Goal: Task Accomplishment & Management: Manage account settings

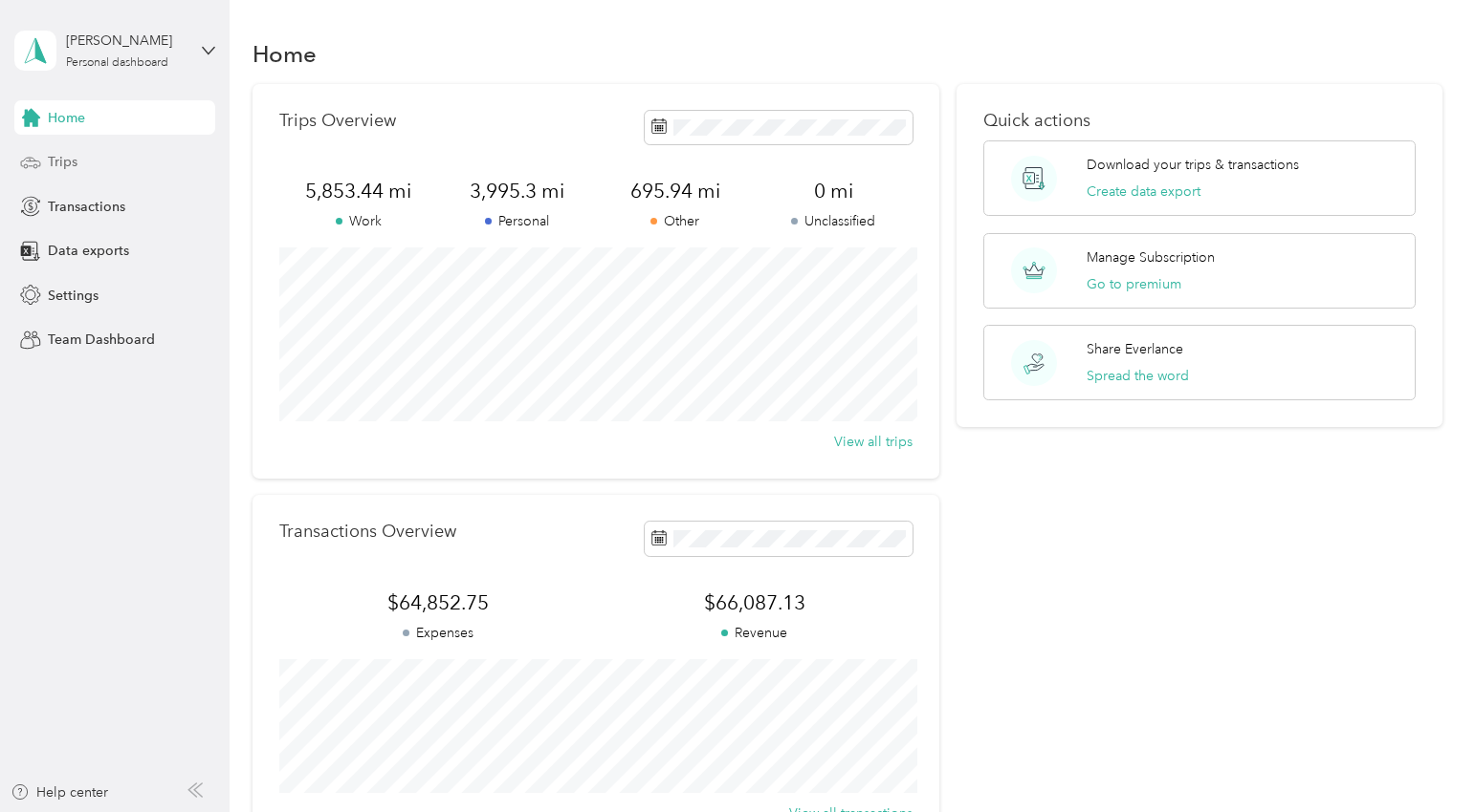
click at [63, 155] on span "Trips" at bounding box center [62, 162] width 30 height 20
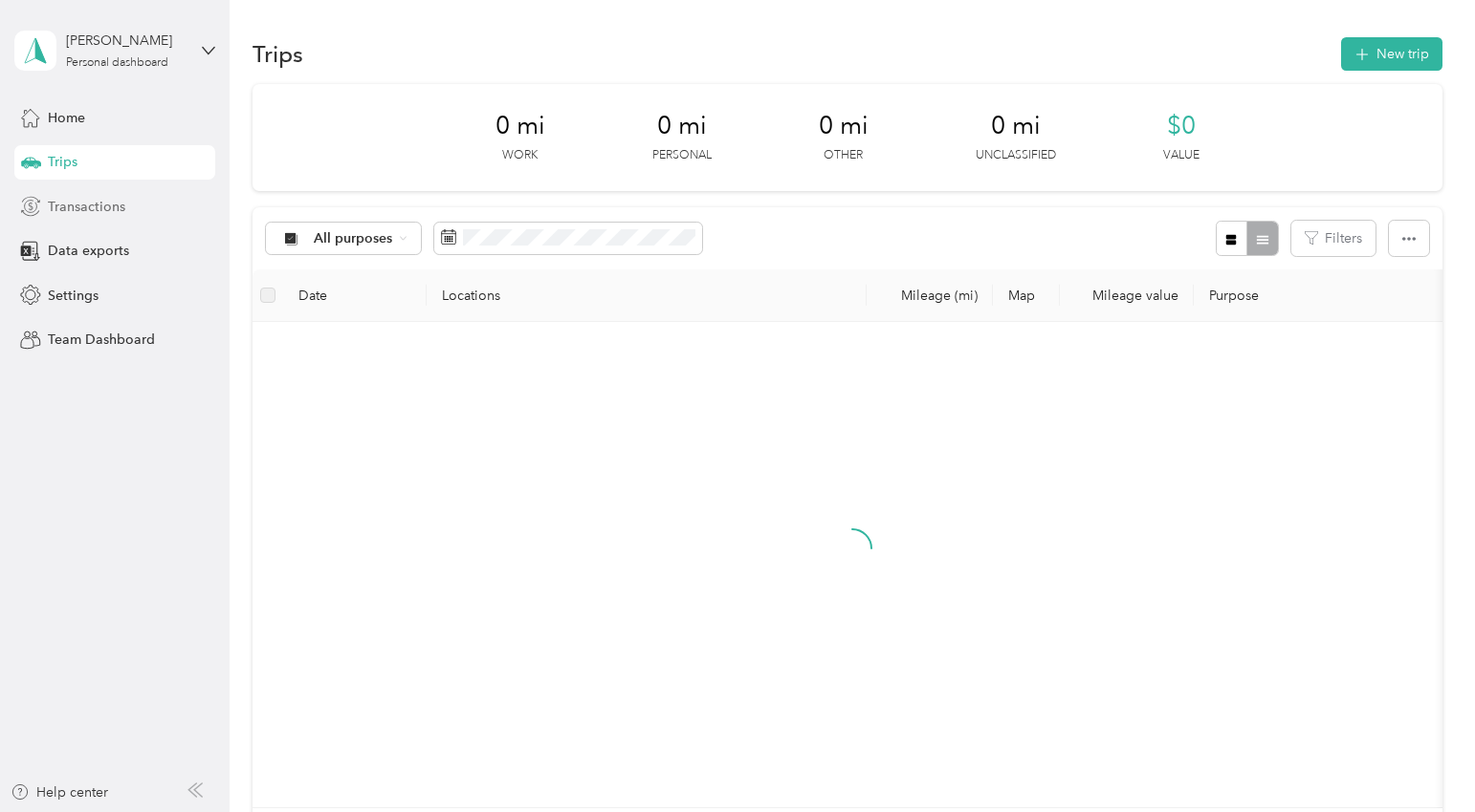
click at [80, 197] on span "Transactions" at bounding box center [86, 207] width 78 height 20
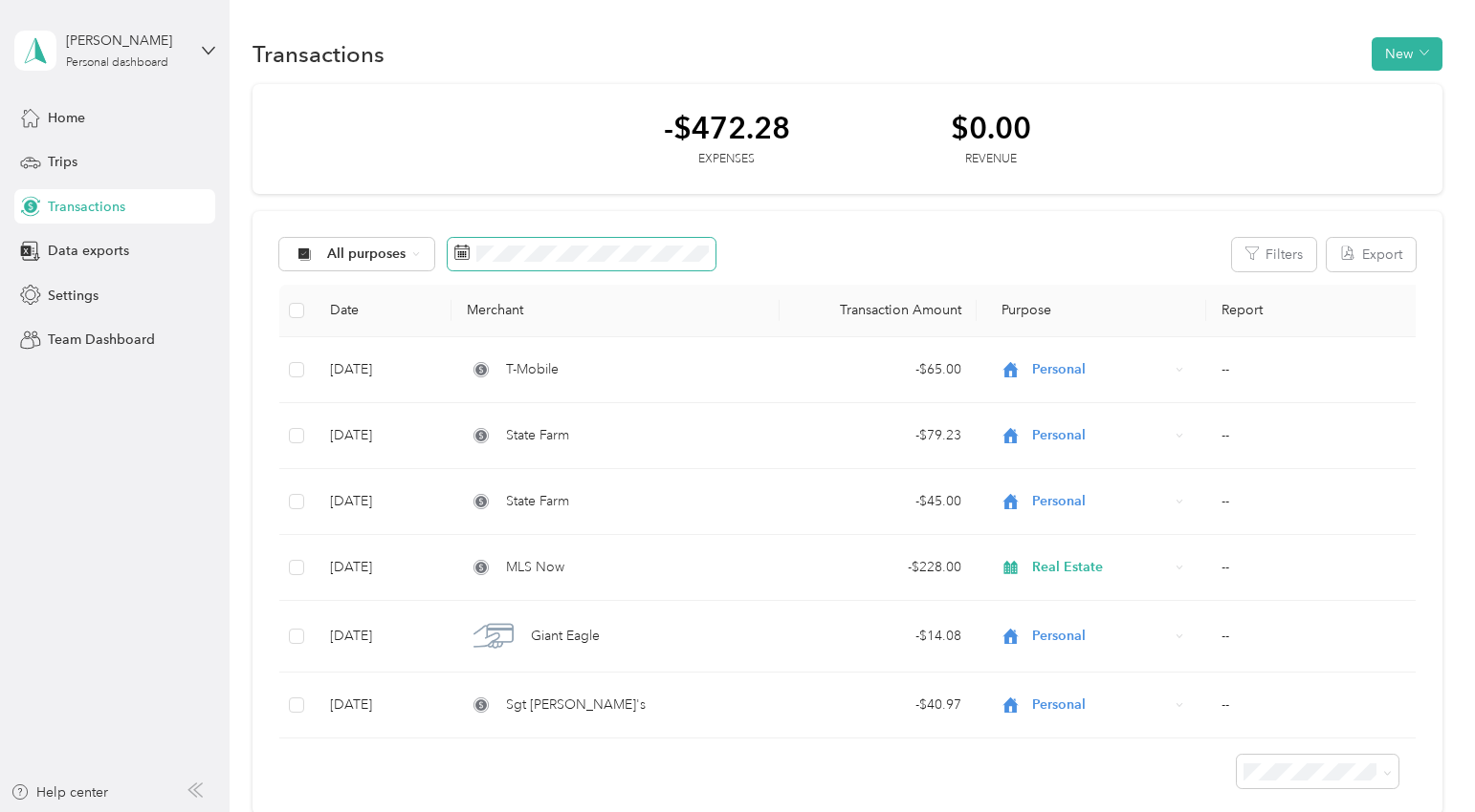
click at [520, 263] on span at bounding box center [582, 254] width 268 height 33
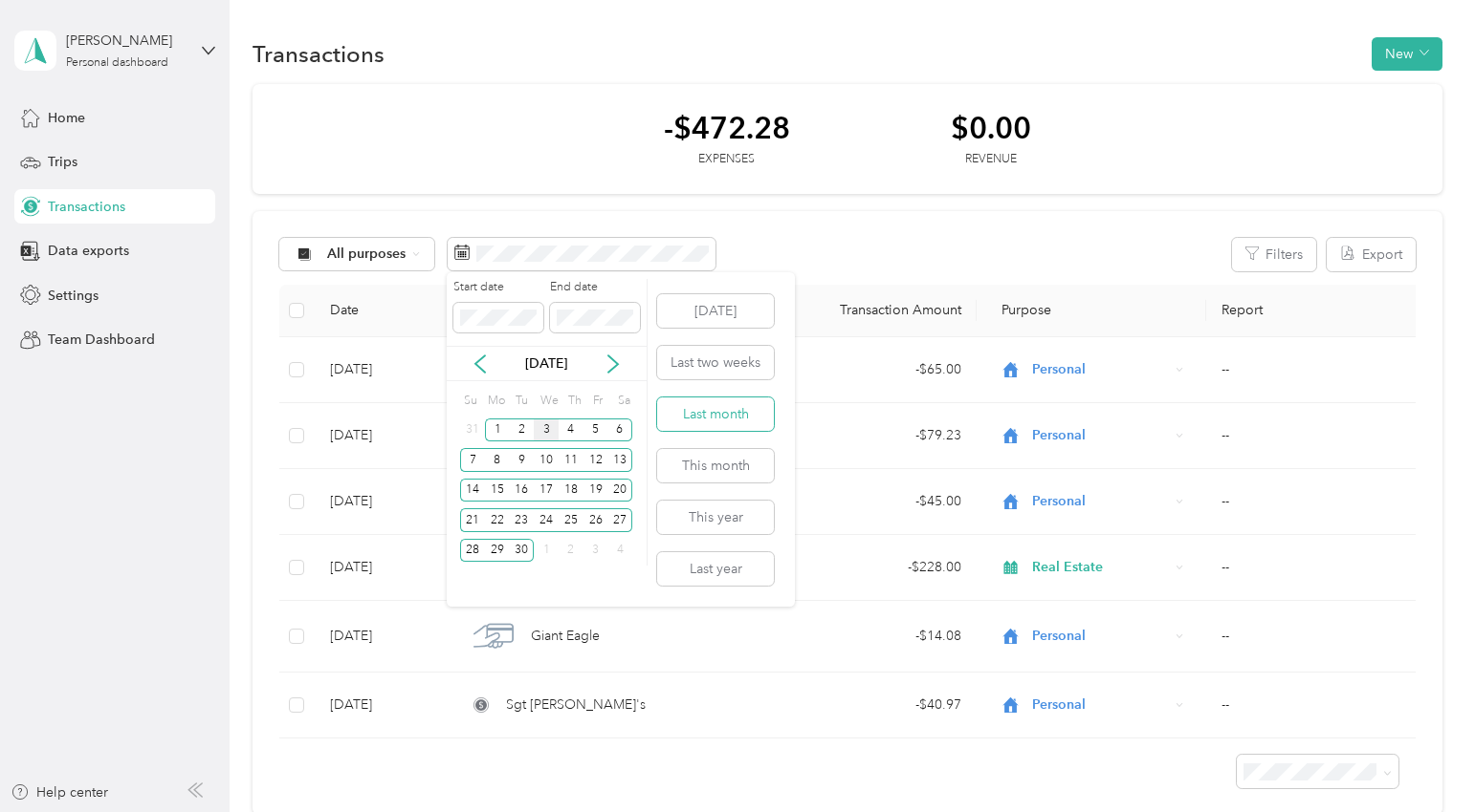
click at [729, 416] on button "Last month" at bounding box center [715, 414] width 116 height 34
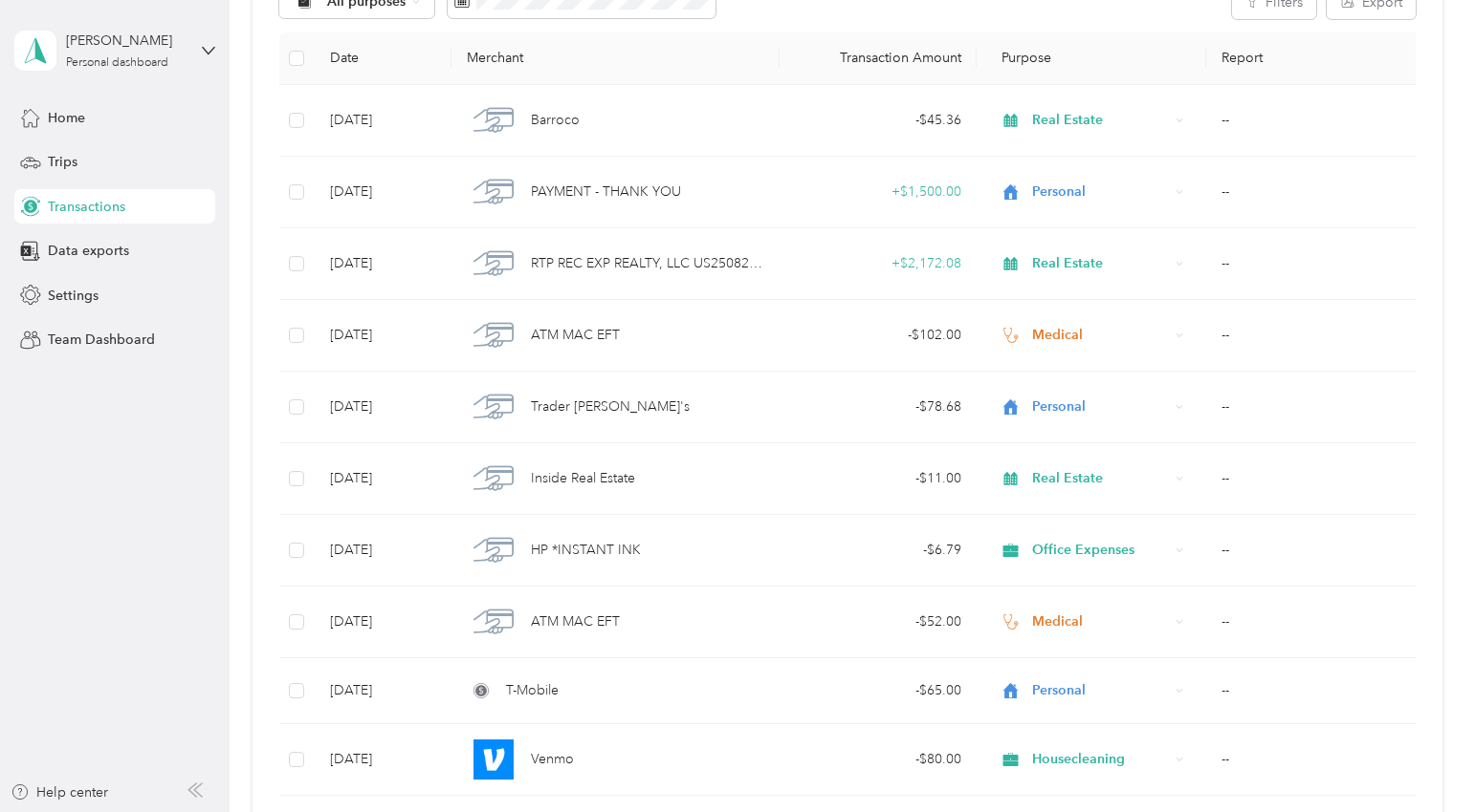
scroll to position [2815, 0]
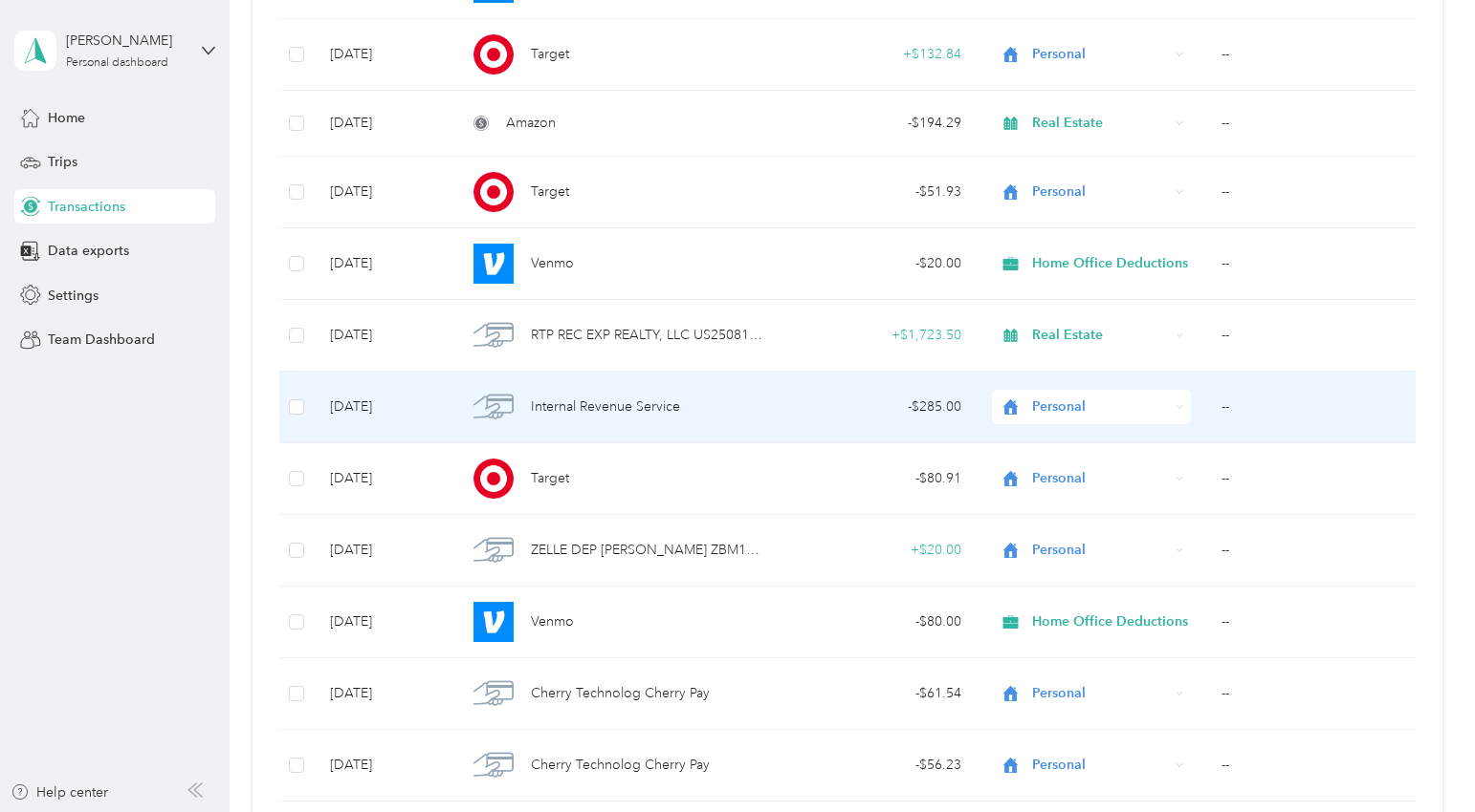
click at [695, 406] on div "Internal Revenue Service" at bounding box center [615, 407] width 298 height 40
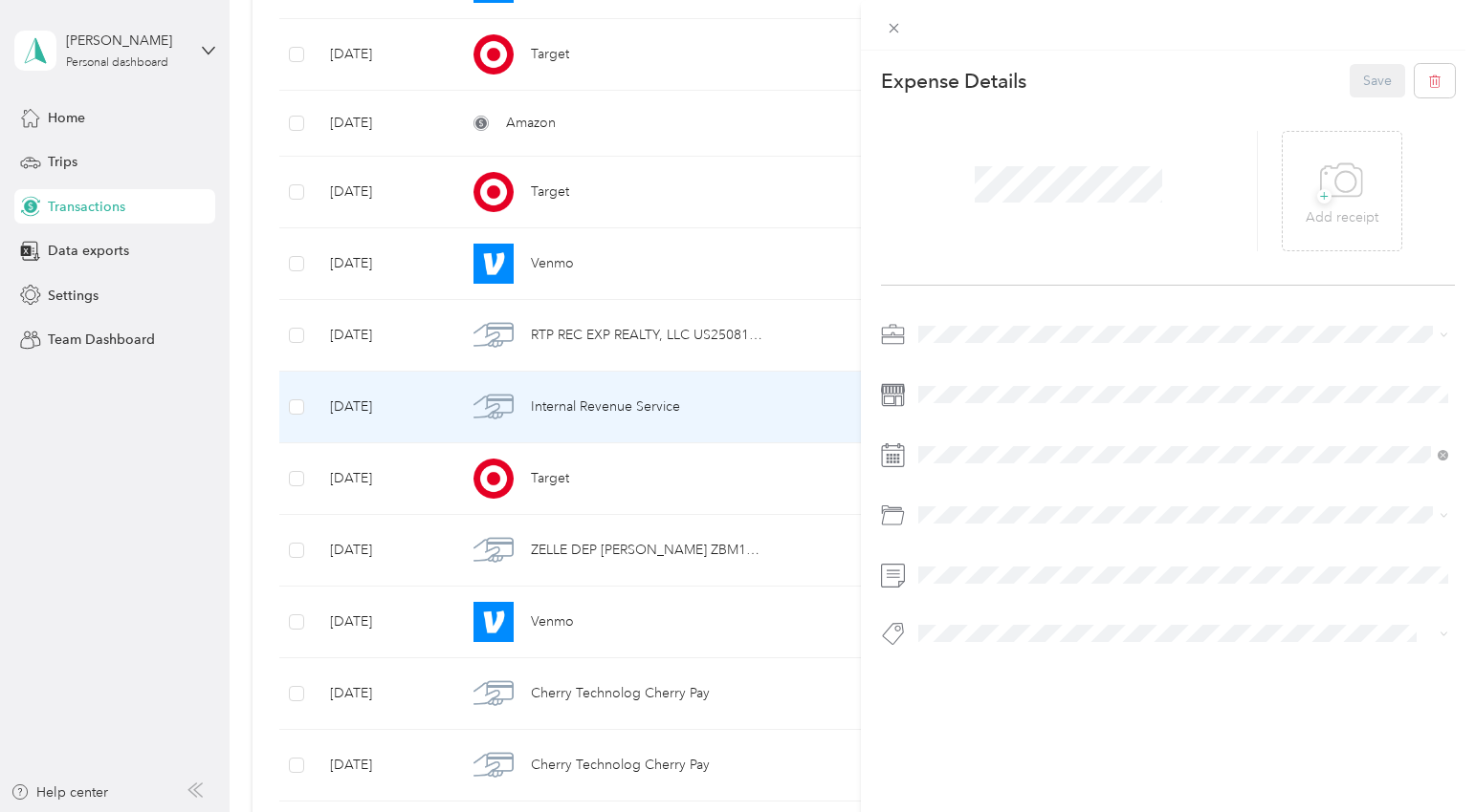
click at [725, 104] on div "This expense cannot be edited because it is either under review, approved, or p…" at bounding box center [738, 406] width 1475 height 812
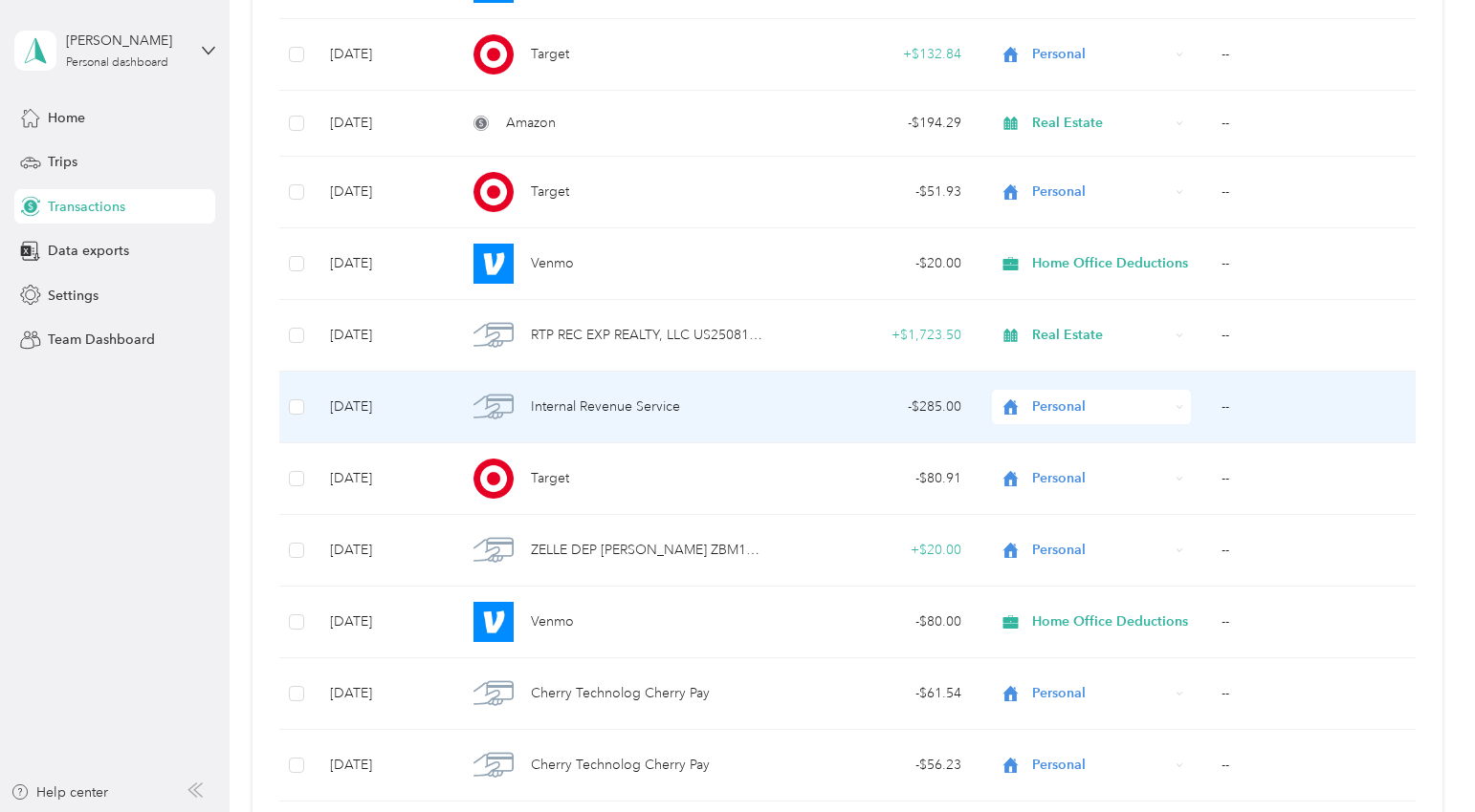
click at [616, 387] on div "Internal Revenue Service" at bounding box center [615, 407] width 298 height 40
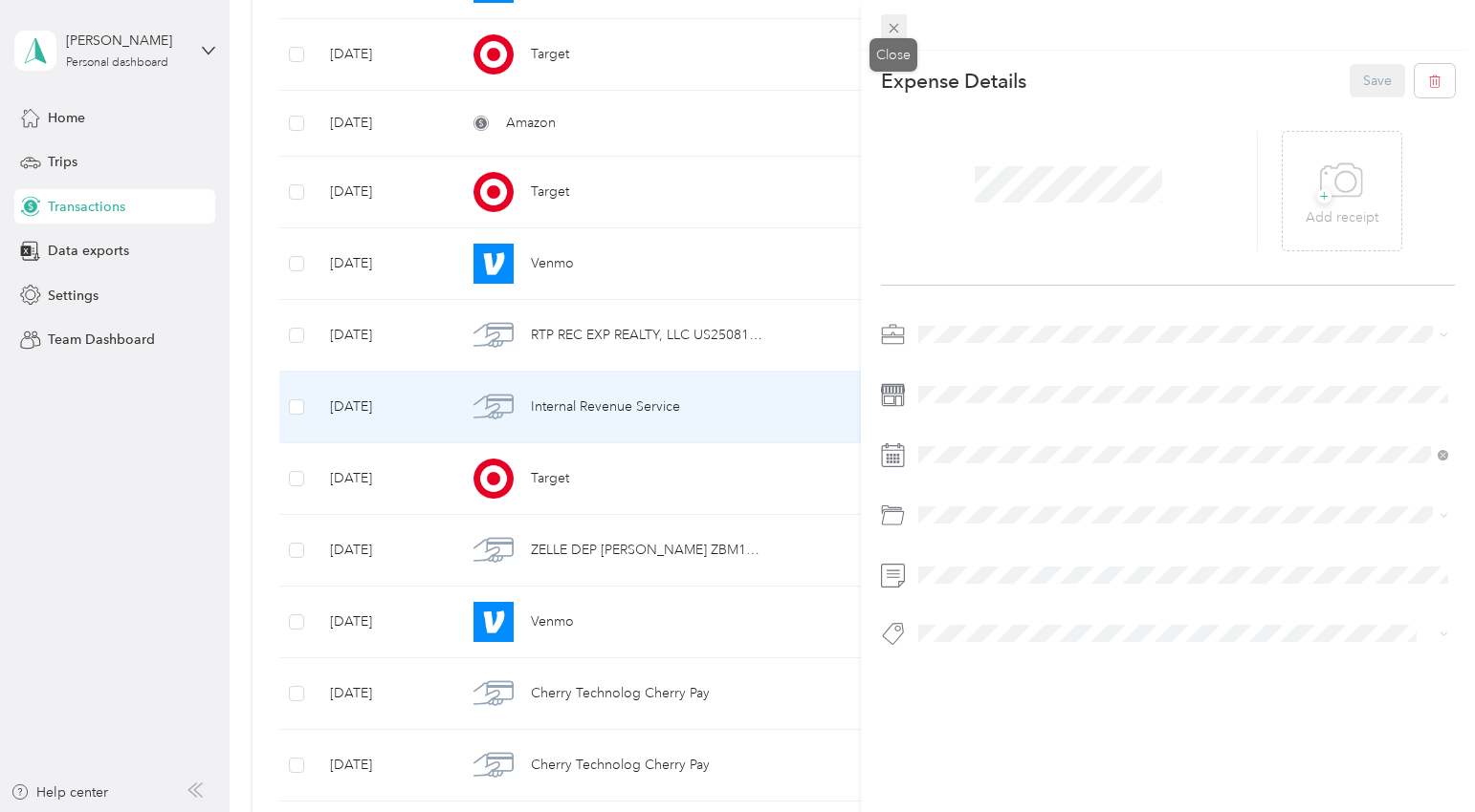
click at [895, 34] on icon at bounding box center [893, 28] width 16 height 16
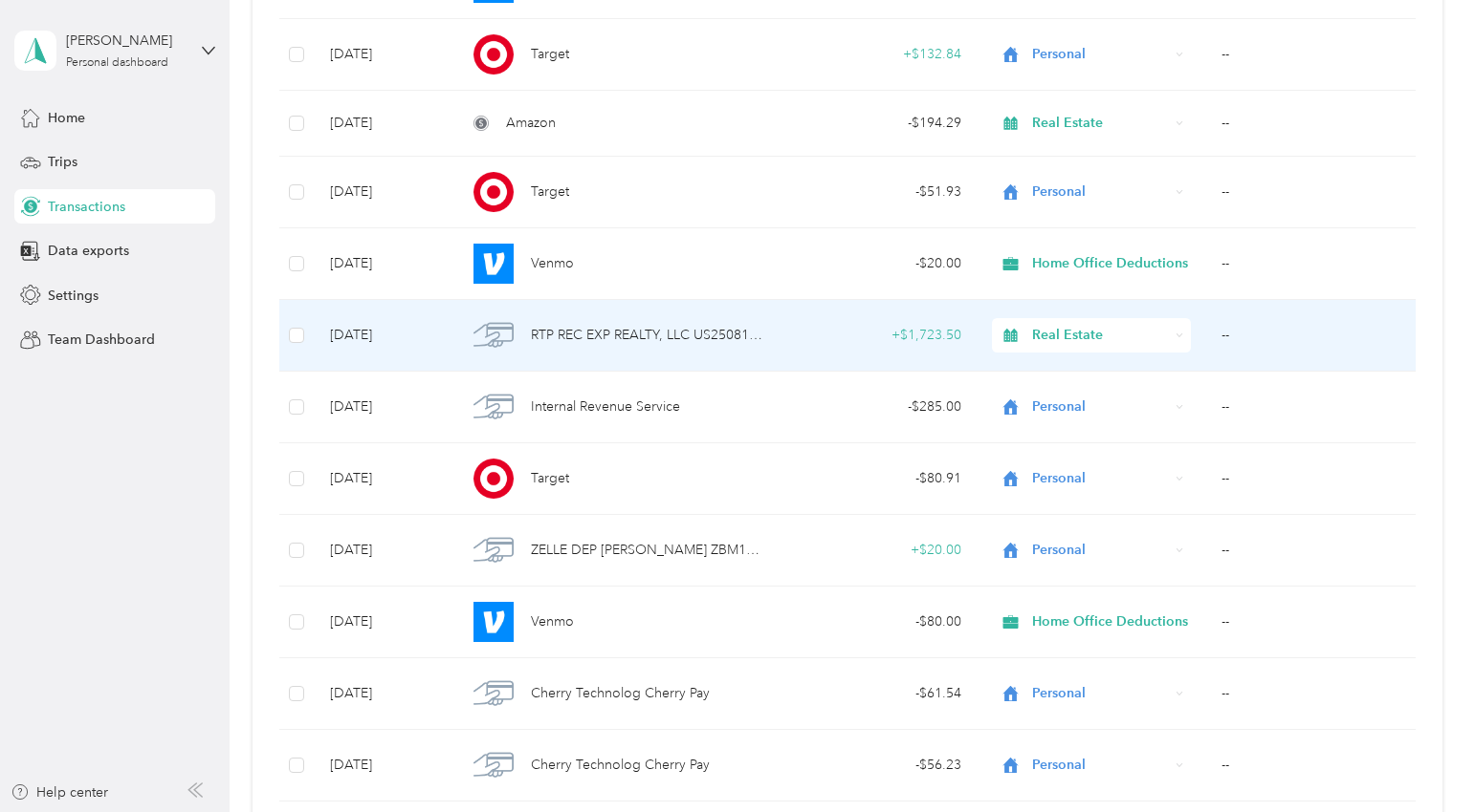
click at [679, 343] on span "RTP REC EXP REALTY, LLC US25081584417219" at bounding box center [647, 335] width 234 height 21
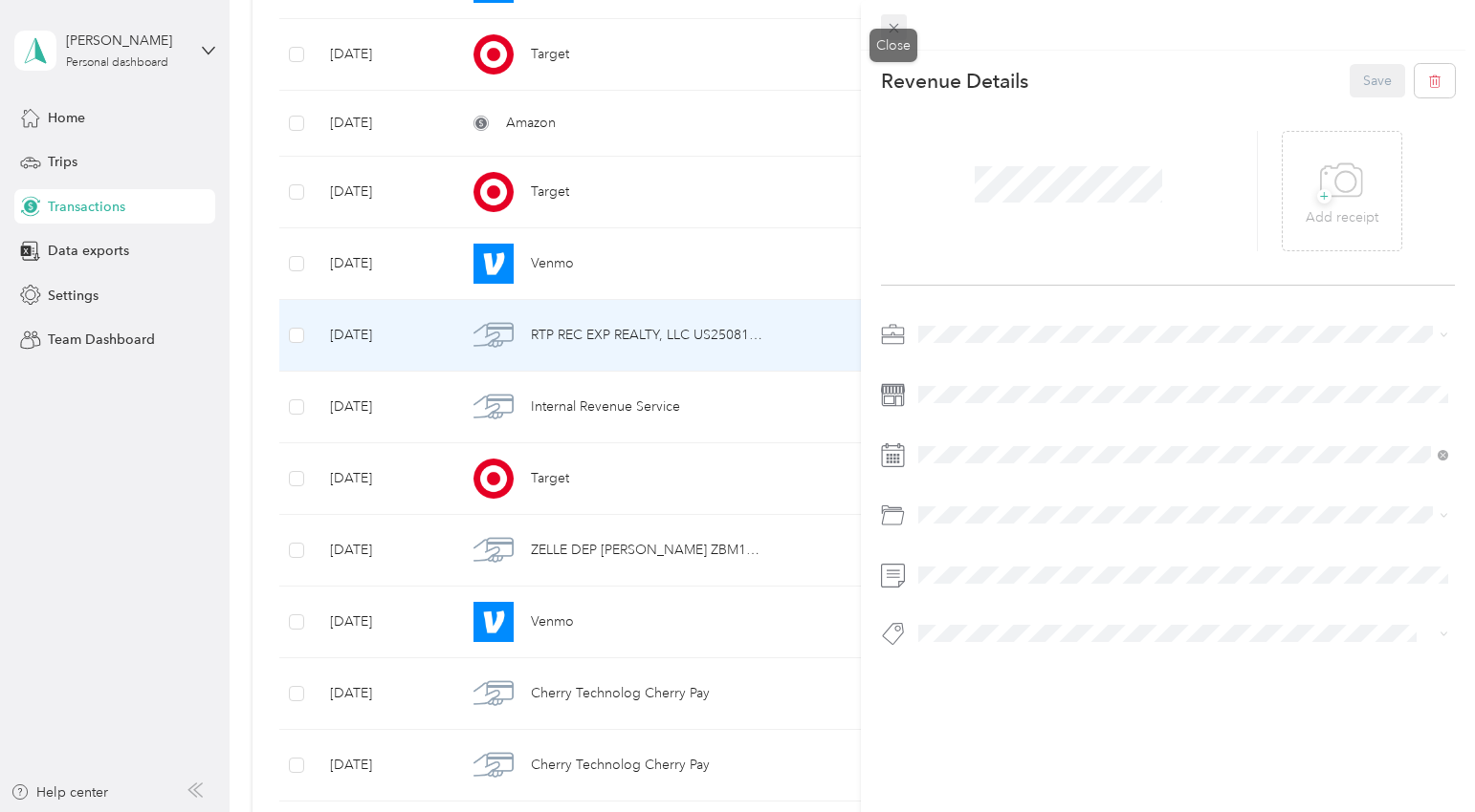
click at [901, 27] on span at bounding box center [893, 28] width 27 height 27
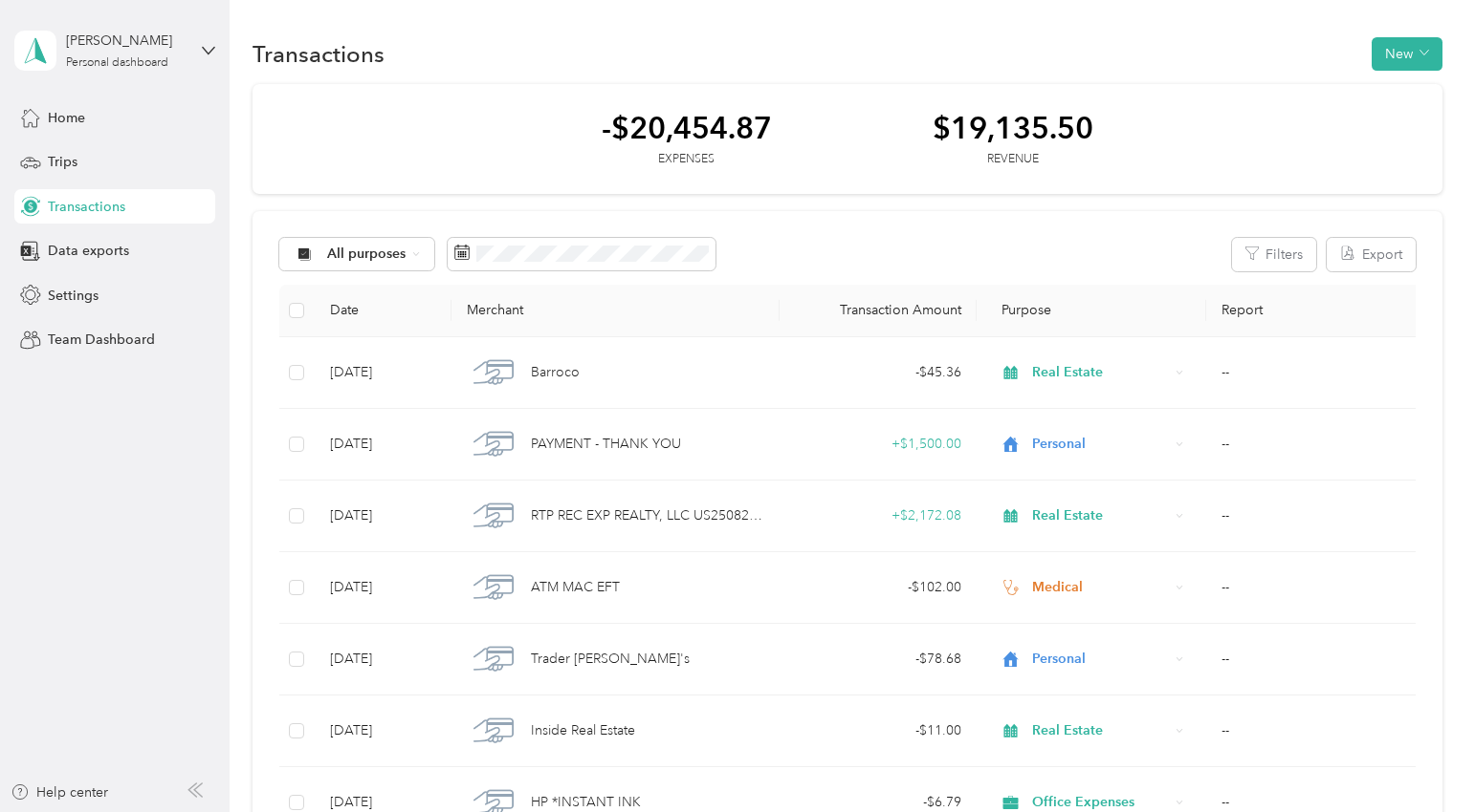
click at [842, 173] on div "-$20,454.87 Expenses $19,135.50 Revenue" at bounding box center [847, 139] width 1189 height 111
click at [1062, 168] on div "-$20,454.87 Expenses $19,135.50 Revenue" at bounding box center [847, 139] width 1189 height 111
click at [700, 139] on div "-$20,454.87" at bounding box center [686, 128] width 171 height 34
click at [703, 139] on div "-$20,454.87" at bounding box center [686, 128] width 171 height 34
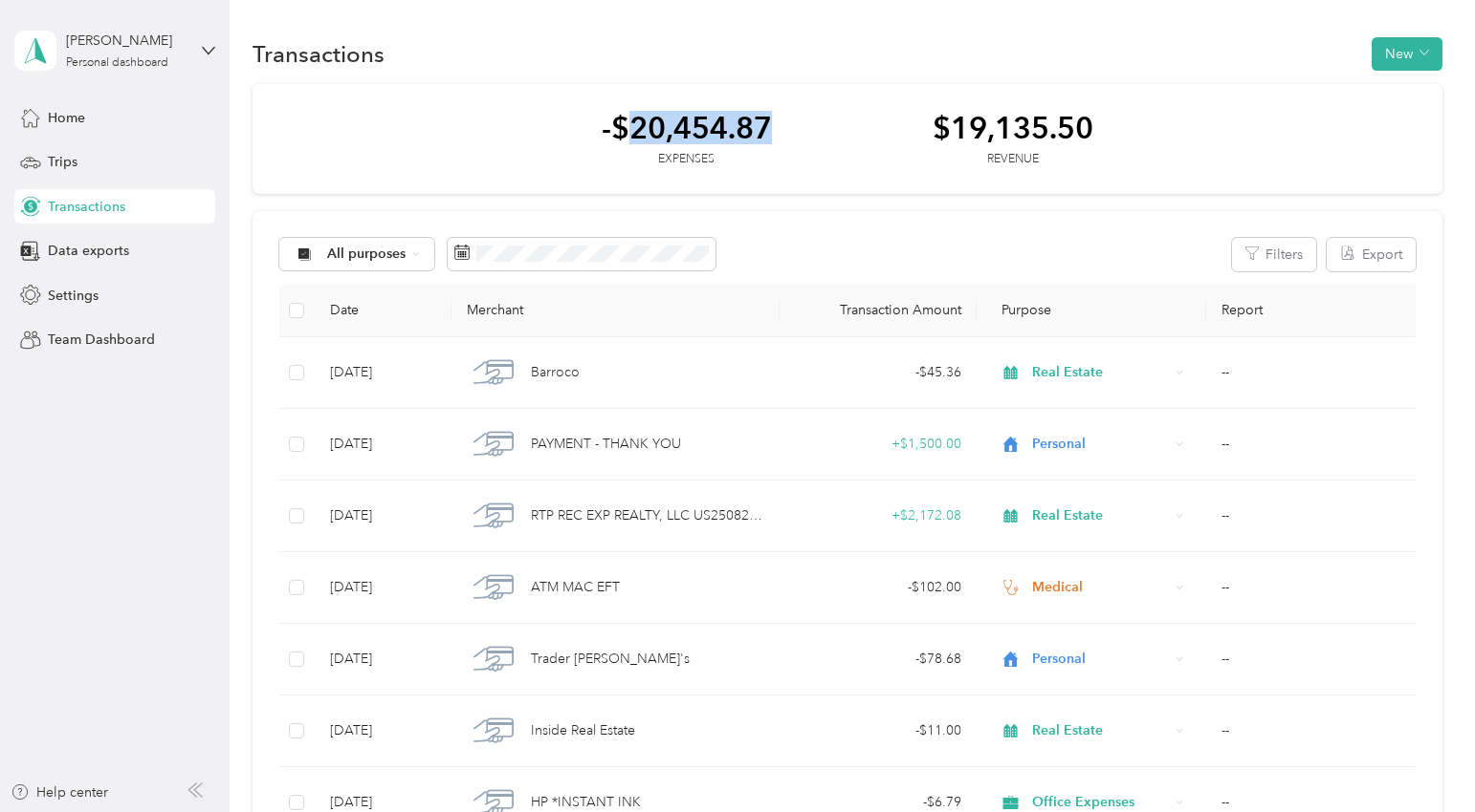
click at [703, 139] on div "-$20,454.87" at bounding box center [686, 128] width 171 height 34
click at [703, 137] on div "-$20,454.87" at bounding box center [686, 128] width 171 height 34
click at [940, 118] on div "$19,135.50" at bounding box center [1013, 128] width 161 height 34
click at [940, 114] on div "$19,135.50" at bounding box center [1013, 128] width 161 height 34
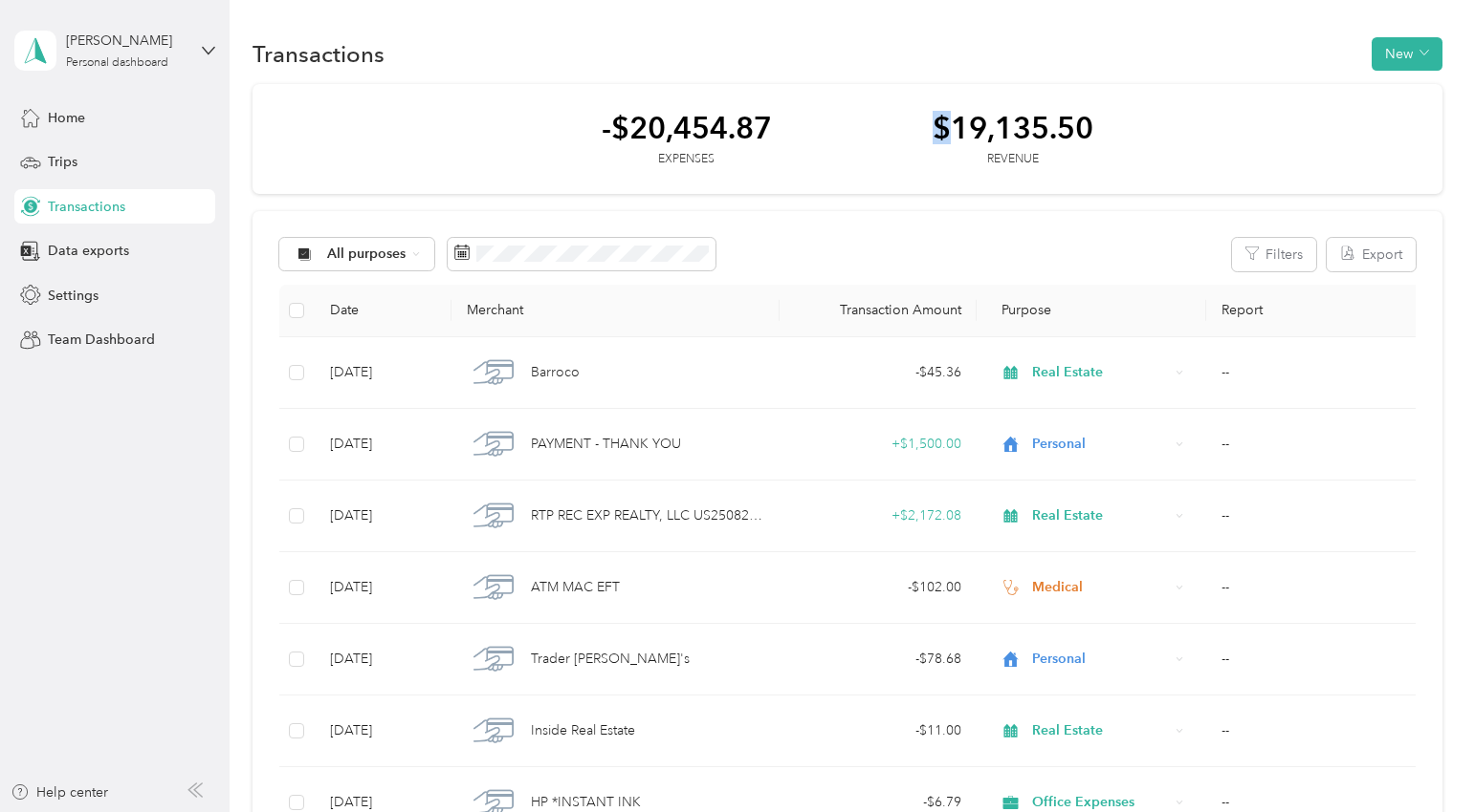
click at [940, 113] on div "$19,135.50" at bounding box center [1013, 128] width 161 height 34
click at [940, 108] on div "-$20,454.87 Expenses $19,135.50 Revenue" at bounding box center [847, 139] width 1189 height 111
click at [940, 106] on div "-$20,454.87 Expenses $19,135.50 Revenue" at bounding box center [847, 139] width 1189 height 111
click at [986, 122] on div "$19,135.50" at bounding box center [1013, 128] width 161 height 34
click at [986, 121] on div "$19,135.50" at bounding box center [1013, 128] width 161 height 34
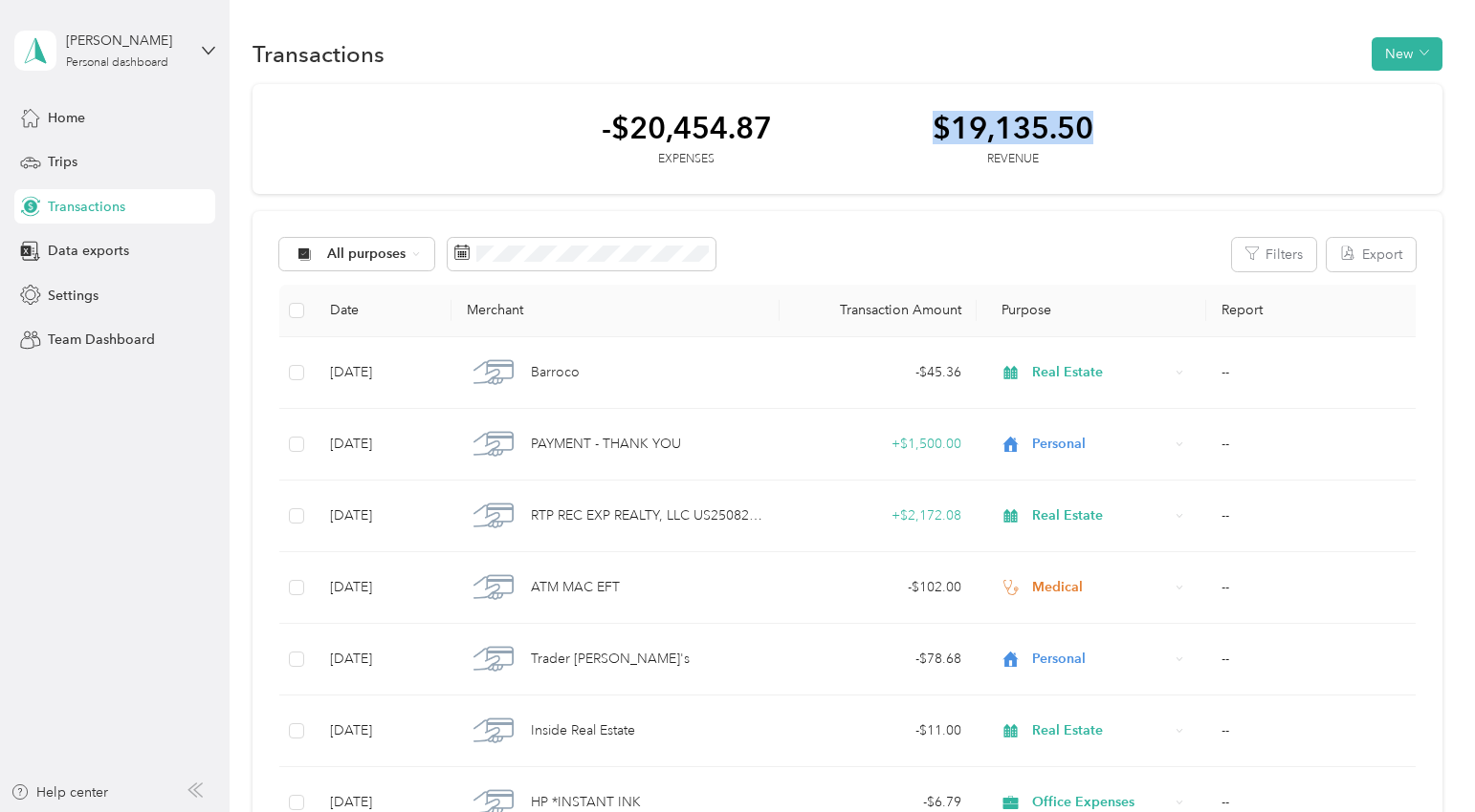
click at [986, 122] on div "$19,135.50" at bounding box center [1013, 128] width 161 height 34
click at [966, 120] on div "$19,135.50" at bounding box center [1013, 128] width 161 height 34
click at [966, 117] on div "$19,135.50" at bounding box center [1013, 128] width 161 height 34
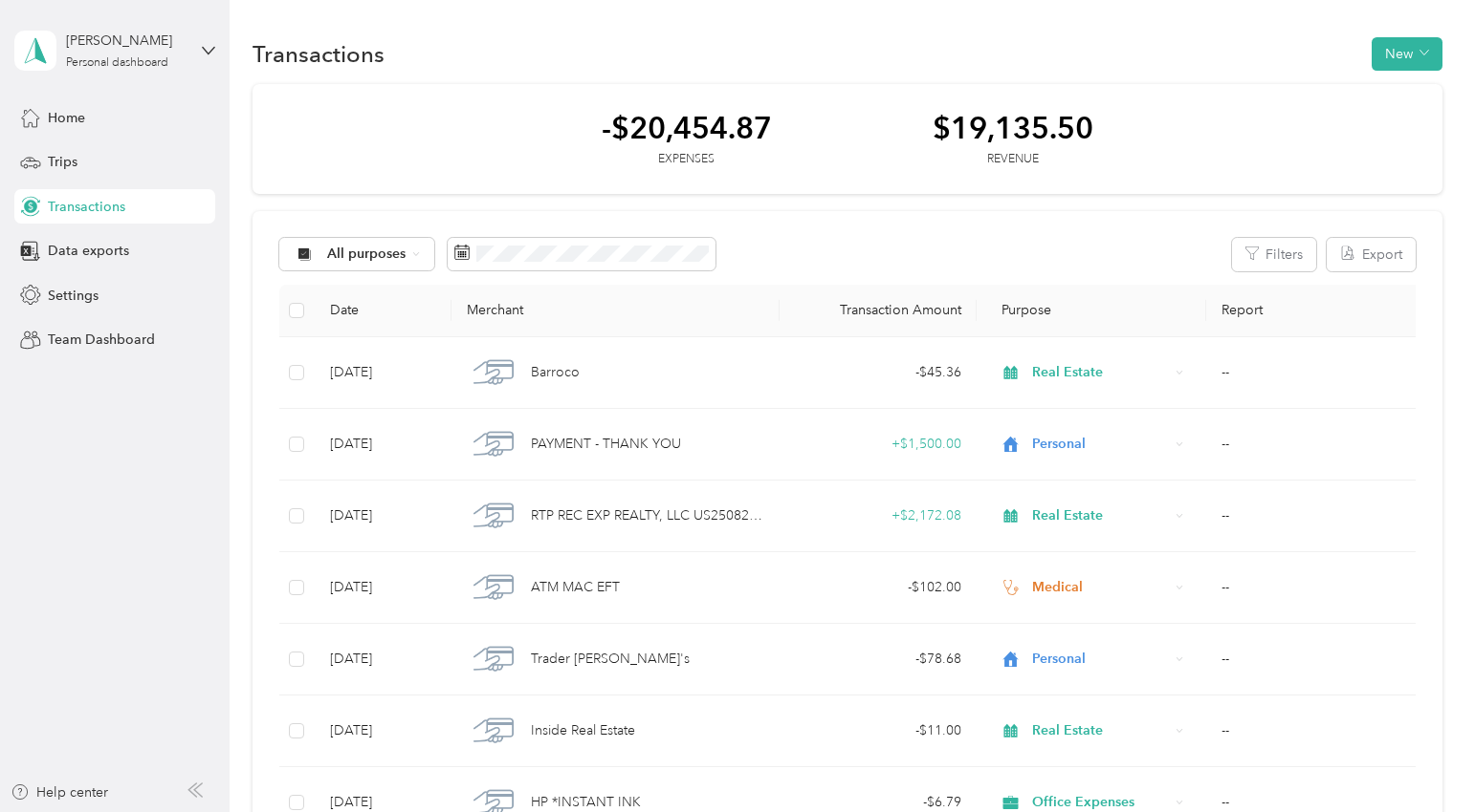
click at [966, 112] on div "$19,135.50" at bounding box center [1013, 128] width 161 height 34
click at [68, 164] on span "Trips" at bounding box center [62, 162] width 30 height 20
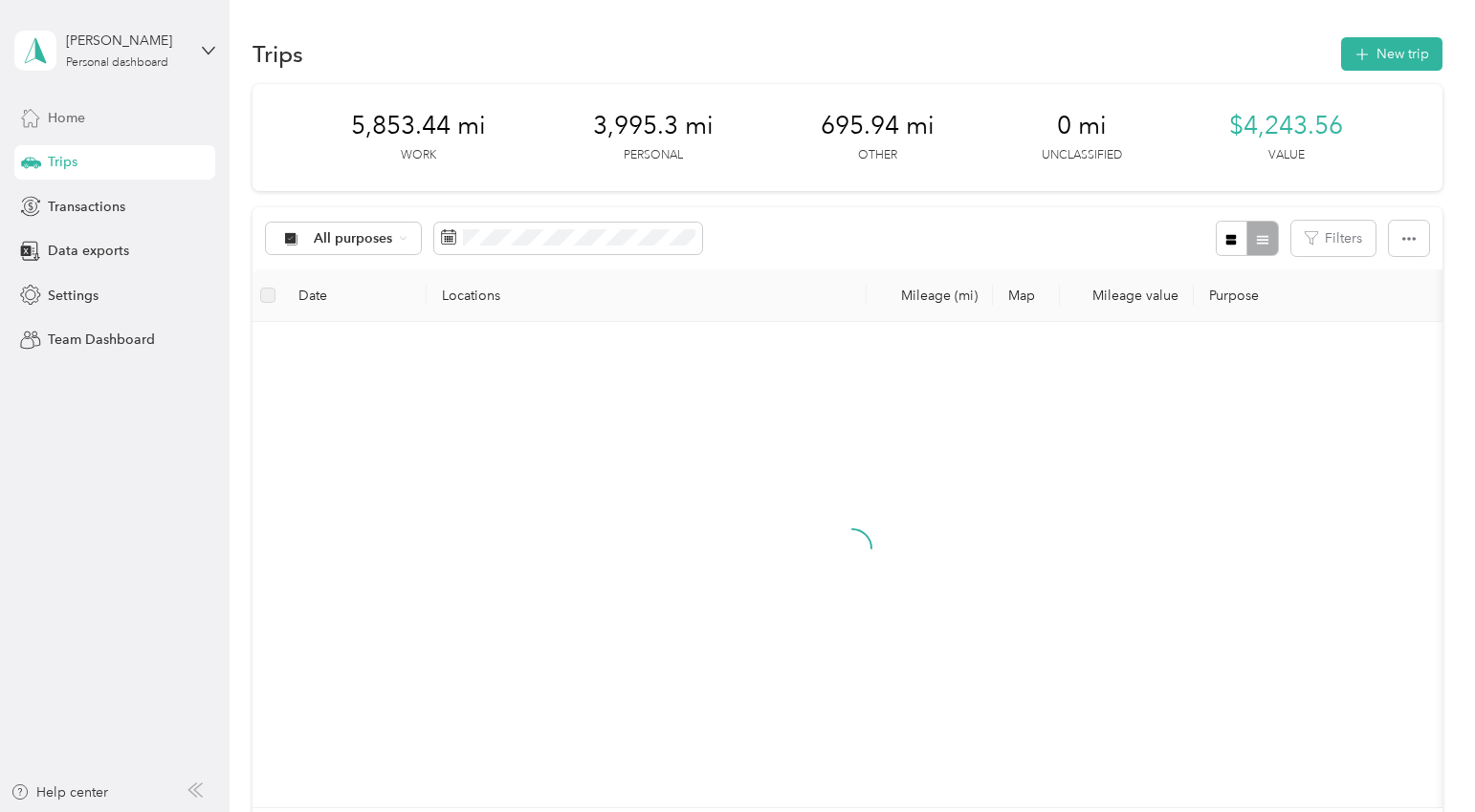
click at [84, 116] on span "Home" at bounding box center [66, 118] width 37 height 20
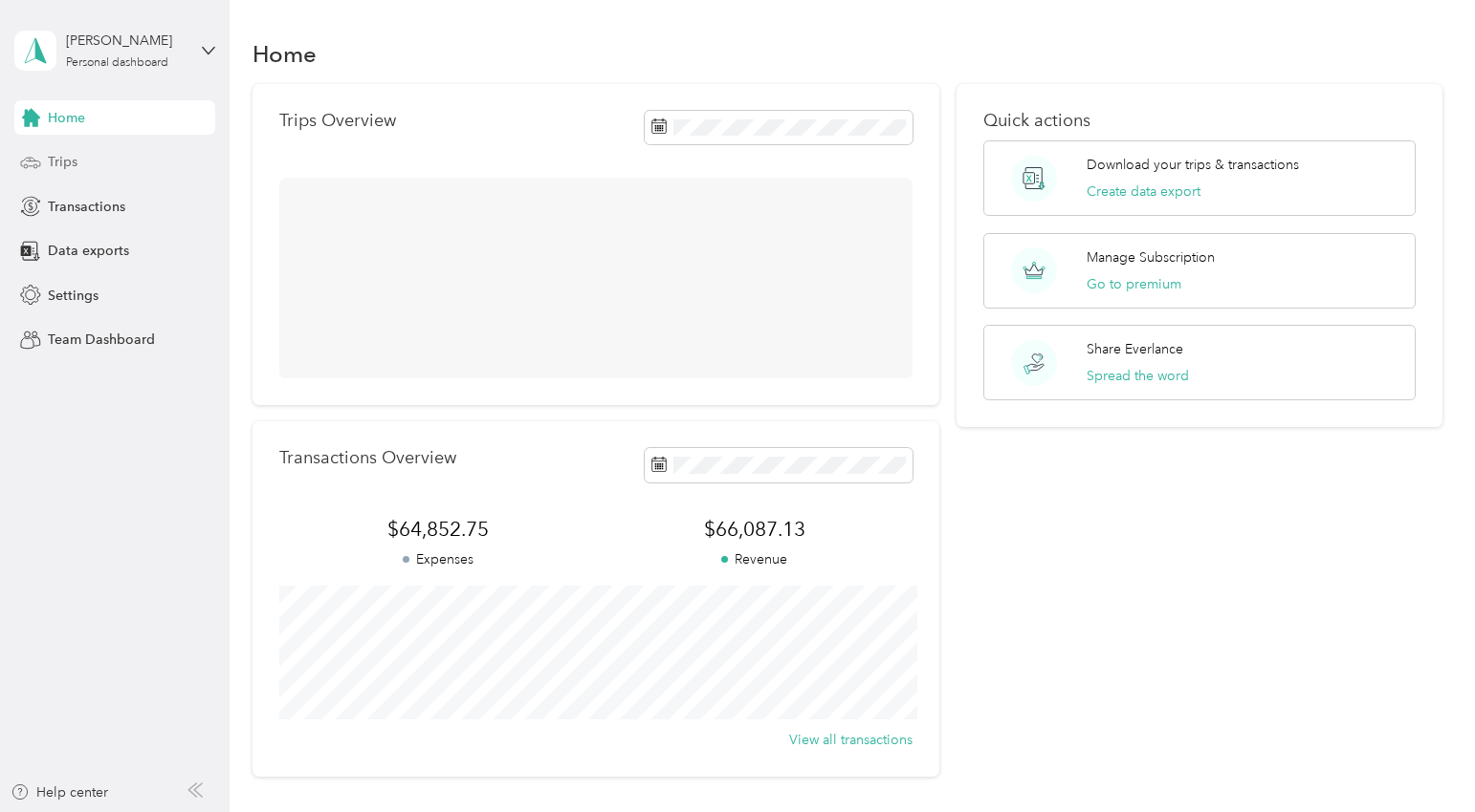
click at [79, 170] on div "Trips" at bounding box center [115, 162] width 201 height 34
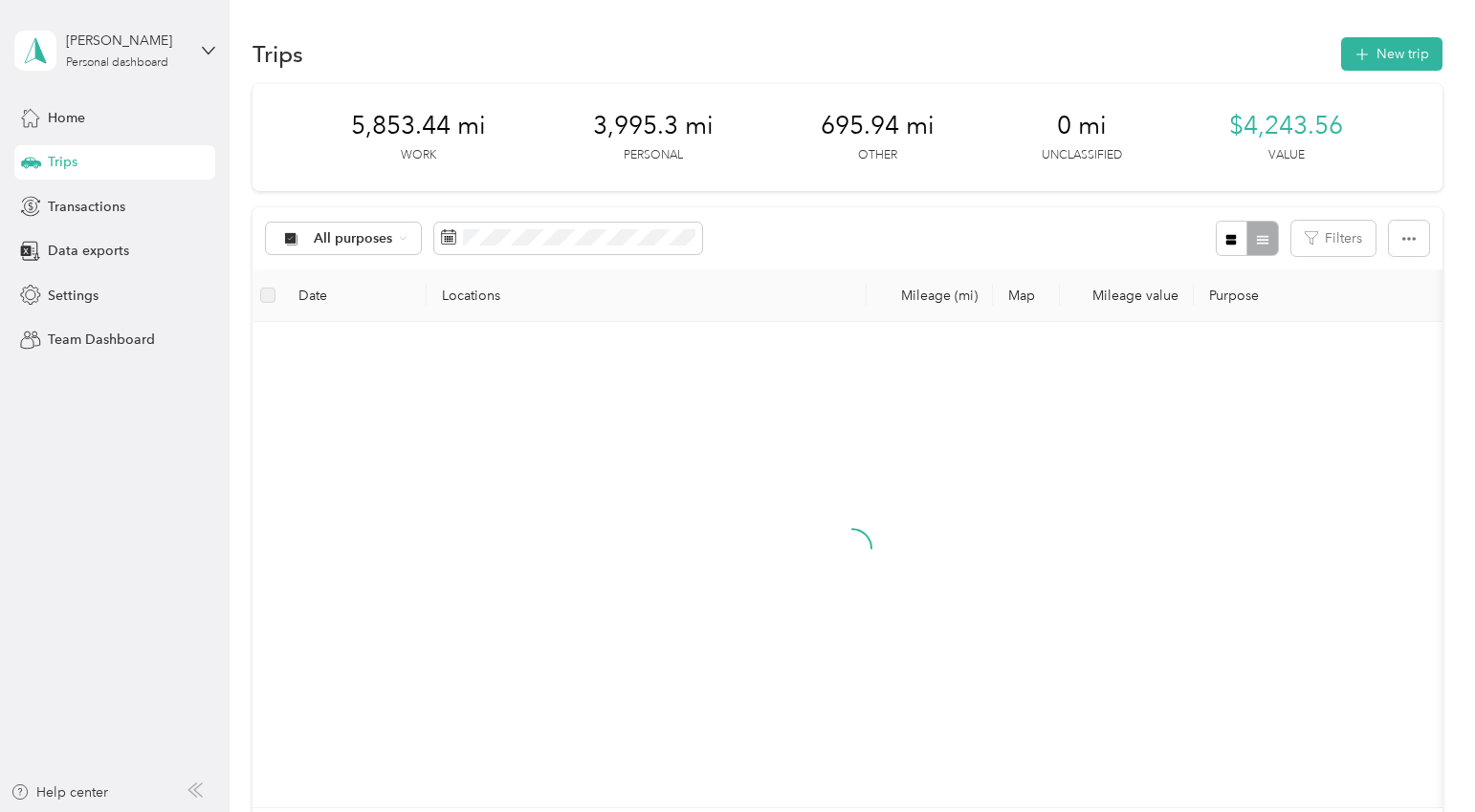
click at [387, 124] on span "5,853.44 mi" at bounding box center [418, 126] width 135 height 31
click at [387, 123] on span "5,853.44 mi" at bounding box center [418, 126] width 135 height 31
click at [636, 88] on div "5,853.44 mi Work 3,995.3 mi Personal 695.94 mi Other 0 mi Unclassified $4,243.5…" at bounding box center [847, 137] width 1189 height 107
click at [615, 143] on div "3,995.3 mi Personal" at bounding box center [653, 138] width 120 height 53
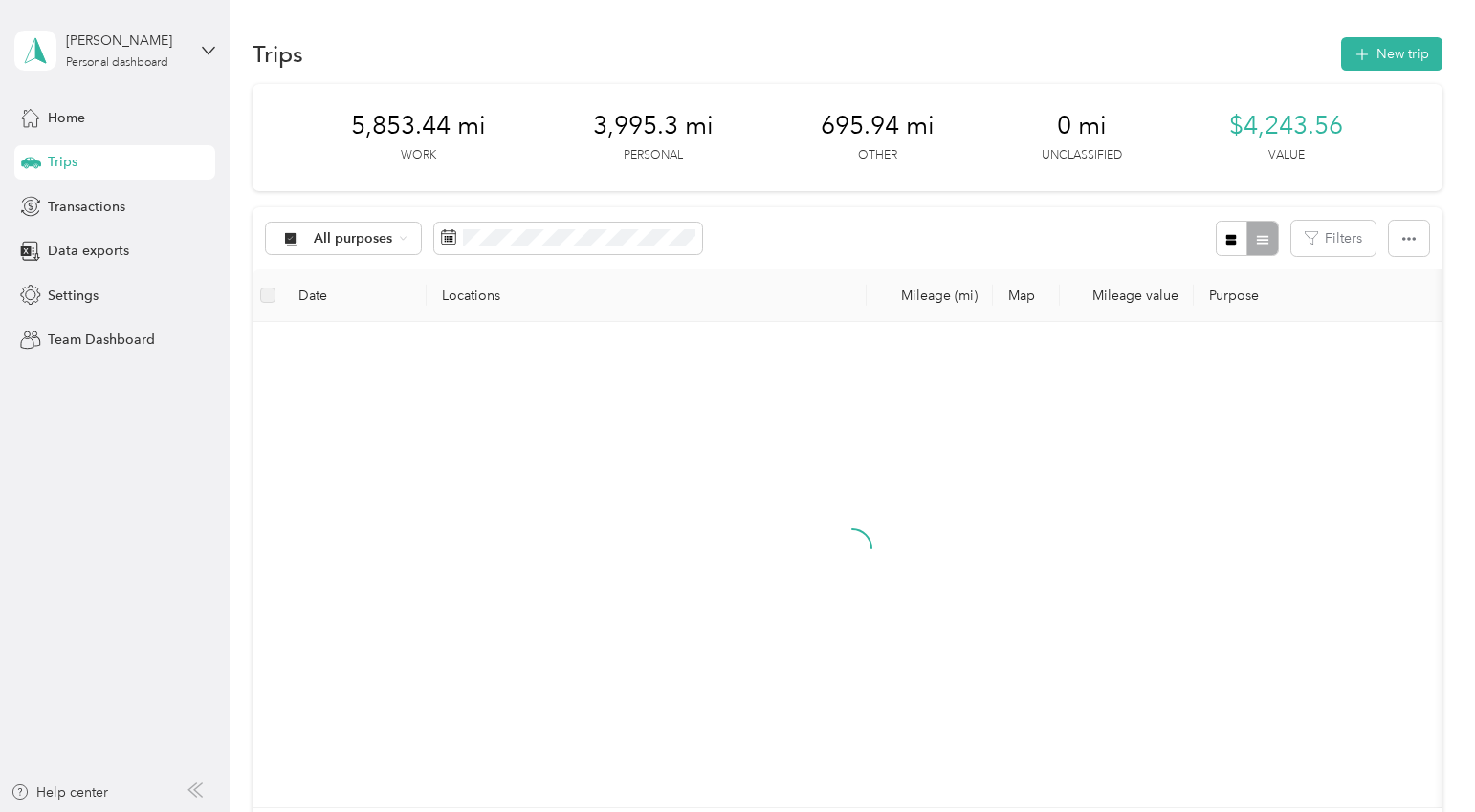
click at [615, 143] on div "3,995.3 mi Personal" at bounding box center [653, 138] width 120 height 53
click at [615, 138] on span "3,995.3 mi" at bounding box center [653, 126] width 120 height 31
click at [615, 137] on span "3,995.3 mi" at bounding box center [653, 126] width 120 height 31
click at [615, 139] on span "3,995.3 mi" at bounding box center [653, 126] width 120 height 31
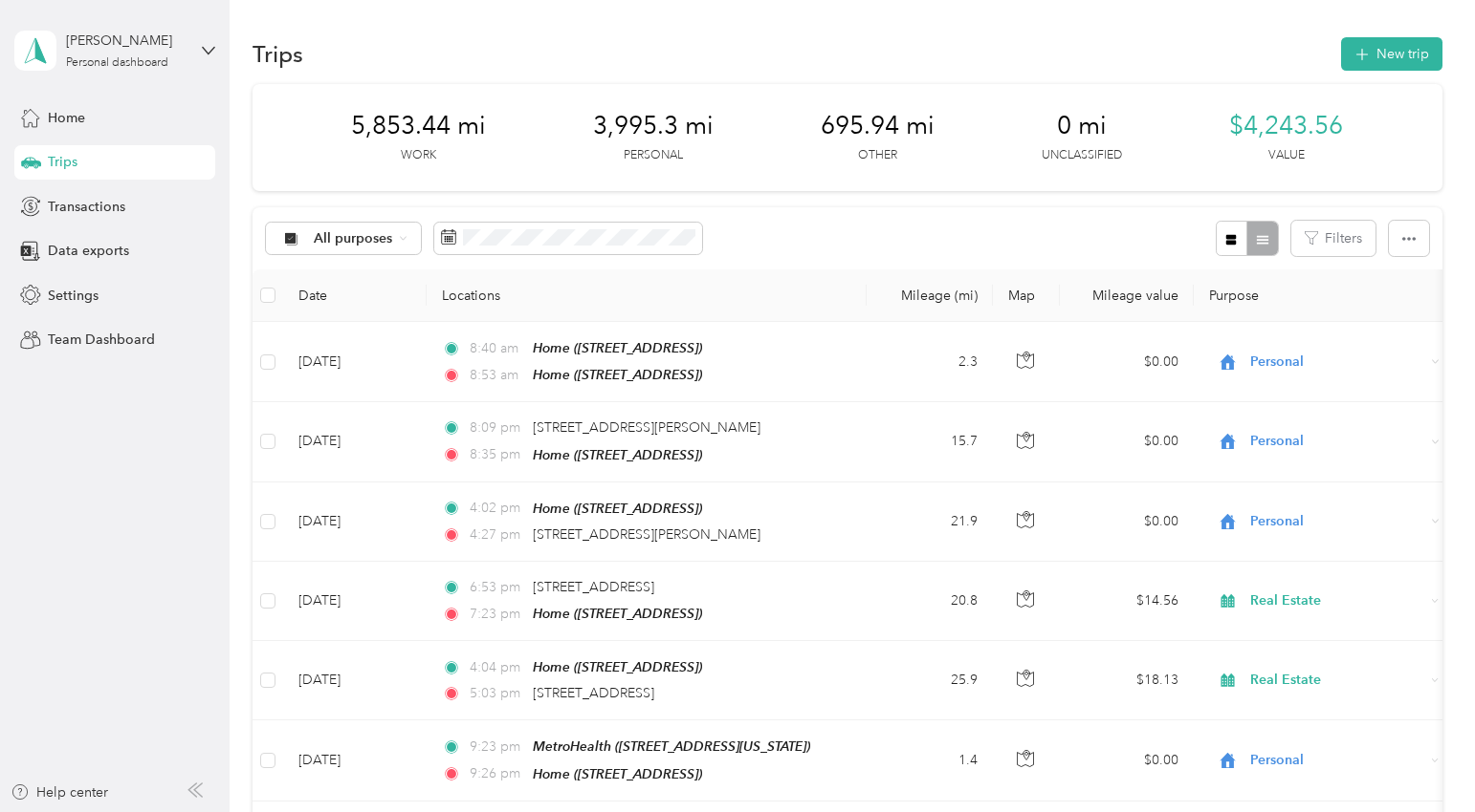
click at [857, 125] on span "695.94 mi" at bounding box center [877, 126] width 113 height 31
click at [857, 123] on span "695.94 mi" at bounding box center [877, 126] width 113 height 31
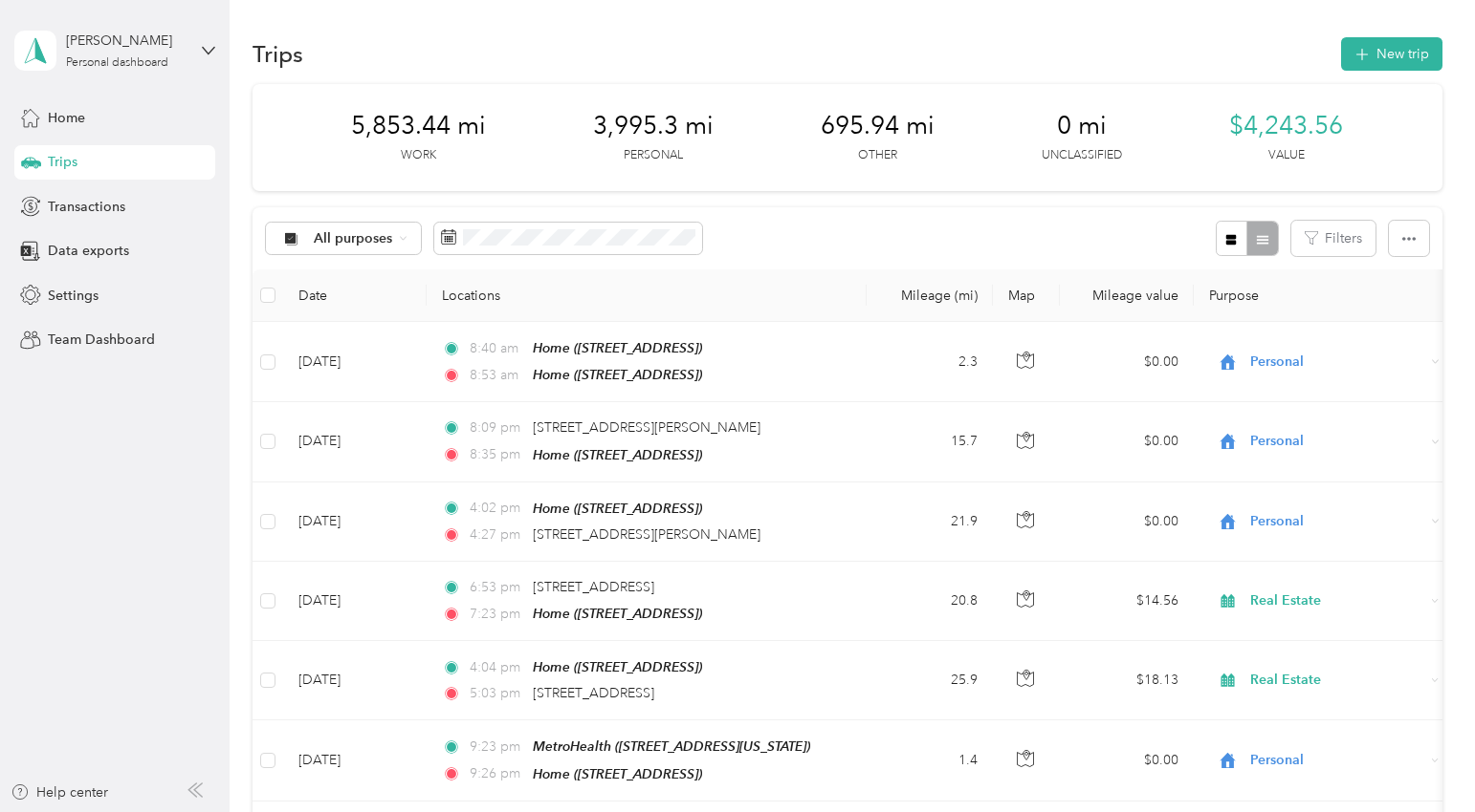
click at [1070, 132] on span "0 mi" at bounding box center [1082, 126] width 49 height 31
click at [1070, 131] on span "0 mi" at bounding box center [1082, 126] width 49 height 31
click at [1070, 129] on span "0 mi" at bounding box center [1082, 126] width 49 height 31
click at [1072, 115] on span "0 mi" at bounding box center [1082, 126] width 49 height 31
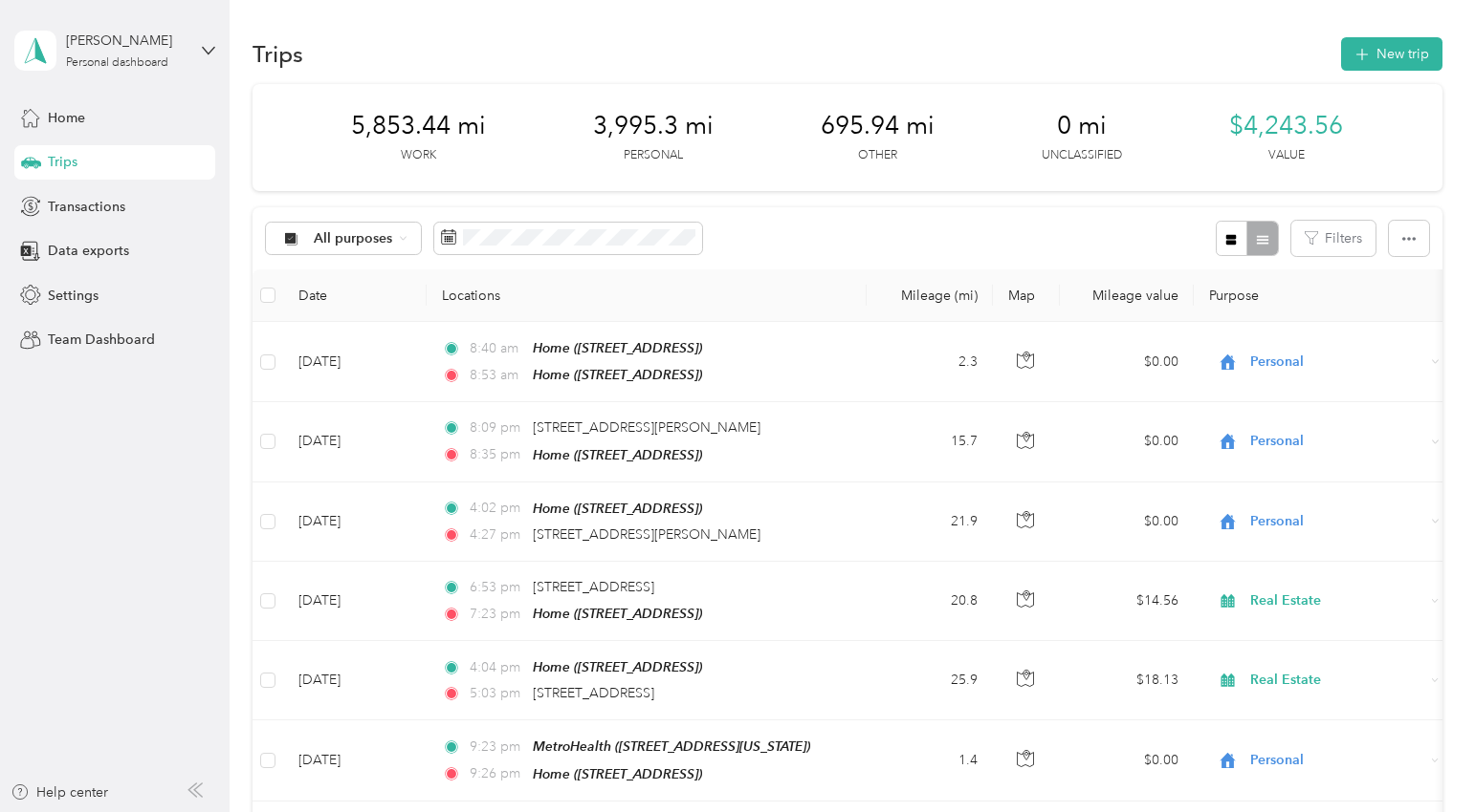
click at [851, 248] on div "All purposes Filters" at bounding box center [847, 237] width 1189 height 62
click at [64, 205] on span "Transactions" at bounding box center [86, 207] width 78 height 20
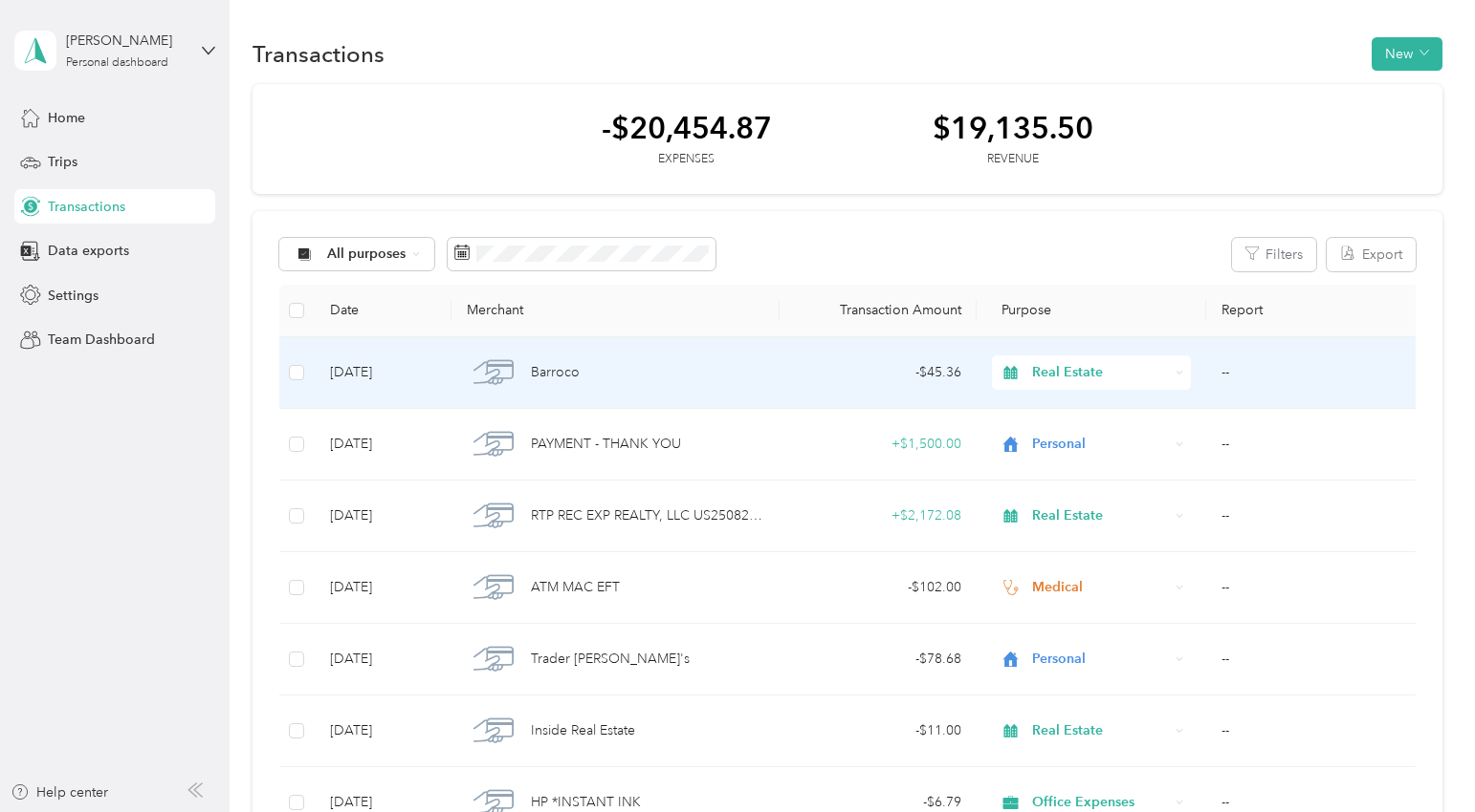
click at [565, 372] on span "Barroco" at bounding box center [554, 372] width 48 height 21
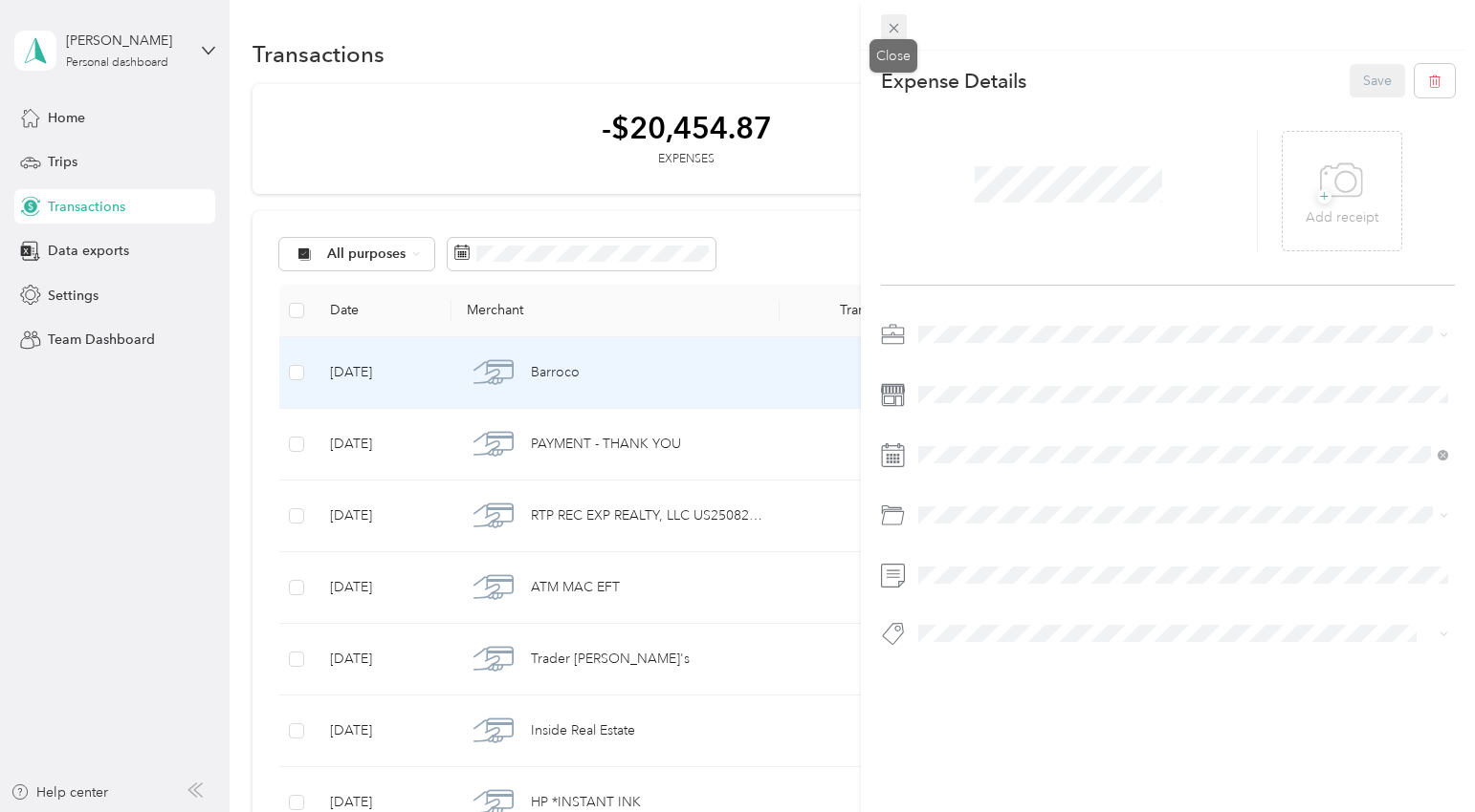
click at [886, 27] on icon at bounding box center [893, 28] width 16 height 16
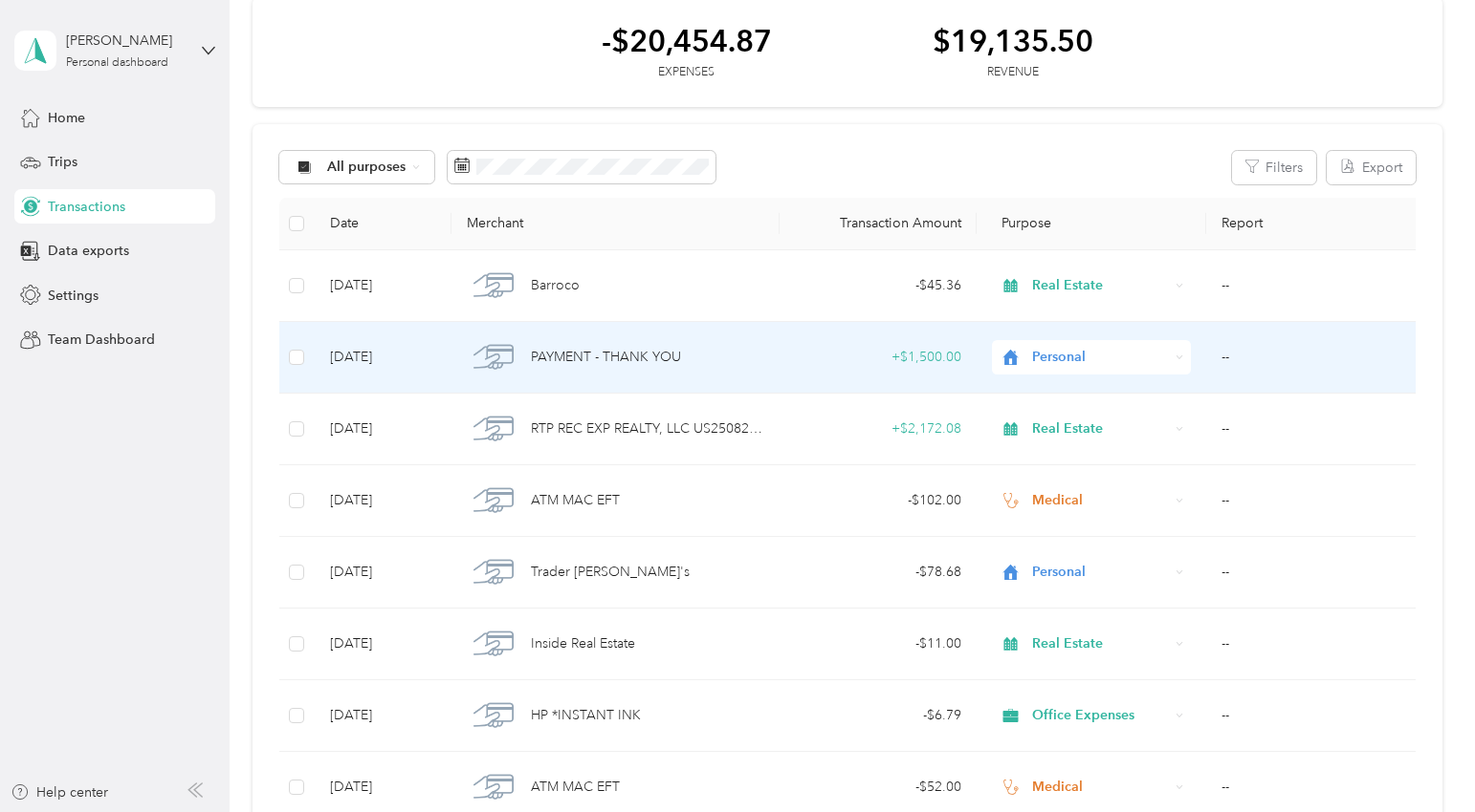
scroll to position [127, 0]
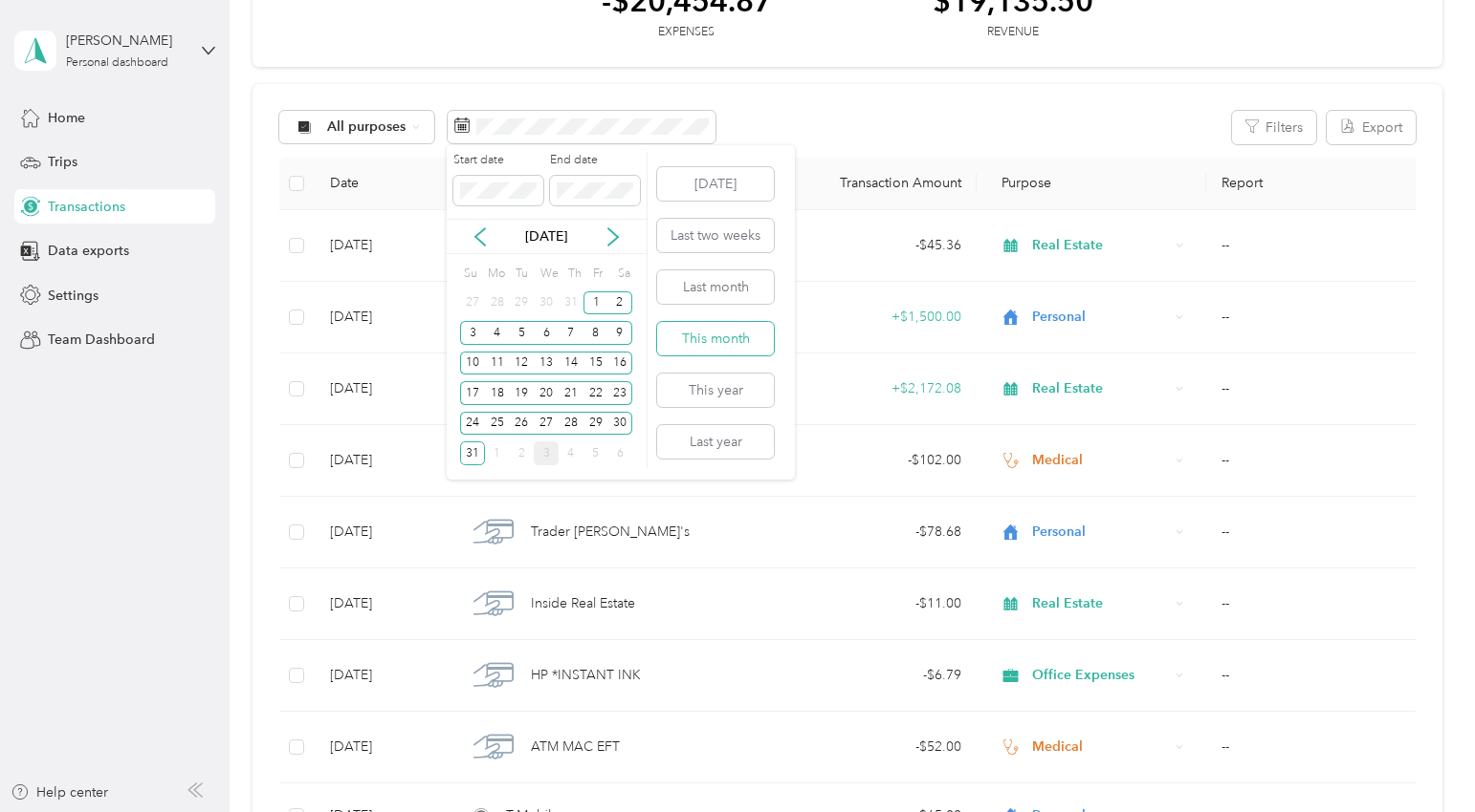
click at [738, 339] on button "This month" at bounding box center [715, 339] width 116 height 34
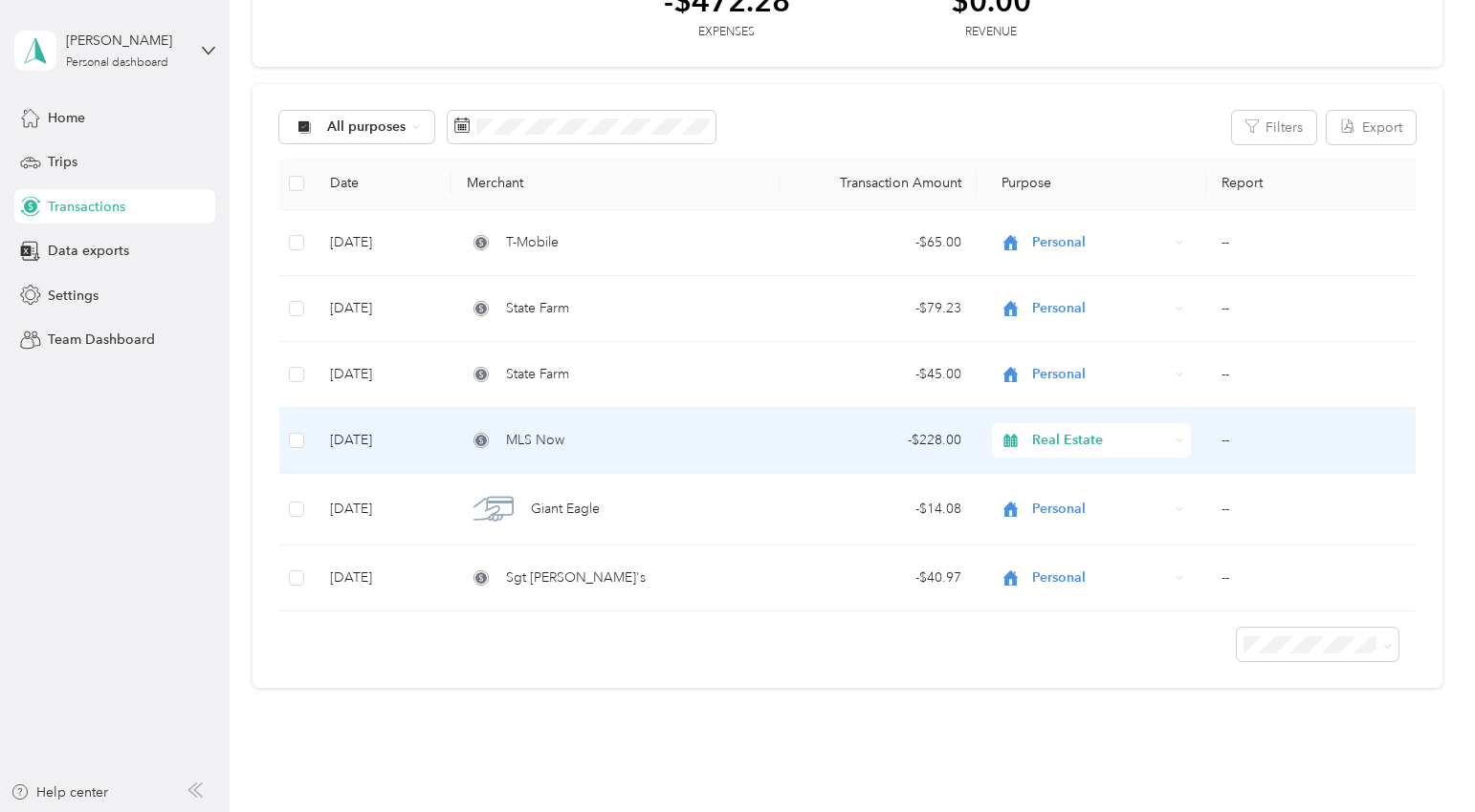
click at [620, 441] on div "MLS Now" at bounding box center [615, 440] width 298 height 21
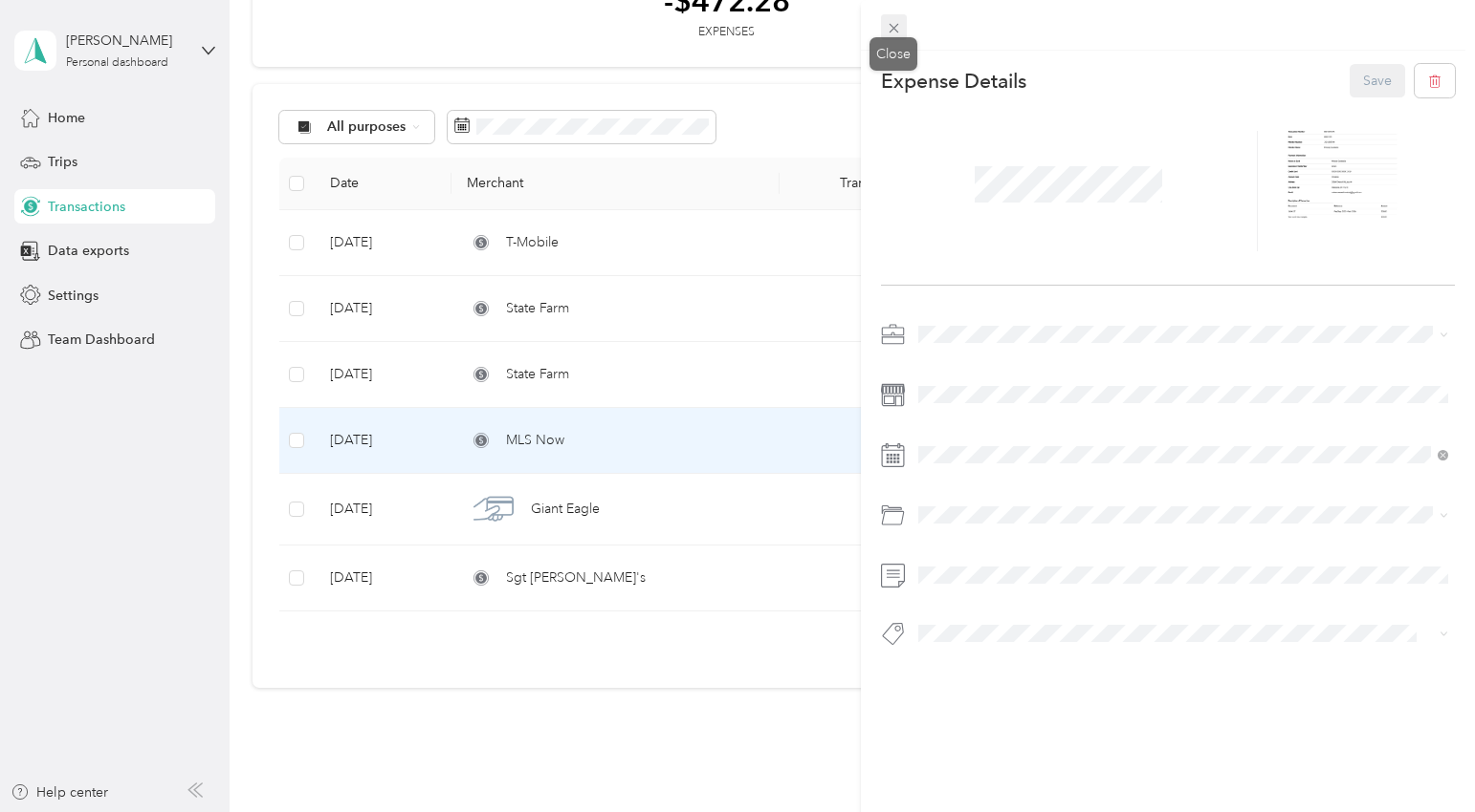
click at [901, 20] on icon at bounding box center [893, 28] width 16 height 16
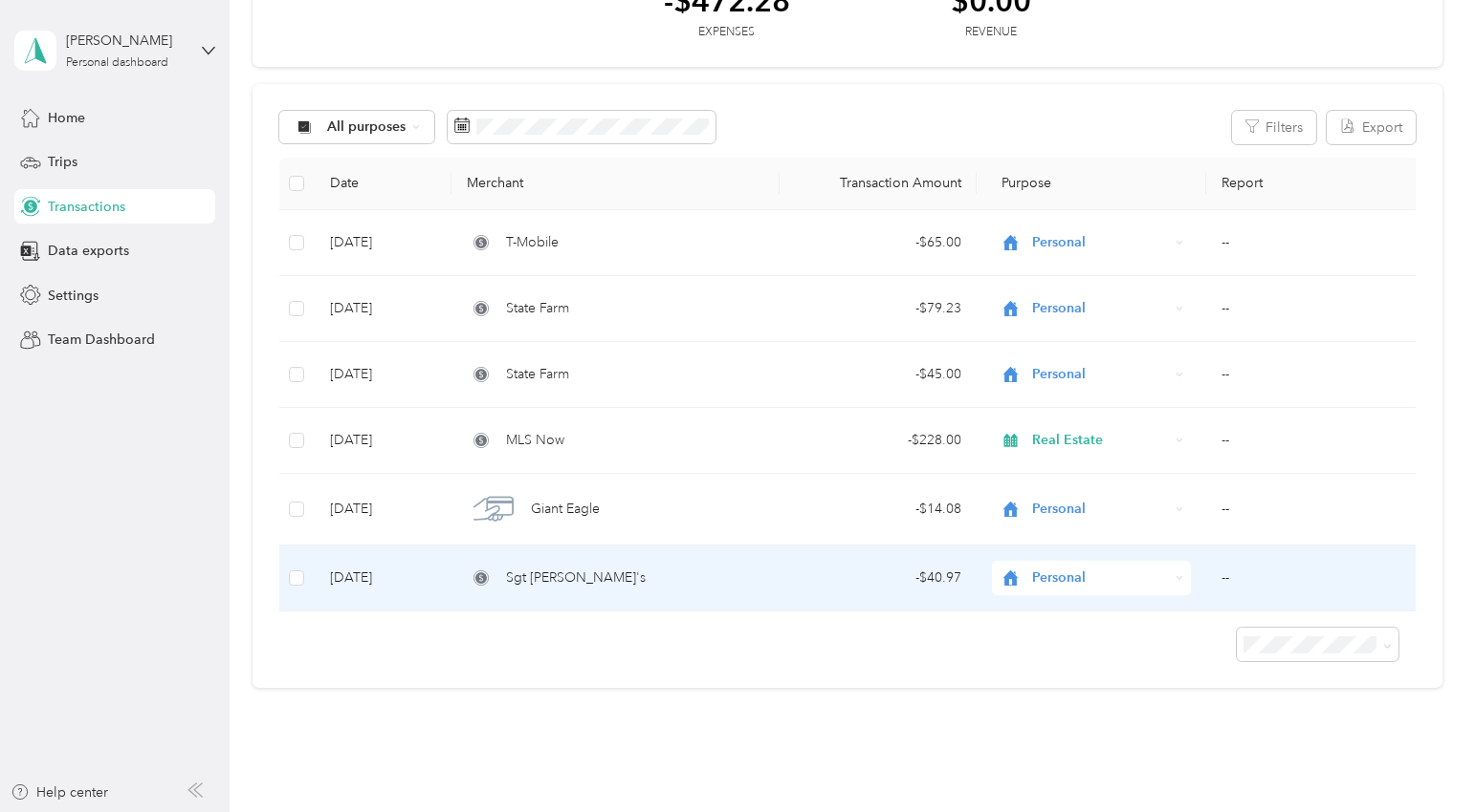
click at [643, 578] on div "Sgt [PERSON_NAME]'s" at bounding box center [615, 577] width 298 height 21
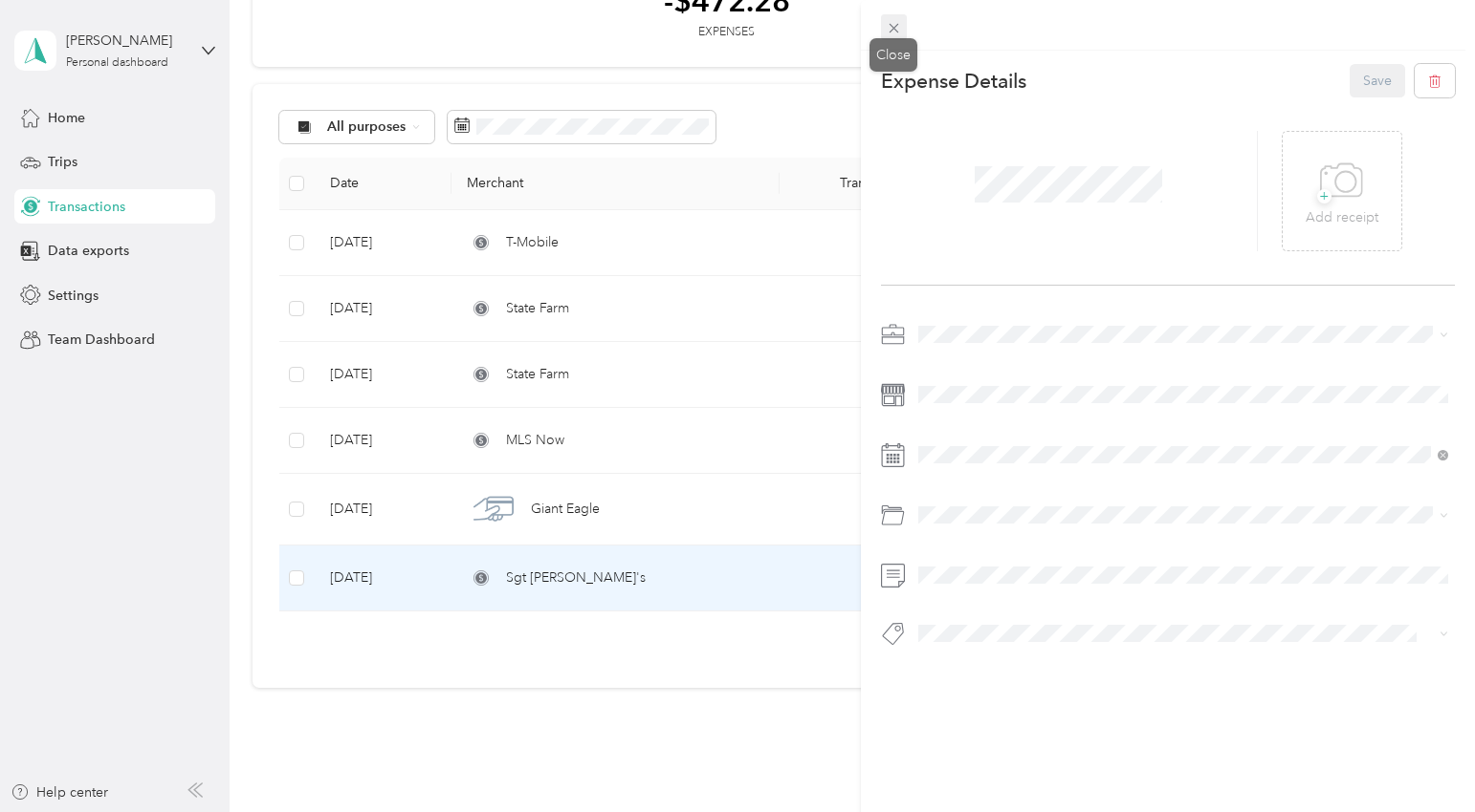
click at [888, 25] on icon at bounding box center [893, 28] width 16 height 16
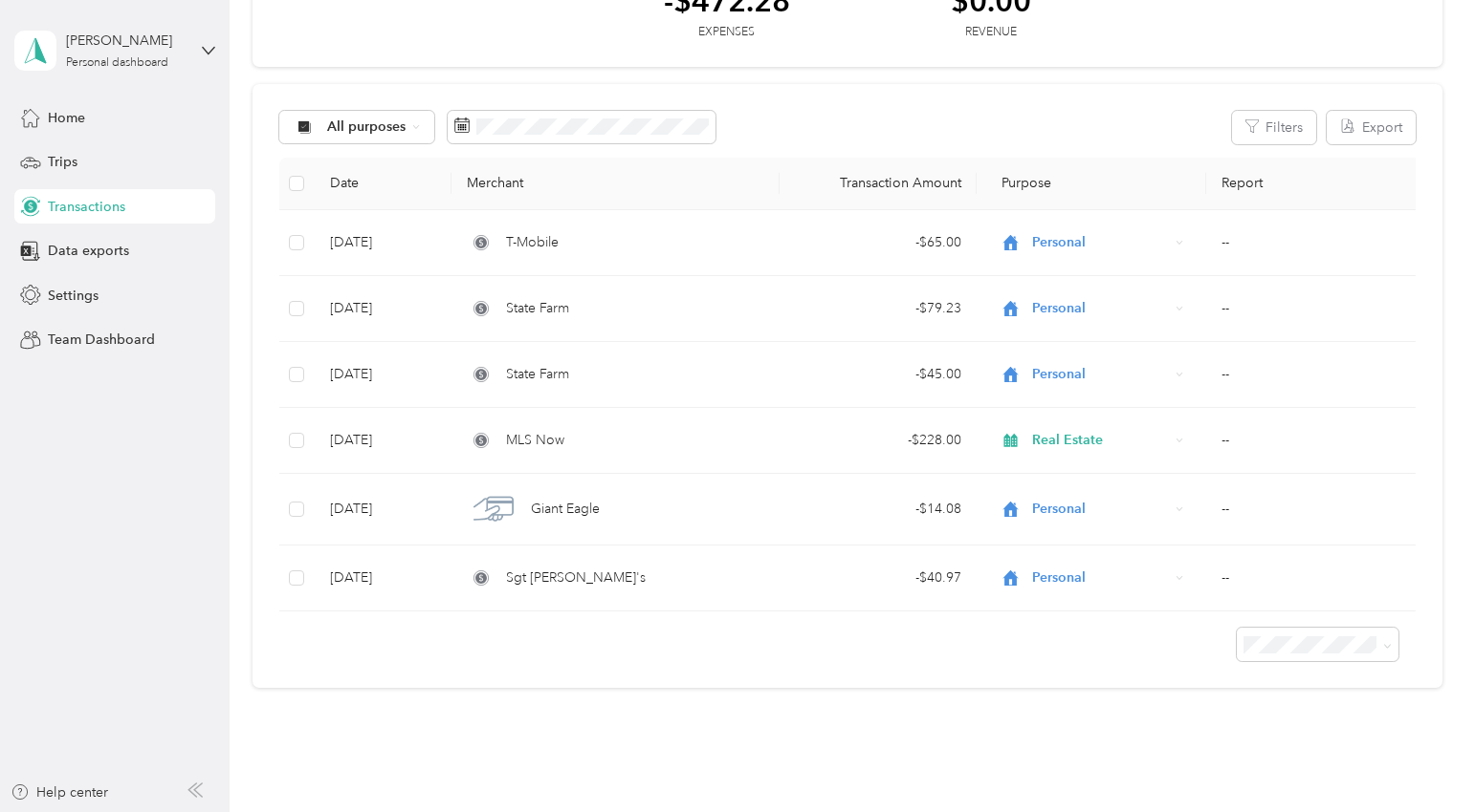
click at [830, 96] on div "All purposes Filters Export Date Merchant Transaction Amount Purpose Report [DA…" at bounding box center [847, 386] width 1189 height 605
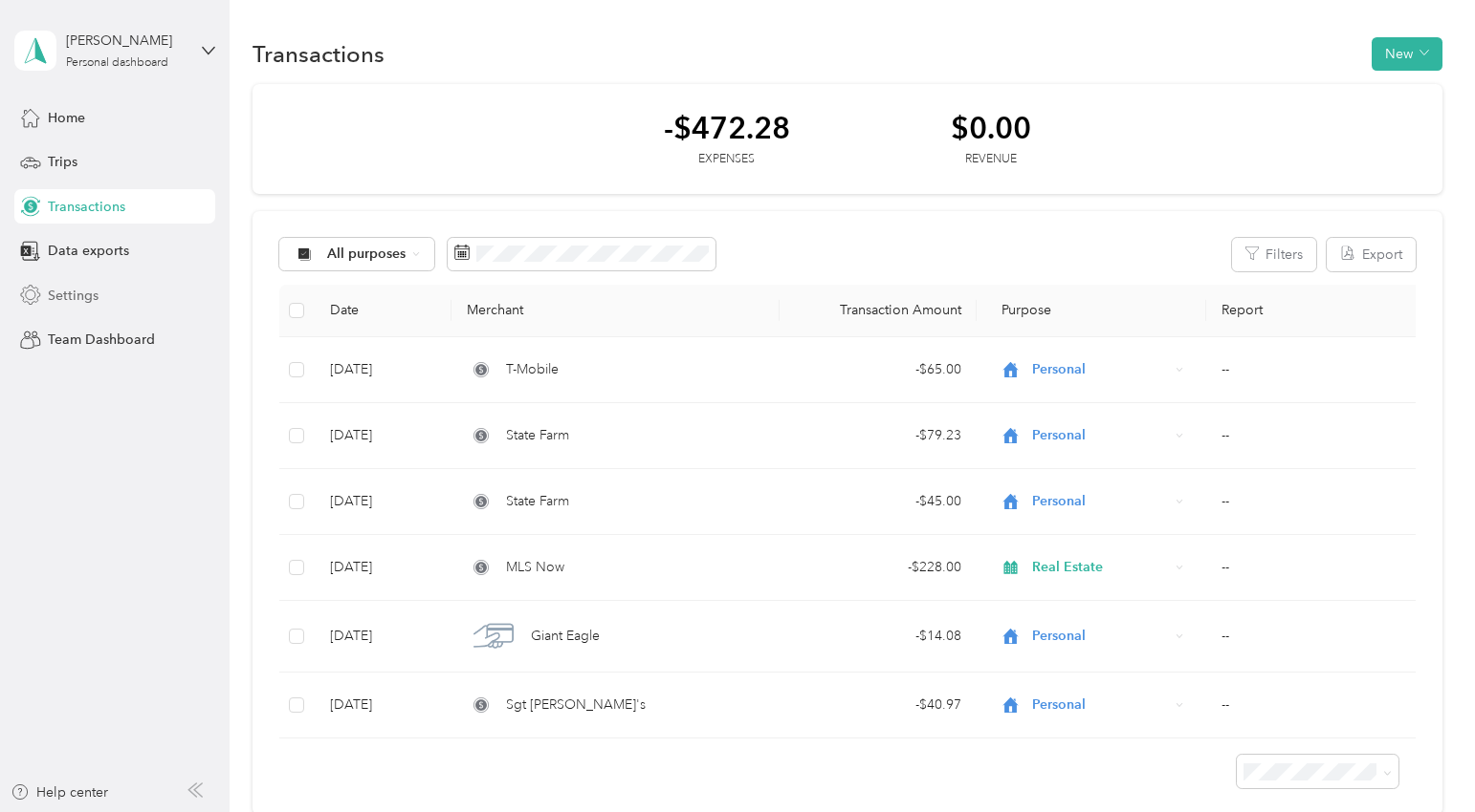
click at [78, 298] on span "Settings" at bounding box center [72, 296] width 50 height 20
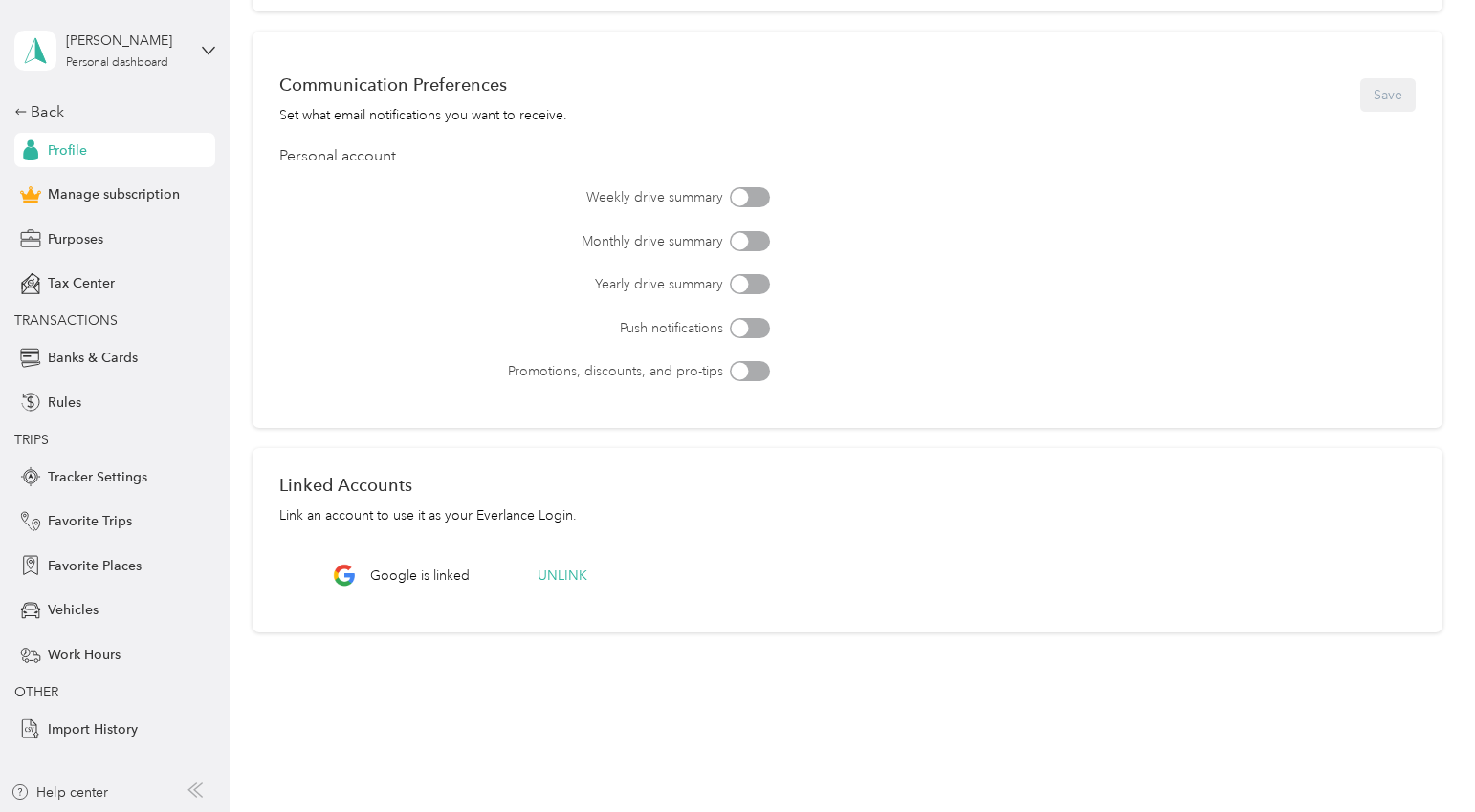
scroll to position [569, 0]
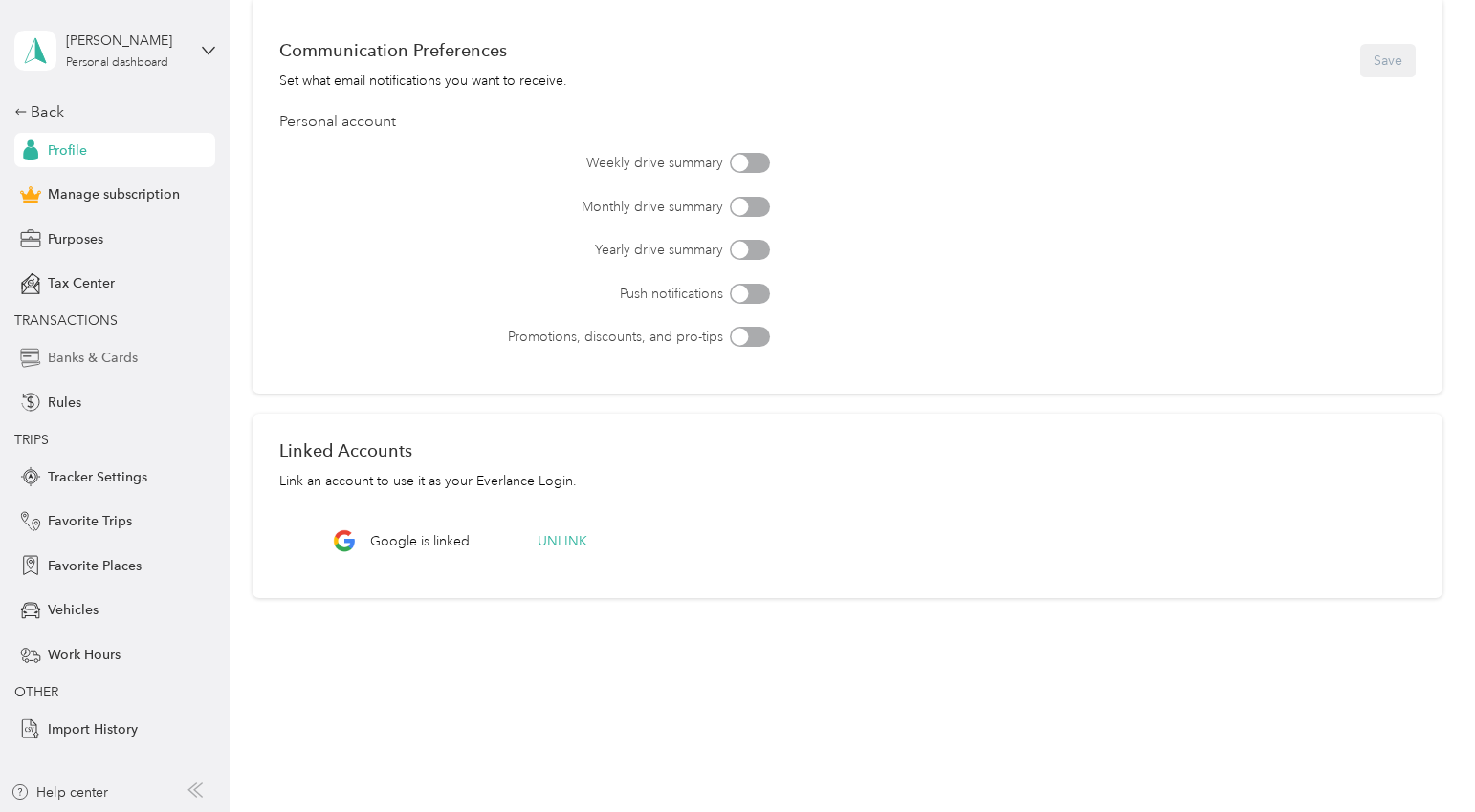
click at [100, 366] on span "Banks & Cards" at bounding box center [92, 358] width 90 height 20
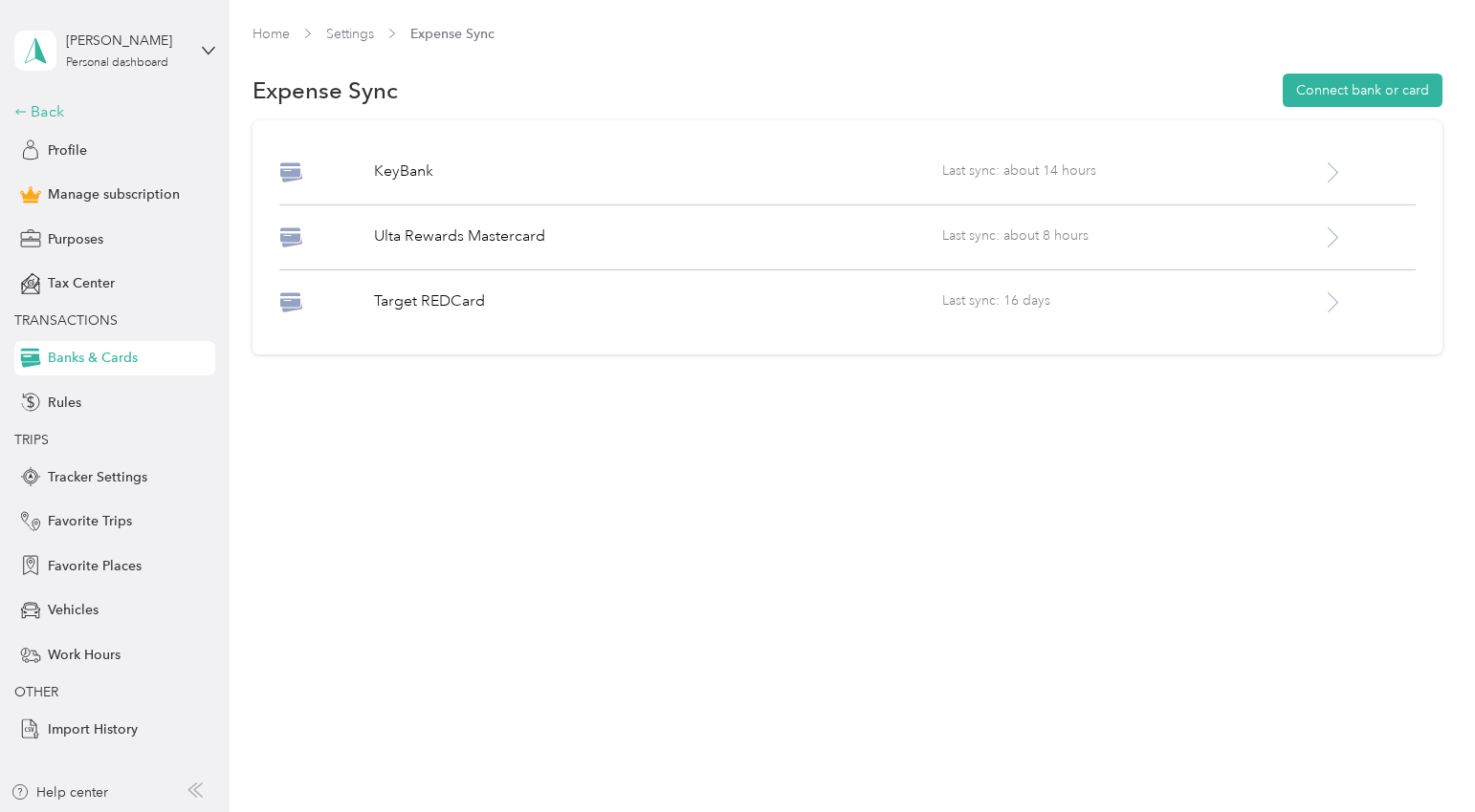
click at [24, 107] on icon at bounding box center [22, 112] width 14 height 14
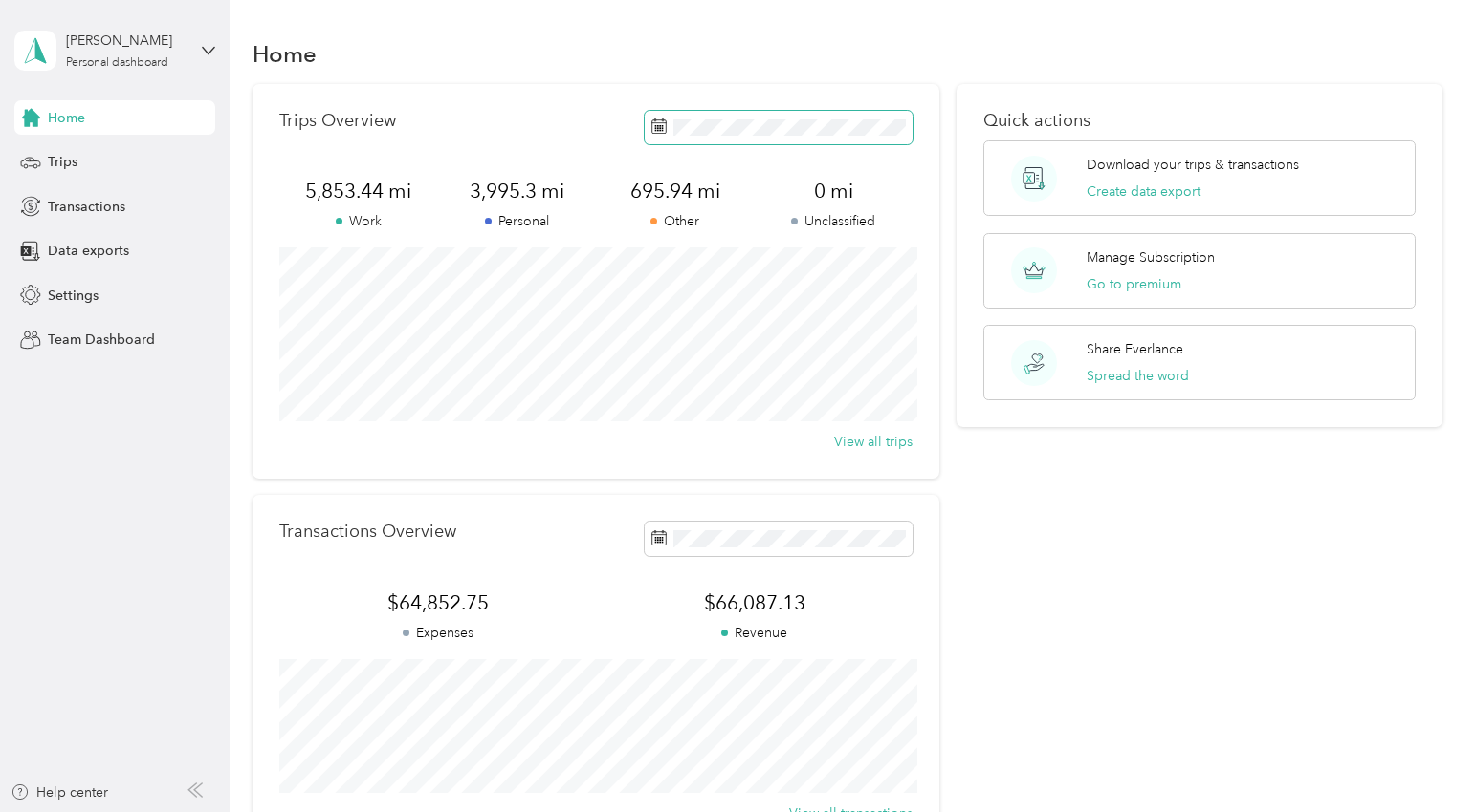
click at [731, 114] on span at bounding box center [779, 128] width 268 height 34
click at [109, 175] on div "Trips" at bounding box center [115, 162] width 201 height 34
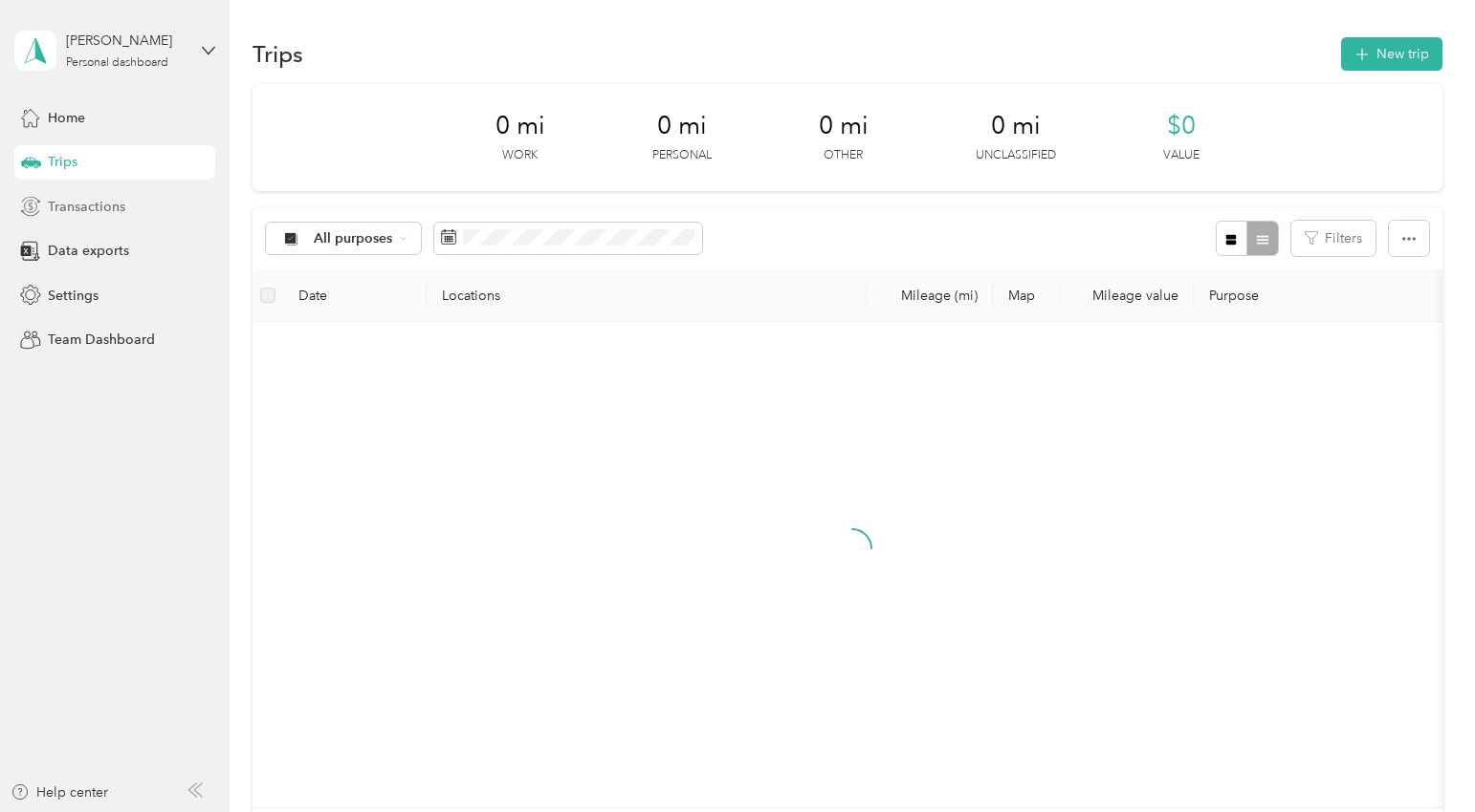
click at [101, 219] on div "Transactions" at bounding box center [115, 206] width 201 height 34
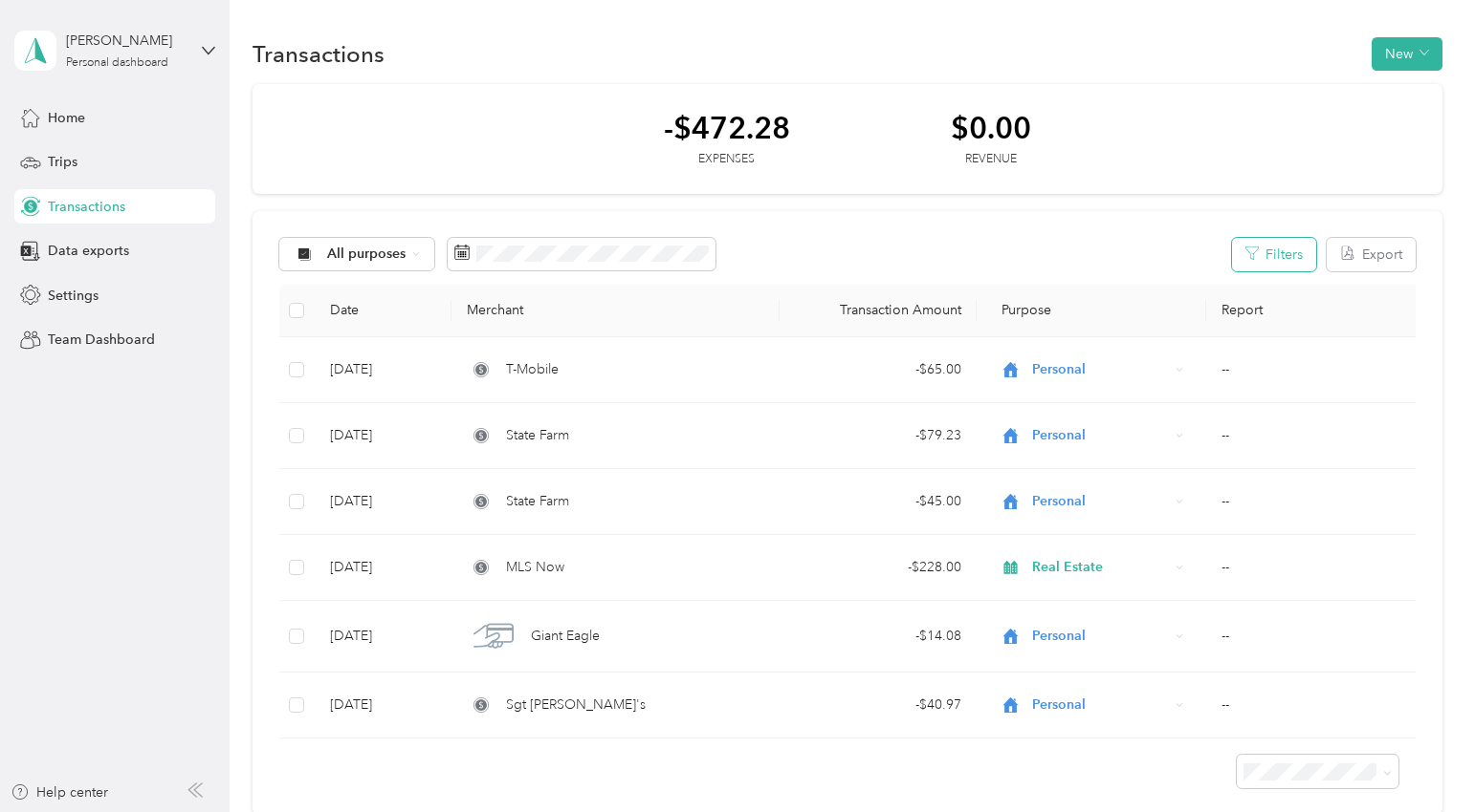
click at [1291, 252] on button "Filters" at bounding box center [1273, 255] width 84 height 34
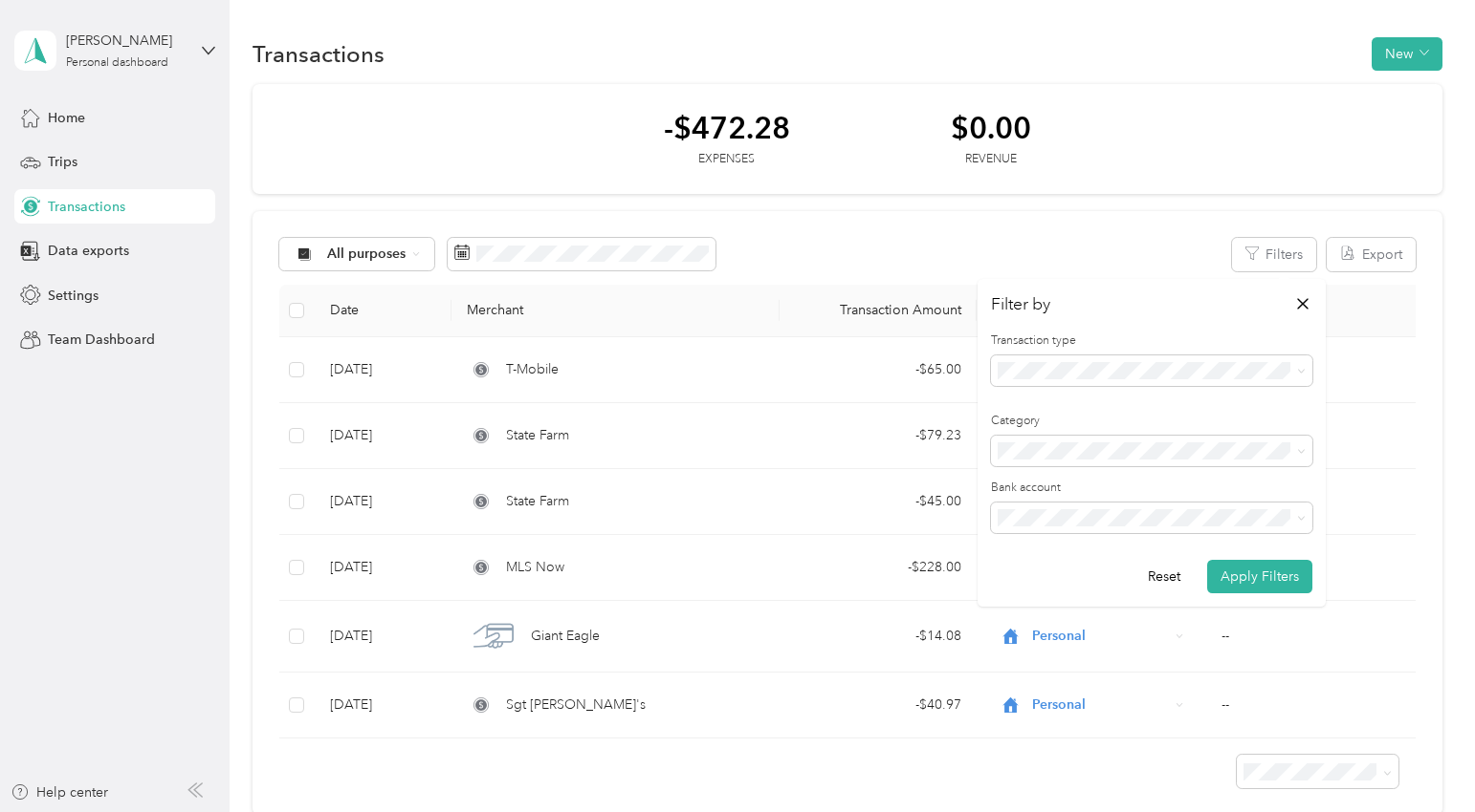
click at [1032, 435] on span "Expense" at bounding box center [1029, 437] width 51 height 16
click at [1264, 582] on button "Apply Filters" at bounding box center [1259, 576] width 105 height 34
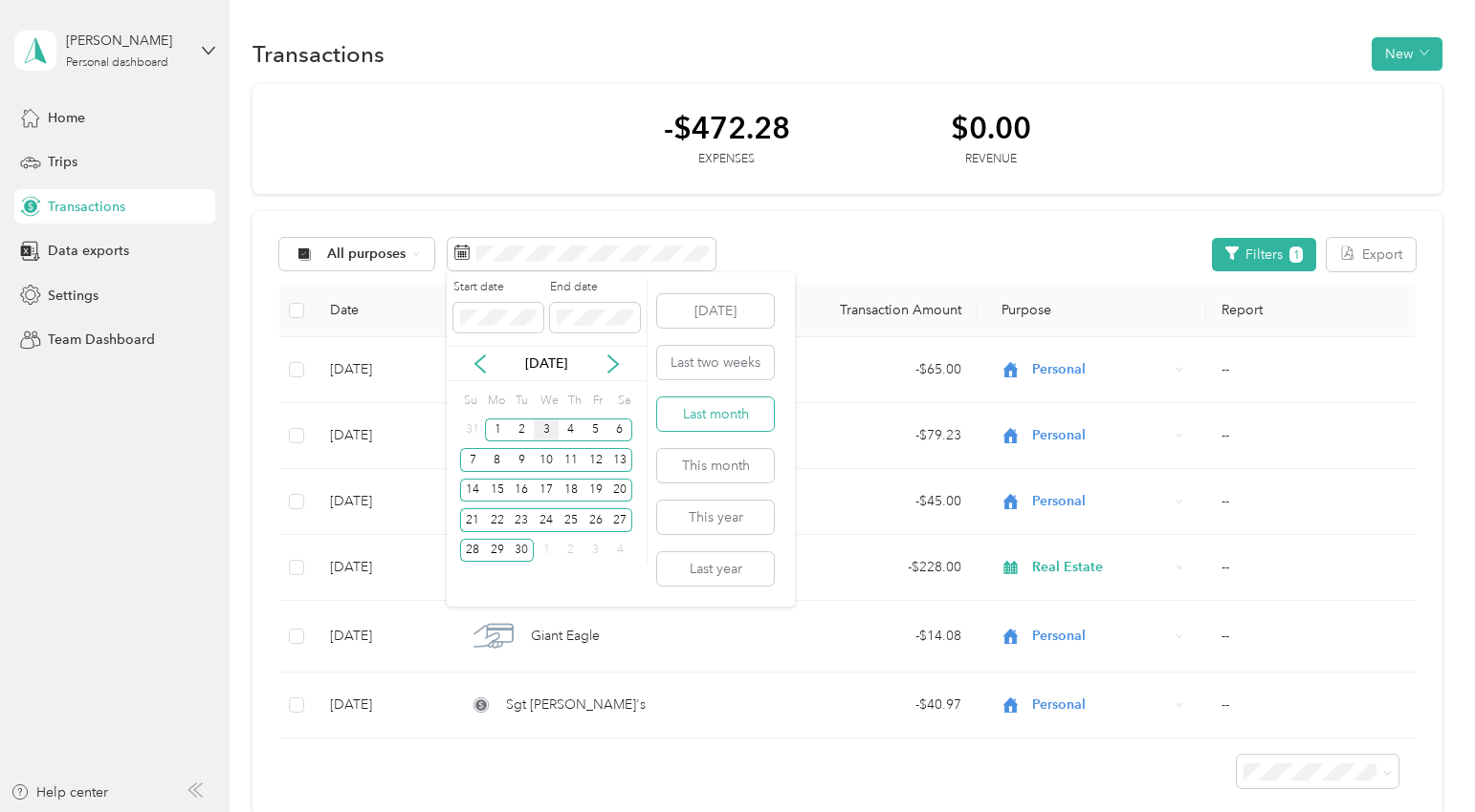
click at [721, 404] on button "Last month" at bounding box center [715, 414] width 116 height 34
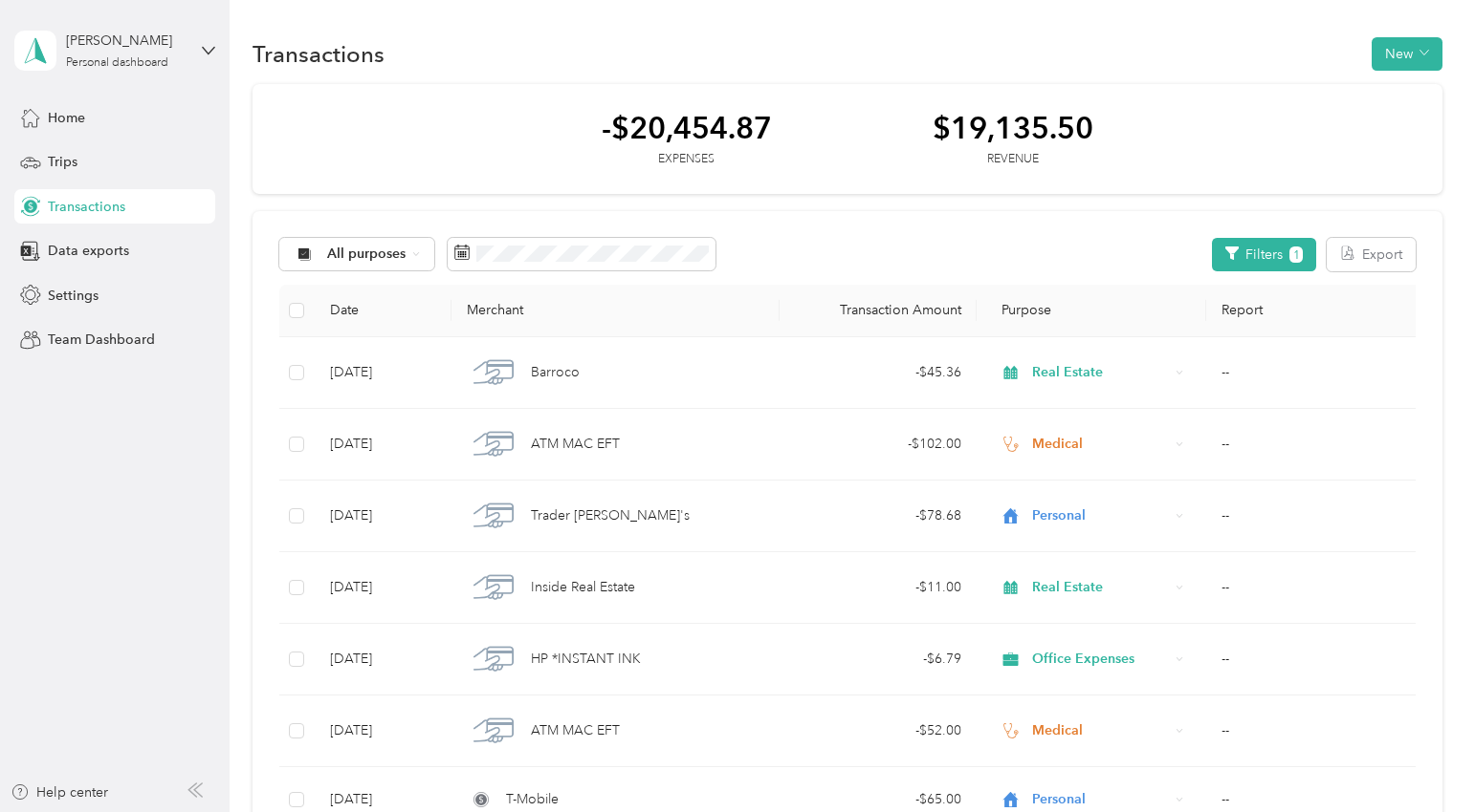
click at [1220, 261] on div "All purposes Filters 1 Export" at bounding box center [846, 255] width 1135 height 34
click at [1238, 258] on icon "button" at bounding box center [1231, 253] width 14 height 14
click at [1065, 249] on div "All purposes Filters 1 Export" at bounding box center [846, 255] width 1135 height 34
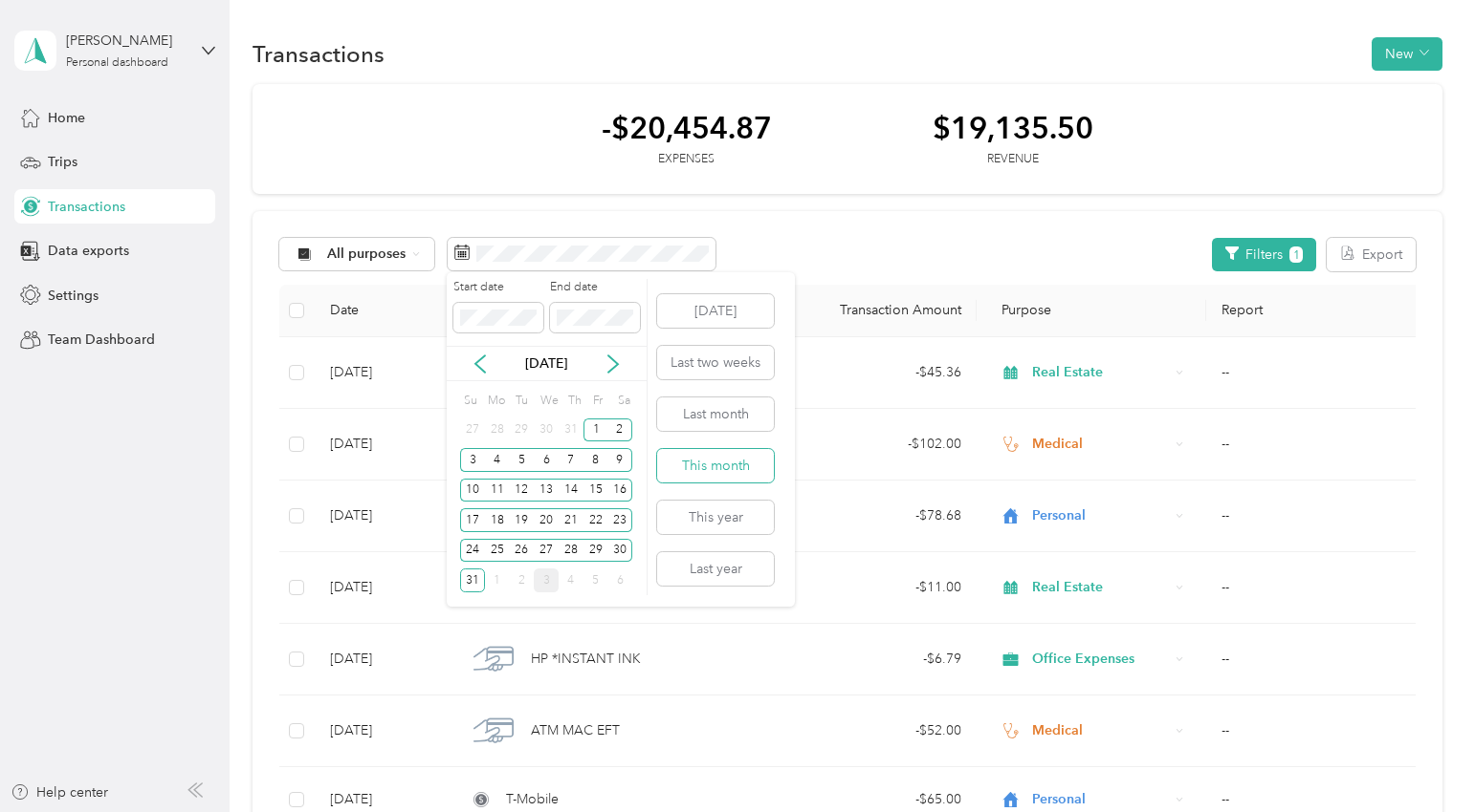
click at [687, 468] on button "This month" at bounding box center [715, 466] width 116 height 34
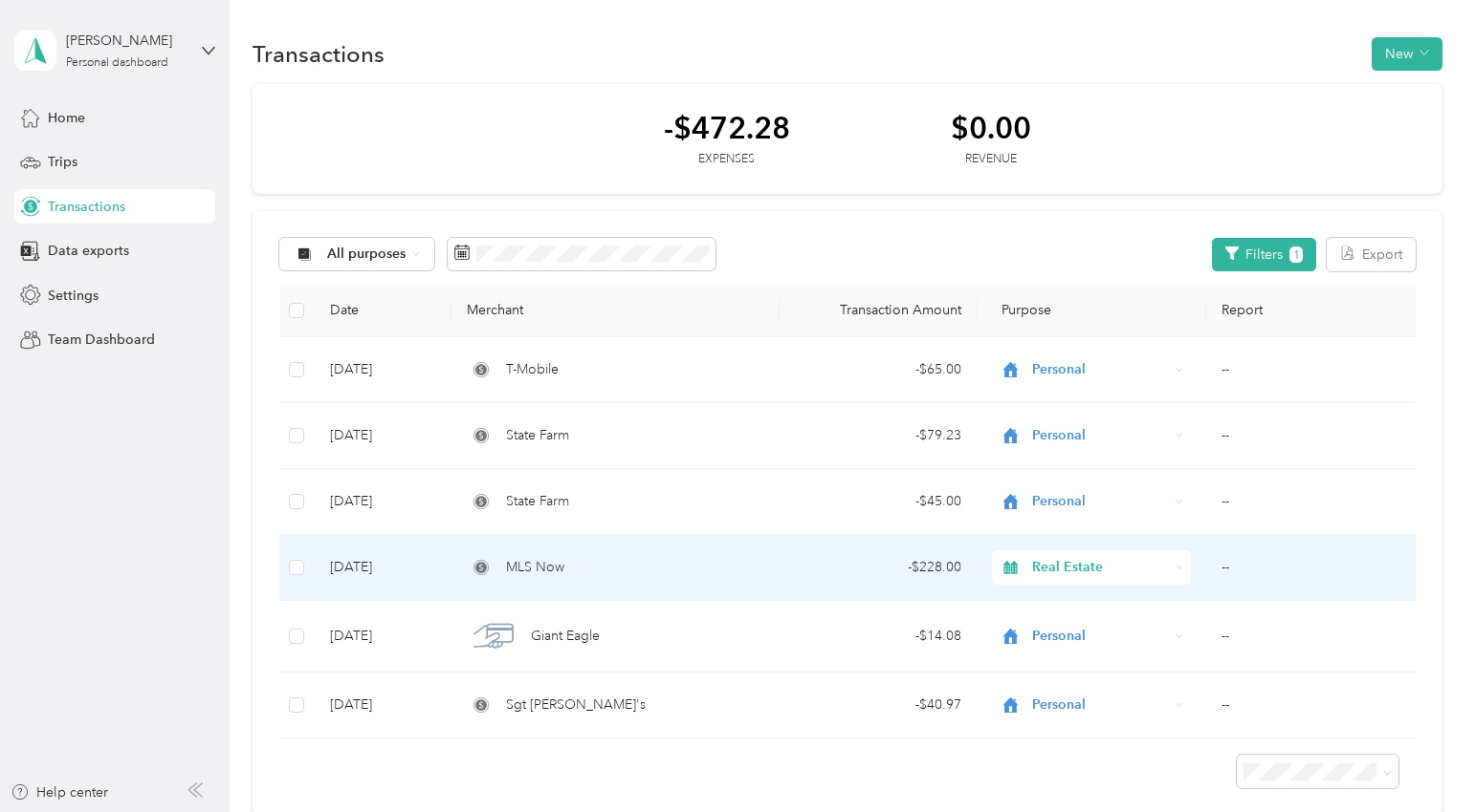
click at [586, 578] on td "MLS Now" at bounding box center [615, 568] width 328 height 66
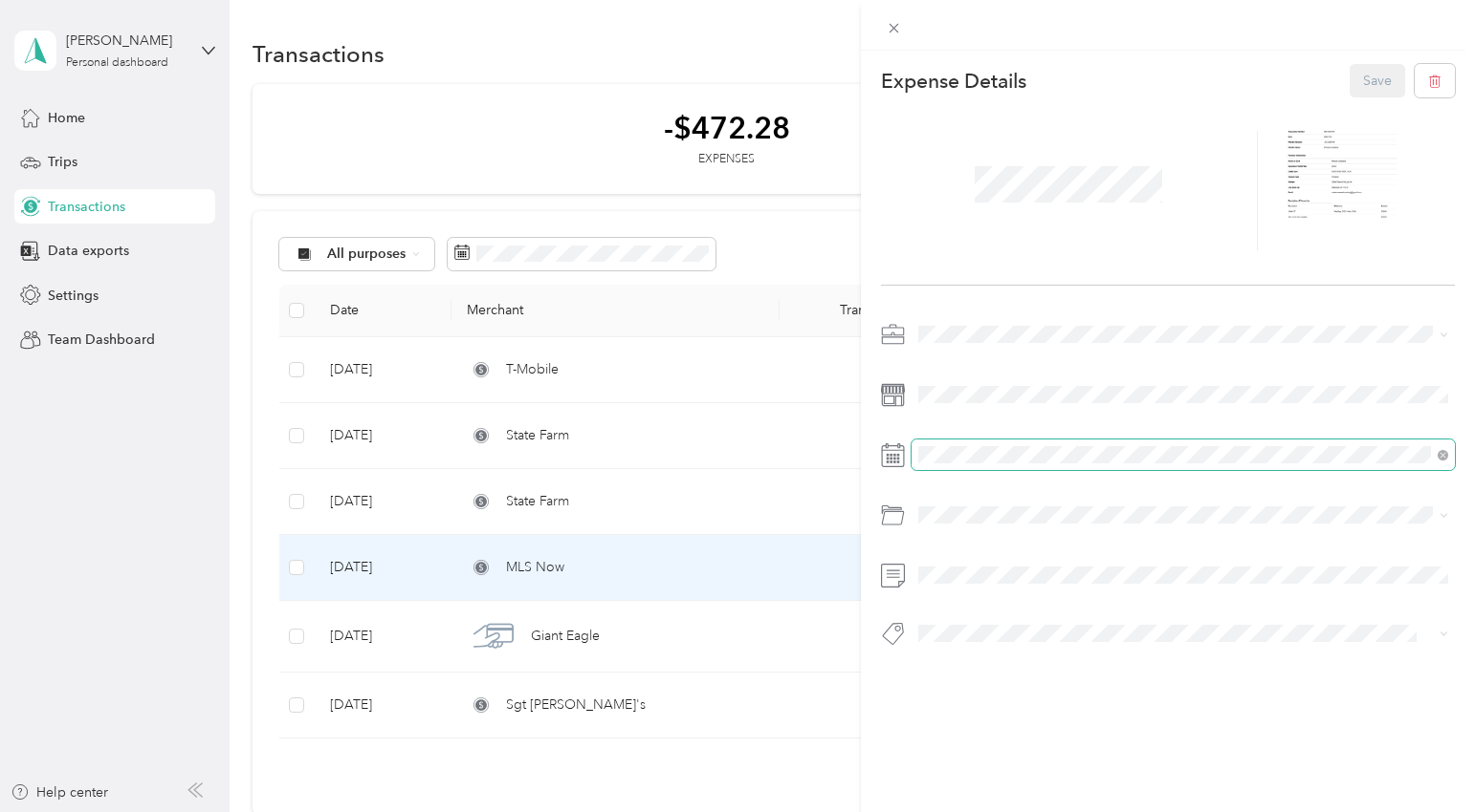
click at [964, 464] on span at bounding box center [1183, 454] width 544 height 31
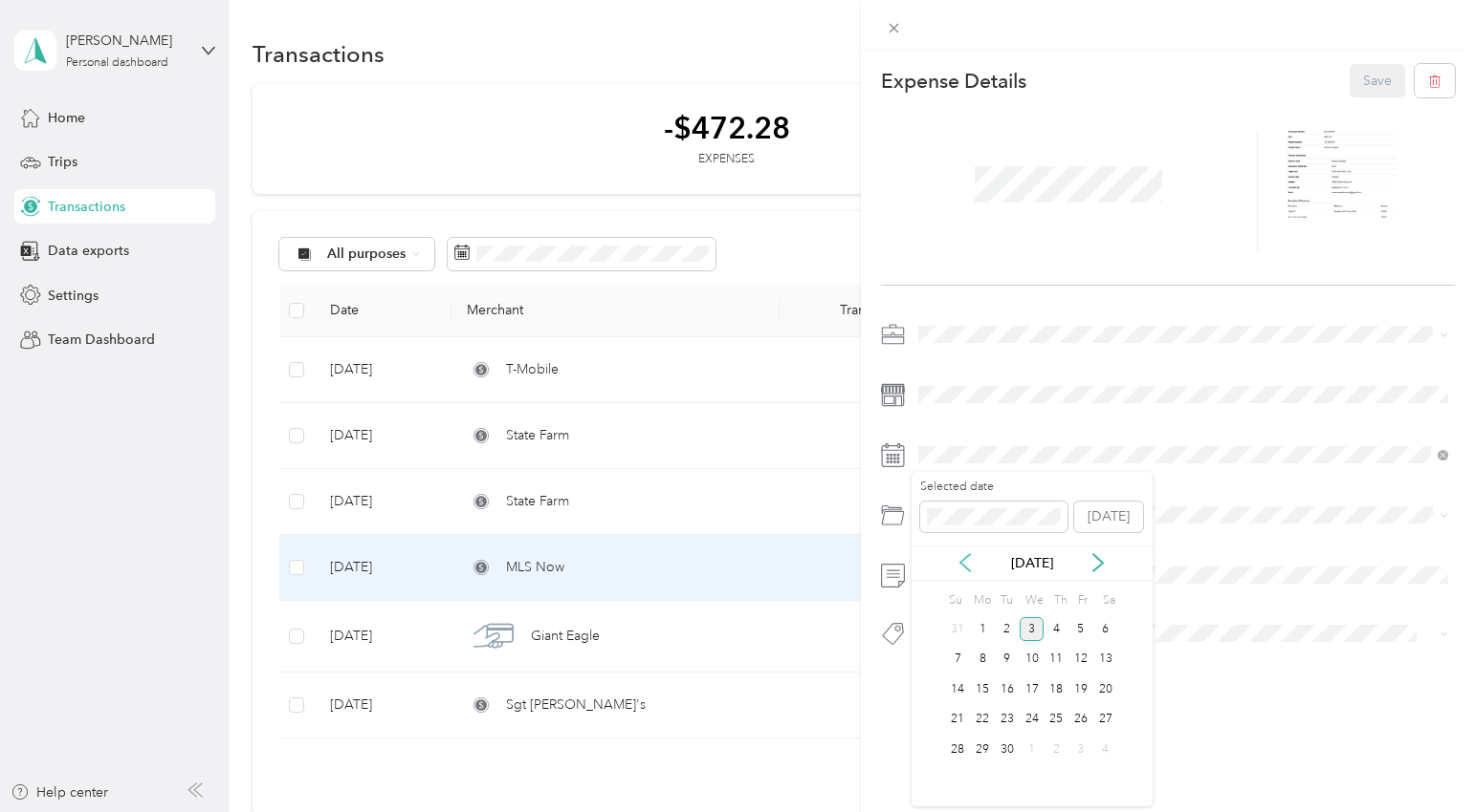
click at [964, 556] on icon at bounding box center [964, 563] width 19 height 19
click at [1050, 659] on div "7" at bounding box center [1055, 660] width 25 height 24
click at [1373, 92] on button "Save" at bounding box center [1377, 81] width 55 height 34
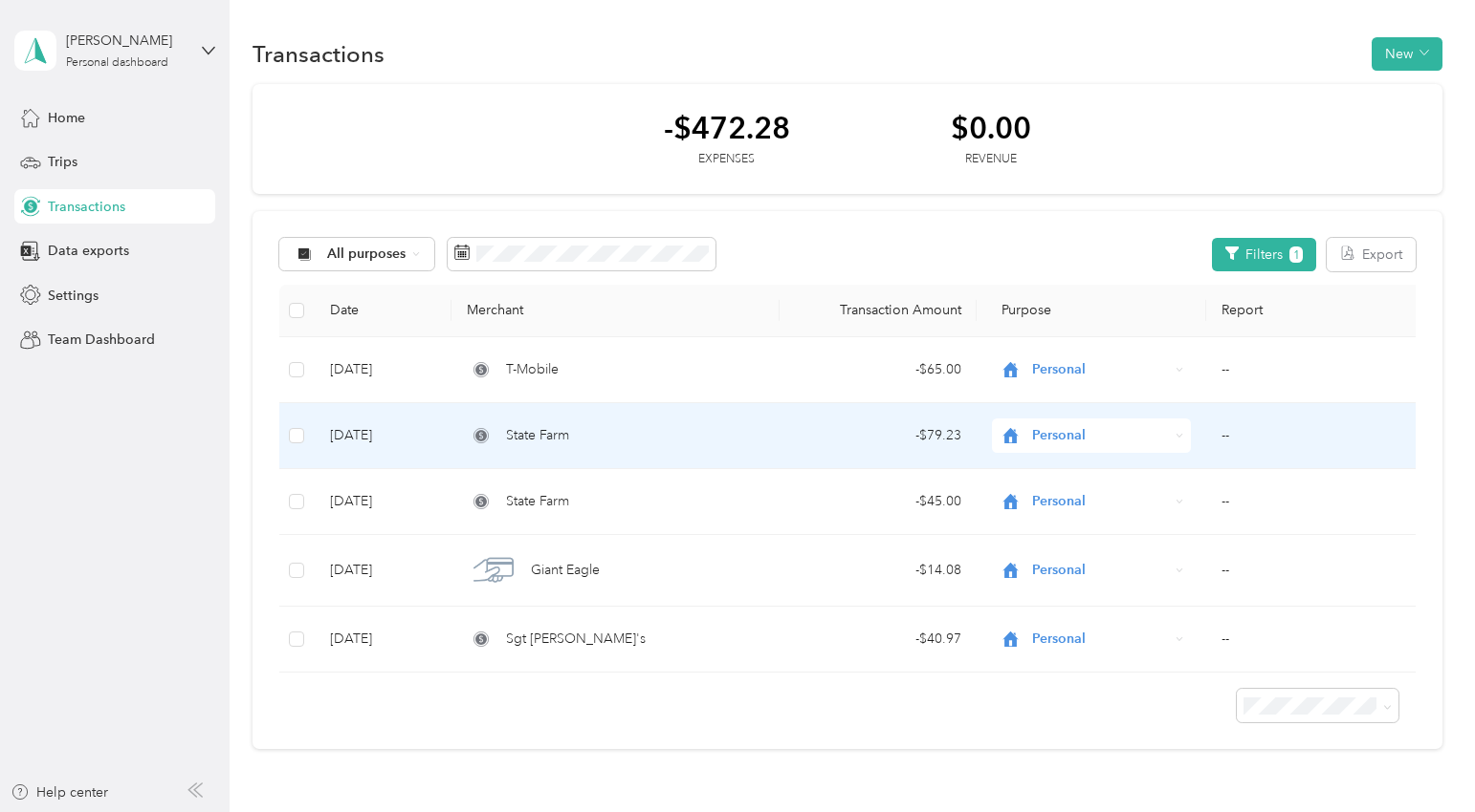
click at [548, 433] on span "State Farm" at bounding box center [537, 436] width 63 height 21
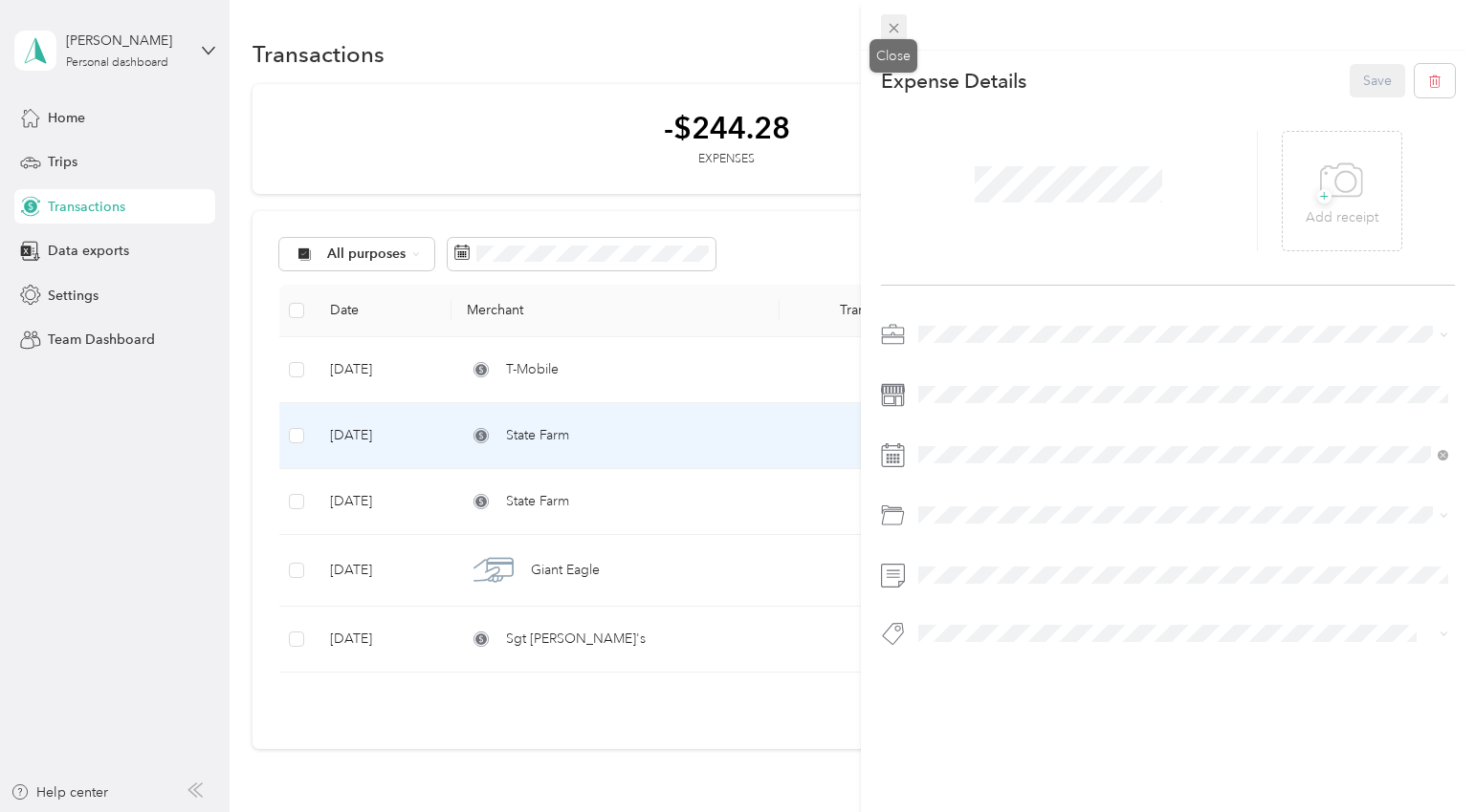
click at [883, 22] on span at bounding box center [893, 28] width 27 height 27
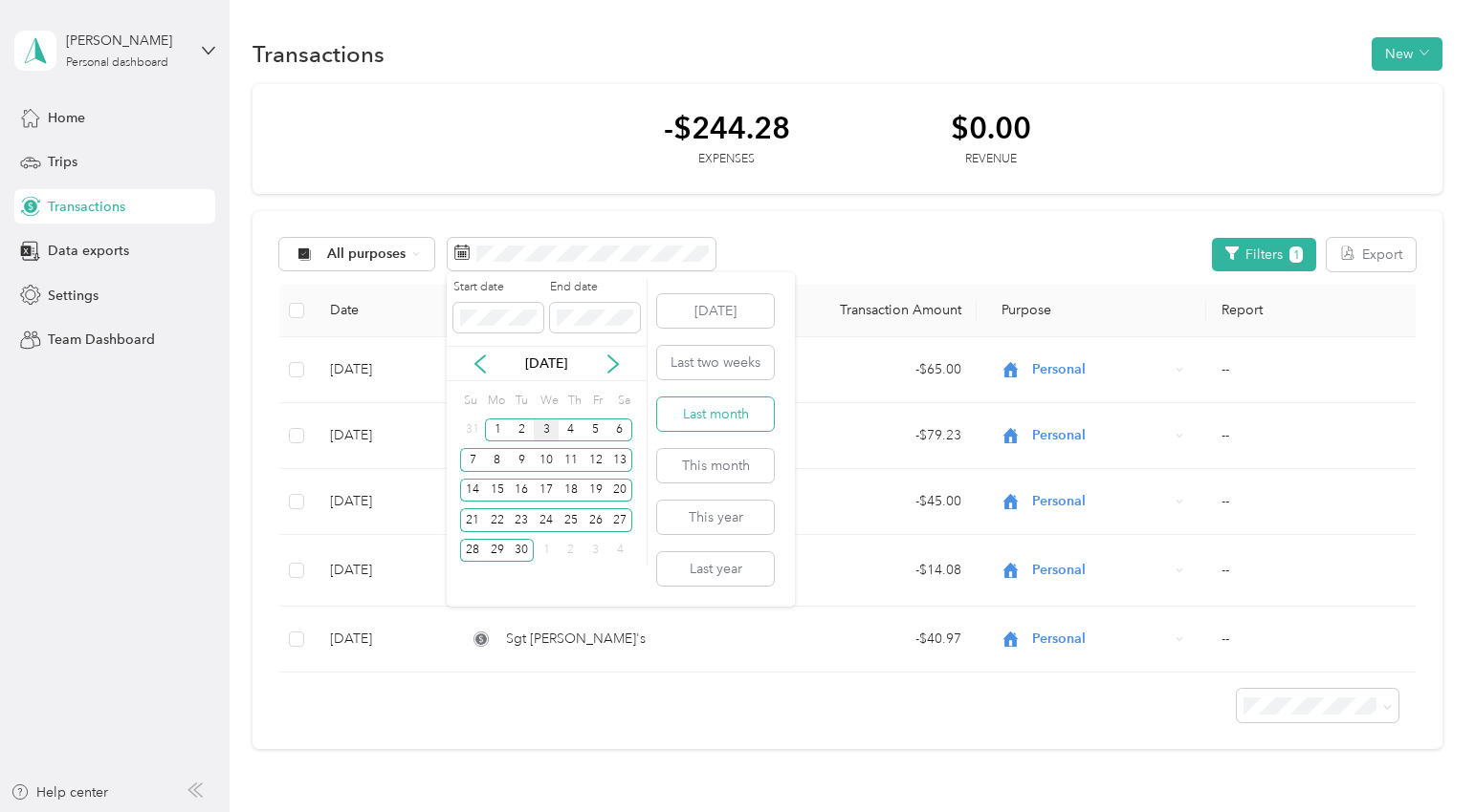
click at [754, 415] on button "Last month" at bounding box center [715, 414] width 116 height 34
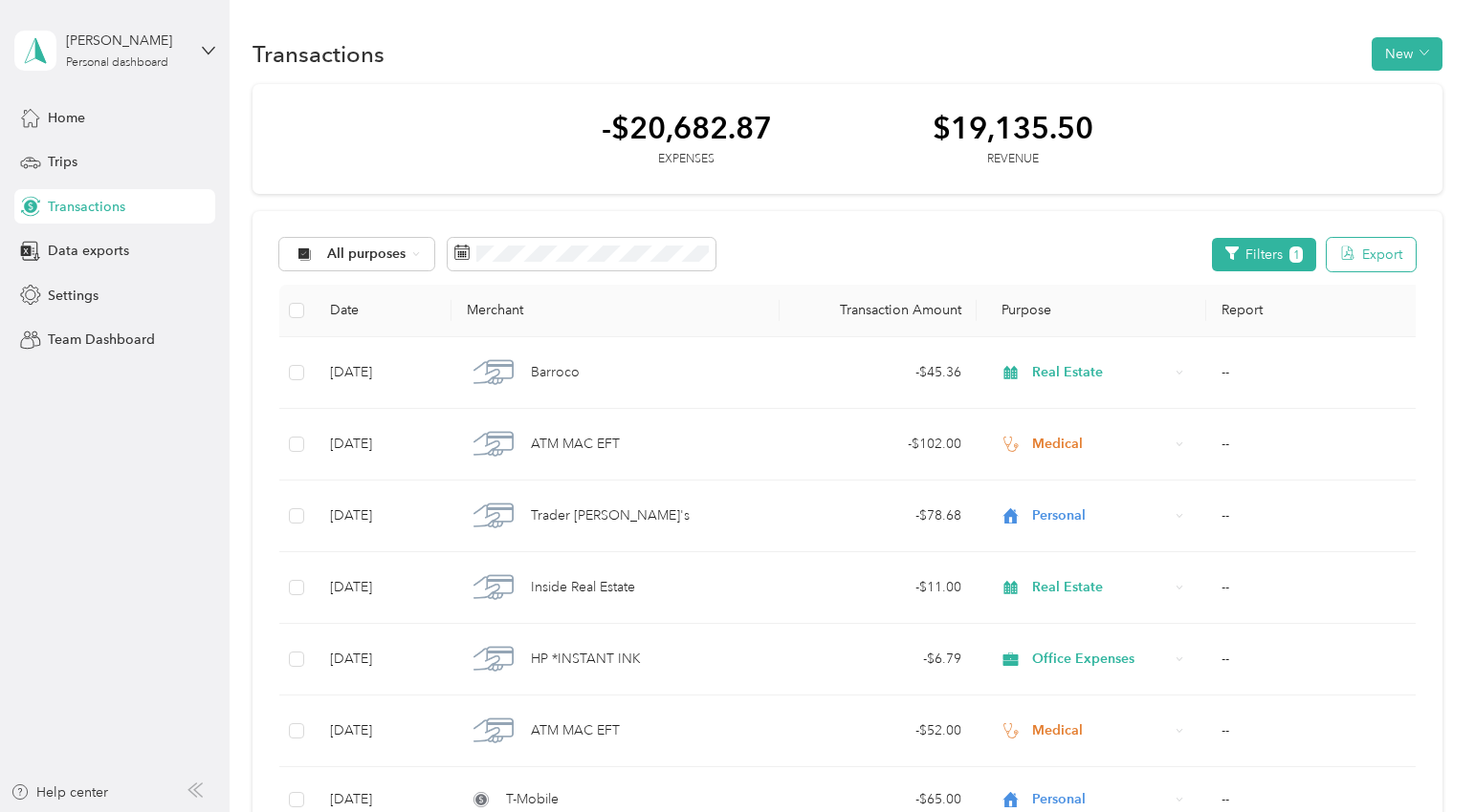
click at [1394, 254] on button "Export" at bounding box center [1370, 255] width 89 height 34
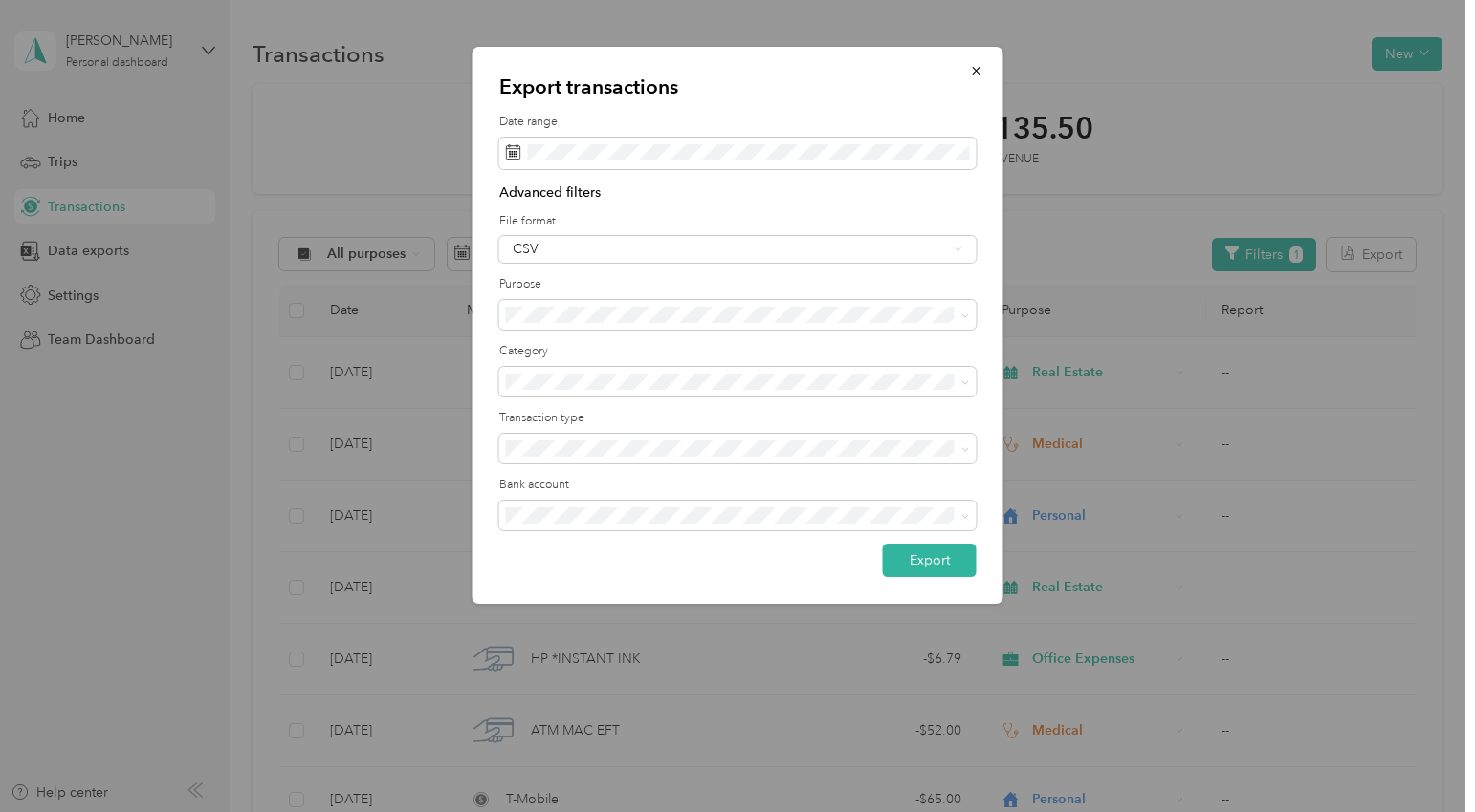
click at [563, 479] on div "All" at bounding box center [738, 471] width 451 height 20
click at [919, 559] on button "Export" at bounding box center [929, 561] width 94 height 34
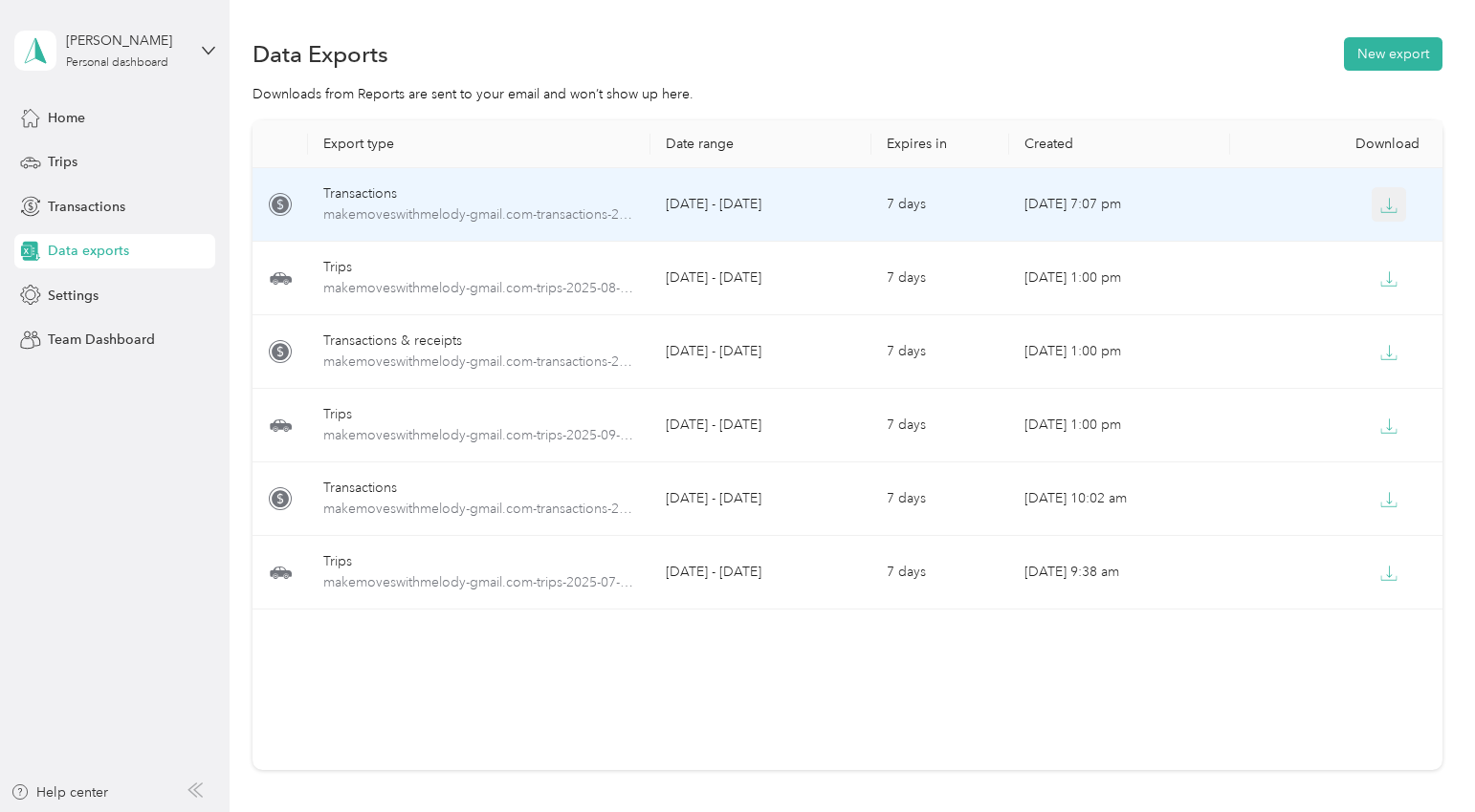
click at [1386, 199] on icon "button" at bounding box center [1388, 205] width 17 height 17
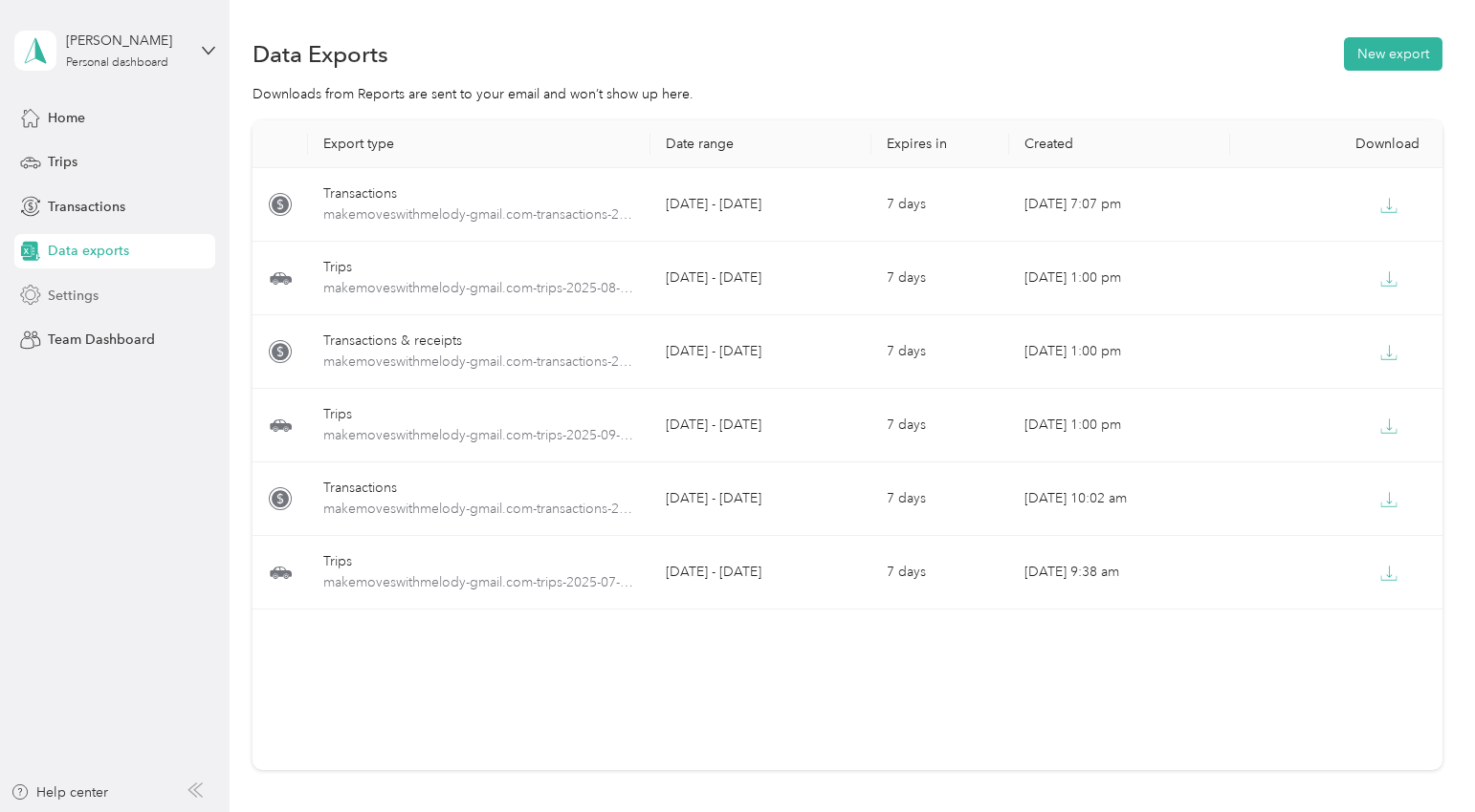
click at [96, 292] on span "Settings" at bounding box center [72, 296] width 50 height 20
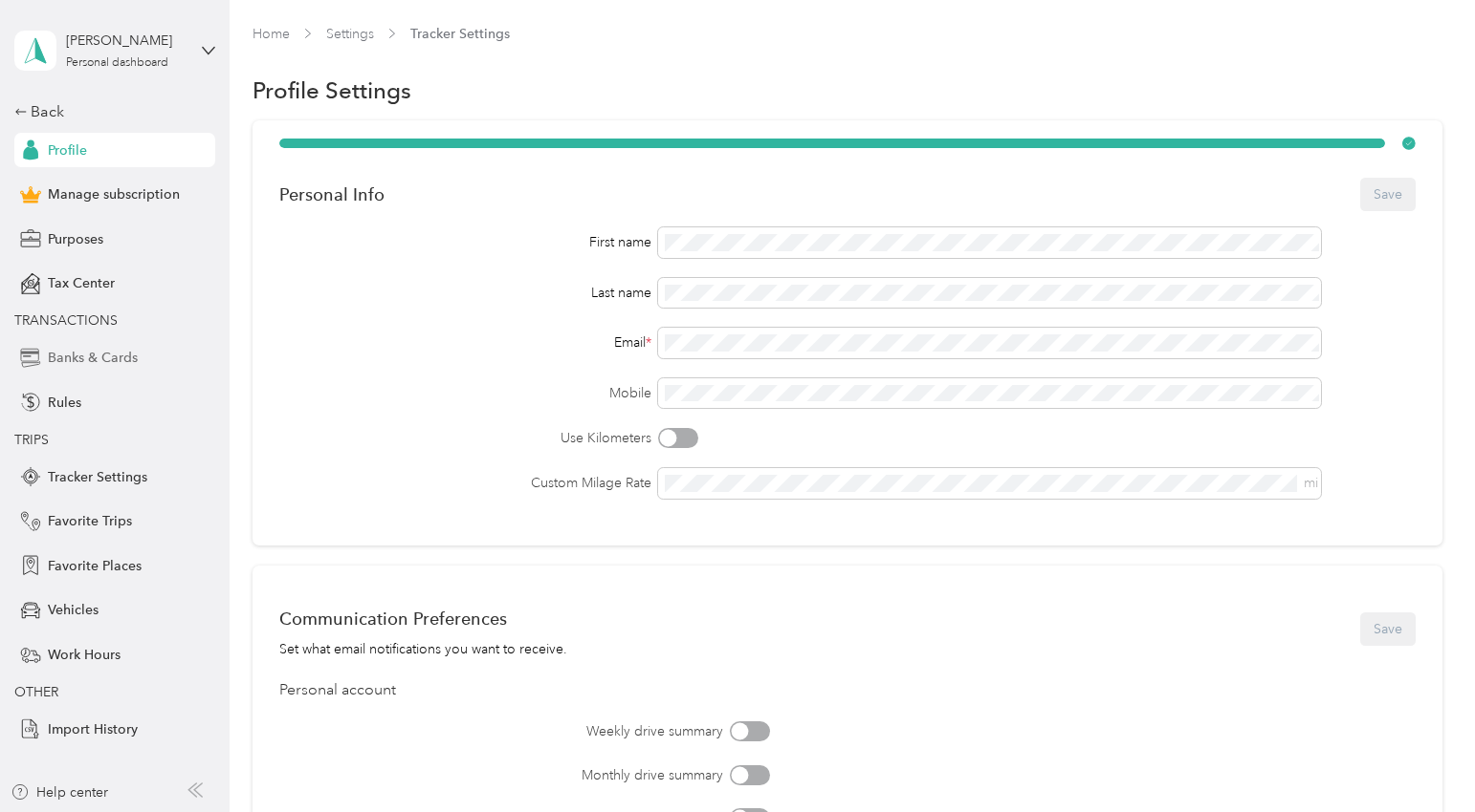
click at [104, 347] on div "Banks & Cards" at bounding box center [115, 358] width 201 height 34
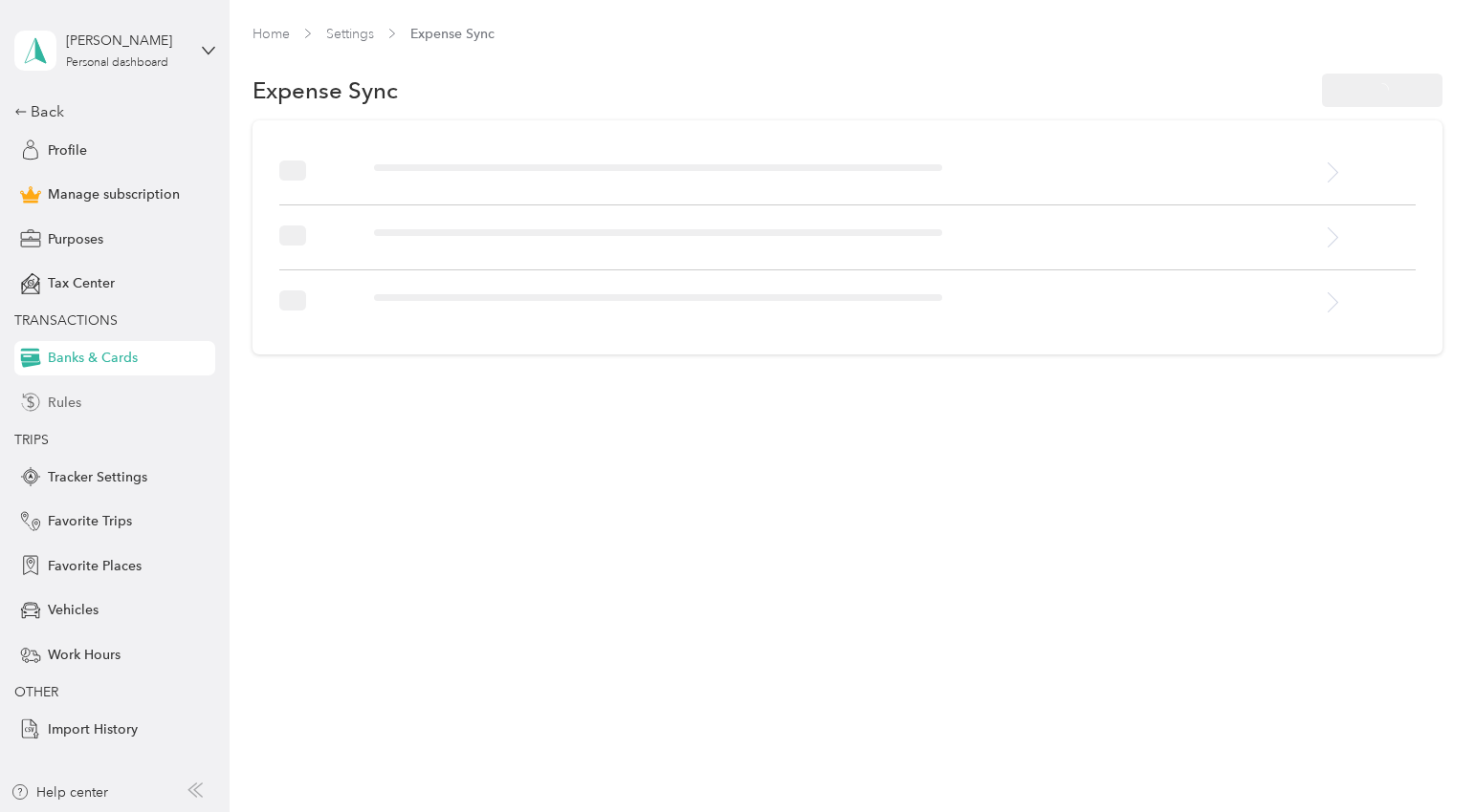
click at [65, 403] on span "Rules" at bounding box center [64, 403] width 34 height 20
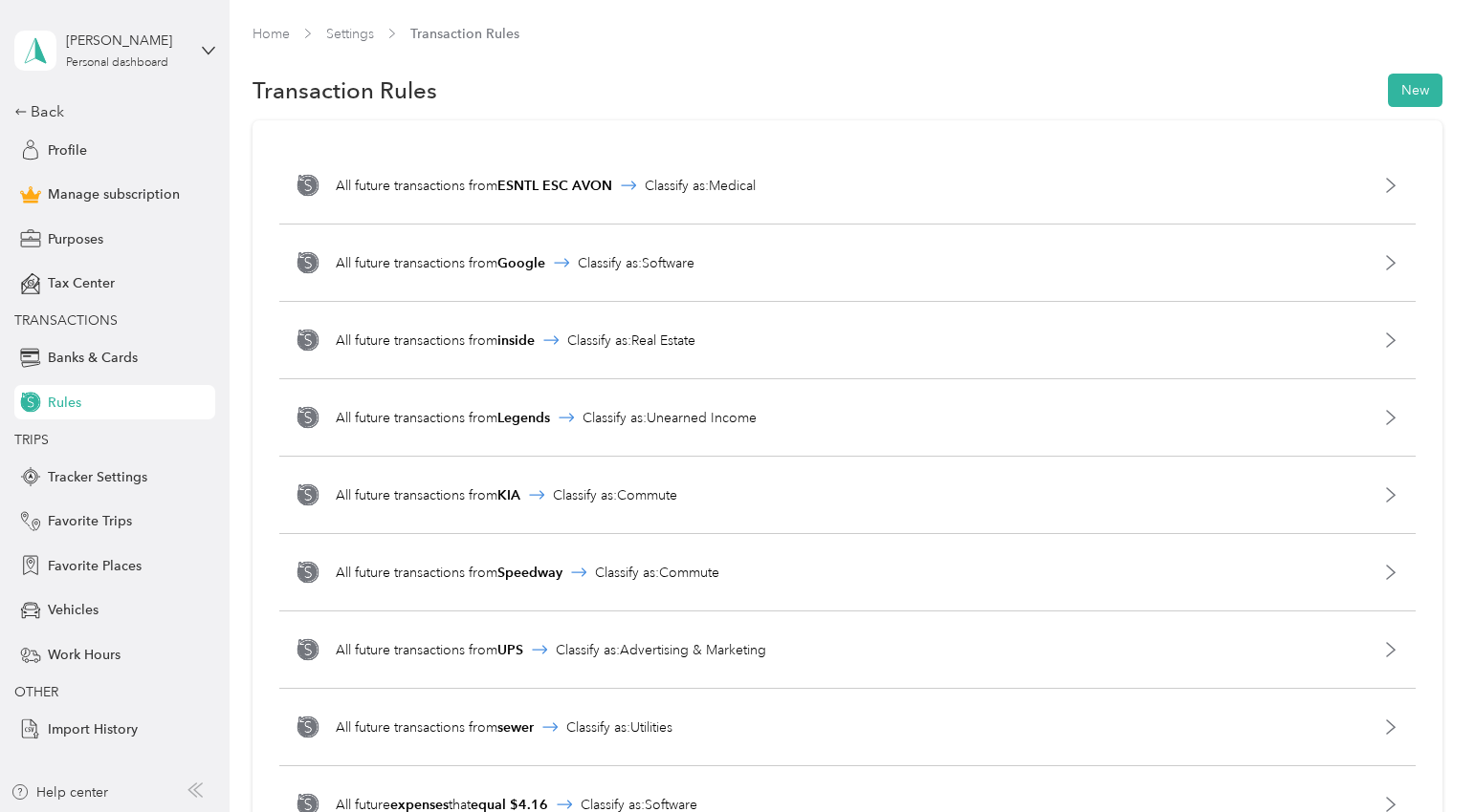
click at [1424, 92] on button "New" at bounding box center [1414, 91] width 54 height 34
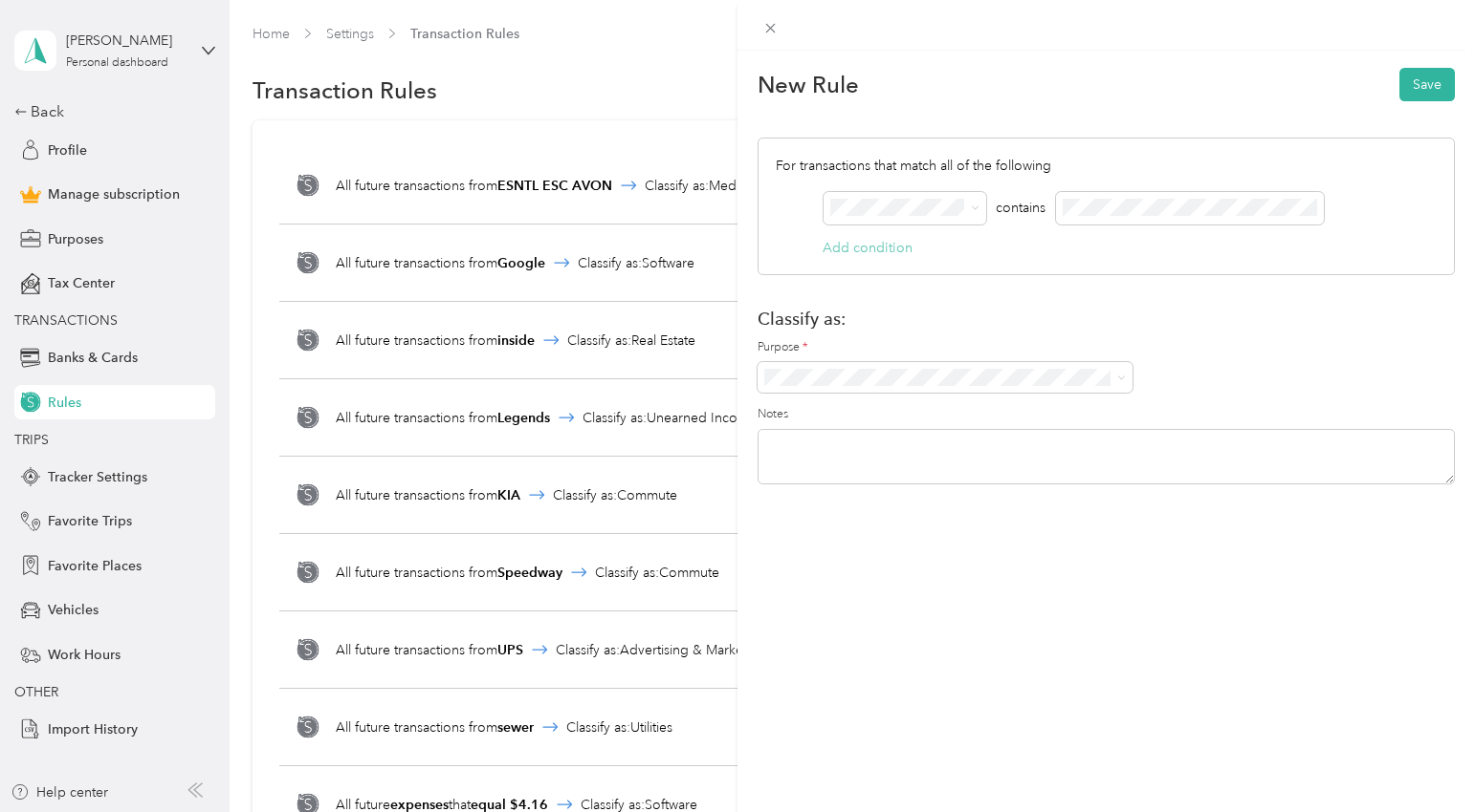
click at [878, 251] on button "Add condition" at bounding box center [867, 248] width 90 height 20
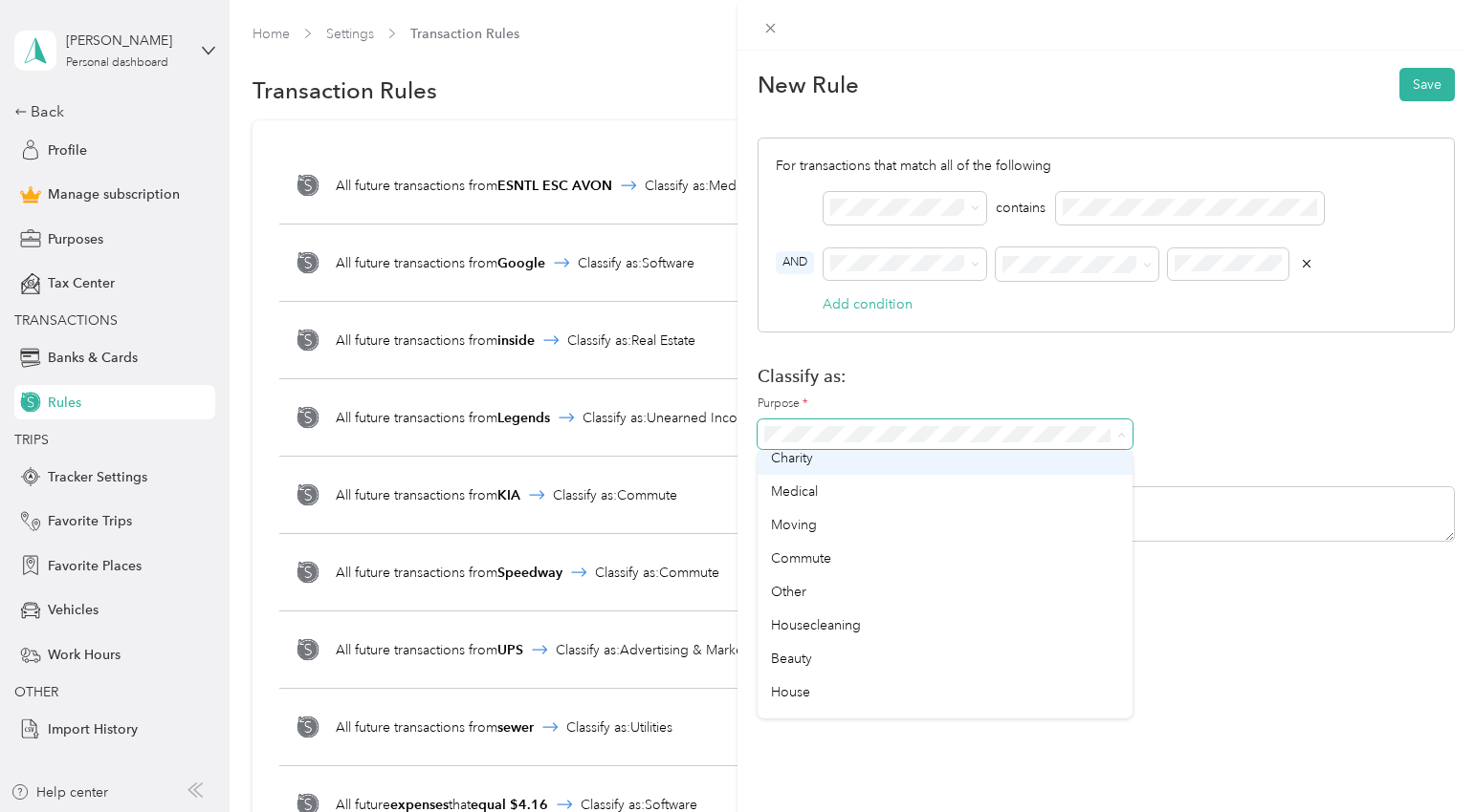
scroll to position [914, 0]
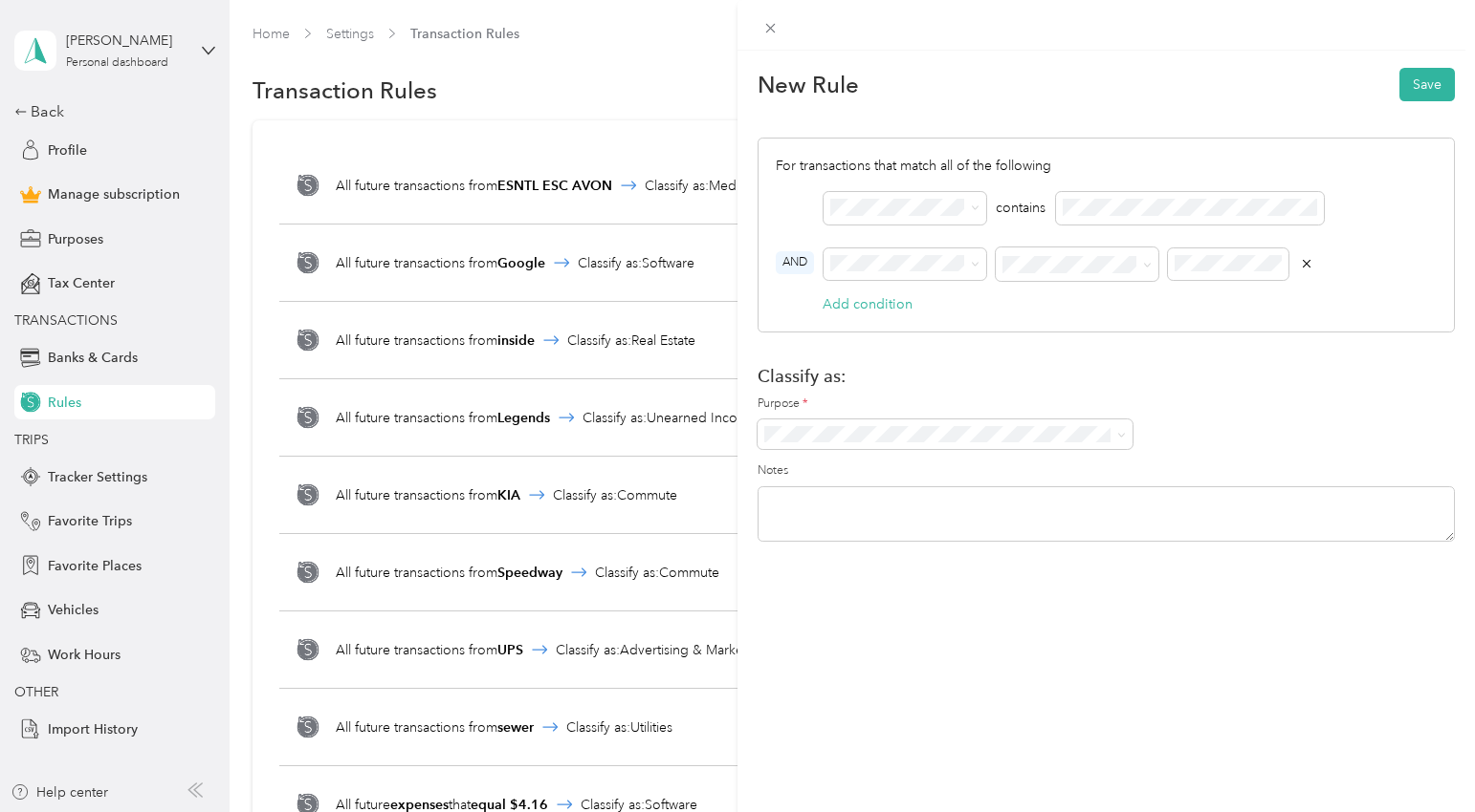
click at [835, 623] on div "Housecleaning" at bounding box center [945, 623] width 348 height 20
click at [1415, 77] on button "Save" at bounding box center [1427, 85] width 55 height 34
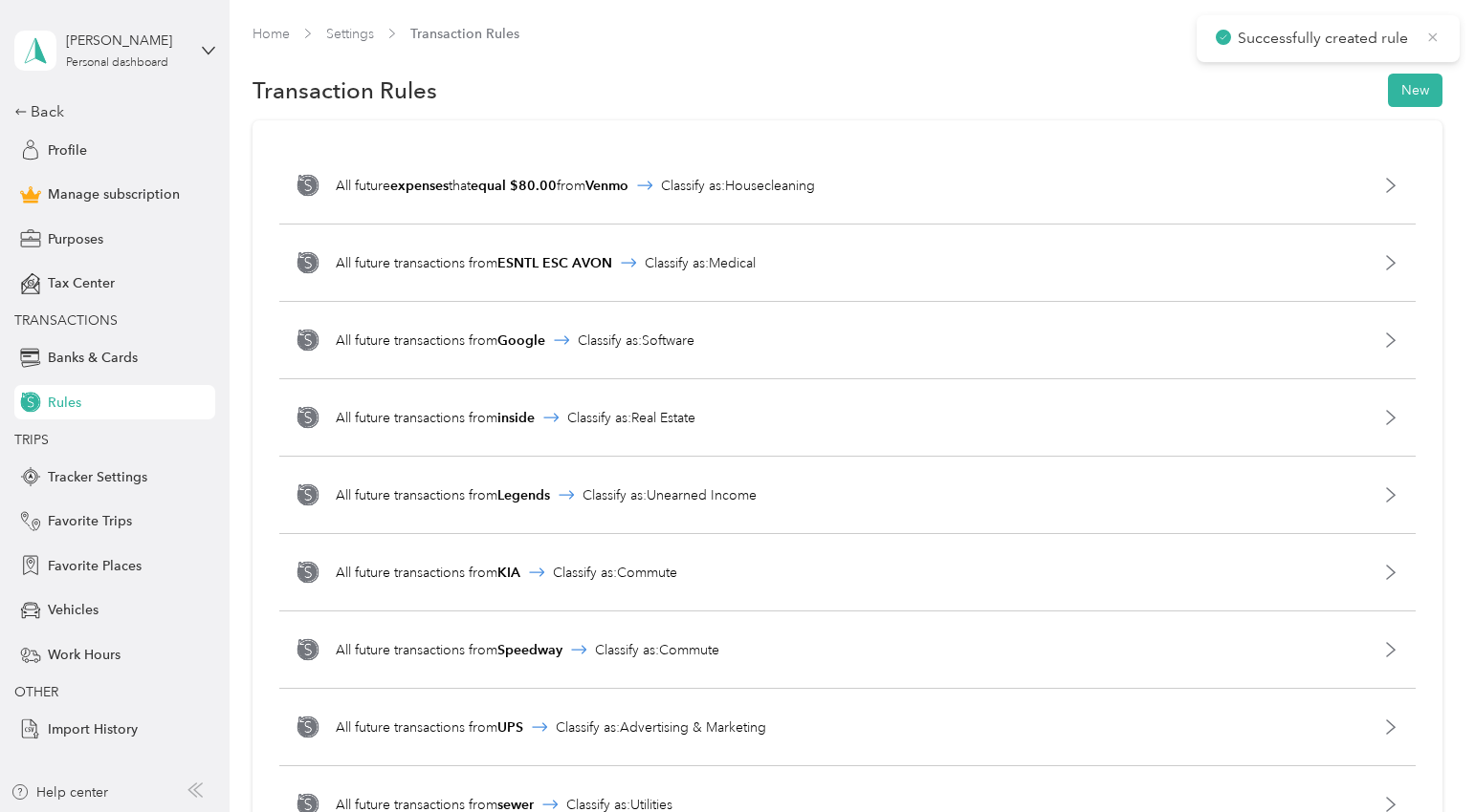
click at [1425, 36] on icon at bounding box center [1433, 36] width 16 height 17
click at [53, 109] on div "Back" at bounding box center [110, 111] width 191 height 23
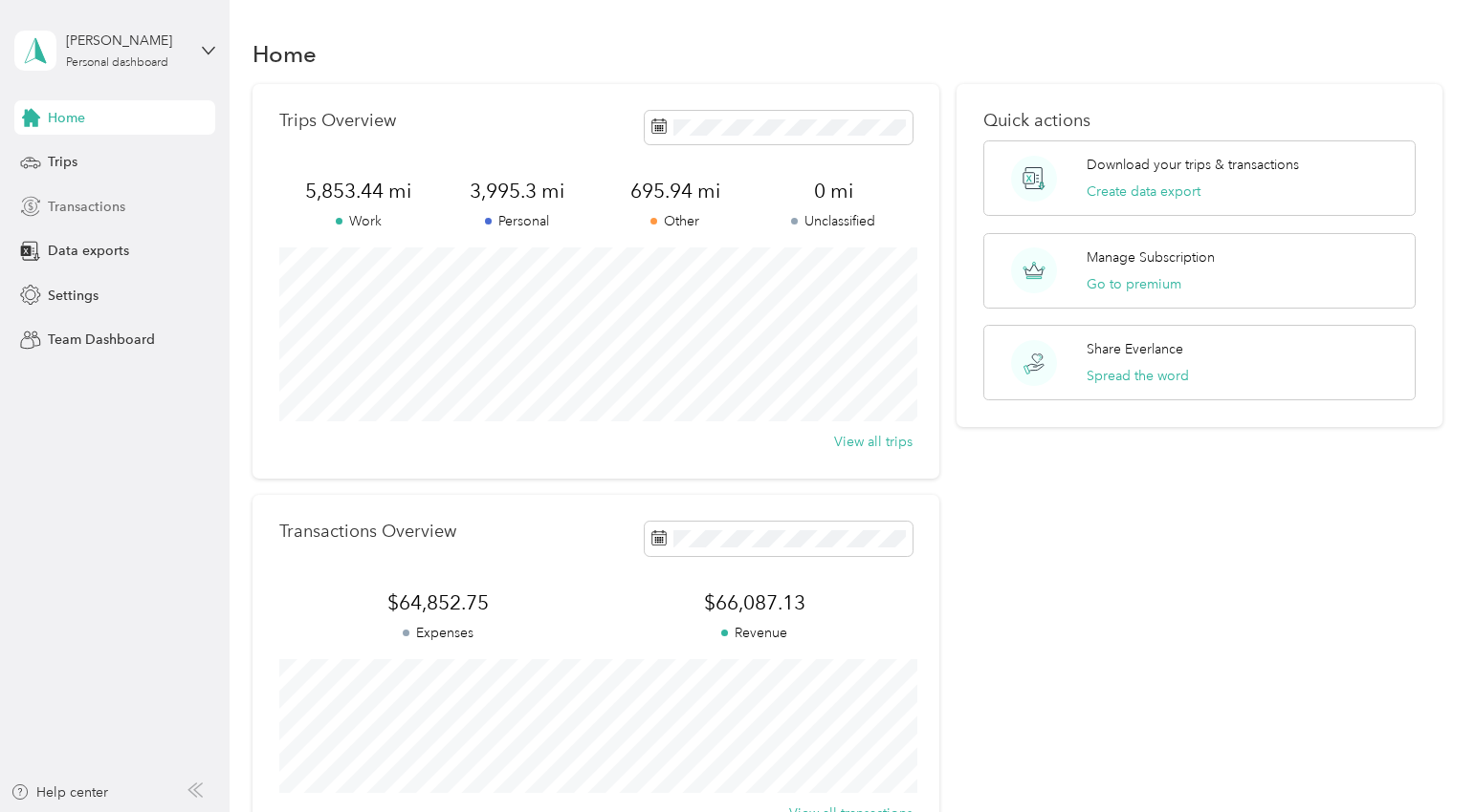
click at [58, 201] on span "Transactions" at bounding box center [86, 207] width 78 height 20
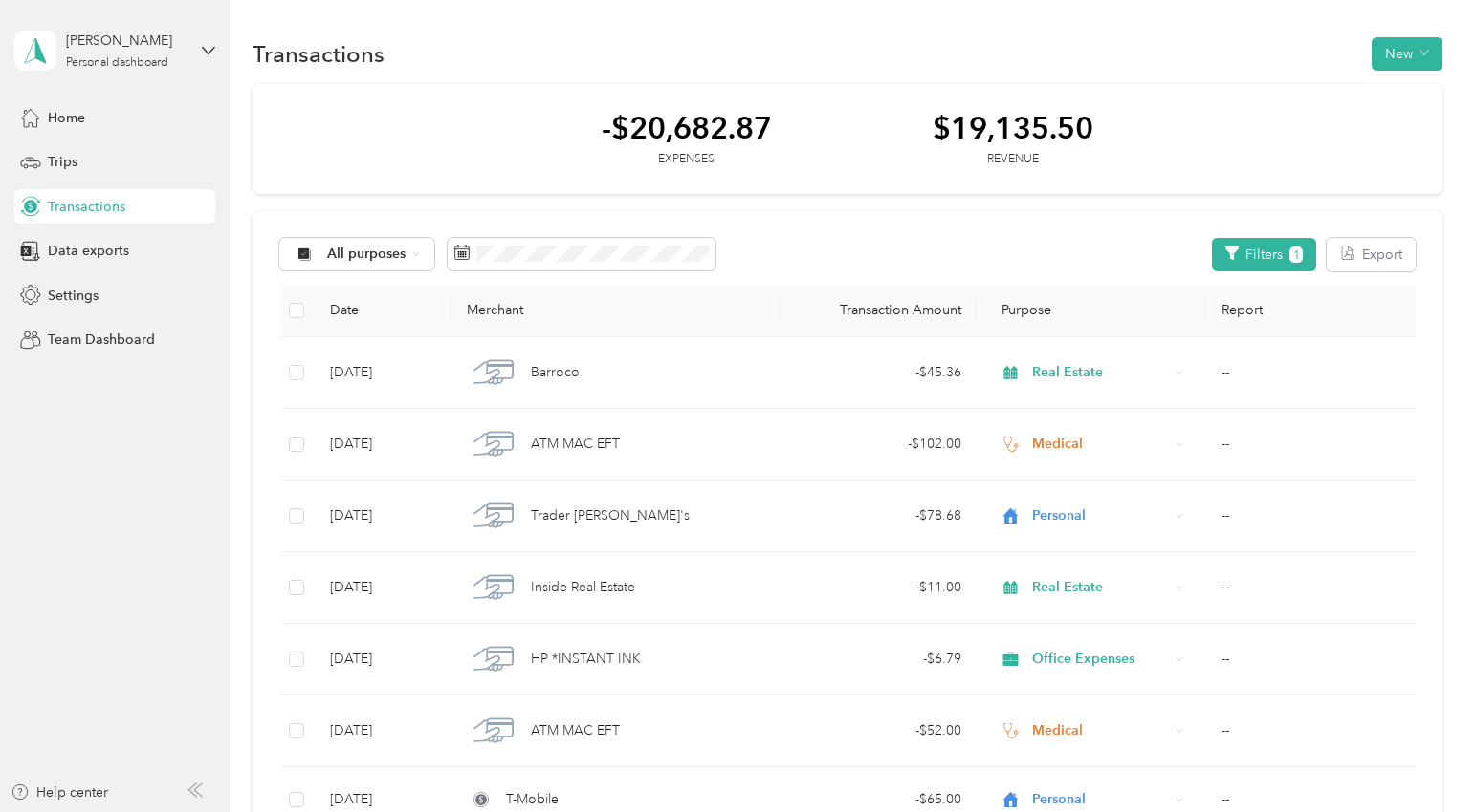
click at [852, 248] on div "All purposes Filters 1 Export" at bounding box center [846, 255] width 1135 height 34
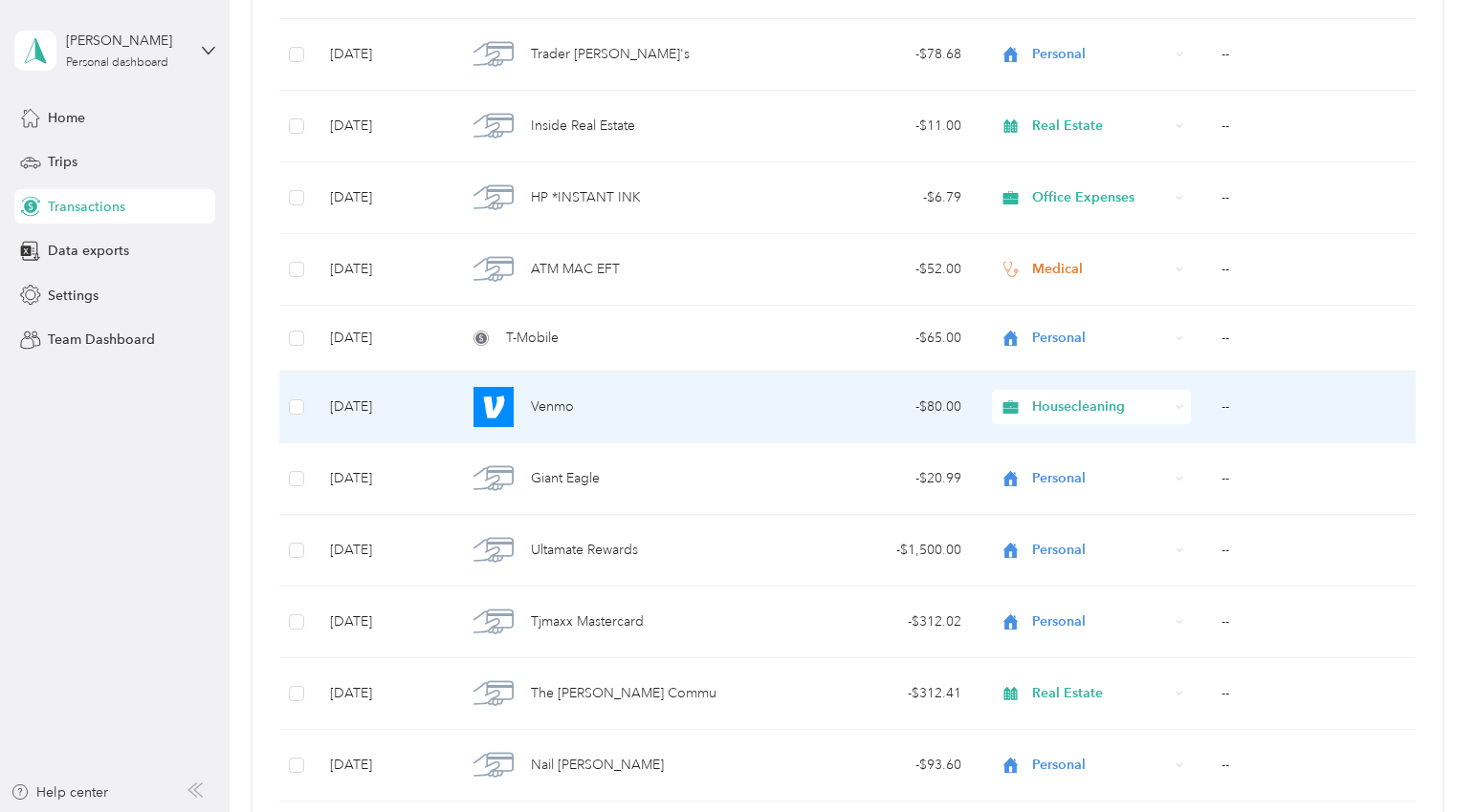
click at [664, 405] on div "Venmo" at bounding box center [615, 407] width 298 height 40
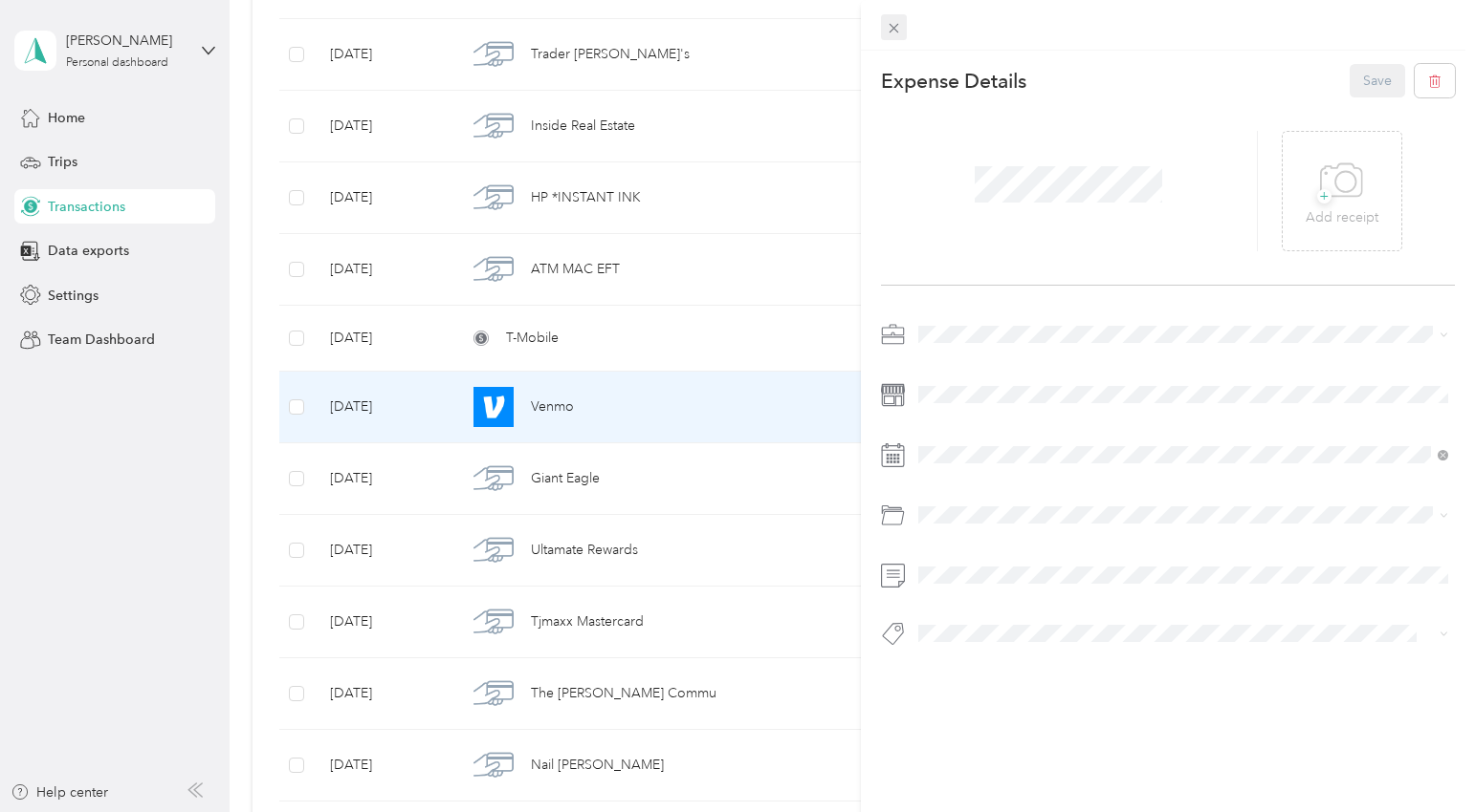
click at [880, 34] on span at bounding box center [893, 28] width 27 height 27
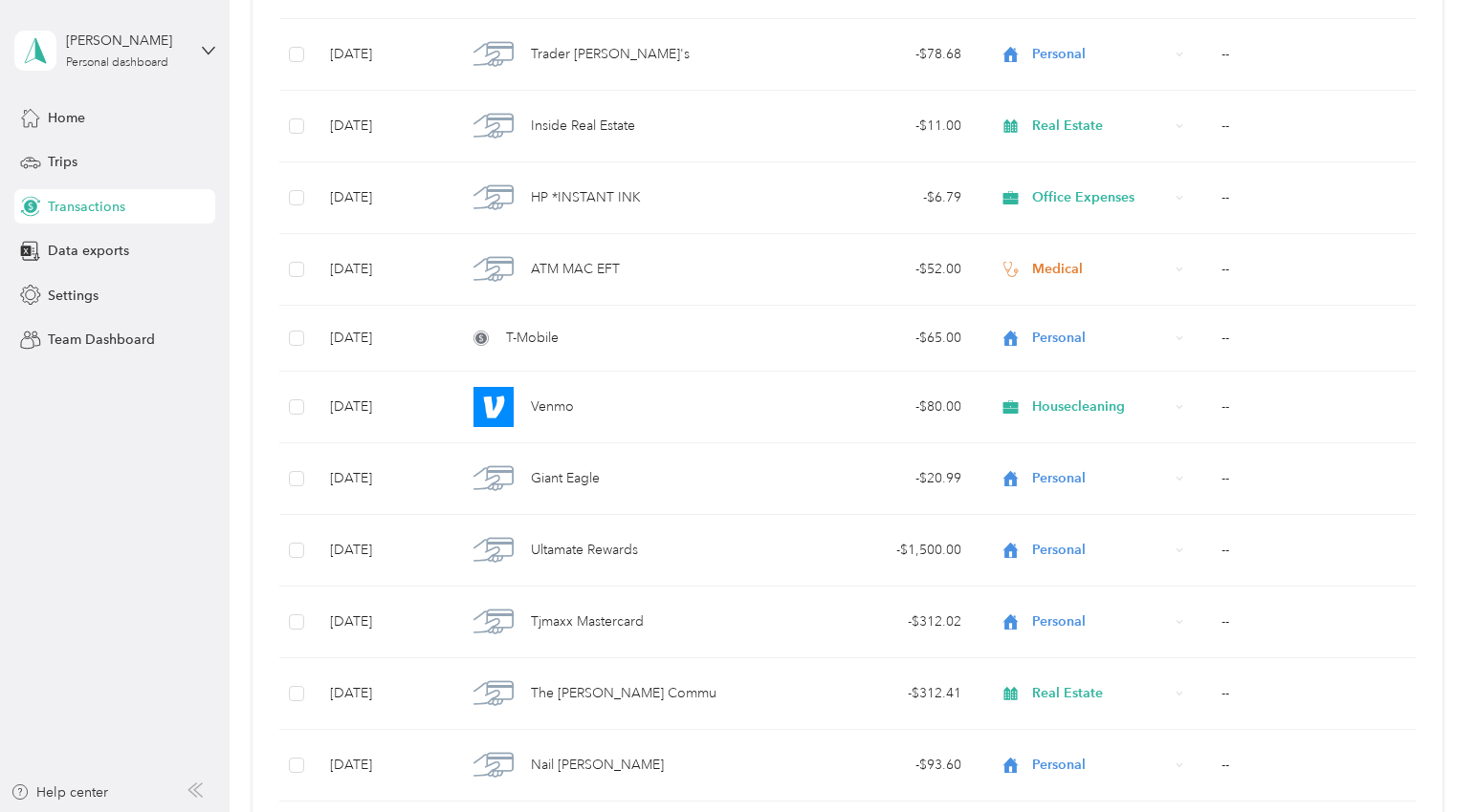
click at [882, 29] on td "- $78.68" at bounding box center [878, 54] width 197 height 72
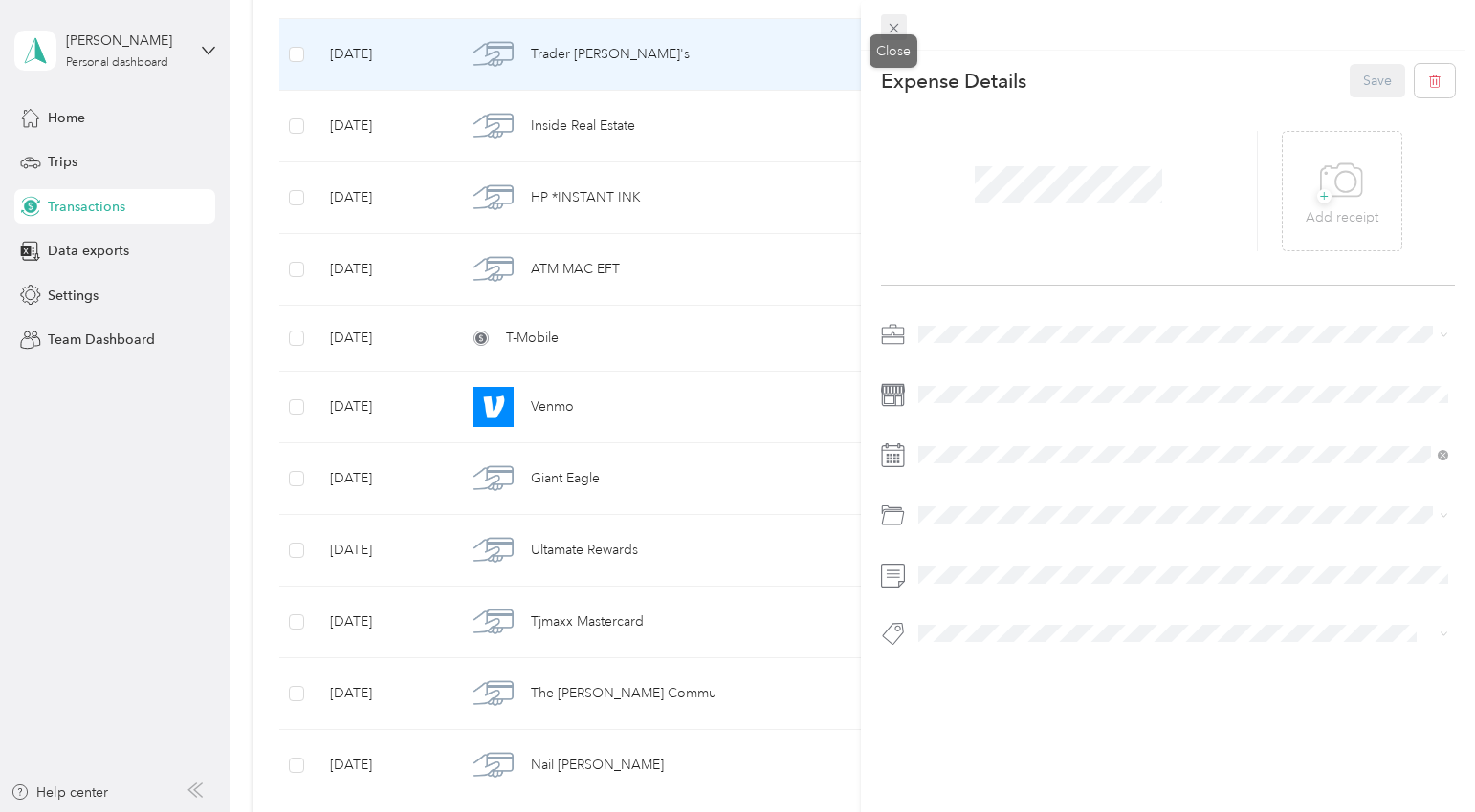
click at [890, 31] on icon at bounding box center [893, 28] width 16 height 16
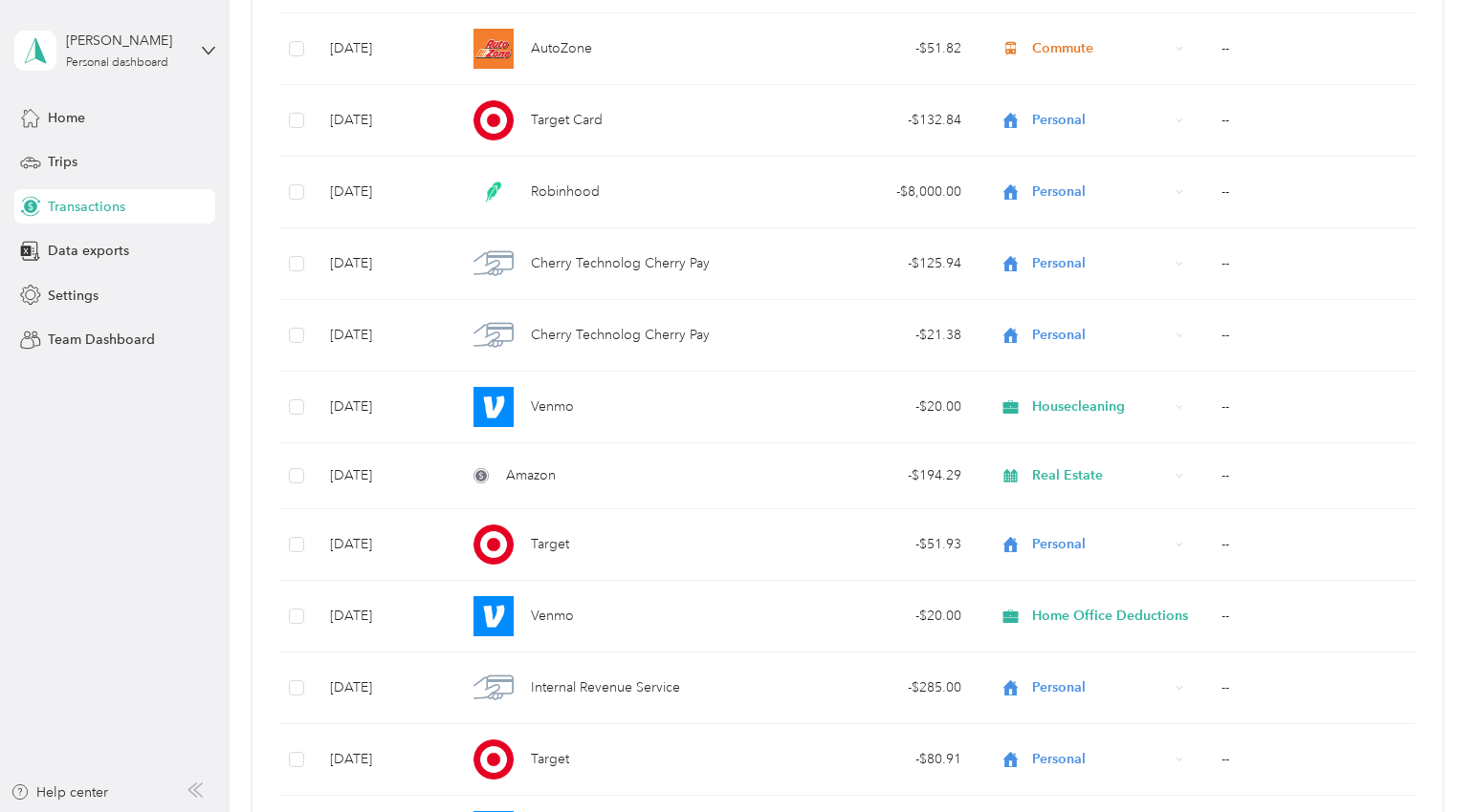
scroll to position [2458, 0]
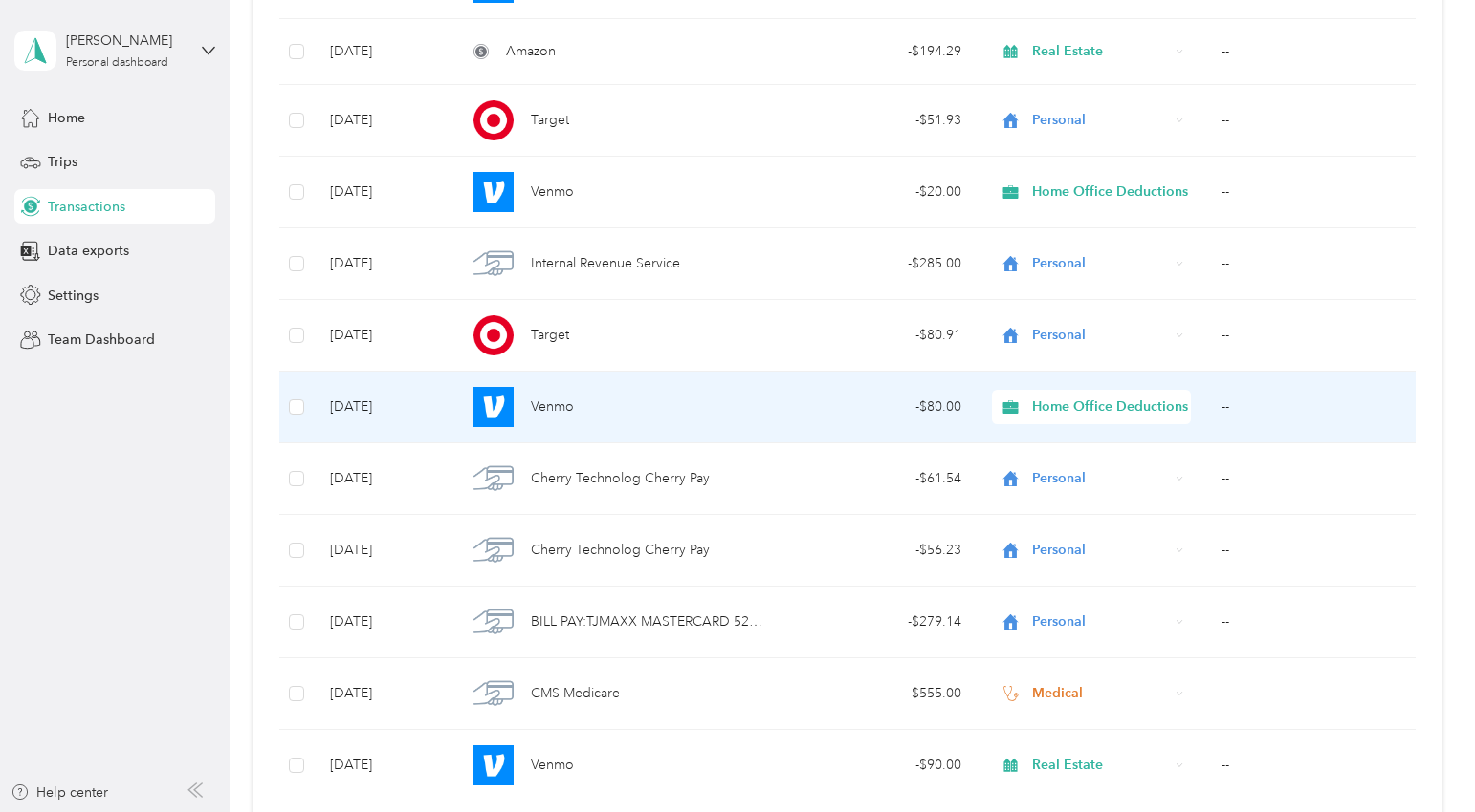
click at [1062, 406] on span "Home Office Deductions" at bounding box center [1110, 407] width 156 height 21
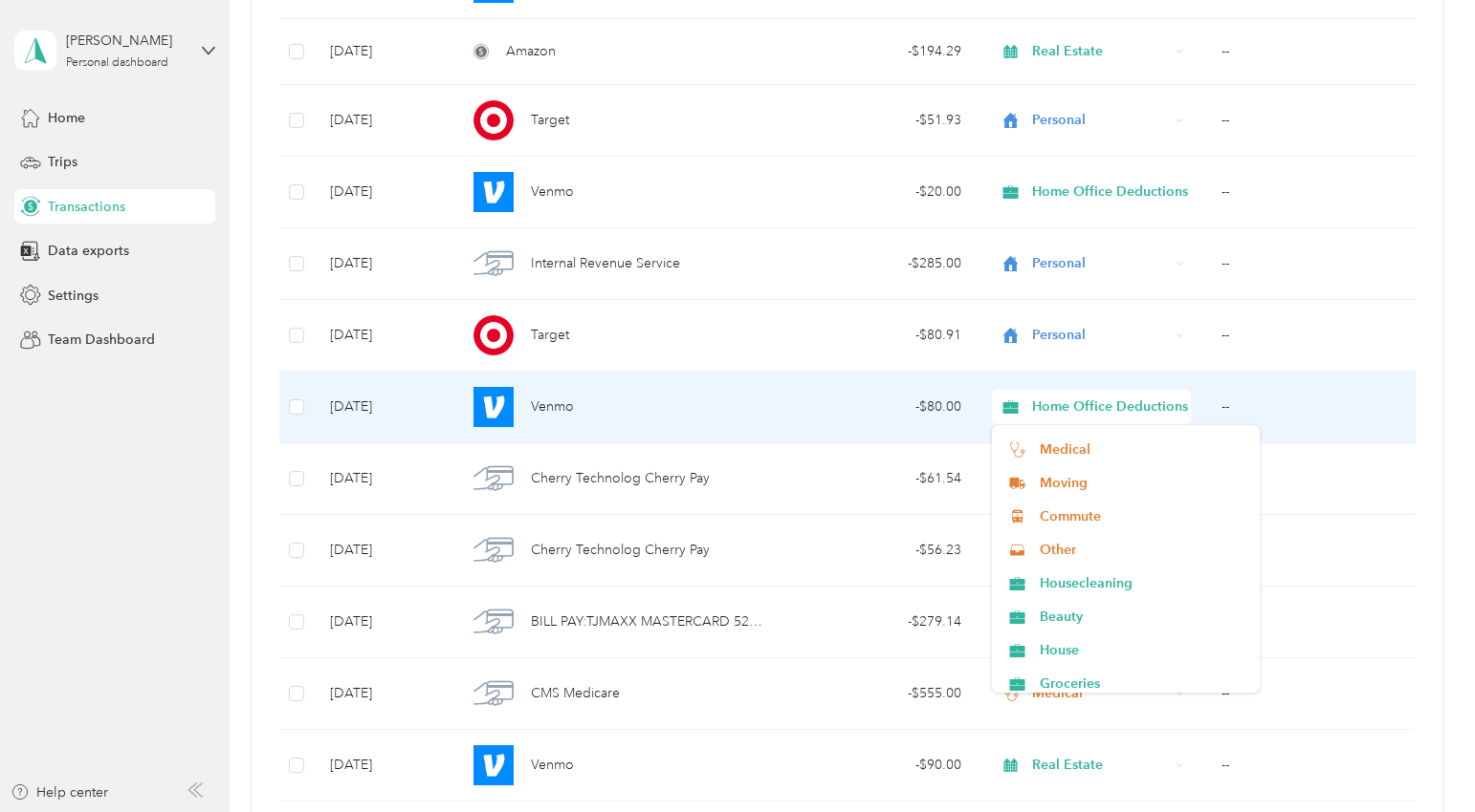
scroll to position [970, 0]
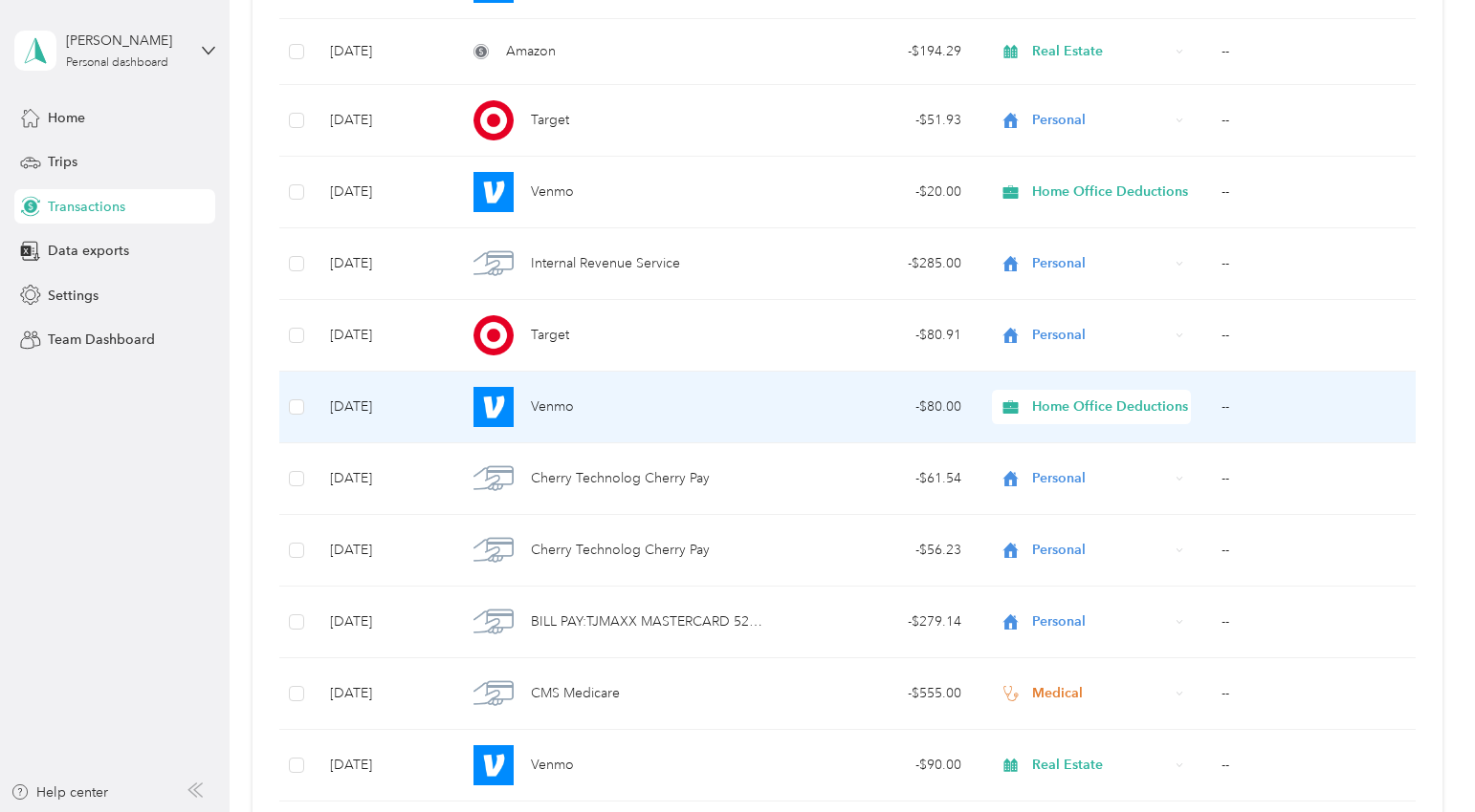
click at [1092, 537] on span "Housecleaning" at bounding box center [1142, 536] width 206 height 20
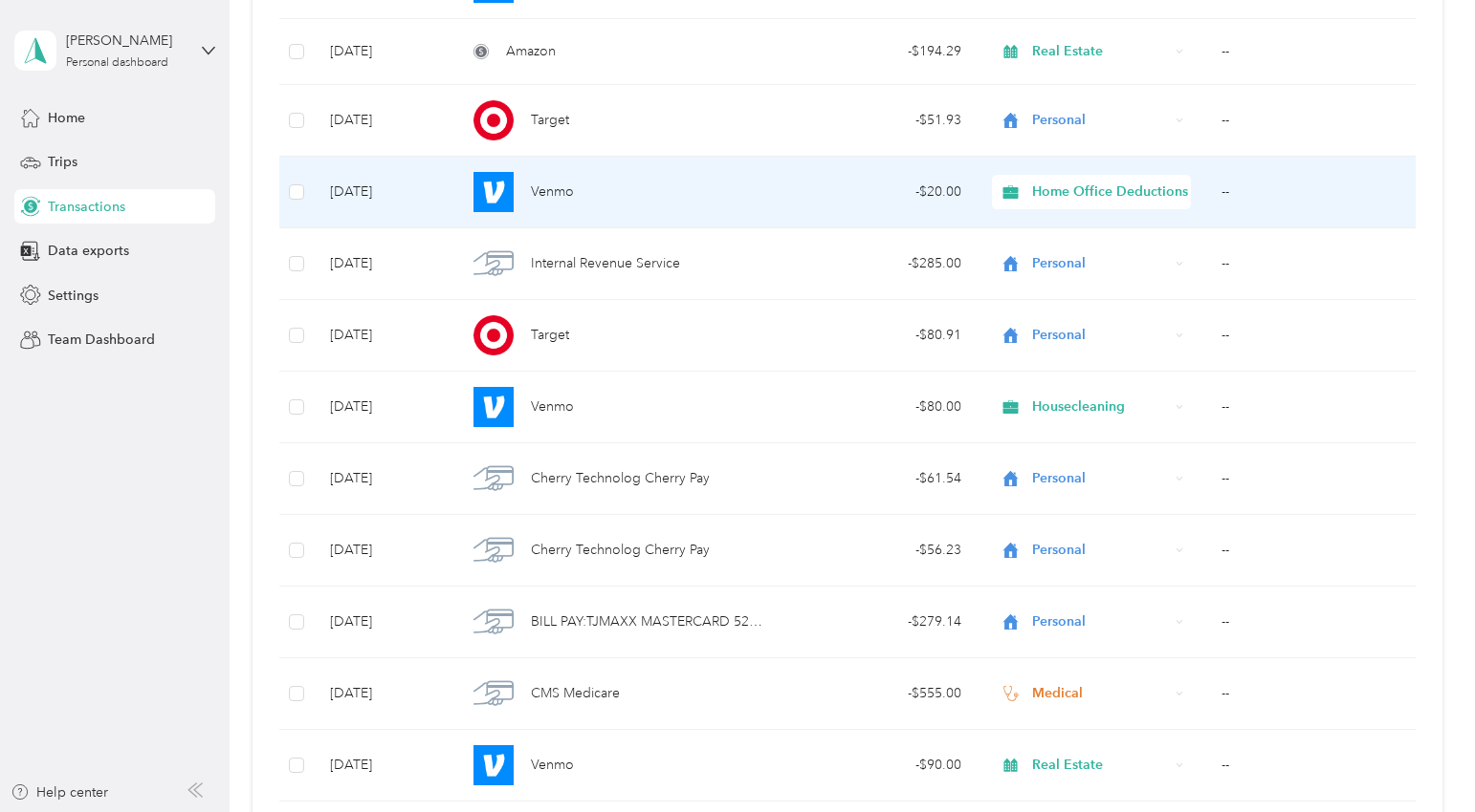
click at [1109, 186] on span "Home Office Deductions" at bounding box center [1110, 191] width 156 height 21
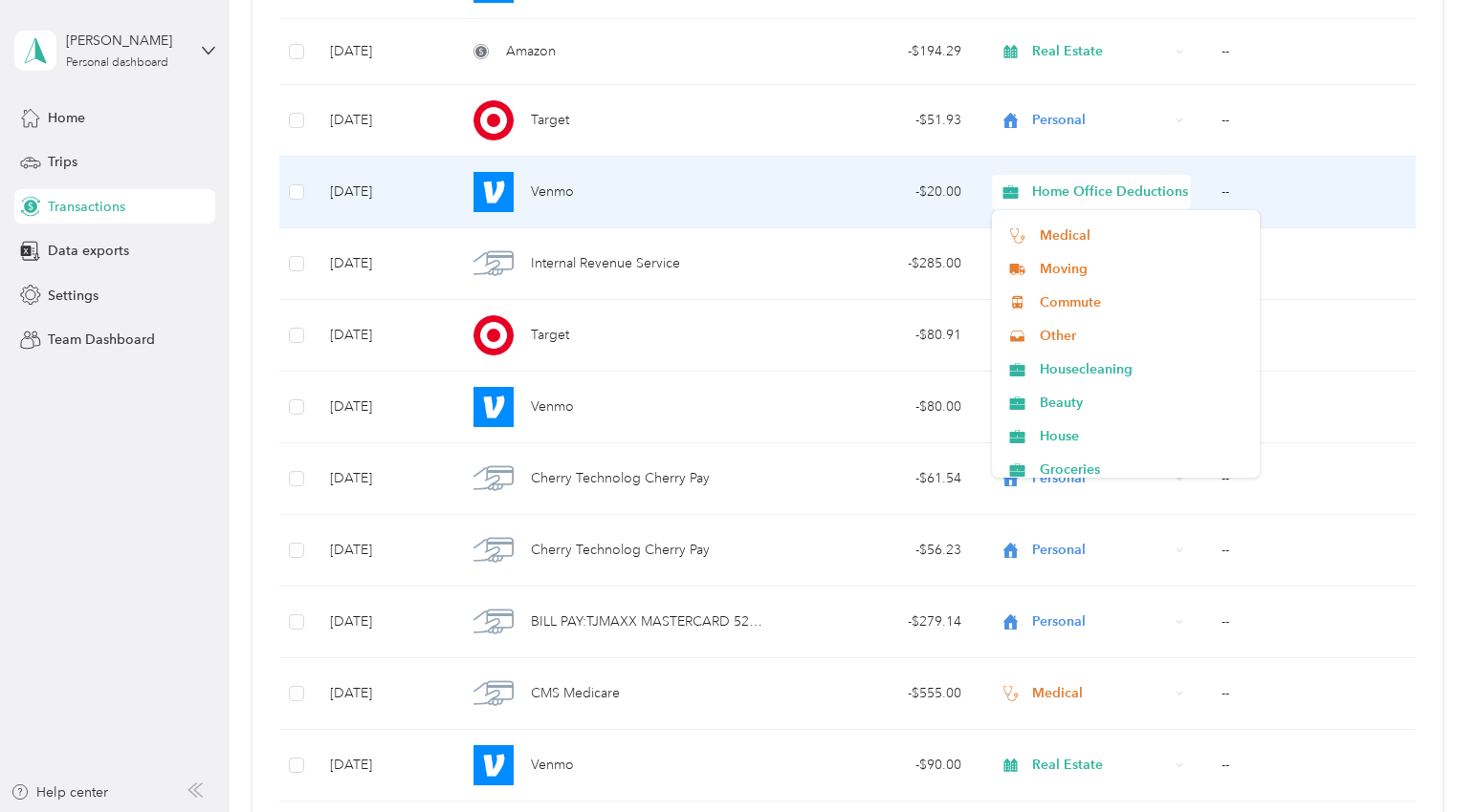
scroll to position [930, 0]
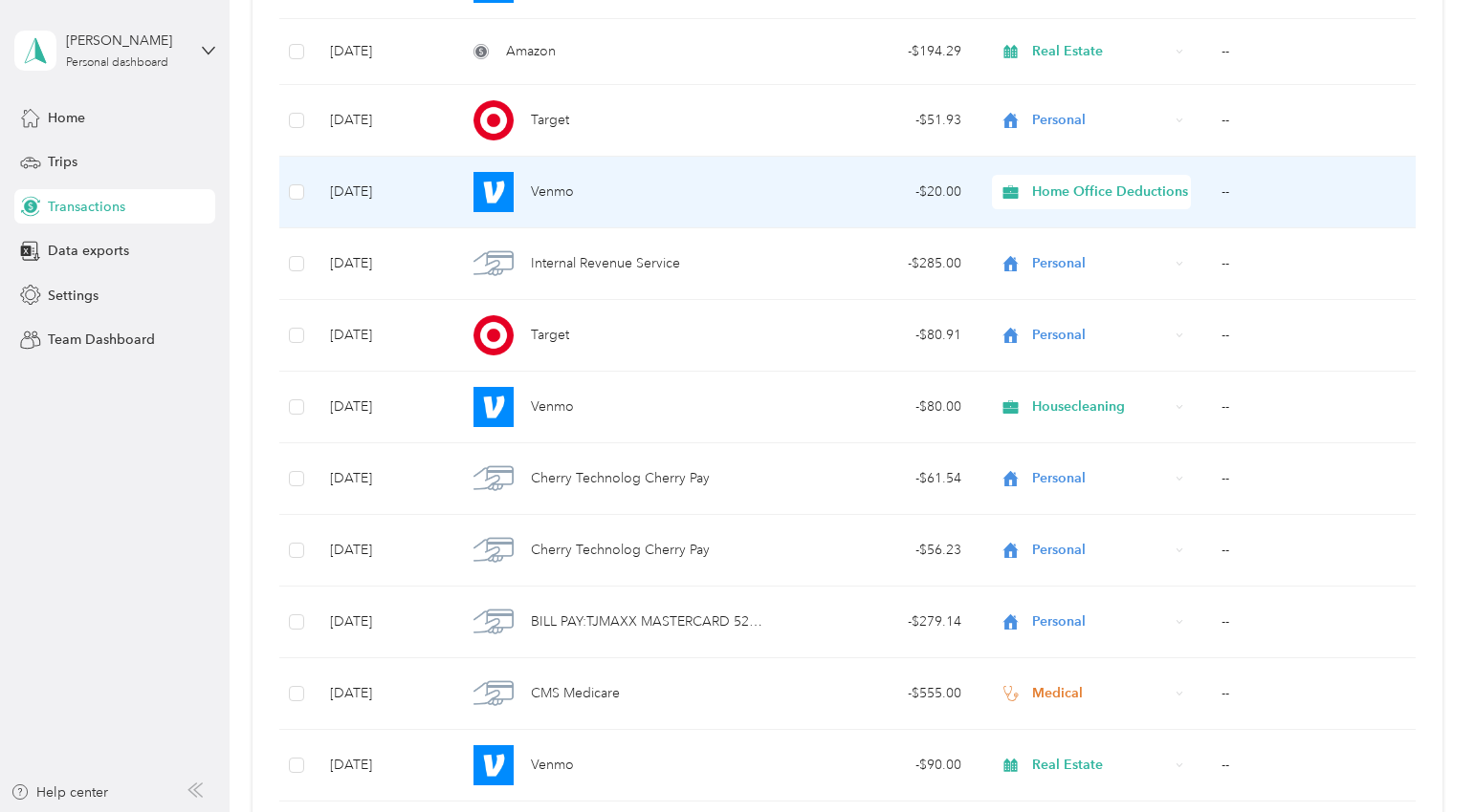
click at [1084, 371] on li "Housecleaning" at bounding box center [1126, 368] width 268 height 34
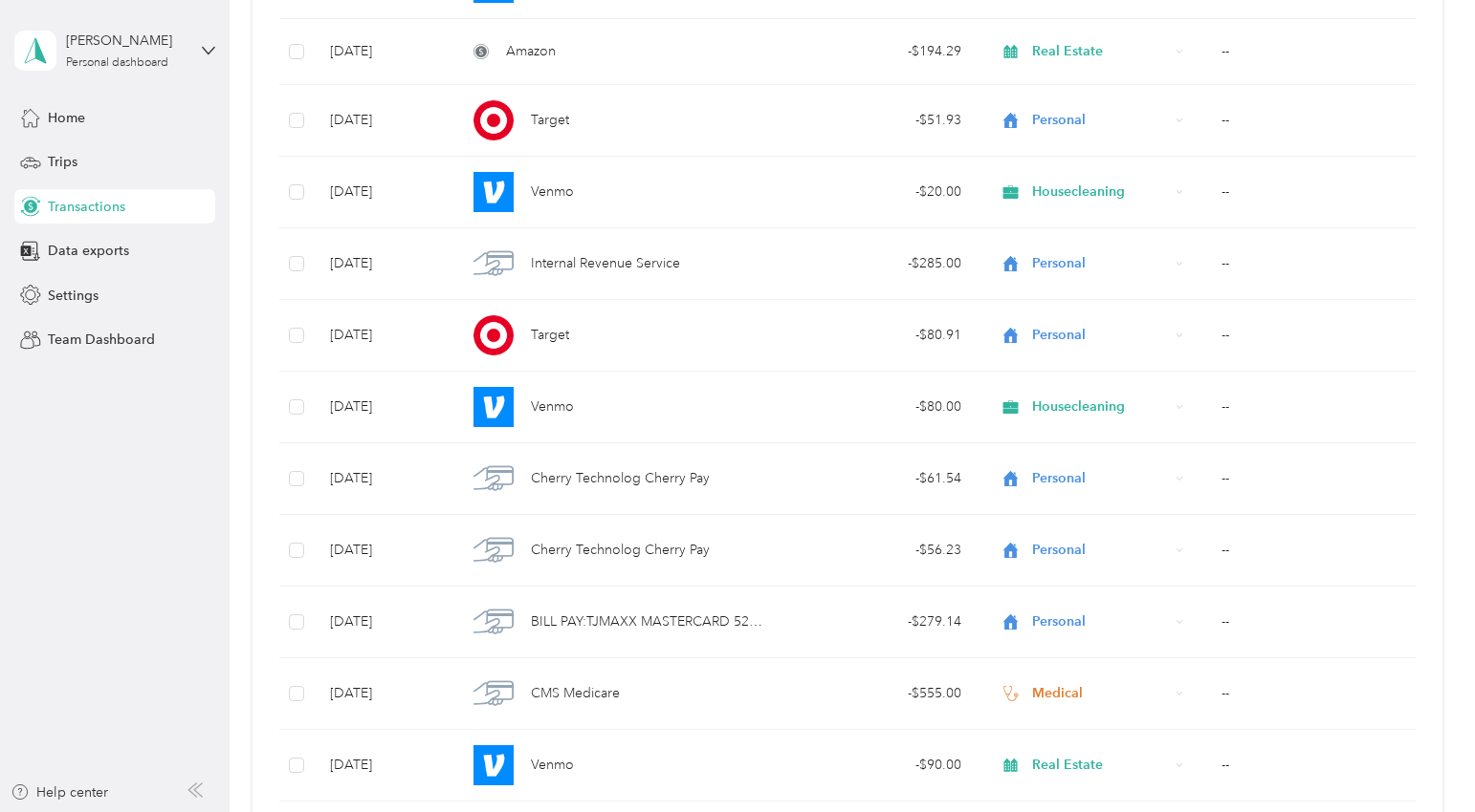
scroll to position [2887, 0]
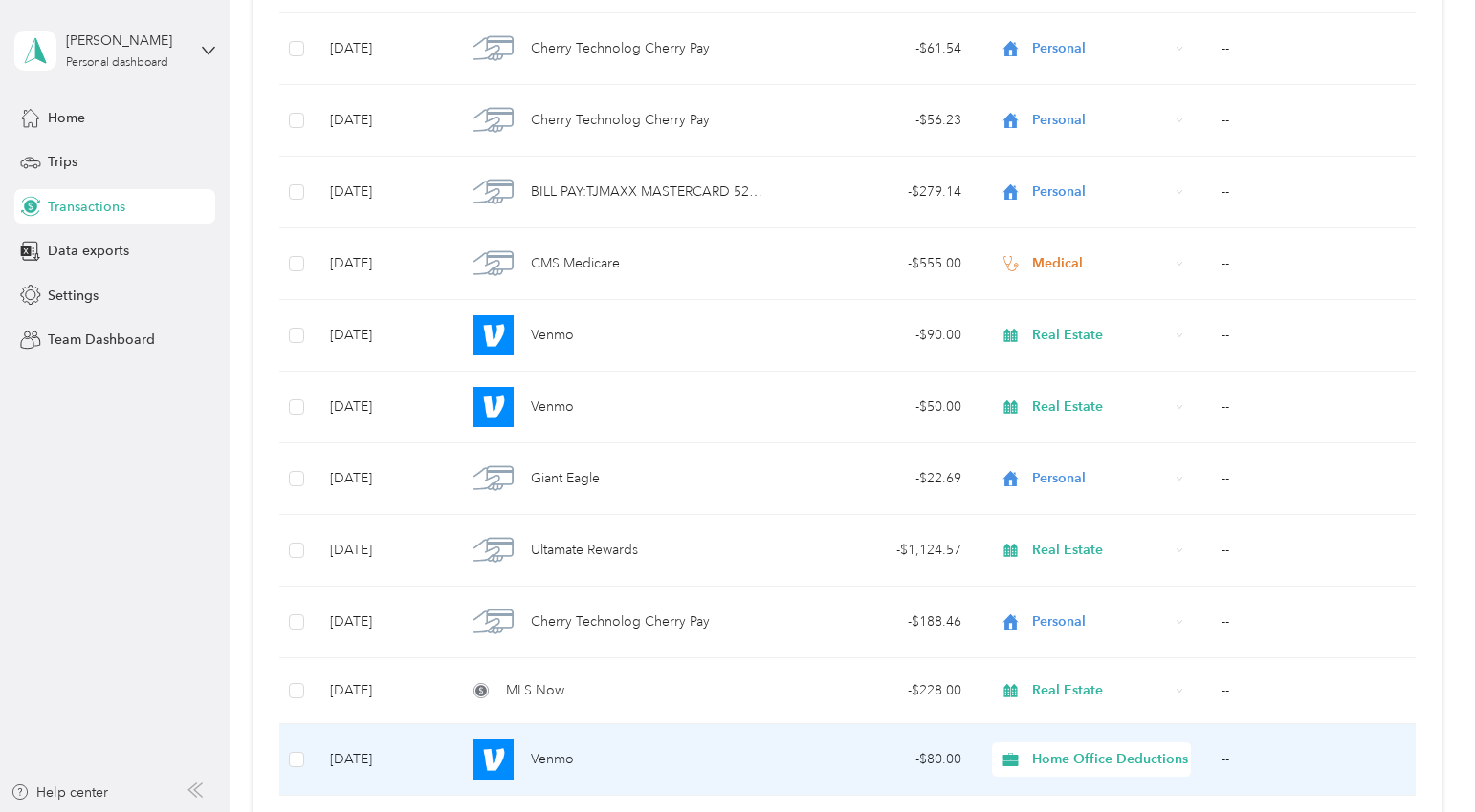
click at [1118, 766] on span "Home Office Deductions" at bounding box center [1110, 759] width 156 height 21
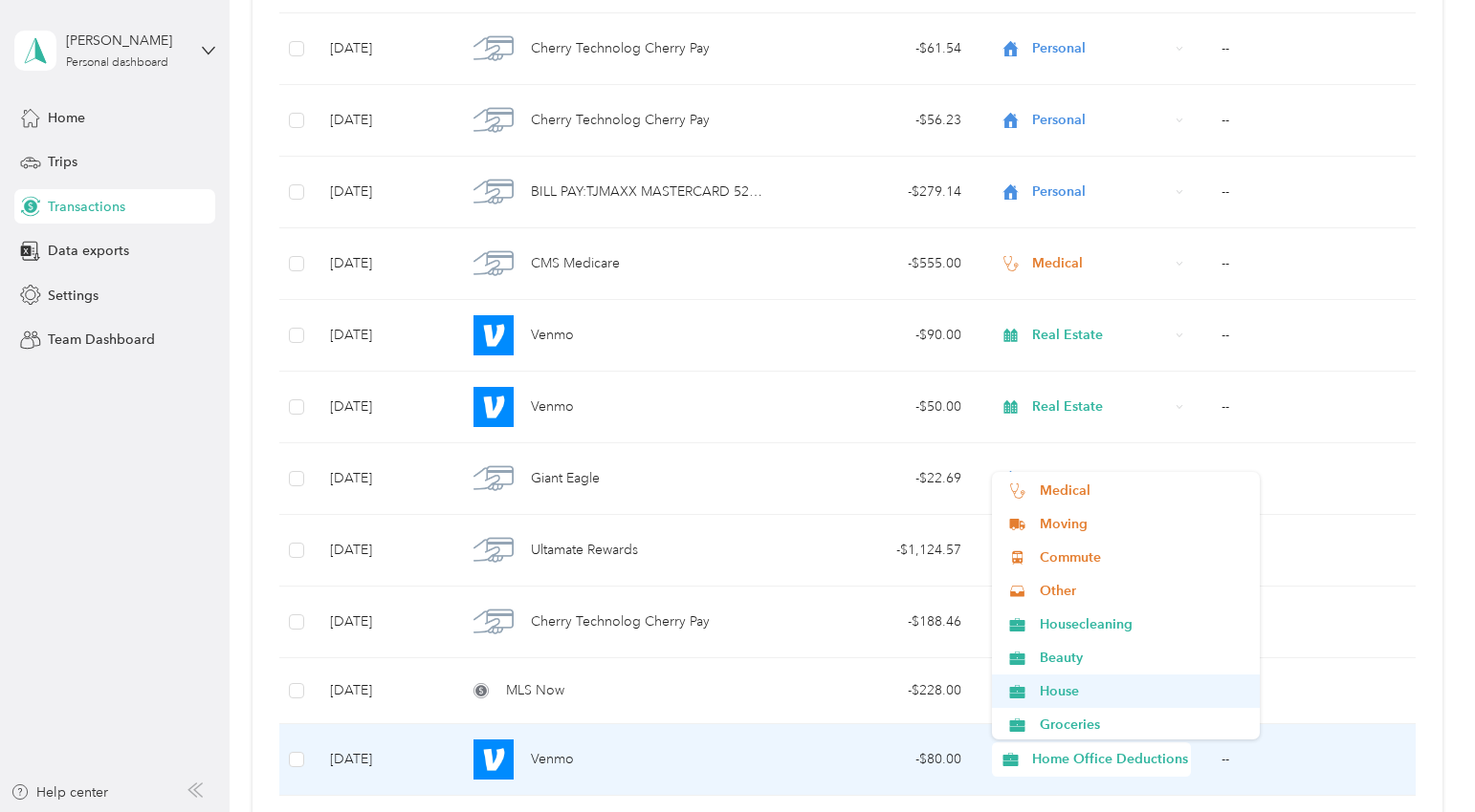
scroll to position [970, 0]
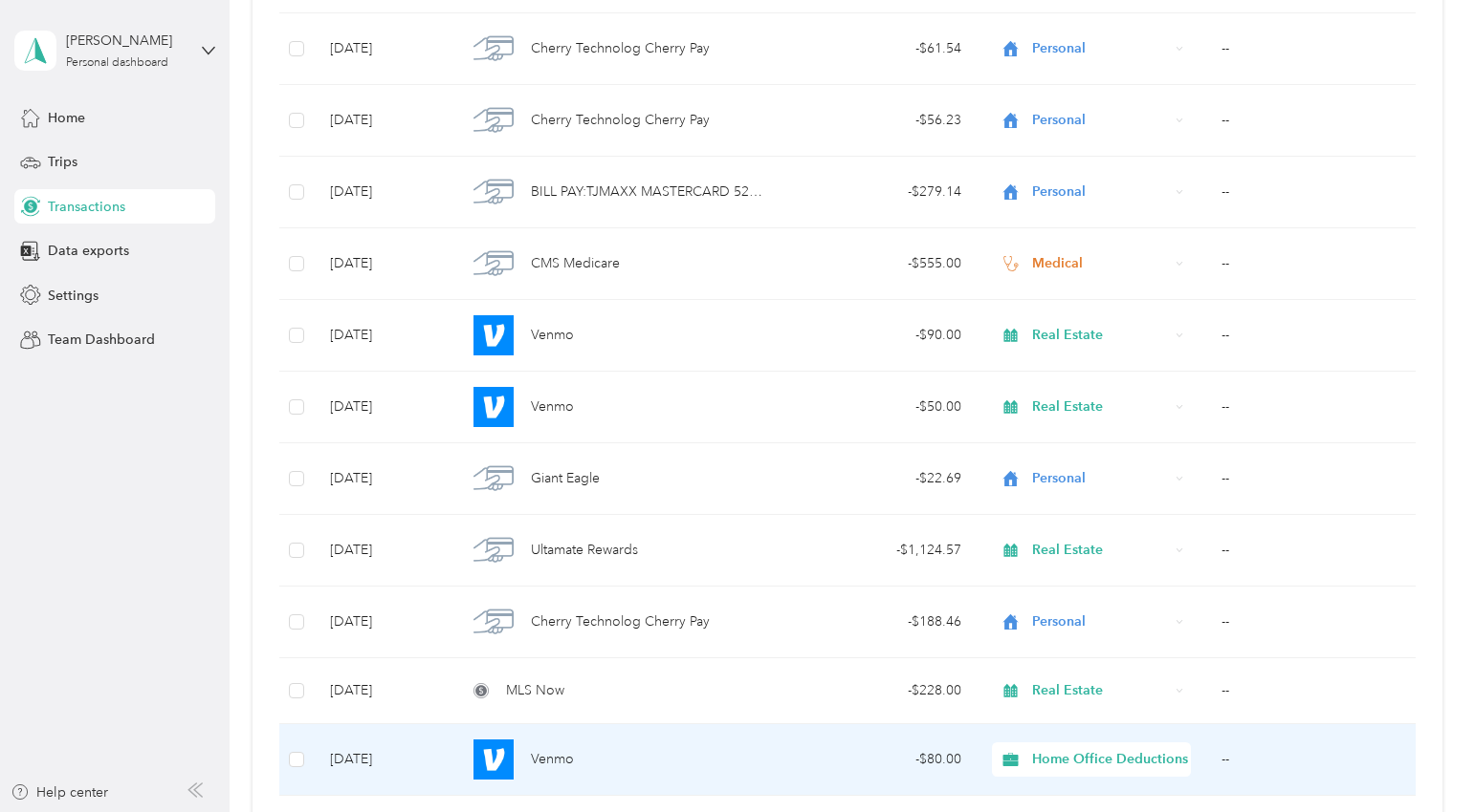
click at [1084, 585] on span "Housecleaning" at bounding box center [1142, 589] width 206 height 20
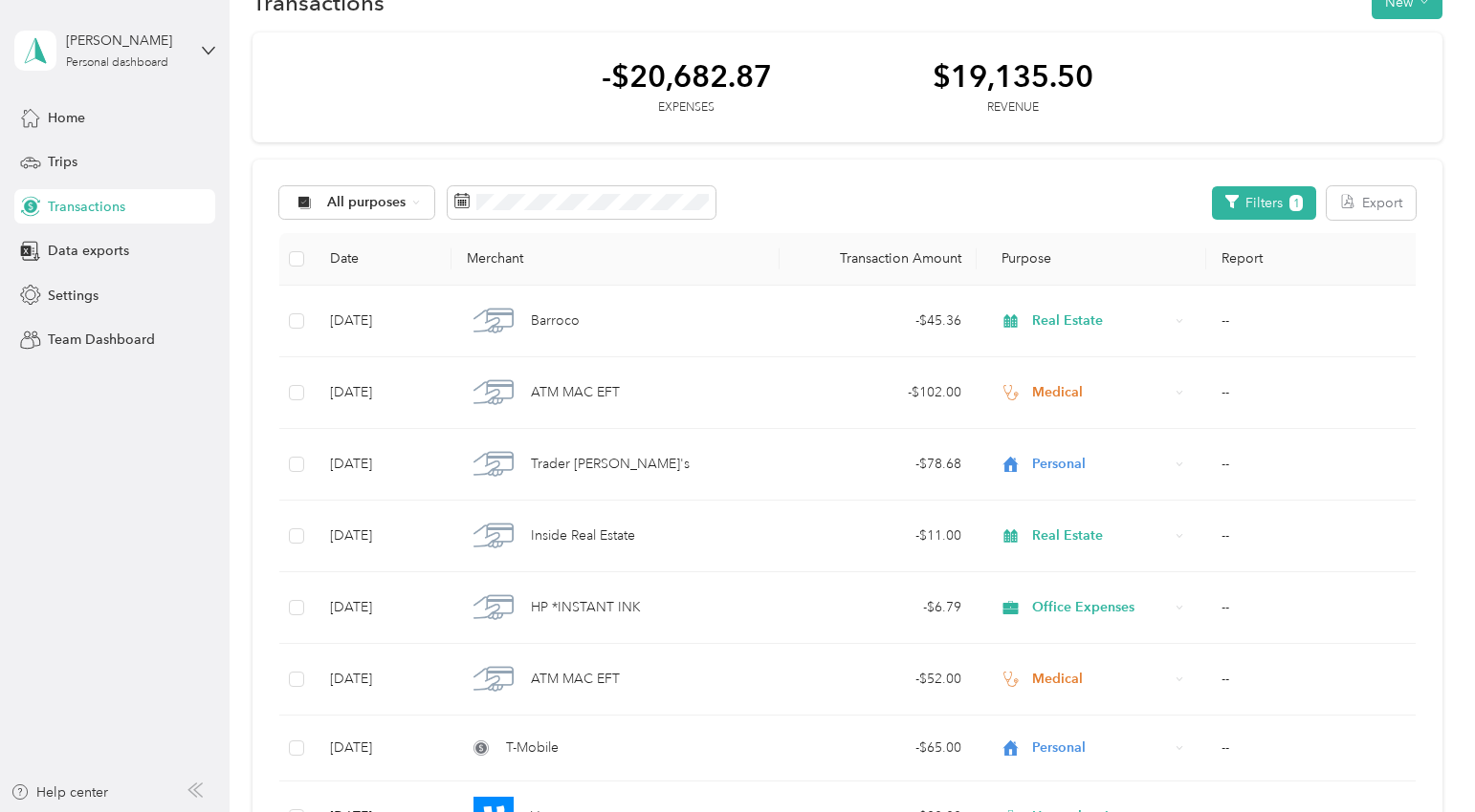
scroll to position [0, 0]
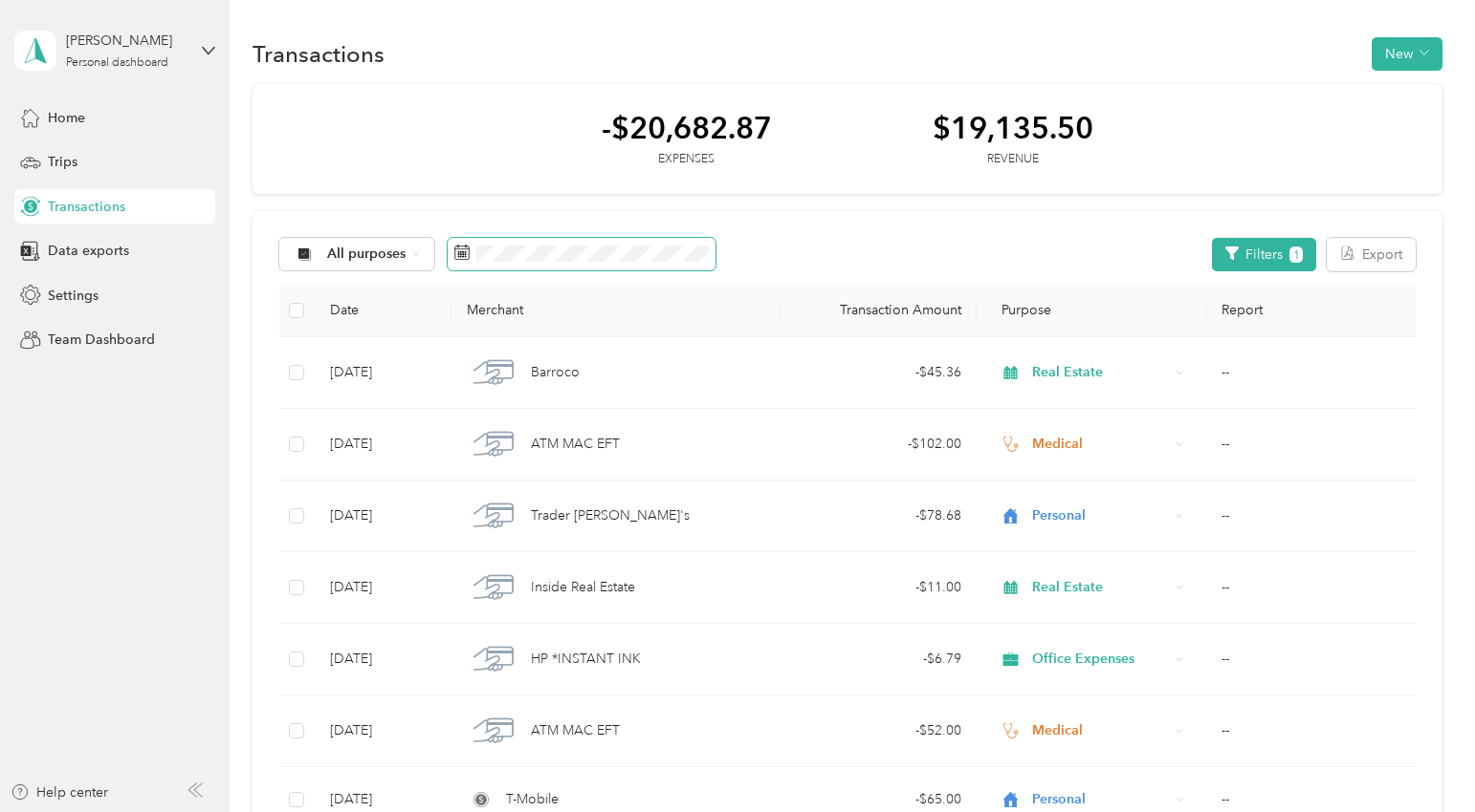
click at [541, 244] on span at bounding box center [582, 254] width 268 height 33
drag, startPoint x: 541, startPoint y: 243, endPoint x: 544, endPoint y: 264, distance: 21.2
click at [544, 264] on span at bounding box center [582, 254] width 268 height 33
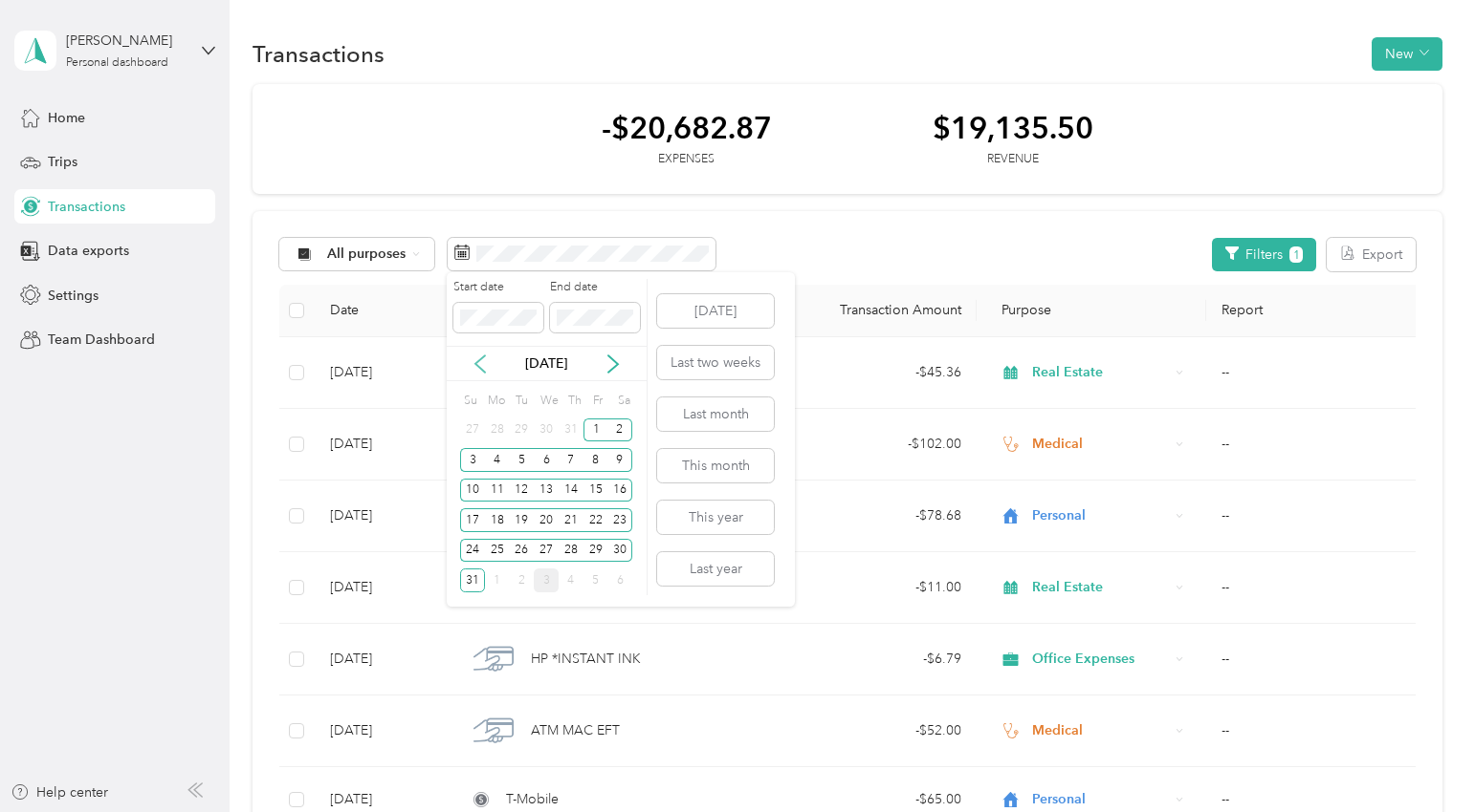
click at [482, 372] on icon at bounding box center [479, 364] width 19 height 19
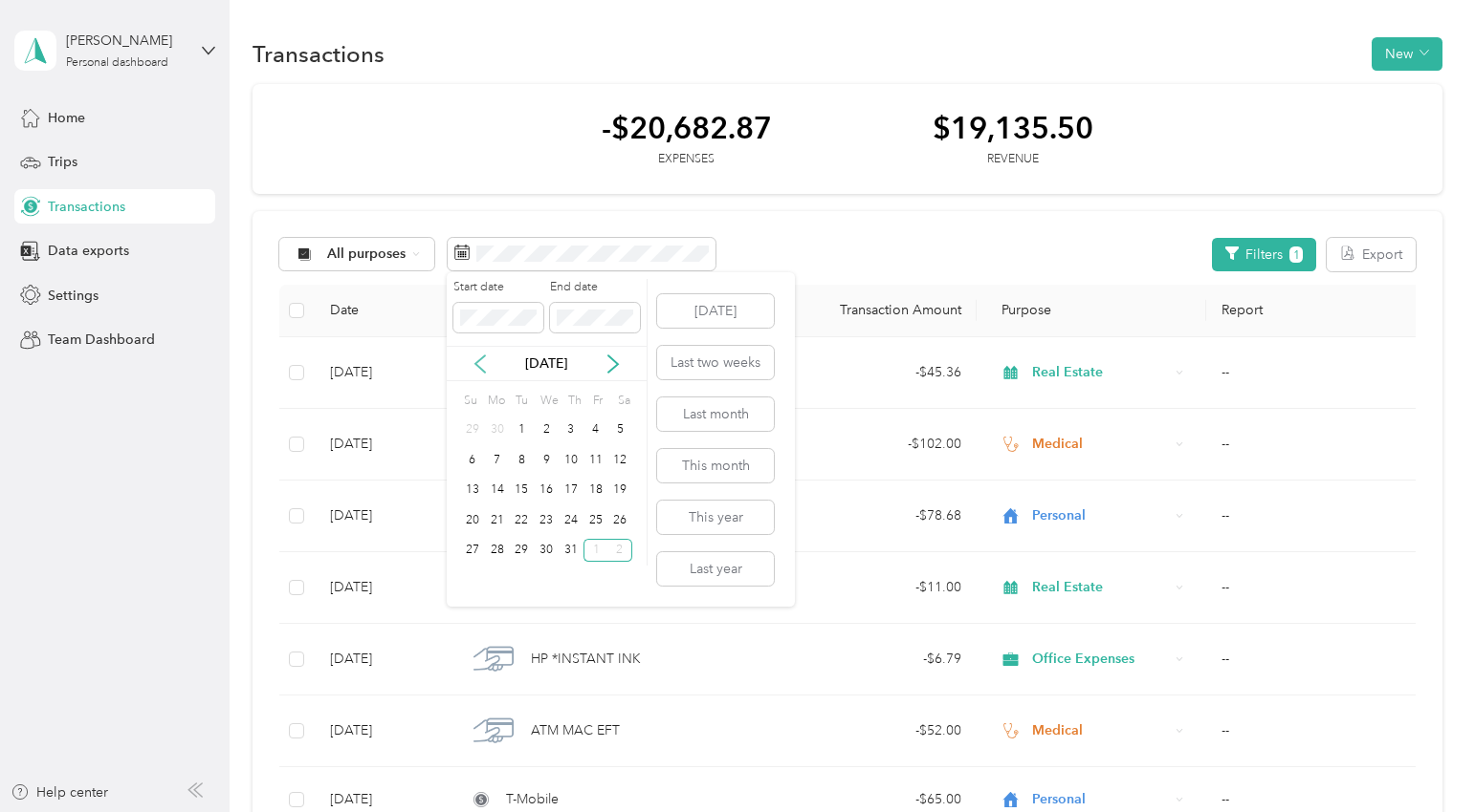
click at [479, 363] on icon at bounding box center [479, 364] width 19 height 19
click at [475, 431] on div "1" at bounding box center [472, 431] width 25 height 24
click at [503, 544] on div "30" at bounding box center [497, 551] width 25 height 24
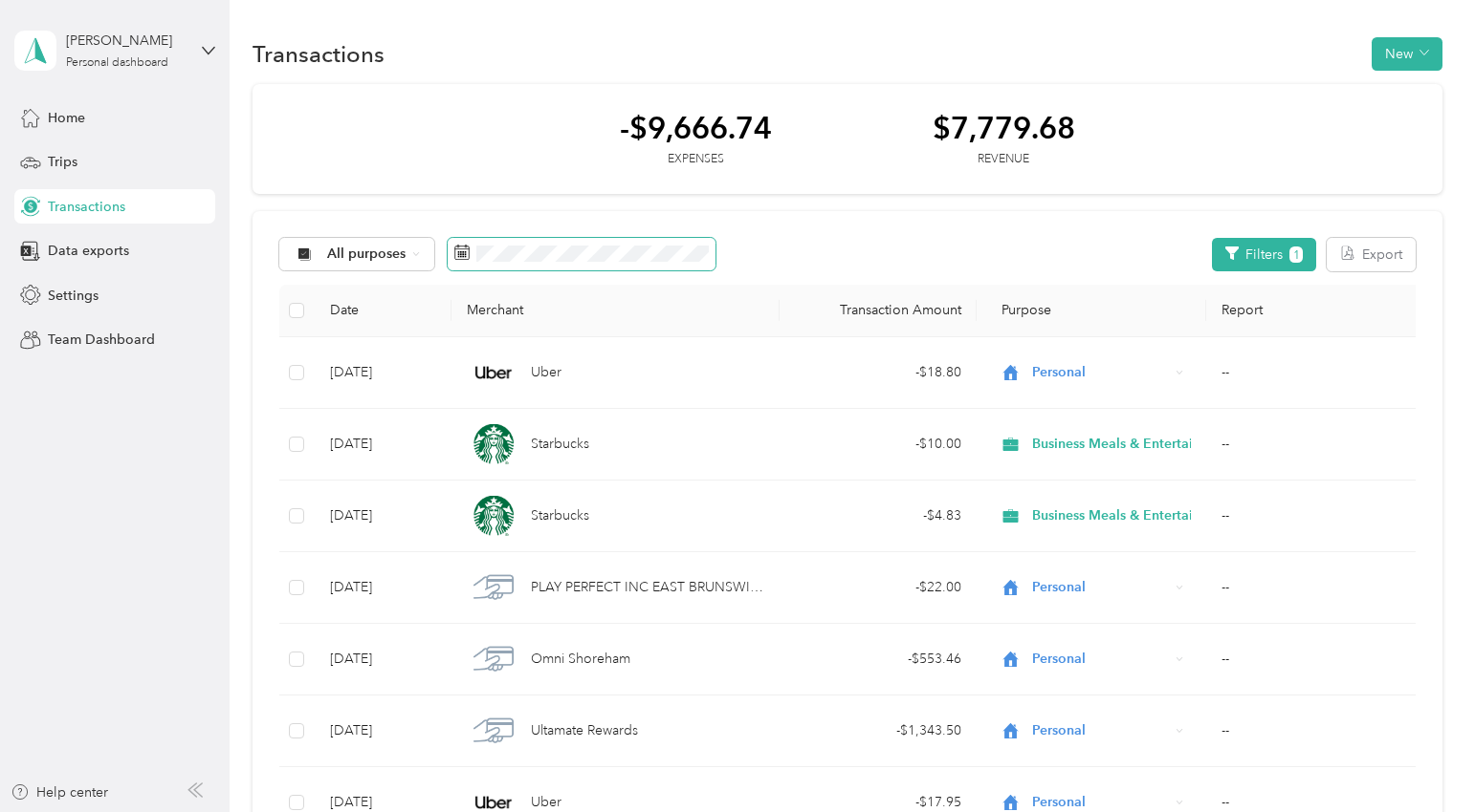
click at [545, 244] on span at bounding box center [582, 254] width 268 height 33
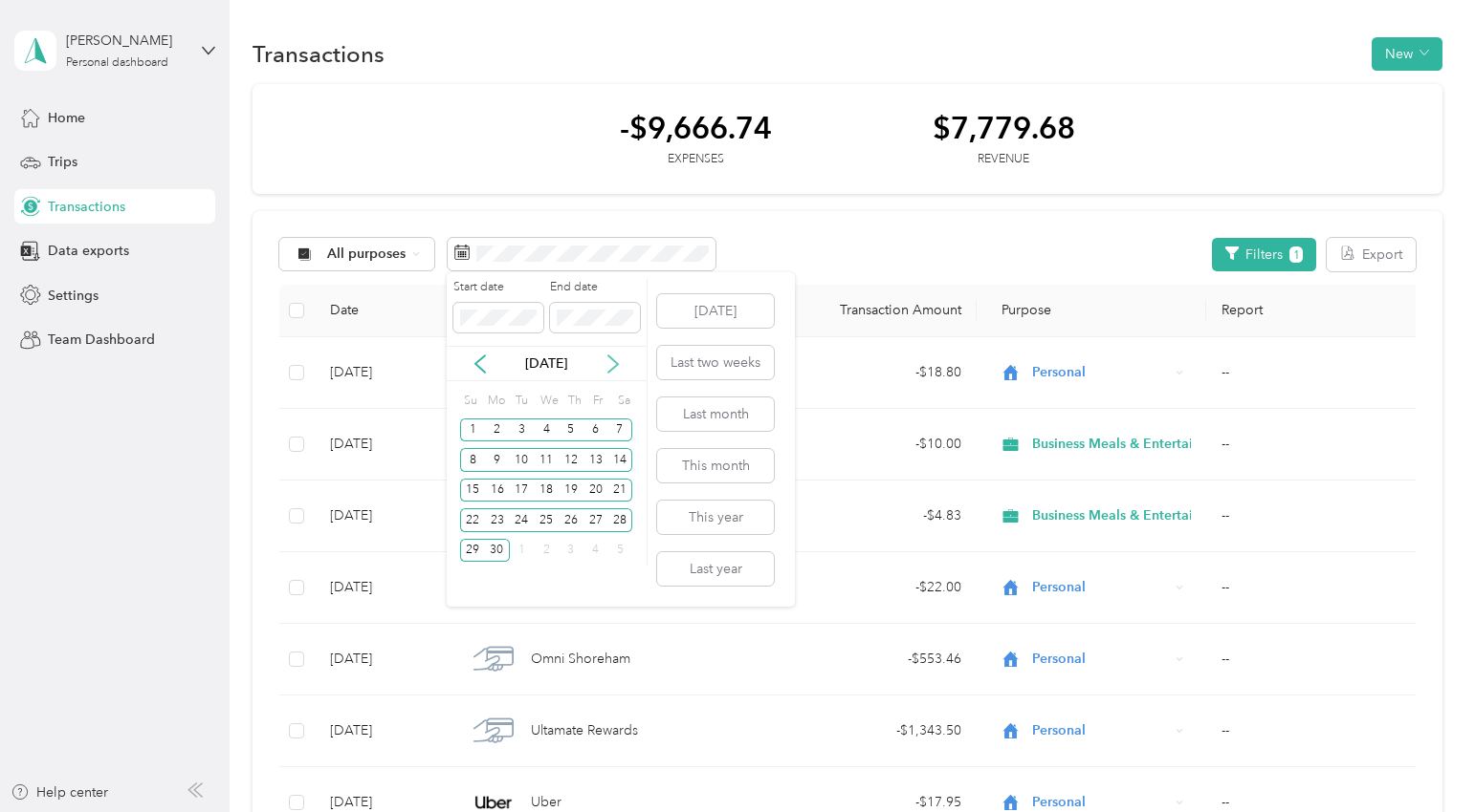
click at [615, 357] on icon at bounding box center [612, 364] width 19 height 19
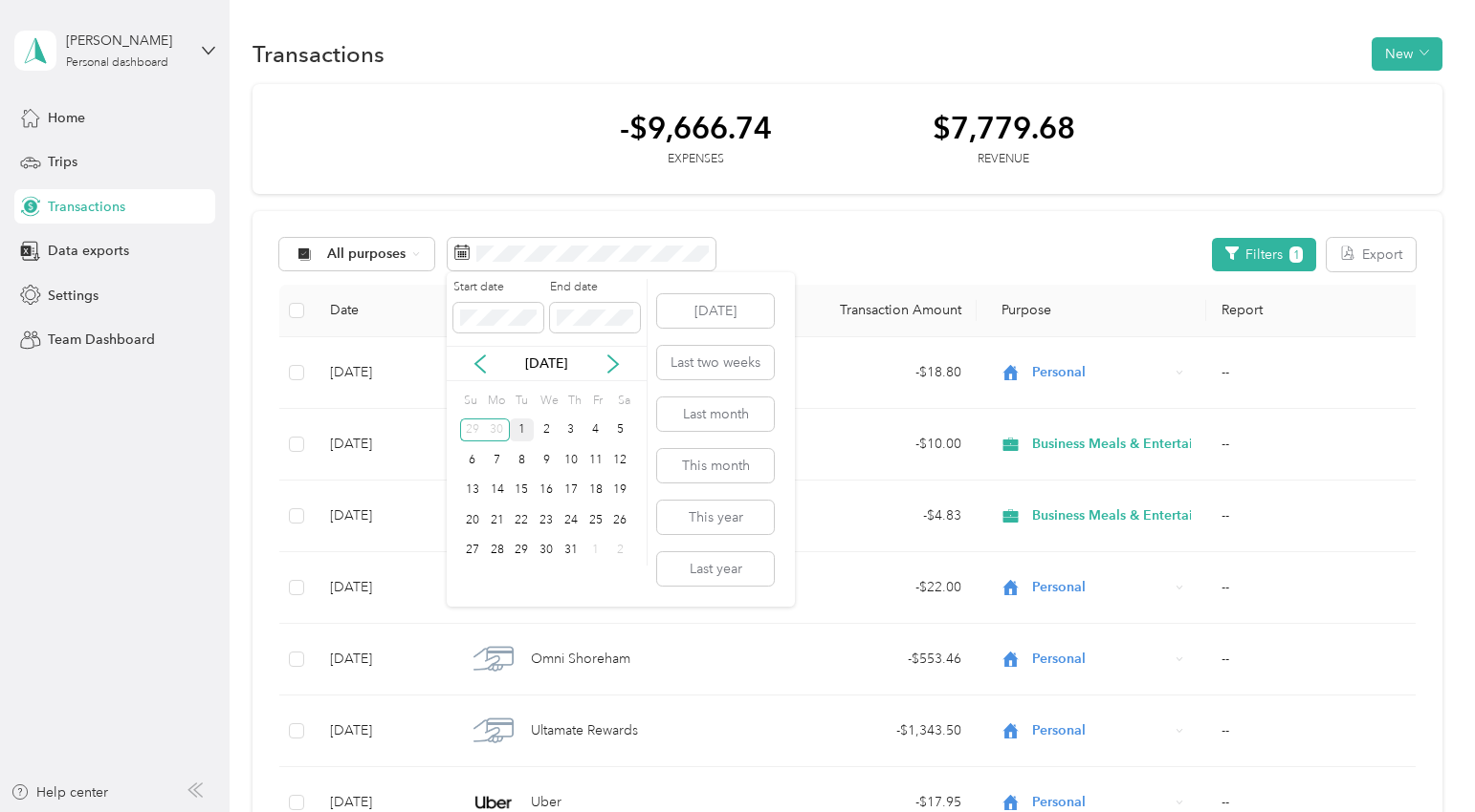
click at [526, 424] on div "1" at bounding box center [522, 431] width 25 height 24
click at [571, 553] on div "31" at bounding box center [570, 551] width 25 height 24
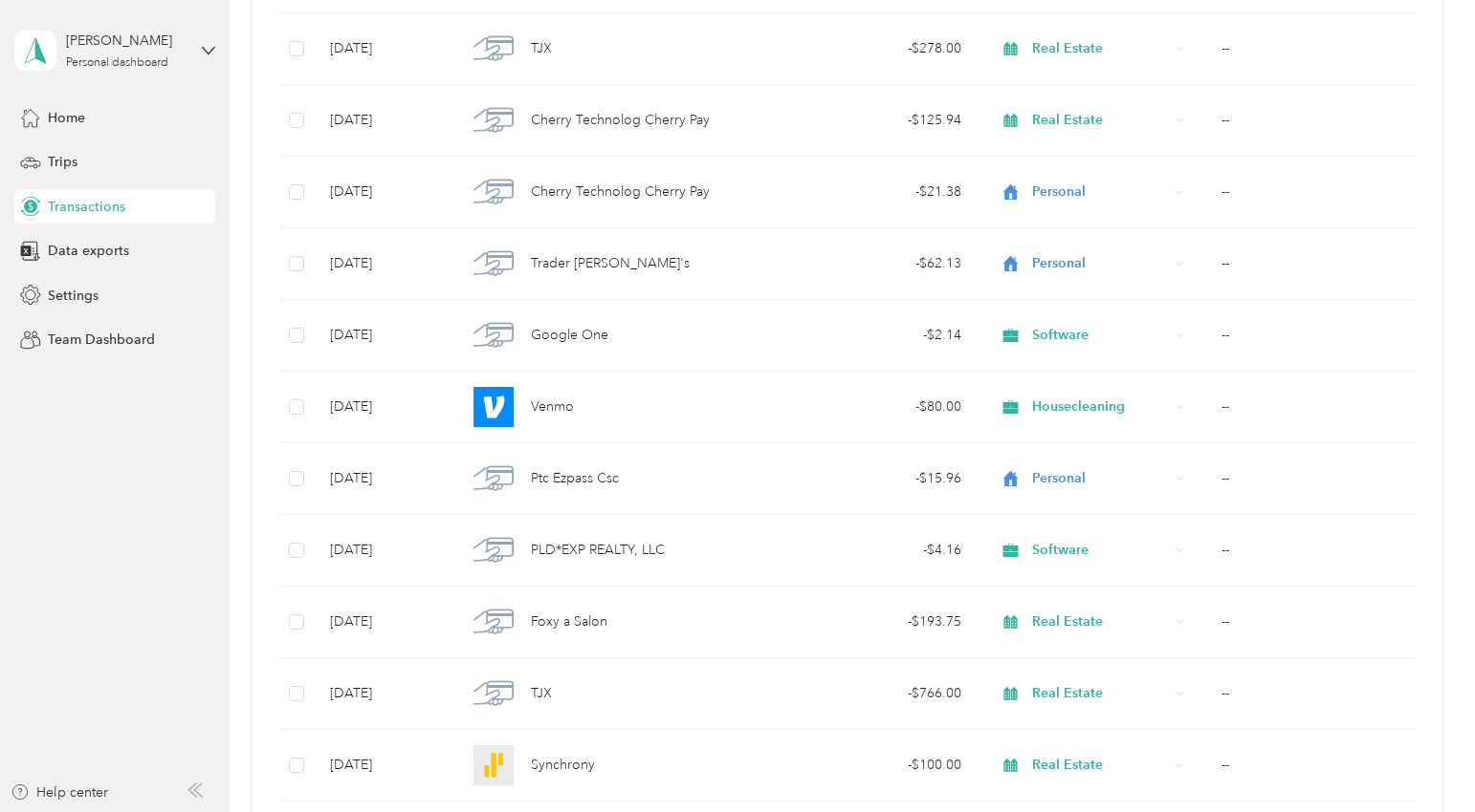
scroll to position [5863, 0]
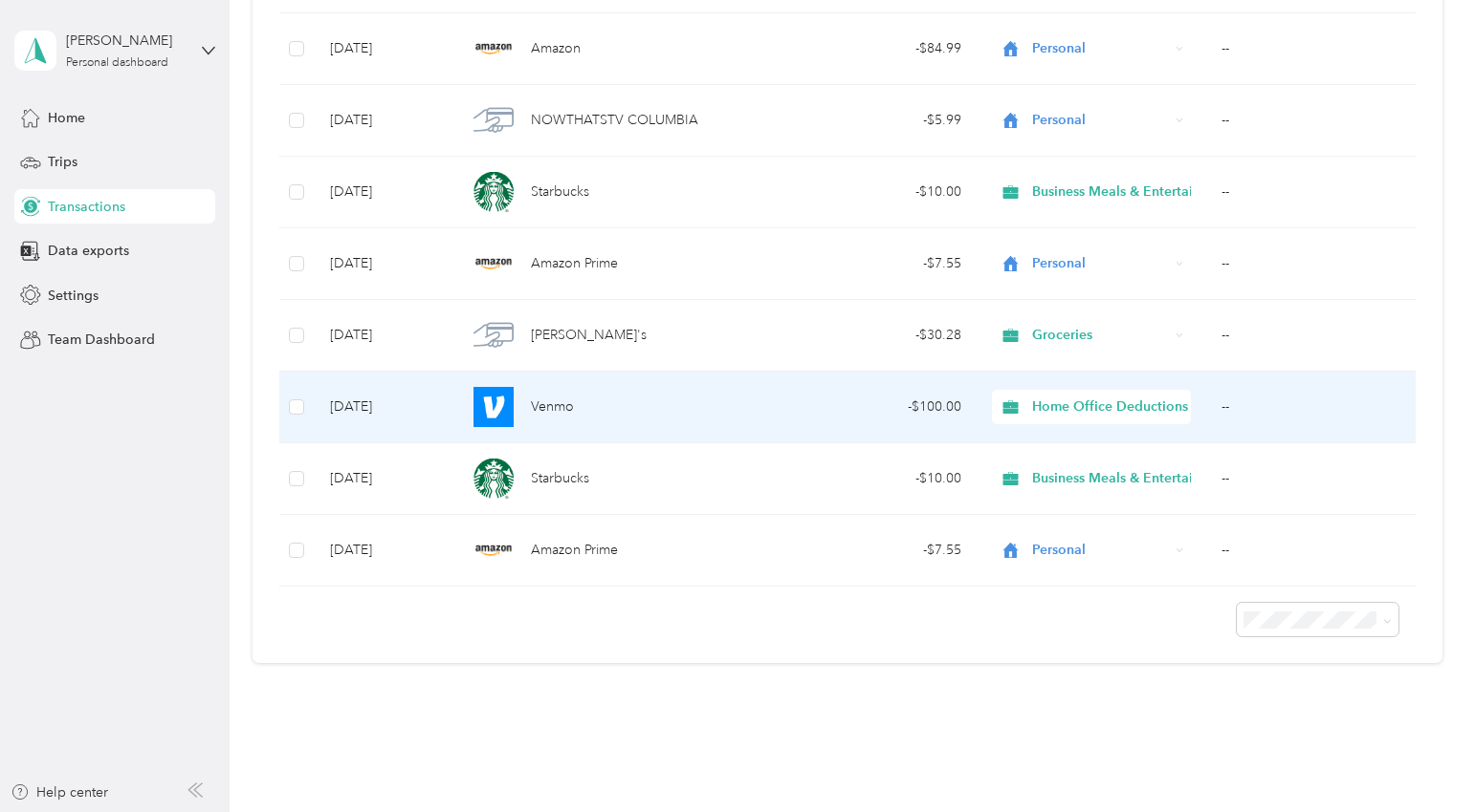
click at [1058, 409] on span "Home Office Deductions" at bounding box center [1110, 407] width 156 height 21
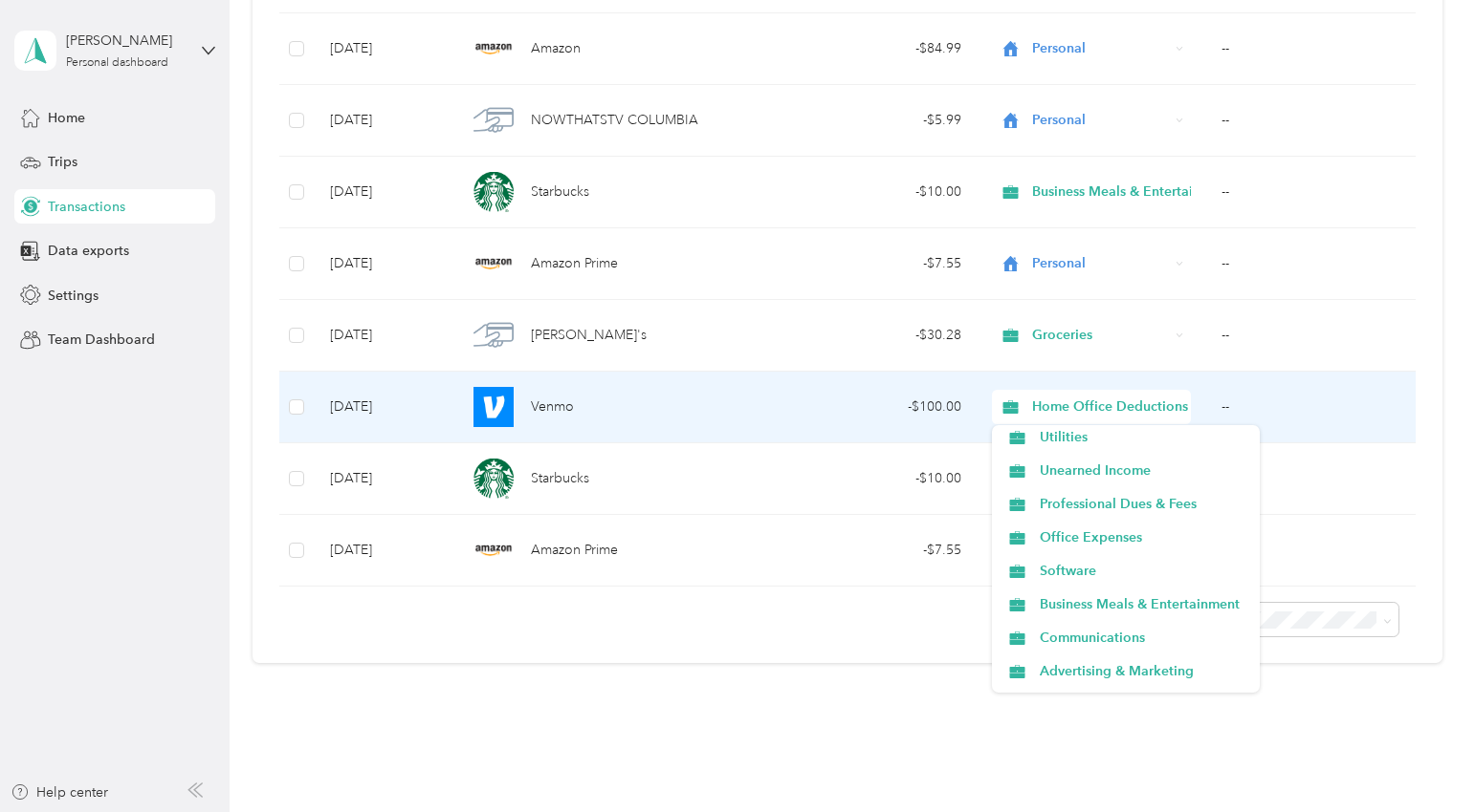
scroll to position [841, 0]
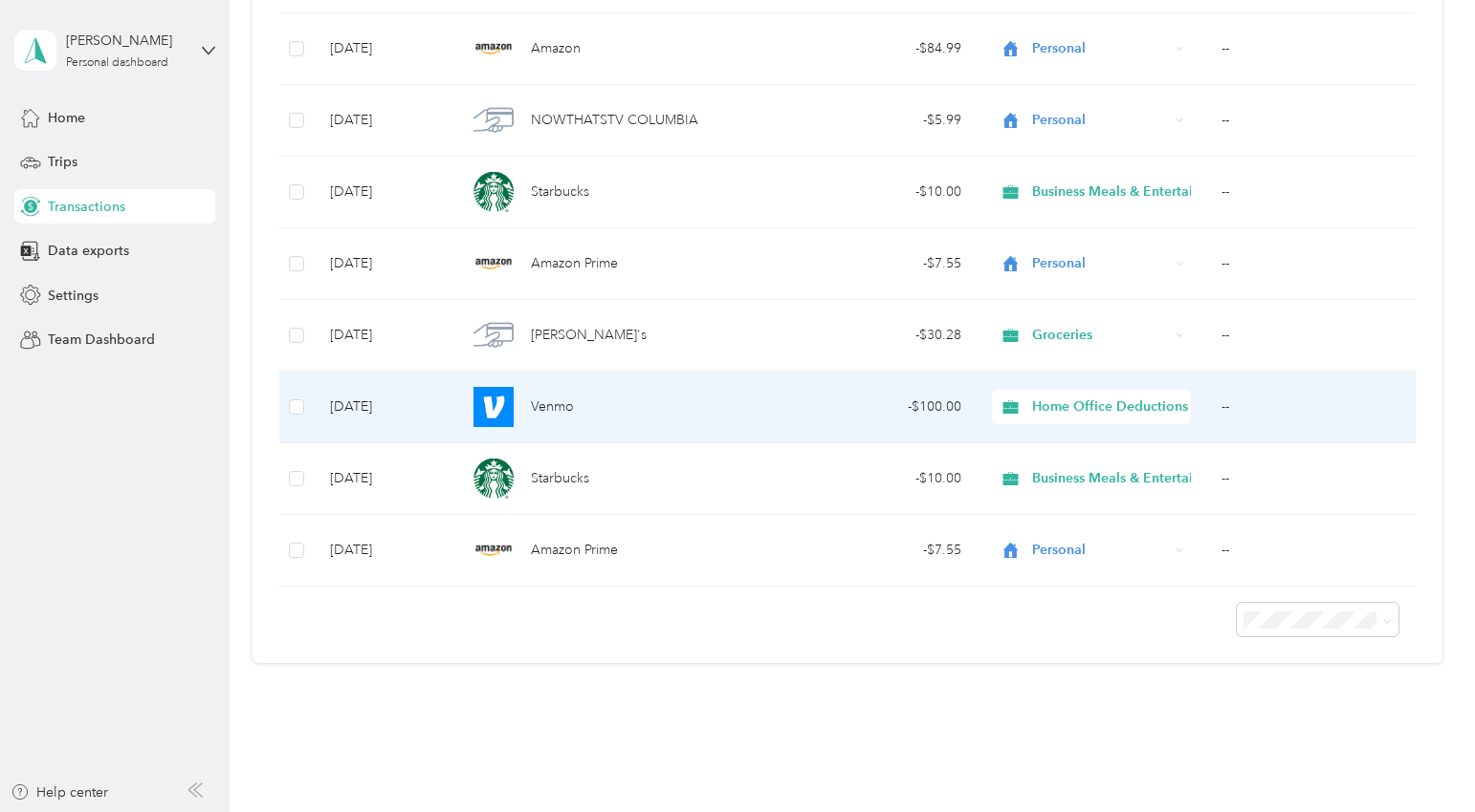
click at [1073, 678] on li "Housecleaning" at bounding box center [1126, 672] width 268 height 34
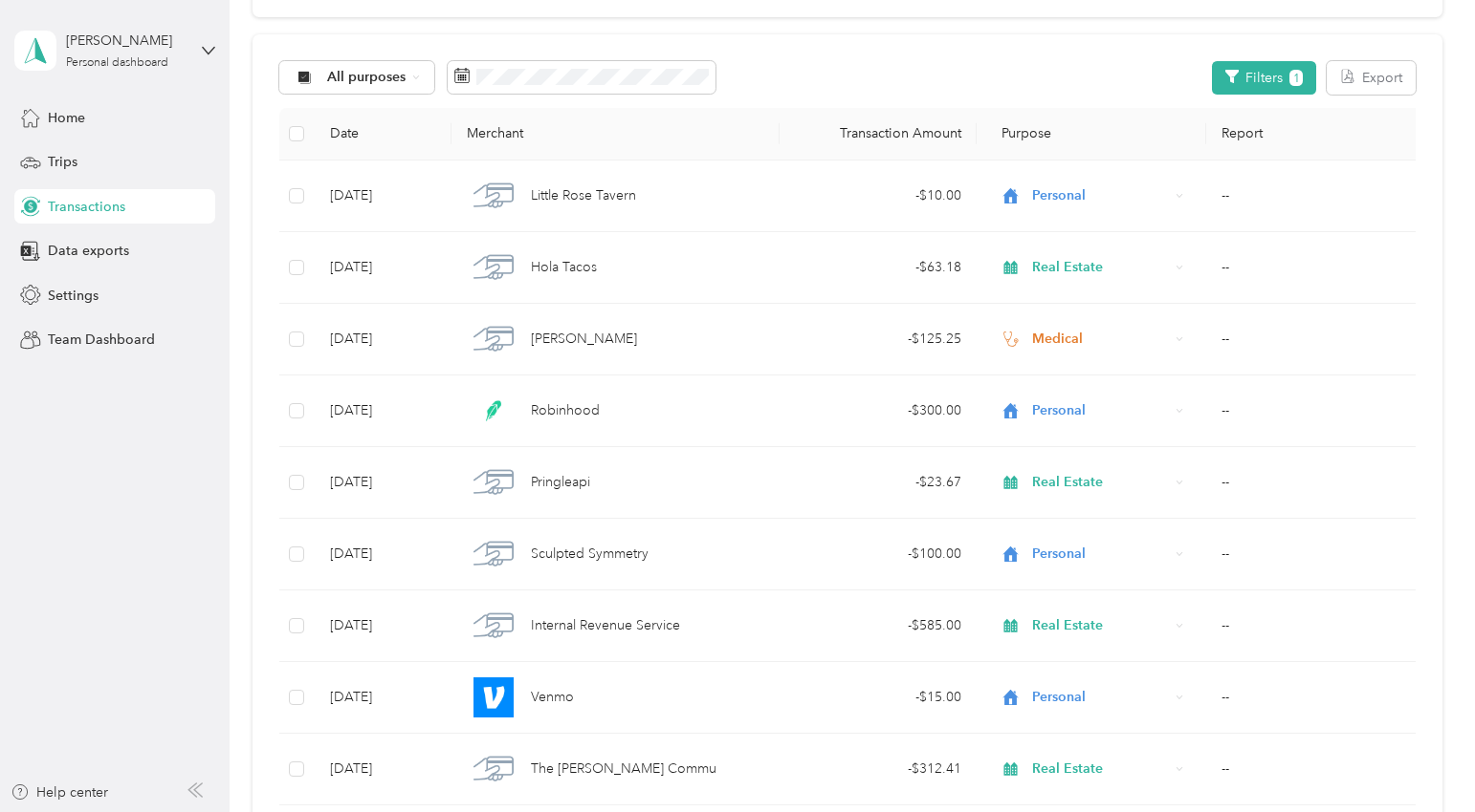
scroll to position [0, 0]
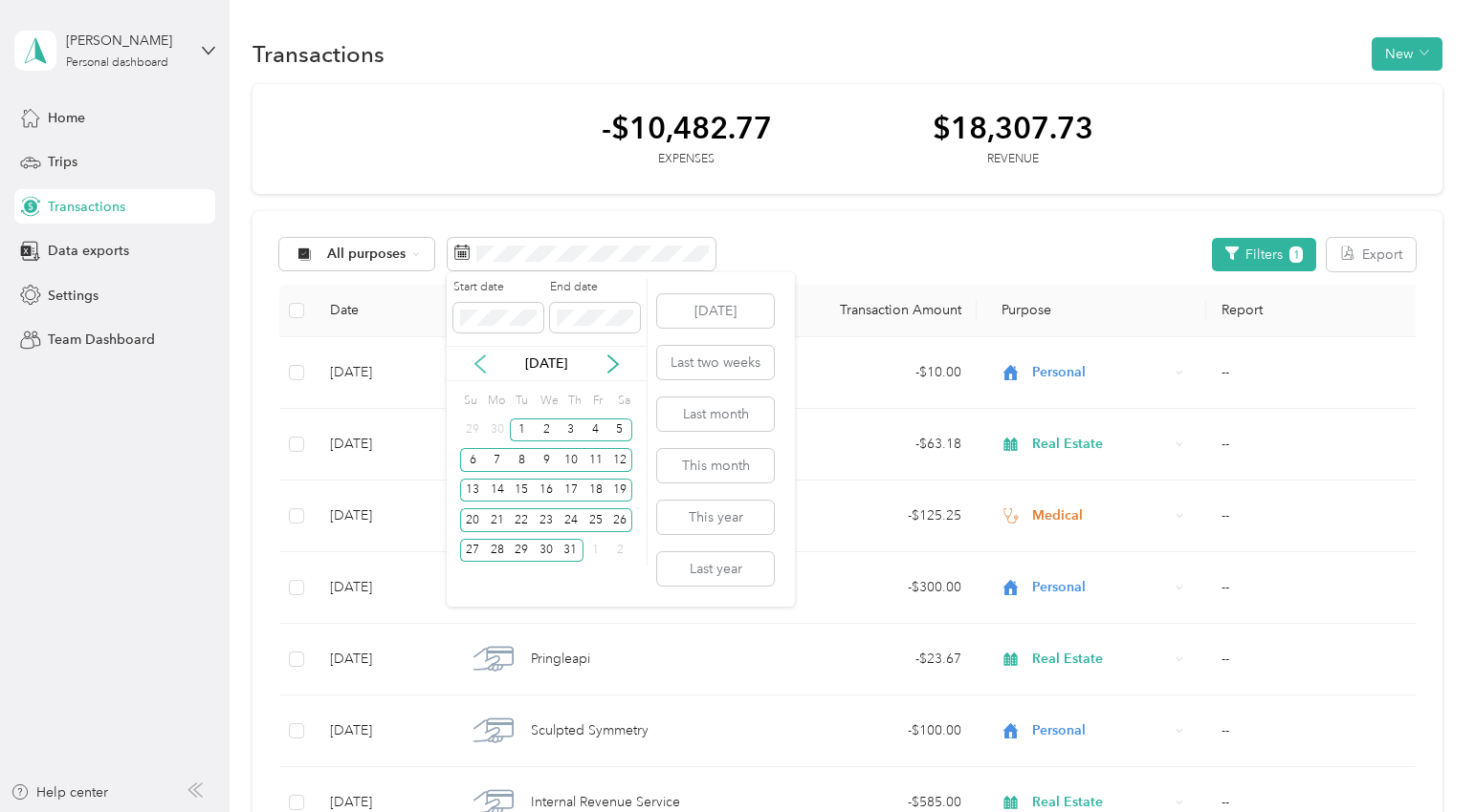
click at [474, 366] on icon at bounding box center [479, 364] width 19 height 19
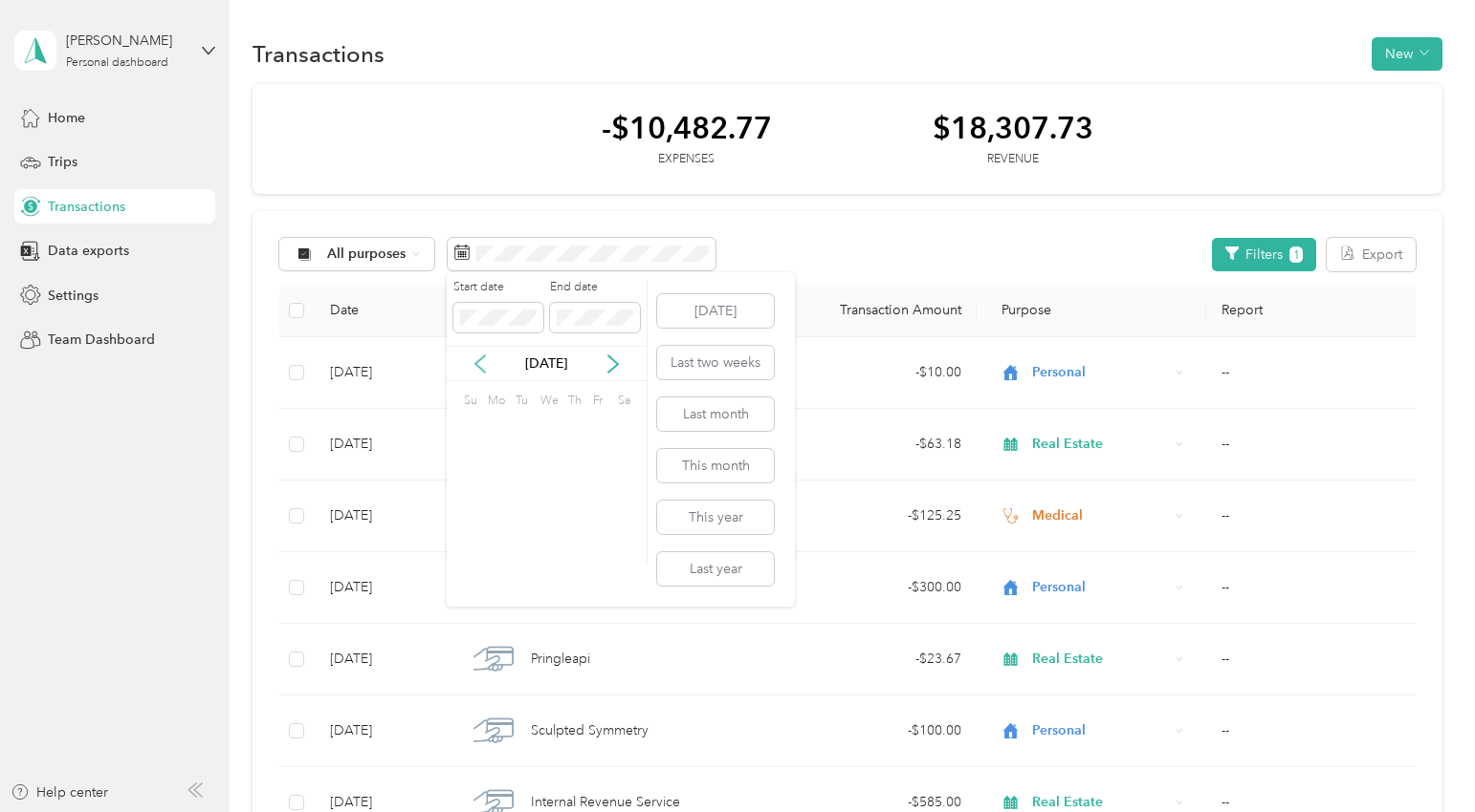
click at [474, 365] on icon at bounding box center [479, 364] width 19 height 19
click at [573, 429] on div "1" at bounding box center [570, 431] width 25 height 24
click at [613, 548] on div "31" at bounding box center [619, 551] width 25 height 24
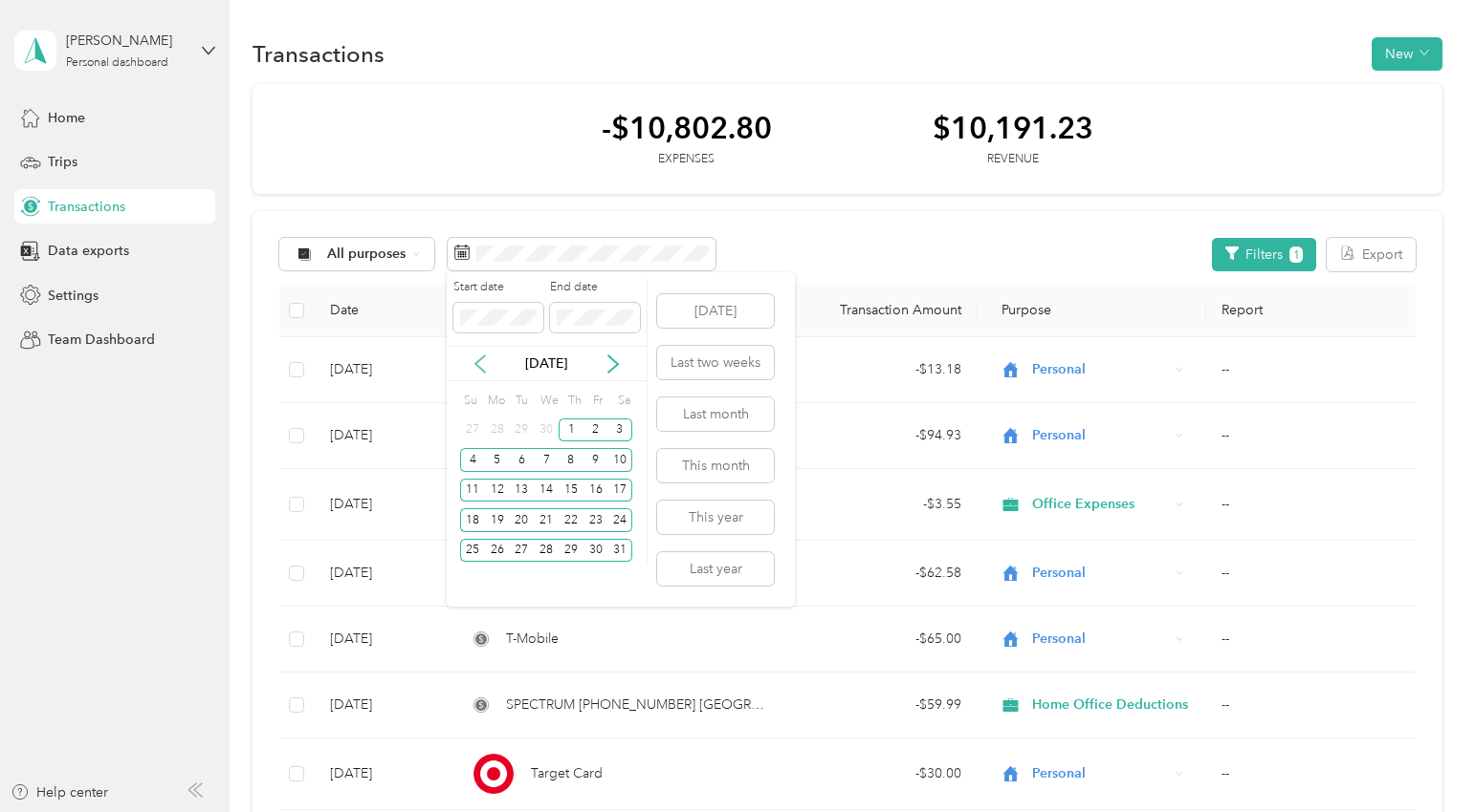
click at [479, 362] on icon at bounding box center [479, 364] width 19 height 19
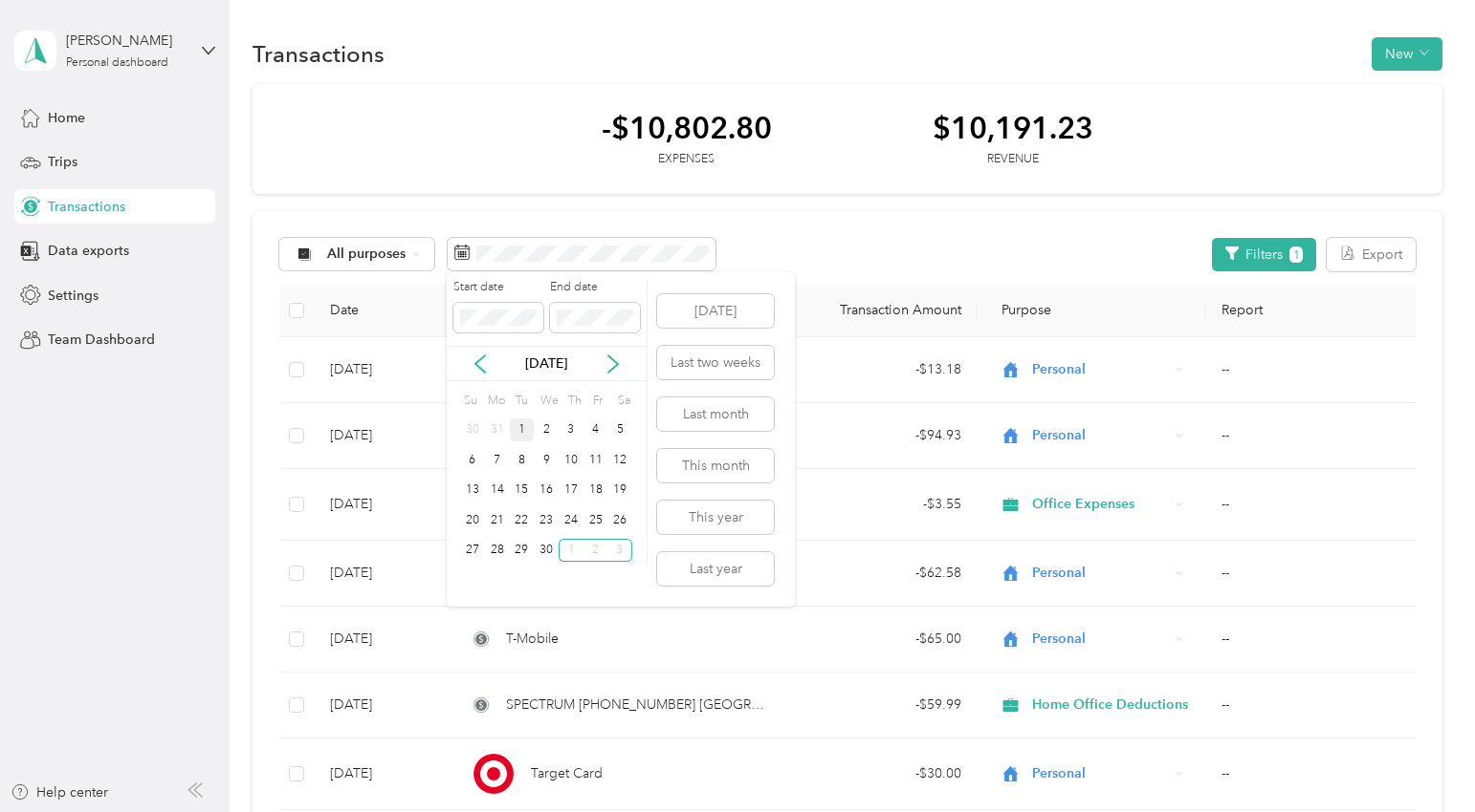
click at [528, 431] on div "1" at bounding box center [522, 431] width 25 height 24
click at [549, 555] on div "30" at bounding box center [545, 551] width 25 height 24
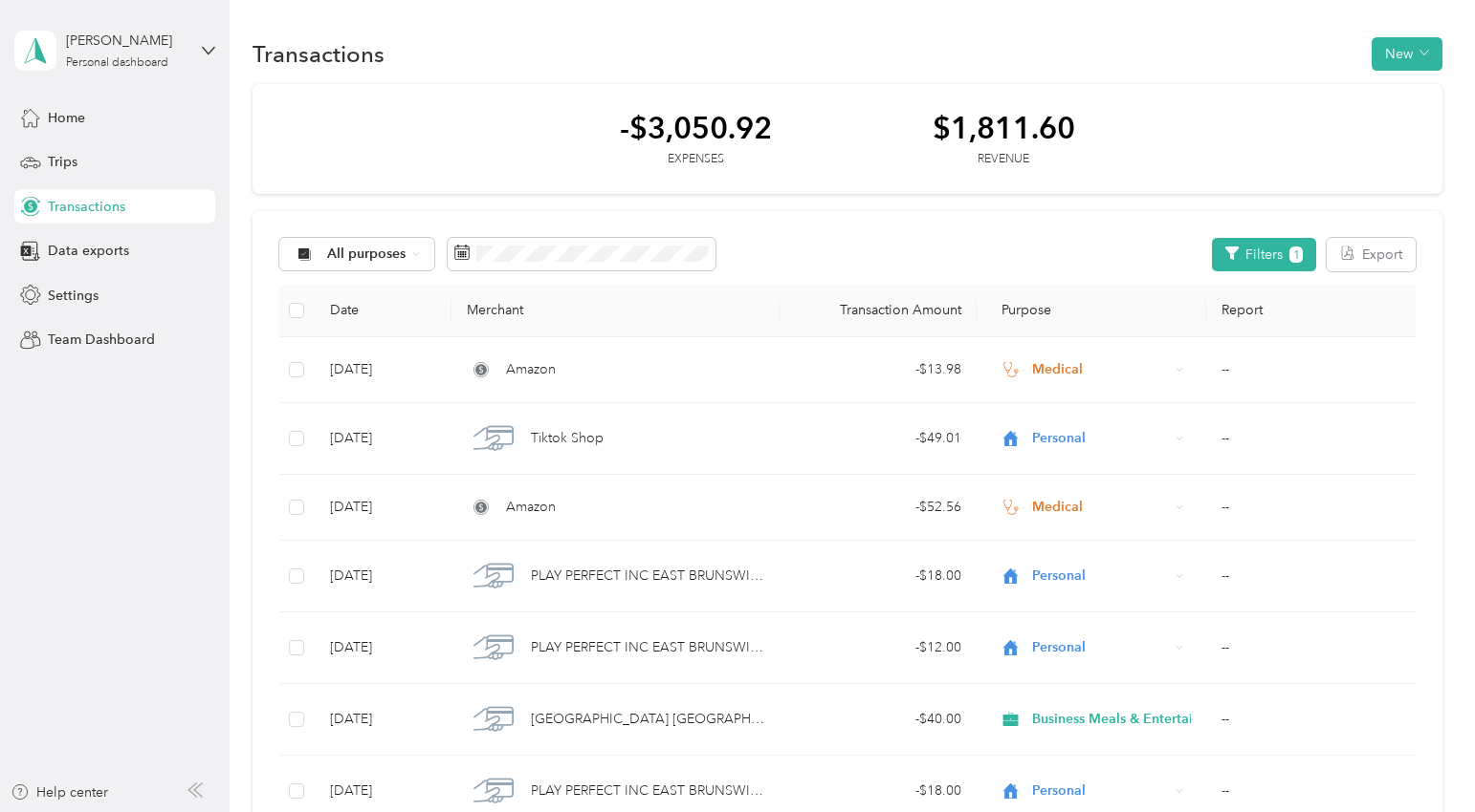
click at [1283, 255] on button "Filters 1" at bounding box center [1264, 255] width 105 height 34
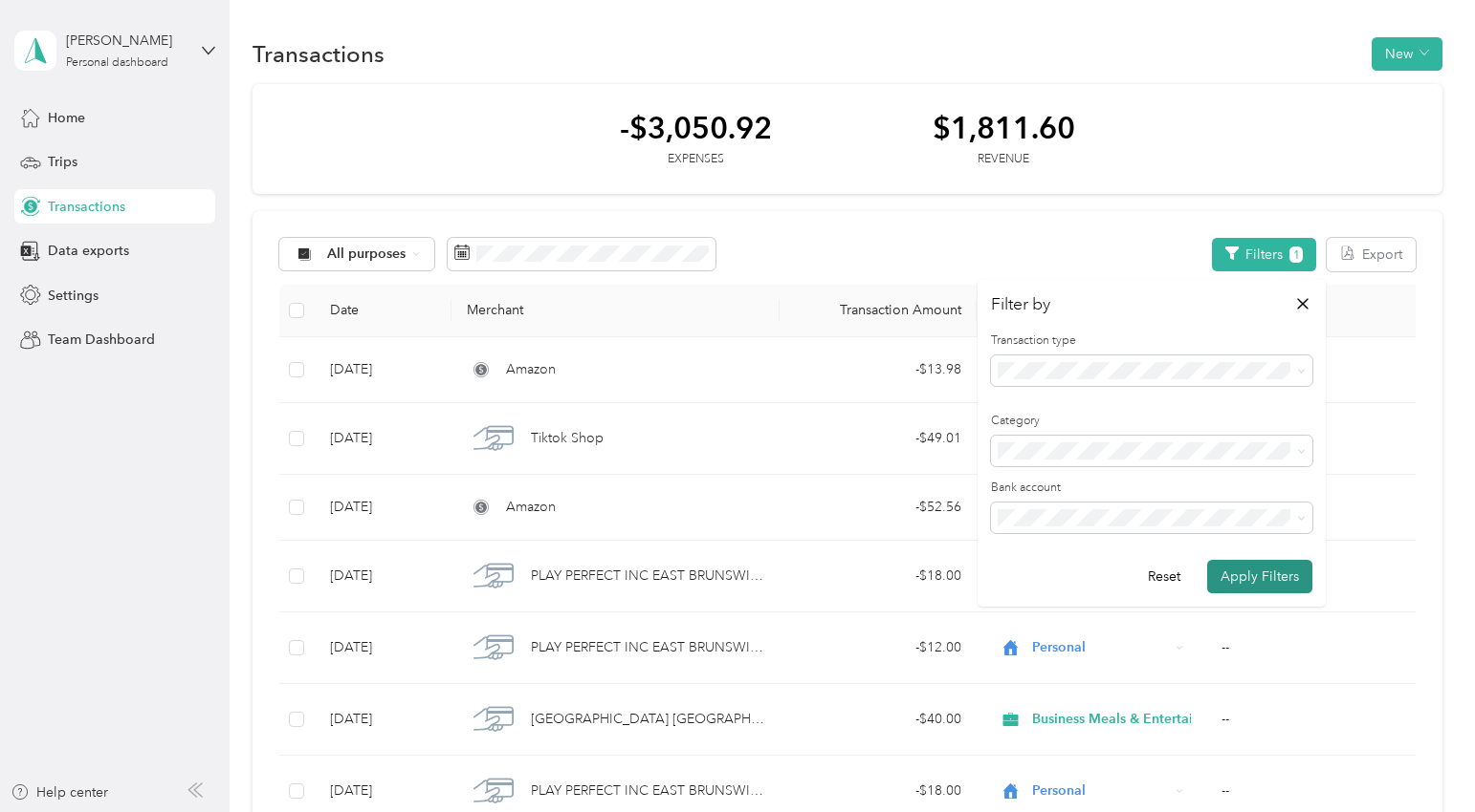
click at [1264, 570] on button "Apply Filters" at bounding box center [1259, 576] width 105 height 34
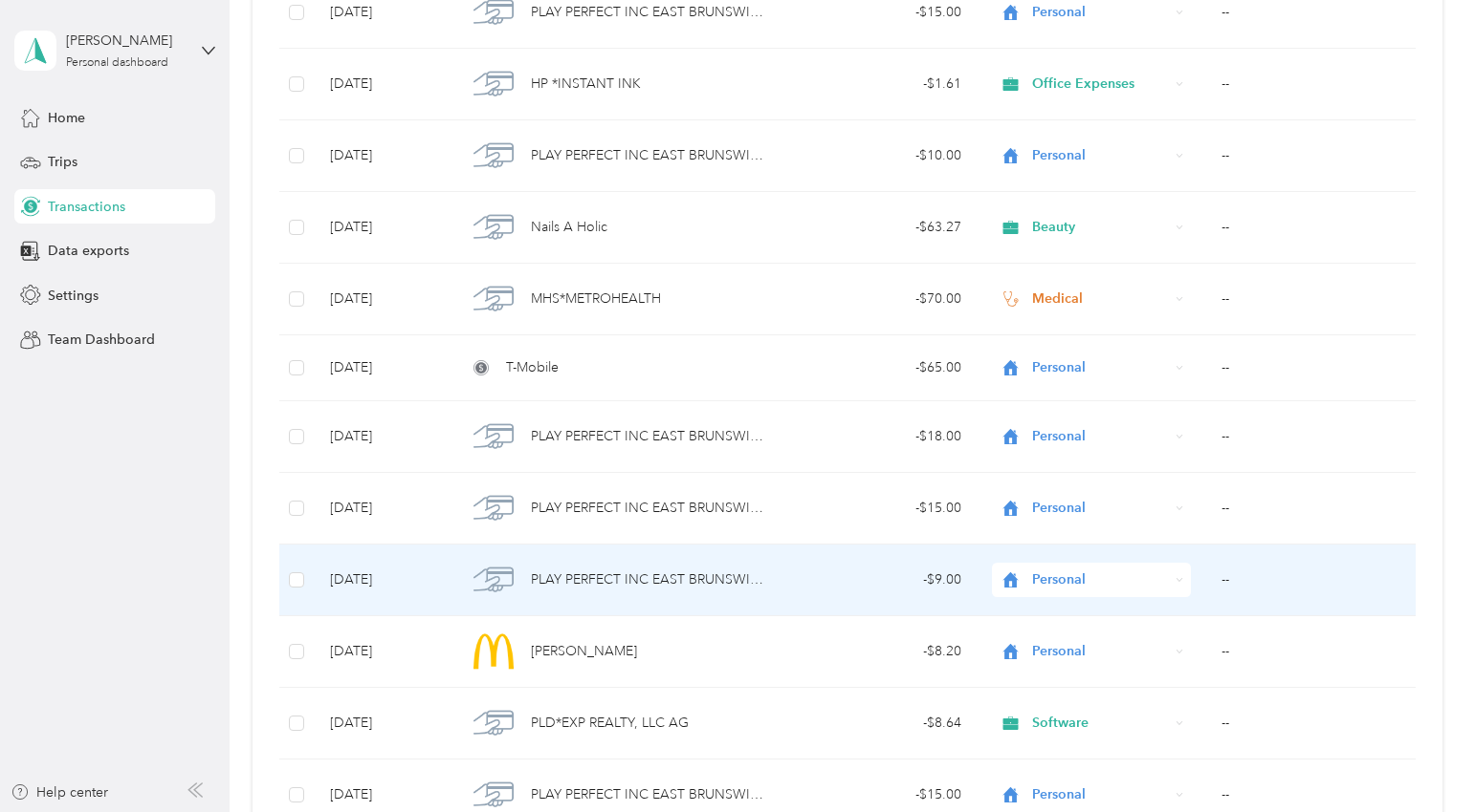
scroll to position [1492, 0]
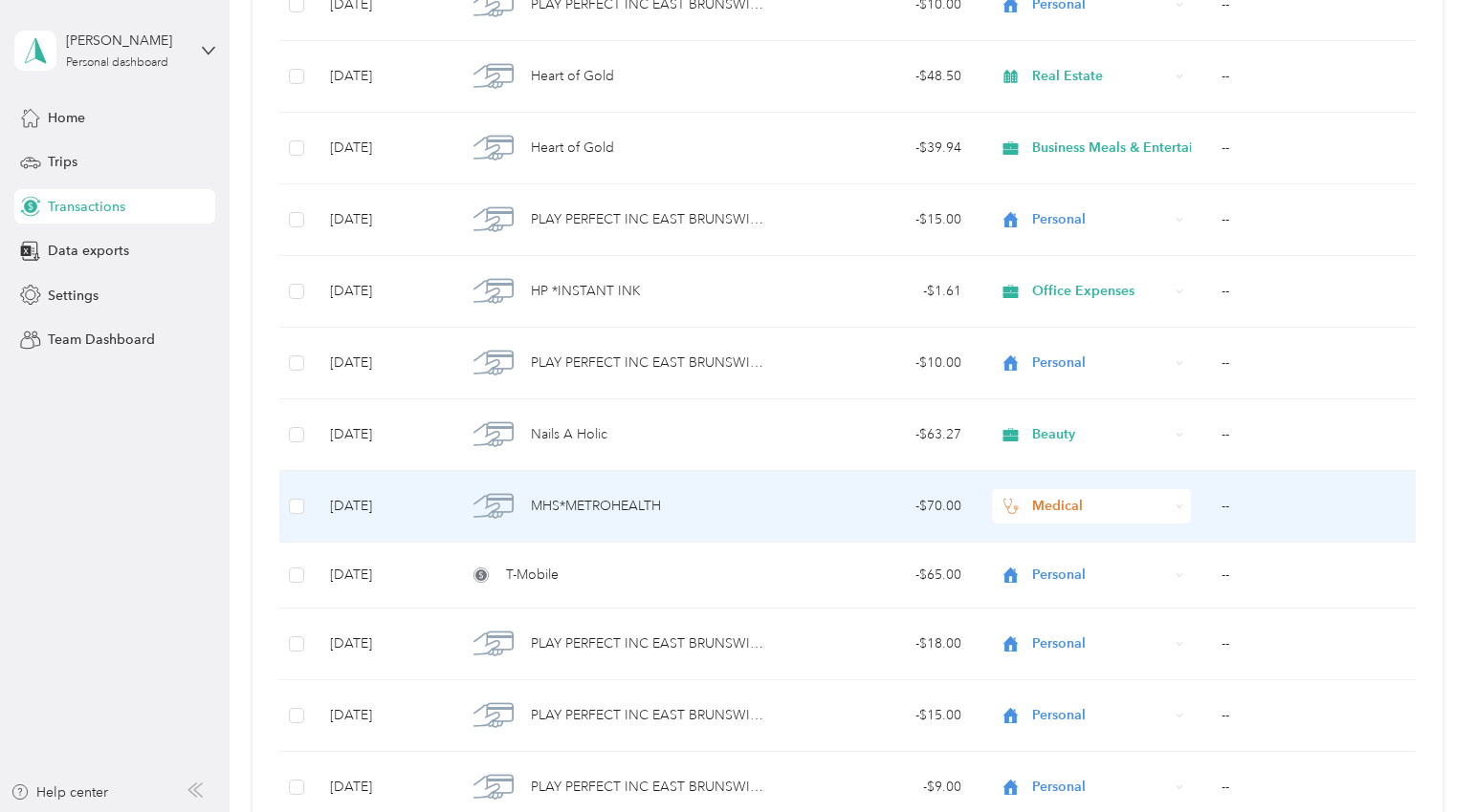
click at [575, 504] on span "MHS*METROHEALTH" at bounding box center [596, 506] width 130 height 21
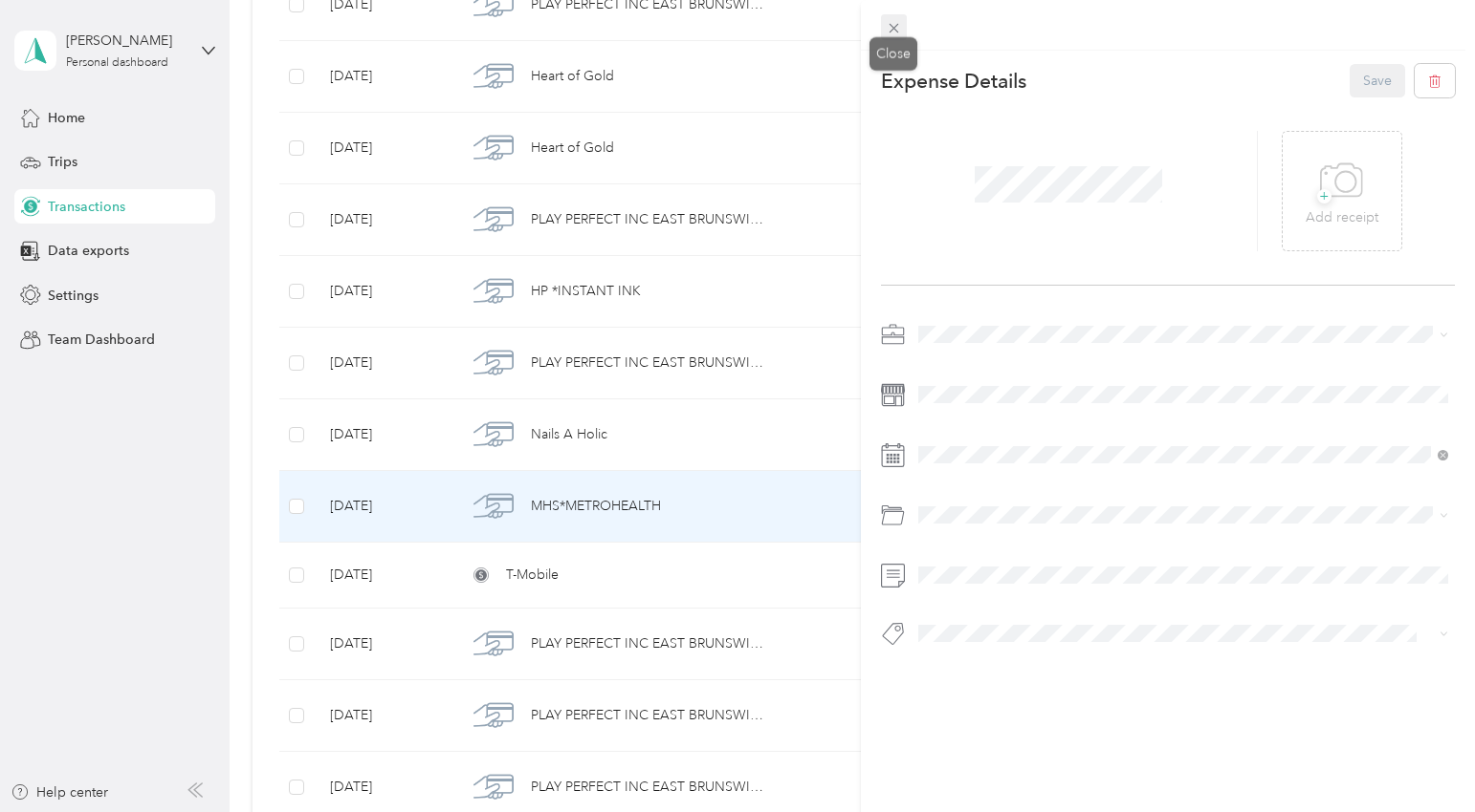
click at [892, 18] on span at bounding box center [893, 28] width 27 height 27
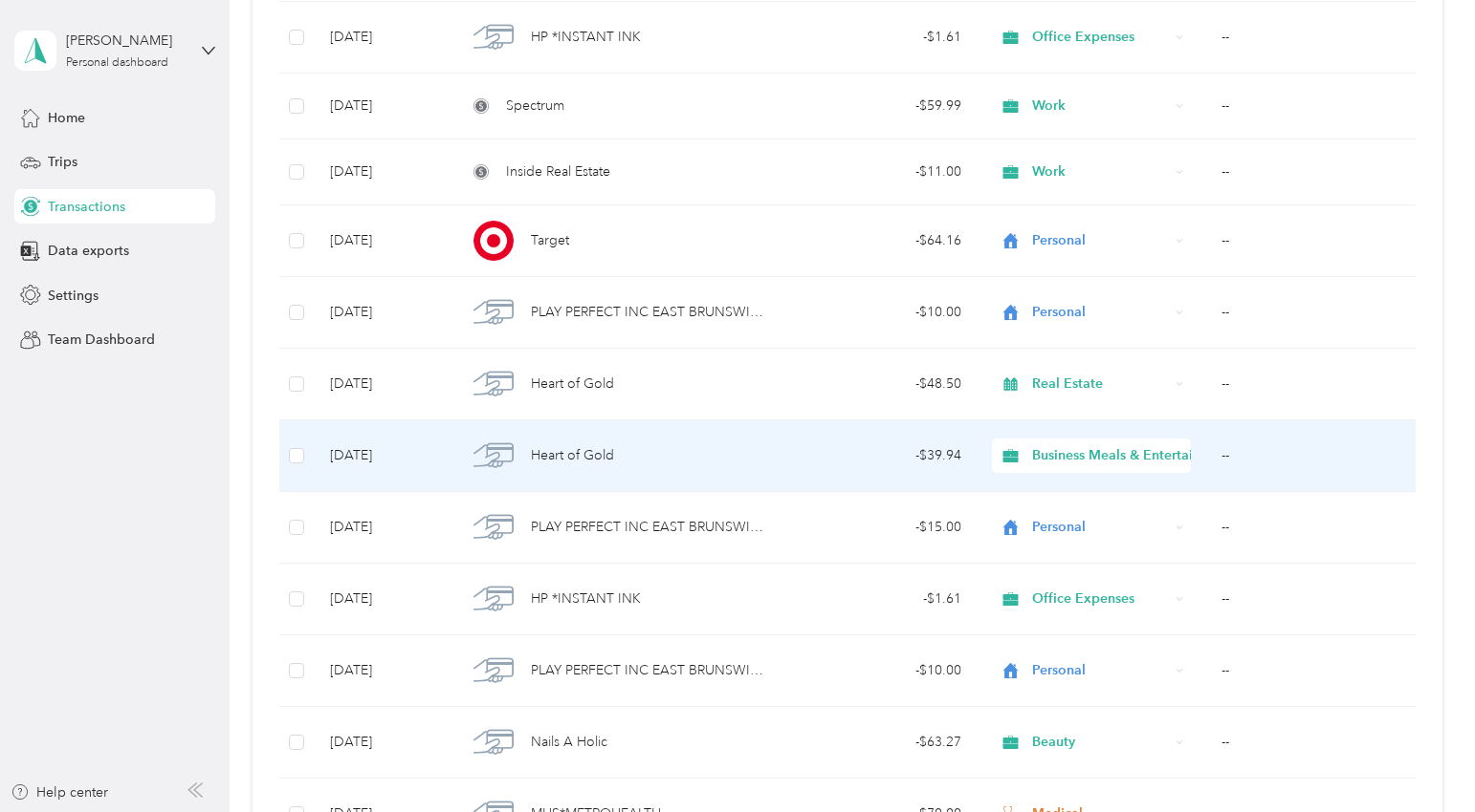
scroll to position [1183, 0]
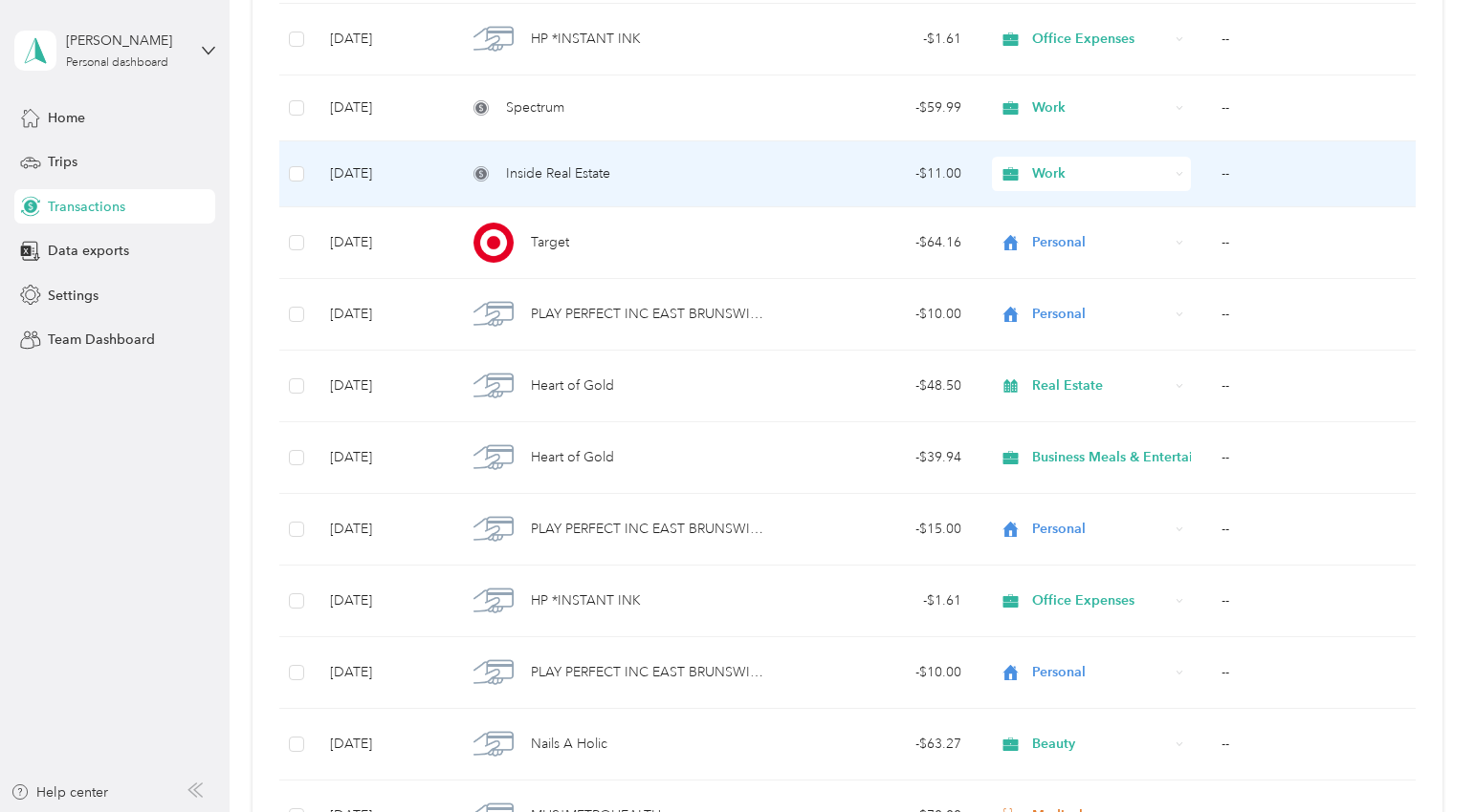
click at [617, 196] on td "Inside Real Estate" at bounding box center [615, 174] width 328 height 66
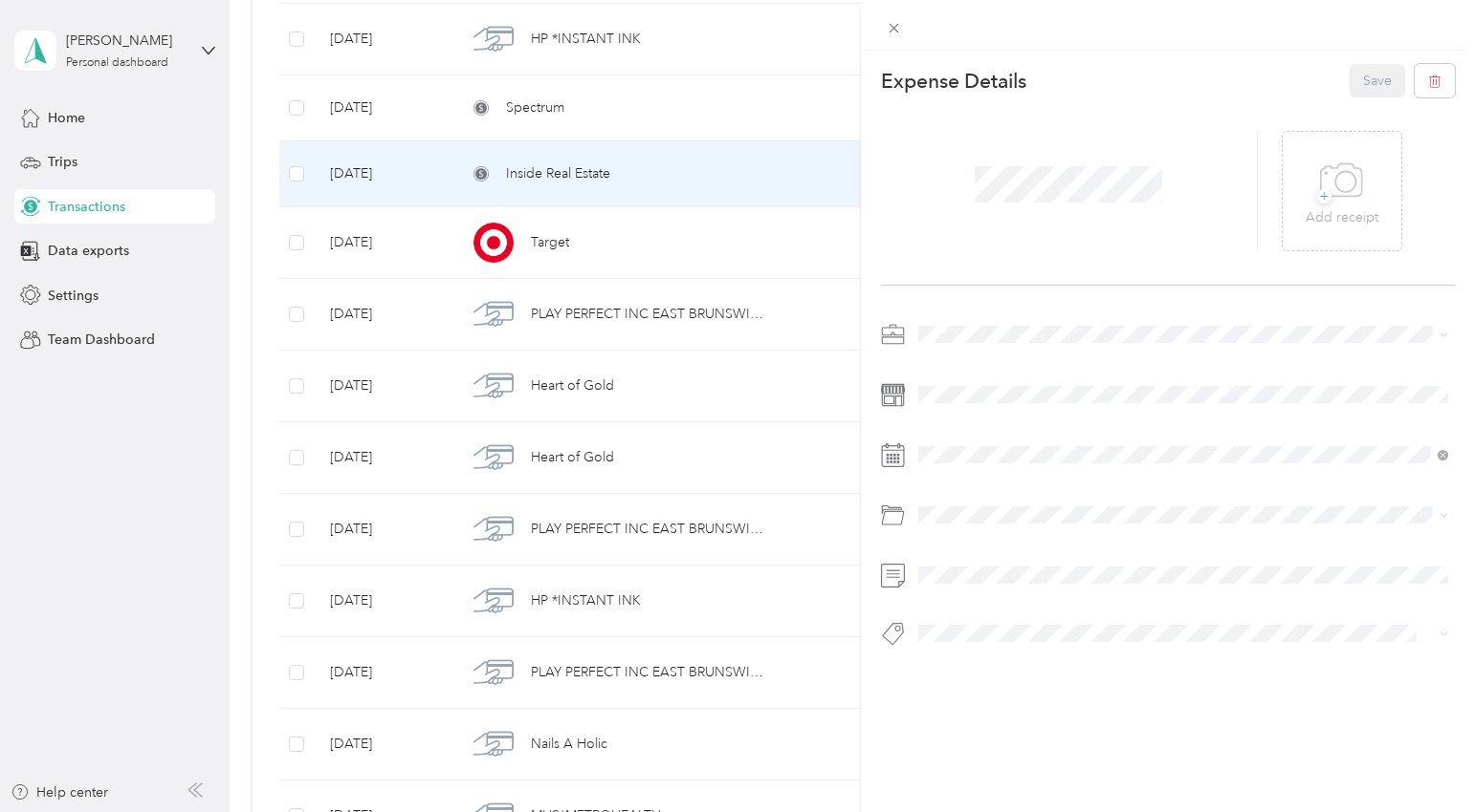
click at [908, 23] on div at bounding box center [1168, 25] width 615 height 50
click at [890, 25] on icon at bounding box center [893, 29] width 10 height 10
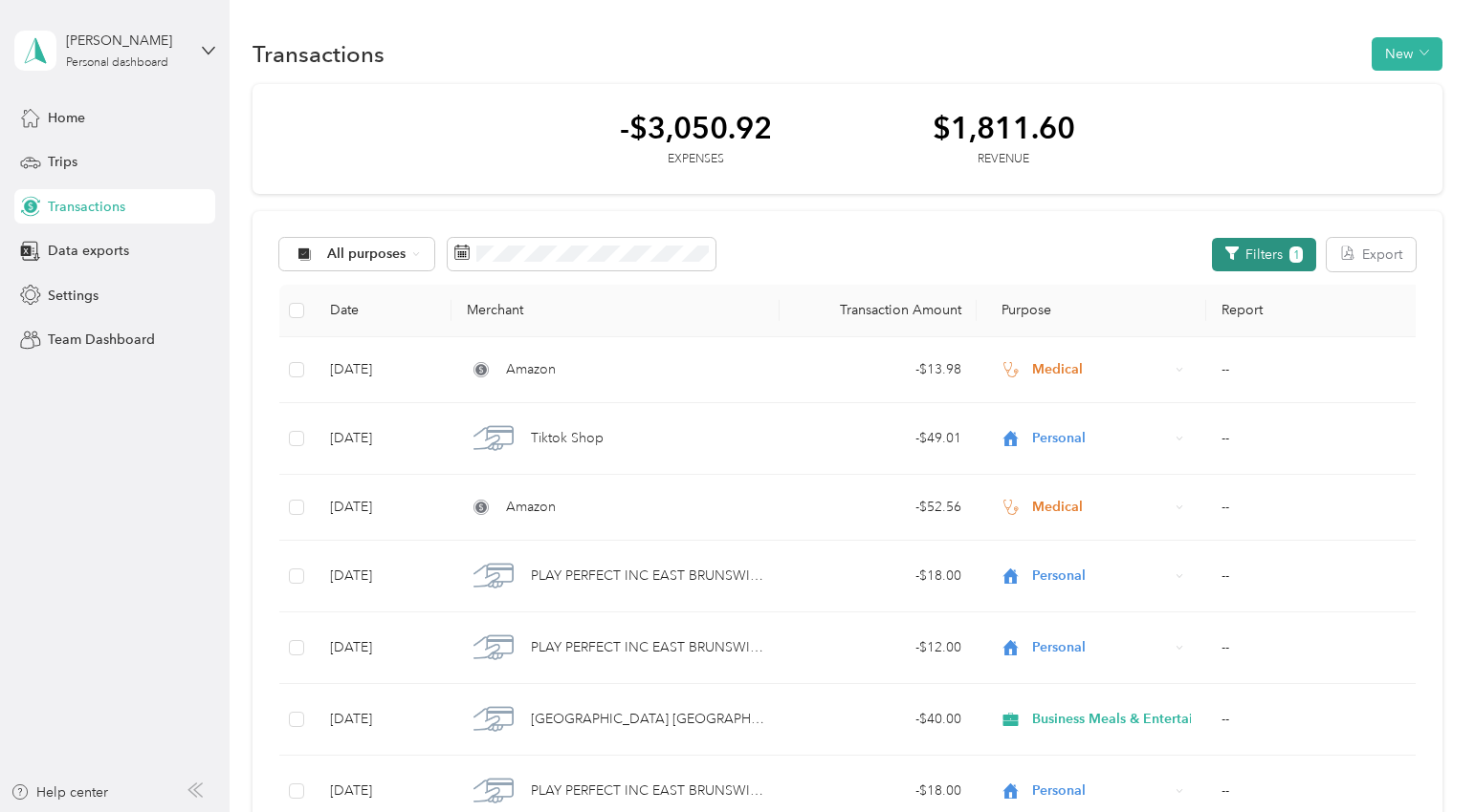
click at [1290, 246] on button "Filters 1" at bounding box center [1264, 255] width 105 height 34
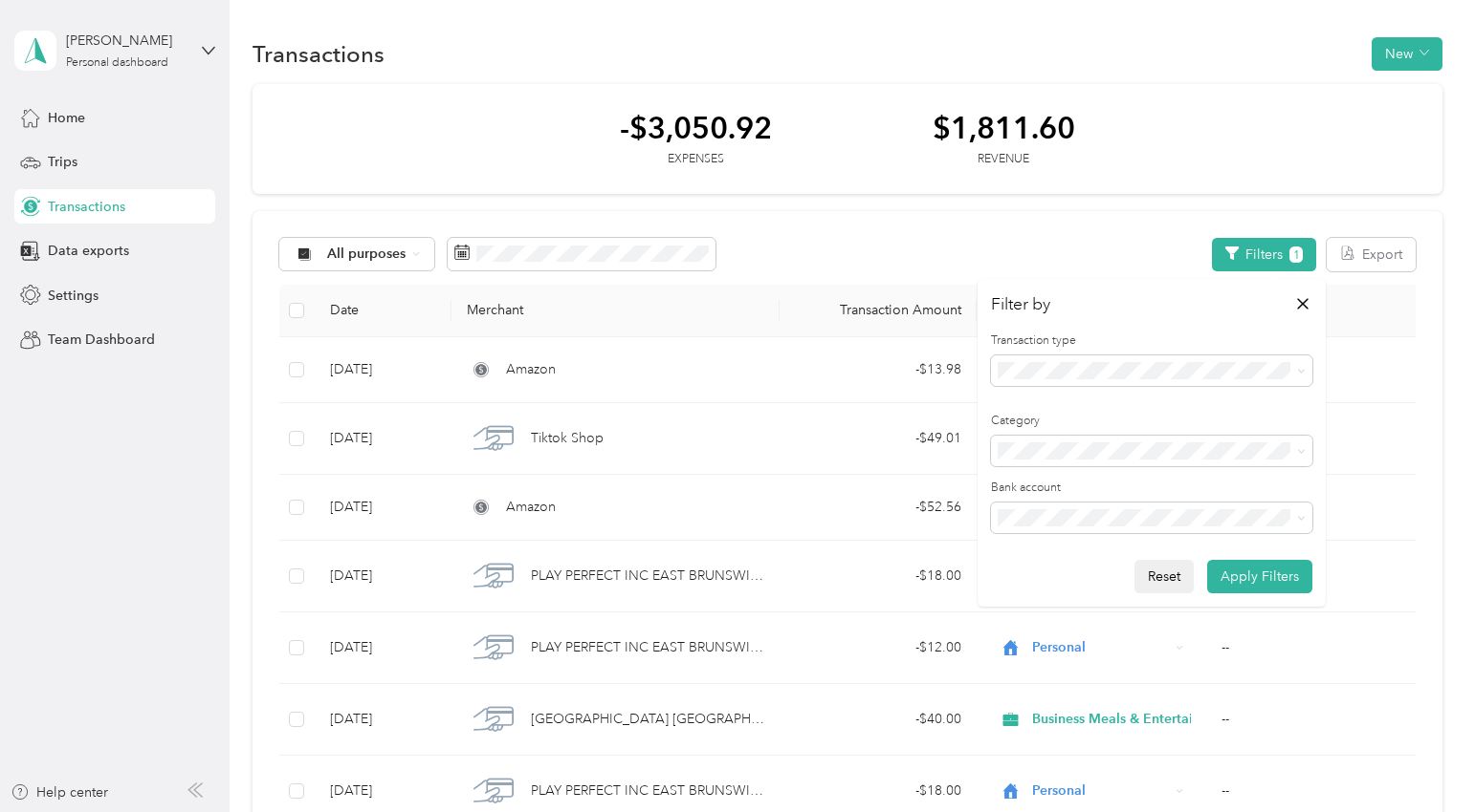
click at [1168, 575] on button "Reset" at bounding box center [1163, 576] width 59 height 34
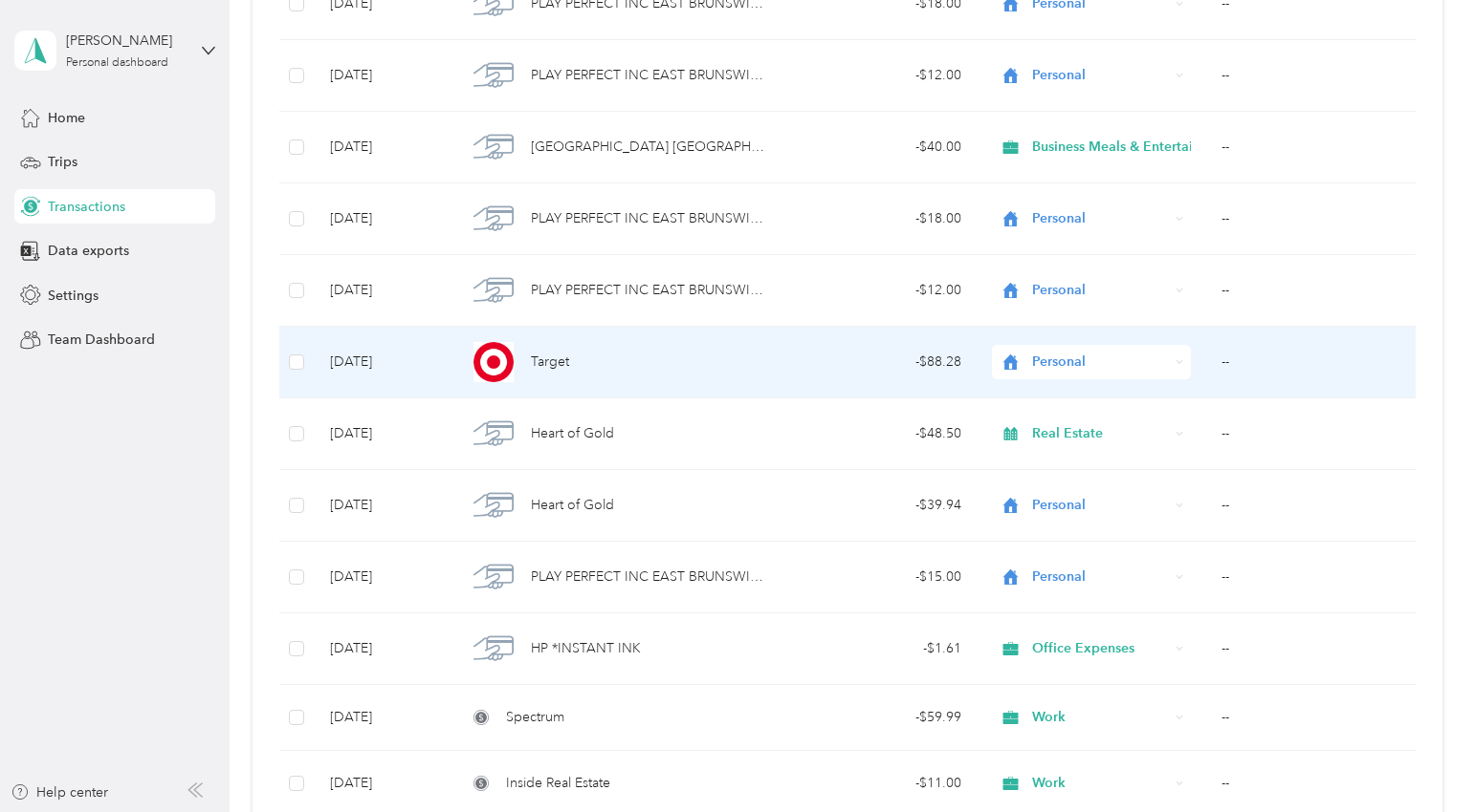
scroll to position [596, 0]
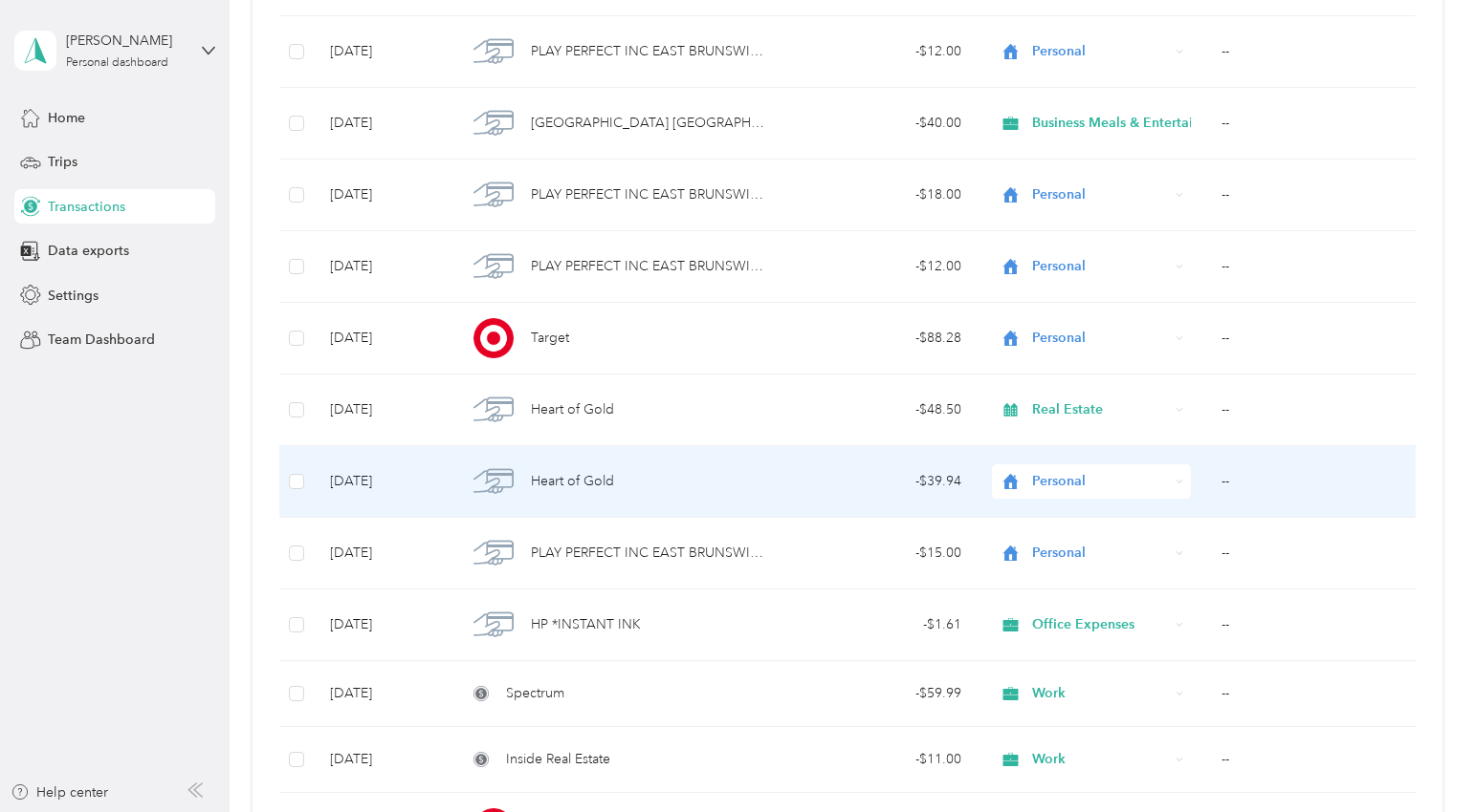
click at [572, 485] on span "Heart of Gold" at bounding box center [572, 481] width 83 height 21
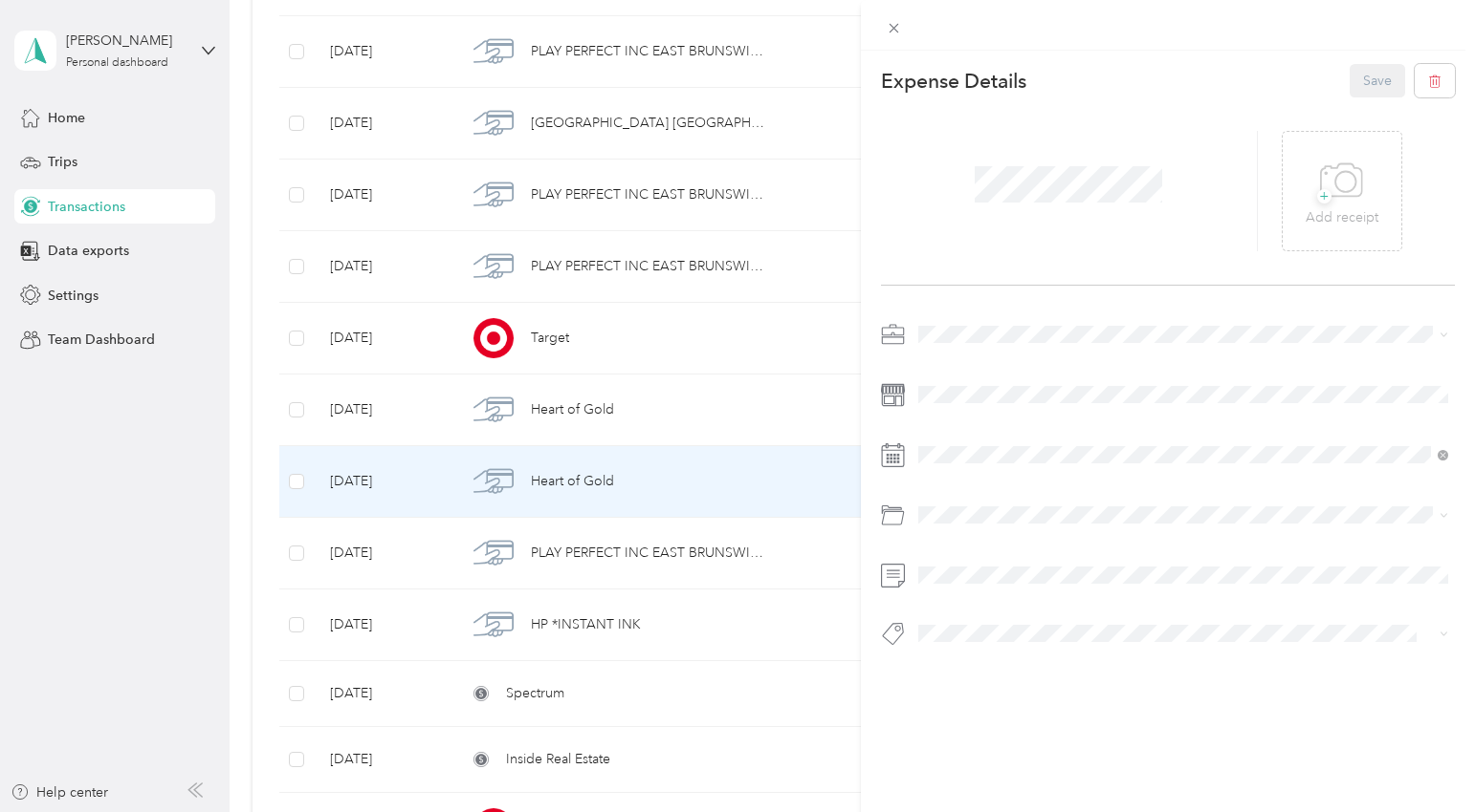
click at [943, 357] on li "Work" at bounding box center [1183, 360] width 544 height 34
click at [972, 618] on span "Business Meals & Entertainment" at bounding box center [1019, 618] width 190 height 16
click at [1372, 79] on button "Save" at bounding box center [1377, 81] width 55 height 34
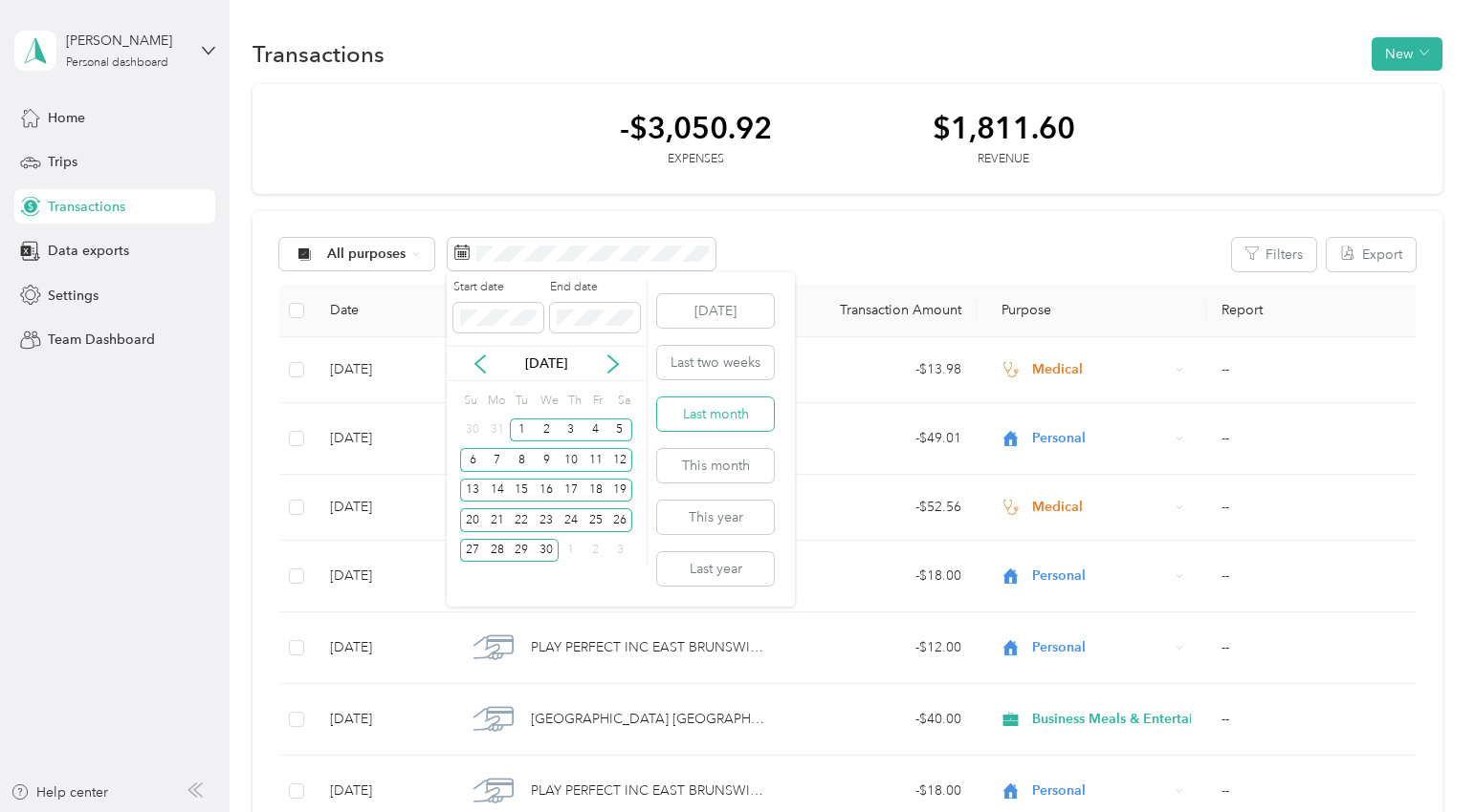
click at [715, 414] on button "Last month" at bounding box center [715, 414] width 116 height 34
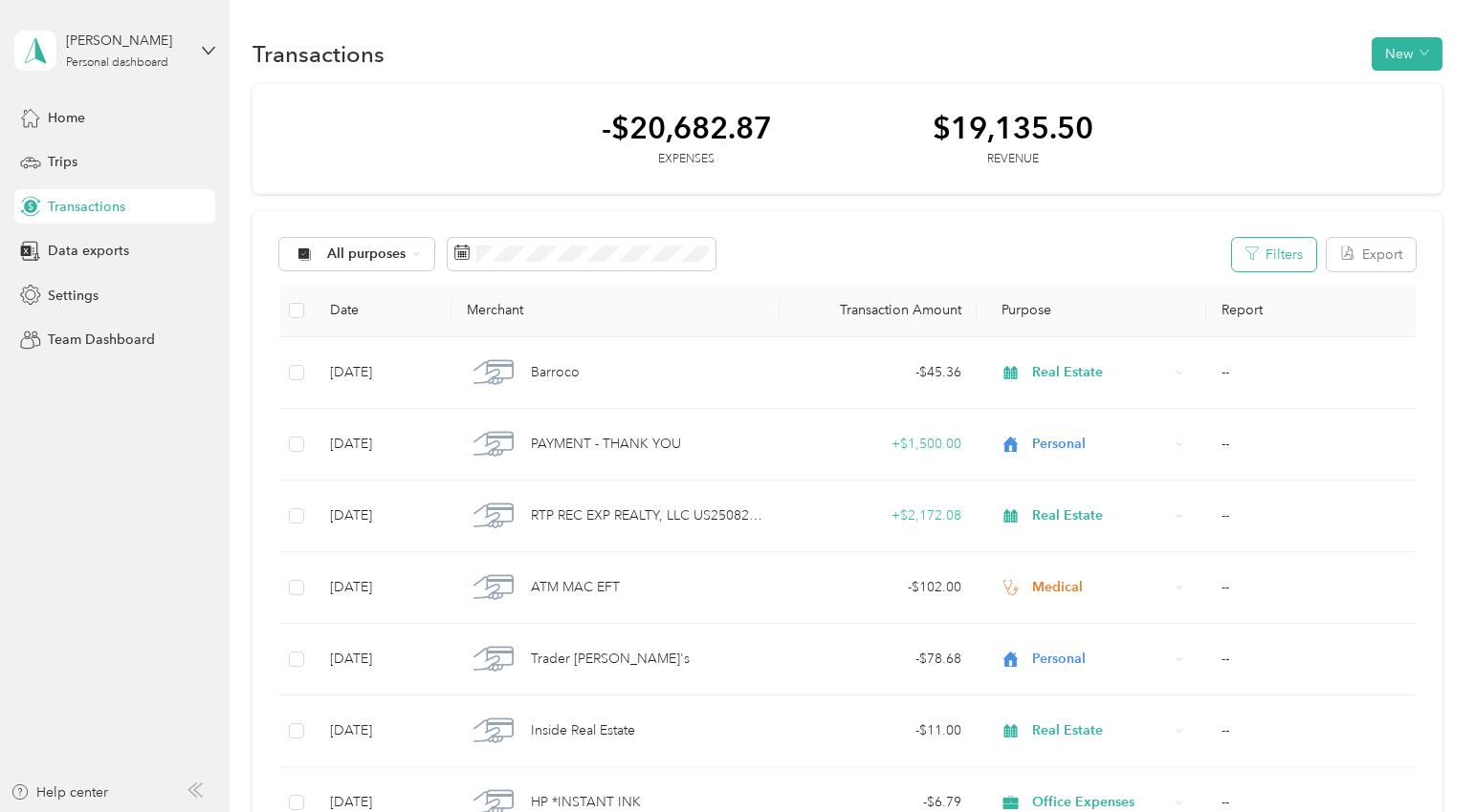
click at [1292, 252] on button "Filters" at bounding box center [1273, 255] width 84 height 34
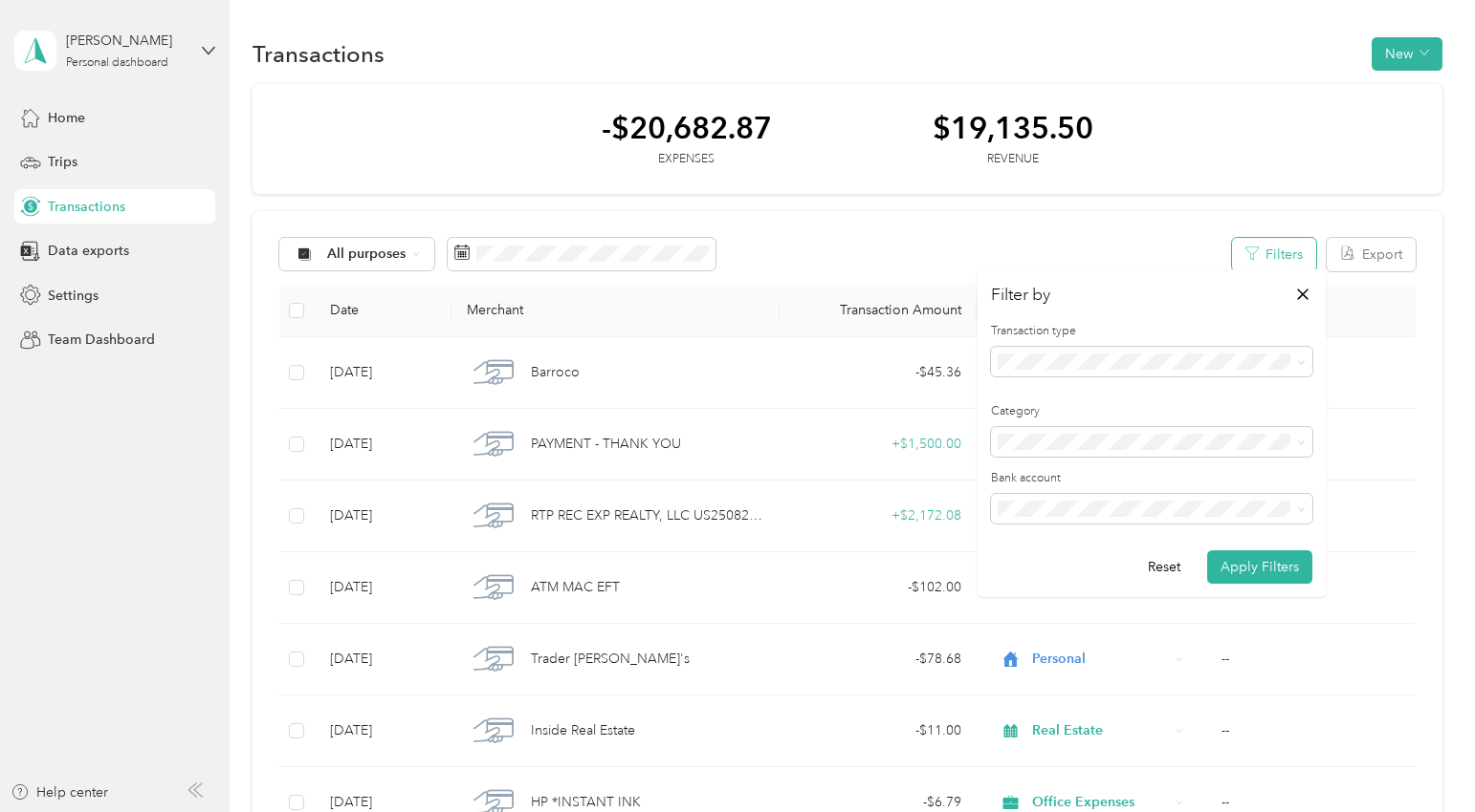
click at [1292, 252] on button "Filters" at bounding box center [1273, 255] width 84 height 34
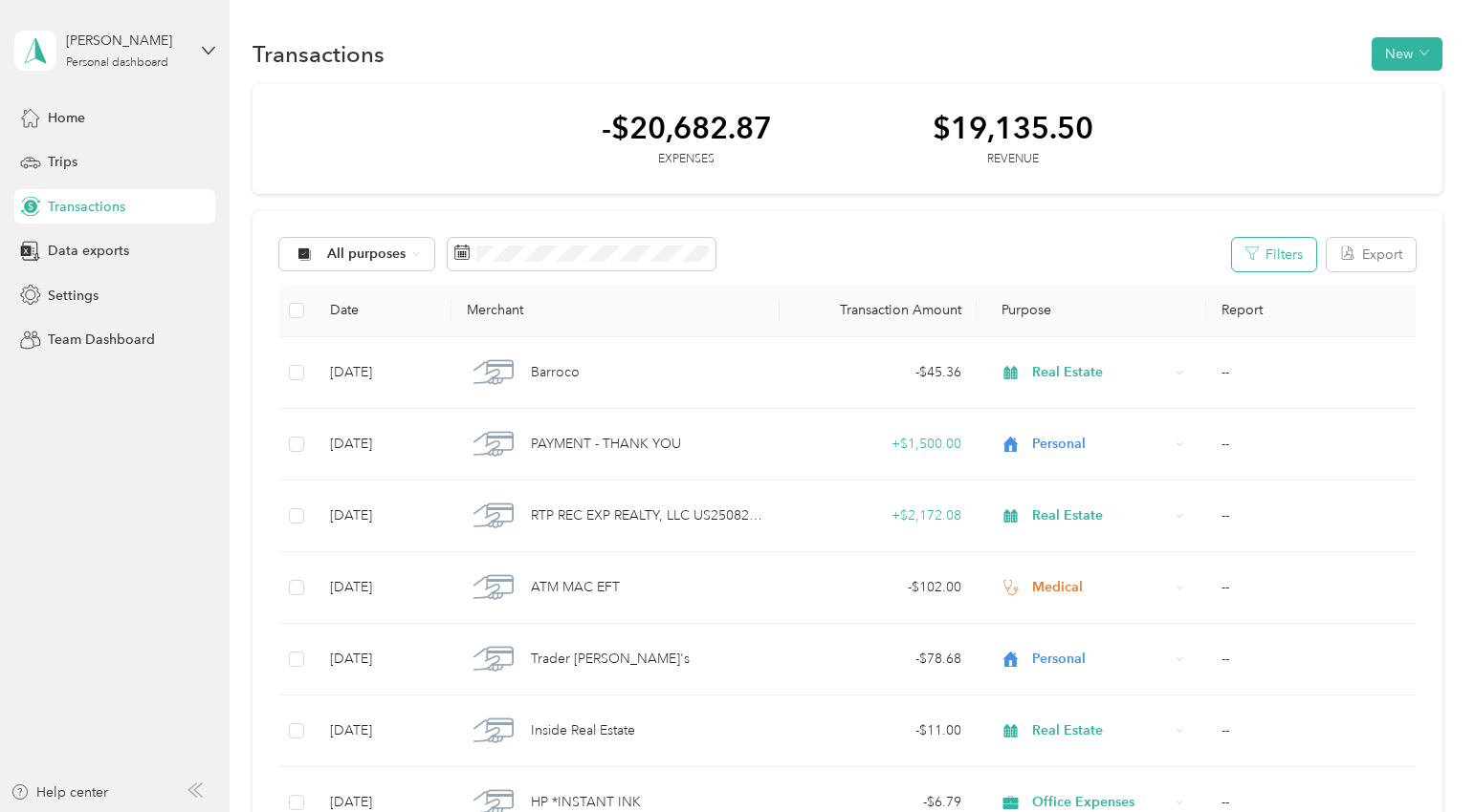
click at [1292, 251] on button "Filters" at bounding box center [1273, 255] width 84 height 34
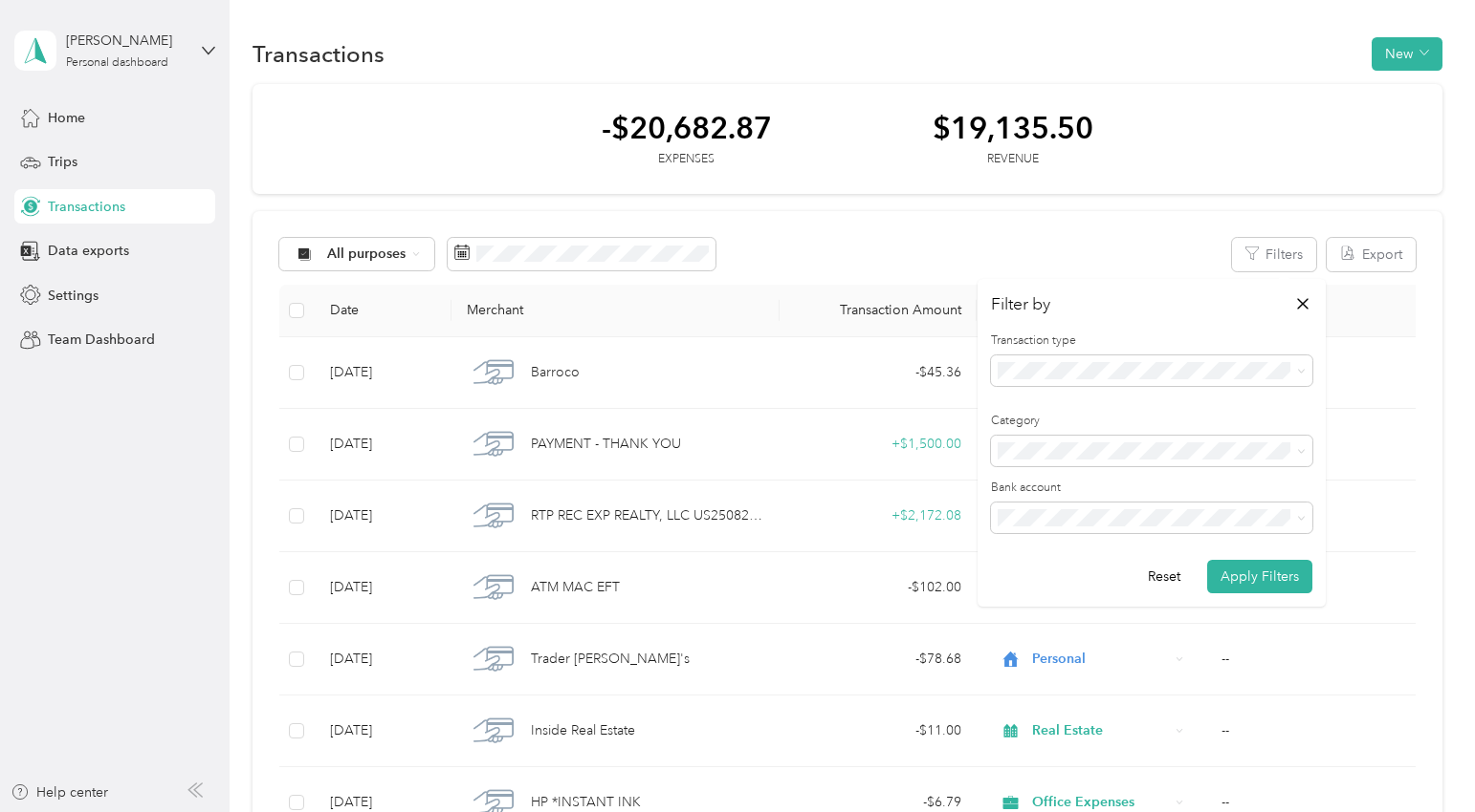
click at [1092, 587] on li "KeyBank Key Smart Checking 1418" at bounding box center [1152, 585] width 321 height 34
click at [1272, 578] on button "Apply Filters" at bounding box center [1259, 576] width 105 height 34
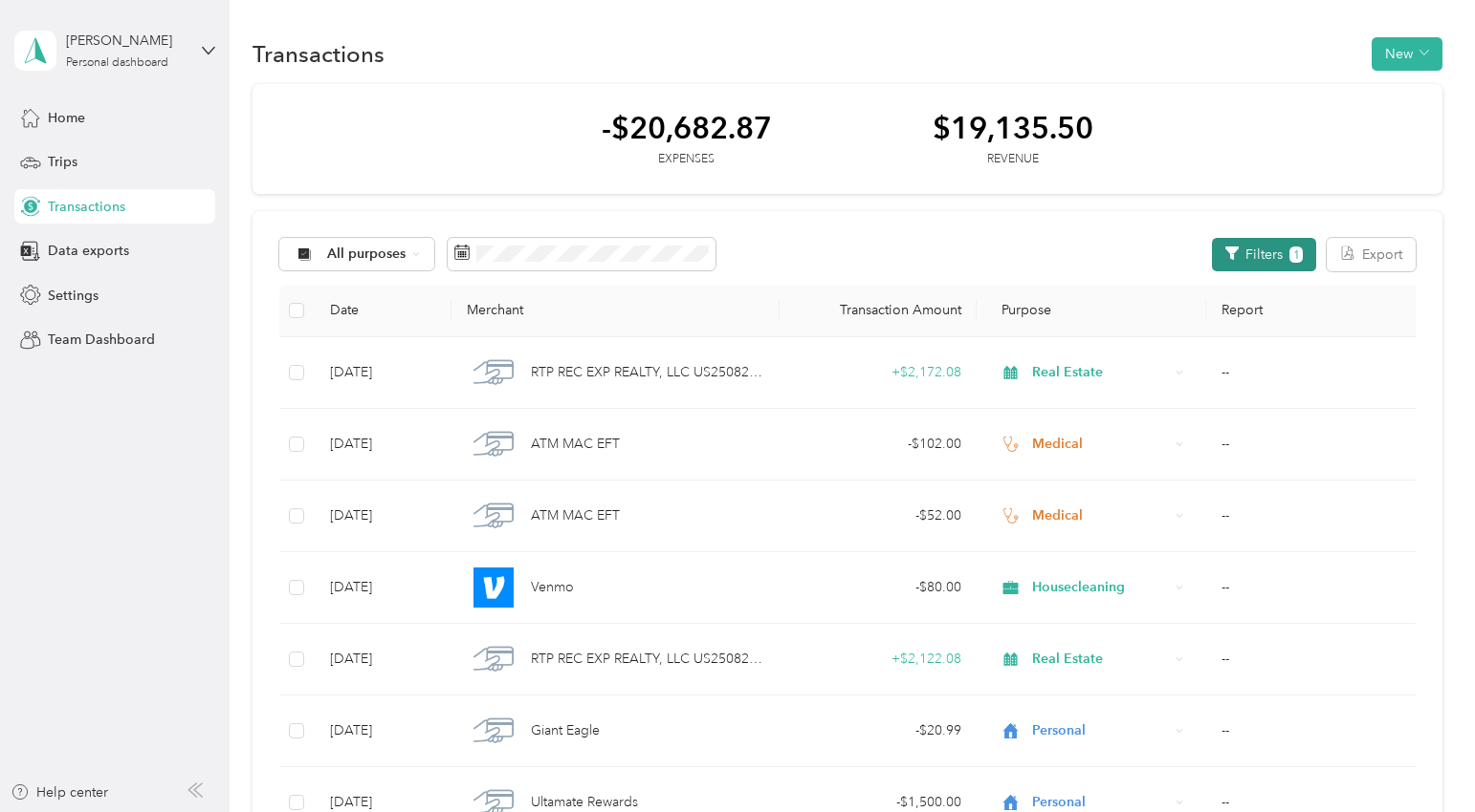
click at [1293, 245] on button "Filters 1" at bounding box center [1264, 255] width 105 height 34
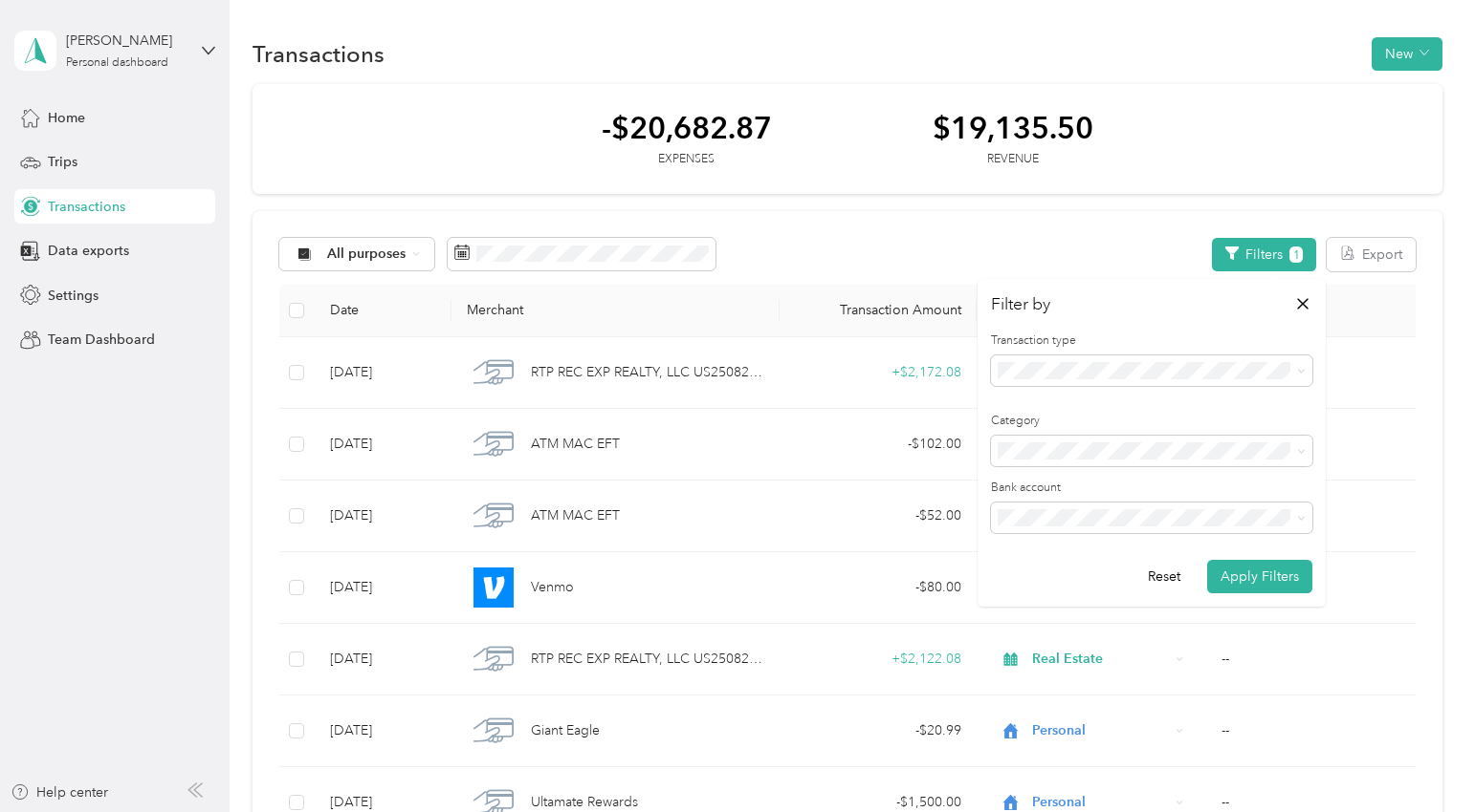
click at [1047, 651] on li "Target REDCard Target Circle Card 2881" at bounding box center [1152, 644] width 321 height 34
click at [1073, 613] on span "Ulta Rewards Mastercard Ulta Beauty 2414" at bounding box center [1131, 619] width 254 height 16
click at [1255, 572] on button "Apply Filters" at bounding box center [1259, 576] width 105 height 34
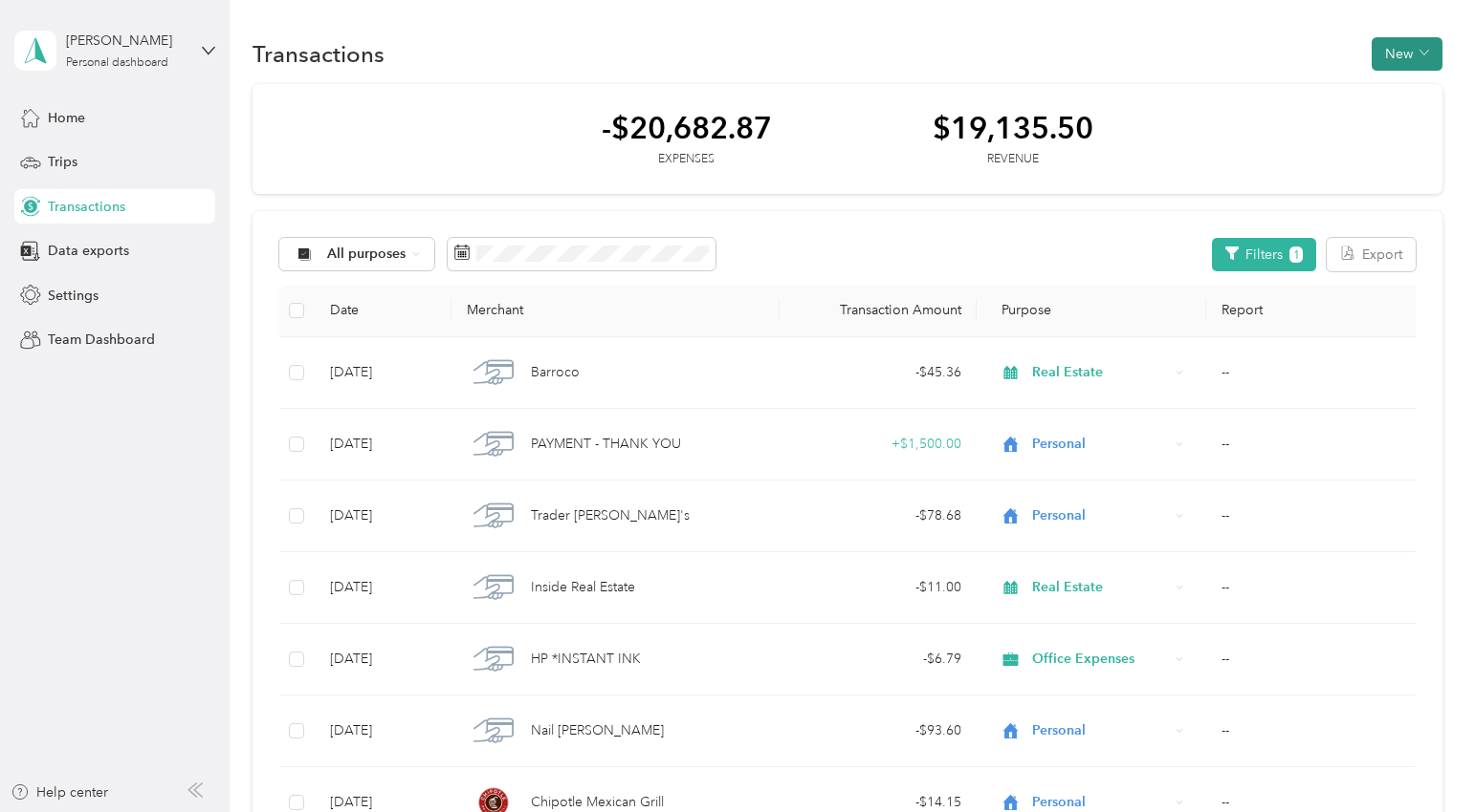
click at [1403, 59] on button "New" at bounding box center [1407, 54] width 71 height 34
click at [1275, 242] on button "Filters 1" at bounding box center [1264, 255] width 105 height 34
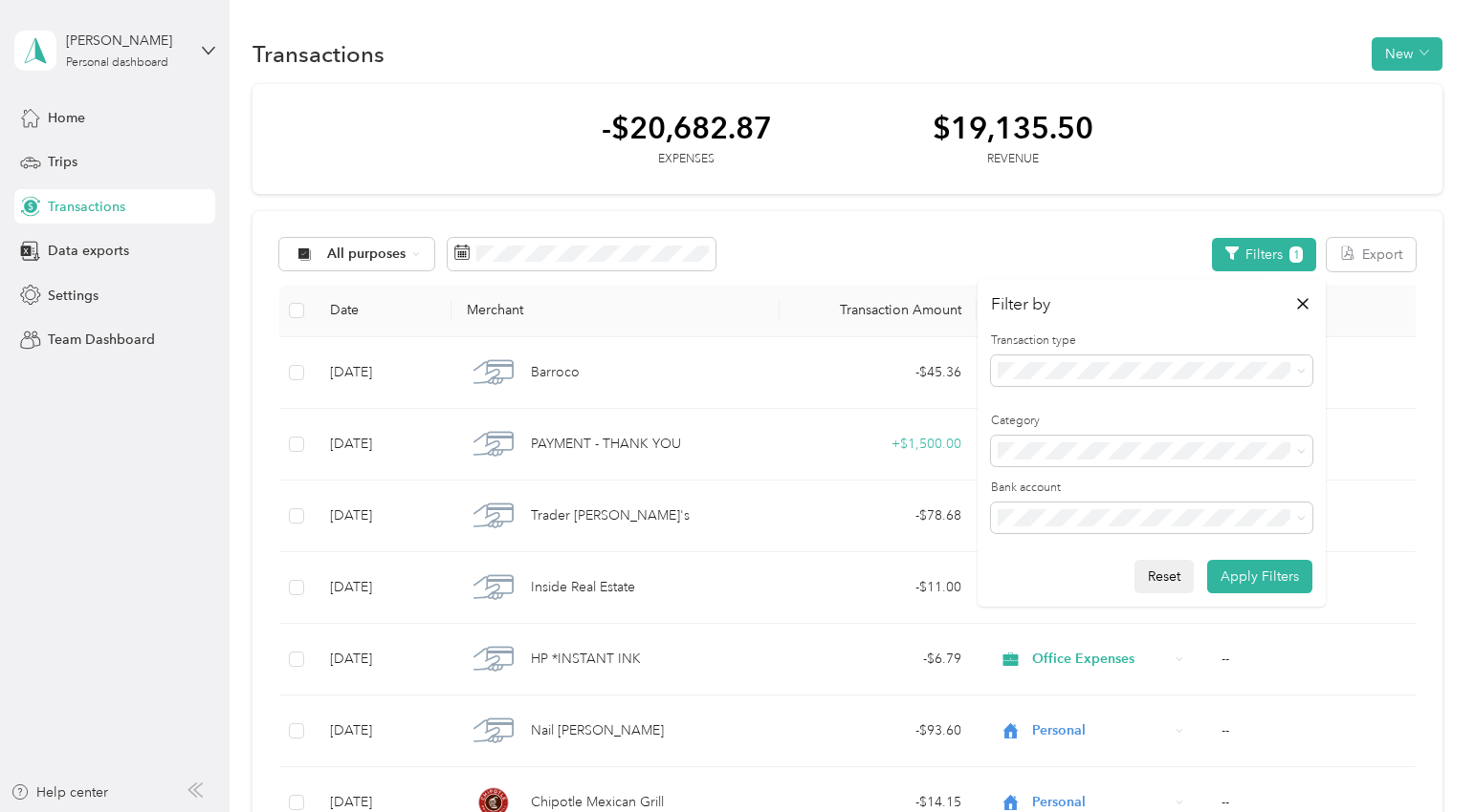
click at [1159, 577] on button "Reset" at bounding box center [1163, 576] width 59 height 34
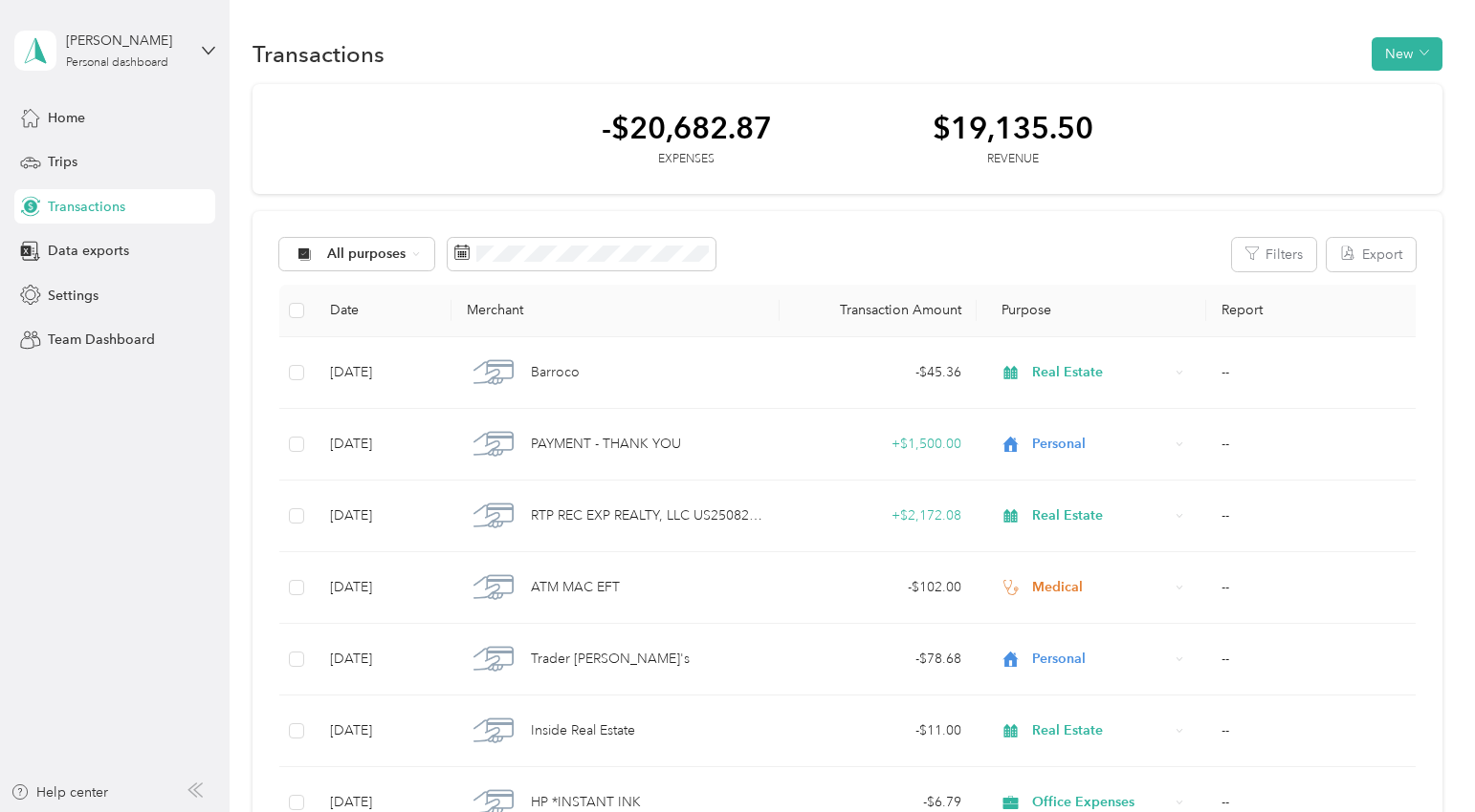
click at [1365, 67] on div "Transactions New" at bounding box center [847, 53] width 1189 height 40
click at [1393, 65] on button "New" at bounding box center [1407, 54] width 71 height 34
click at [1382, 100] on div "Expense" at bounding box center [1402, 90] width 73 height 20
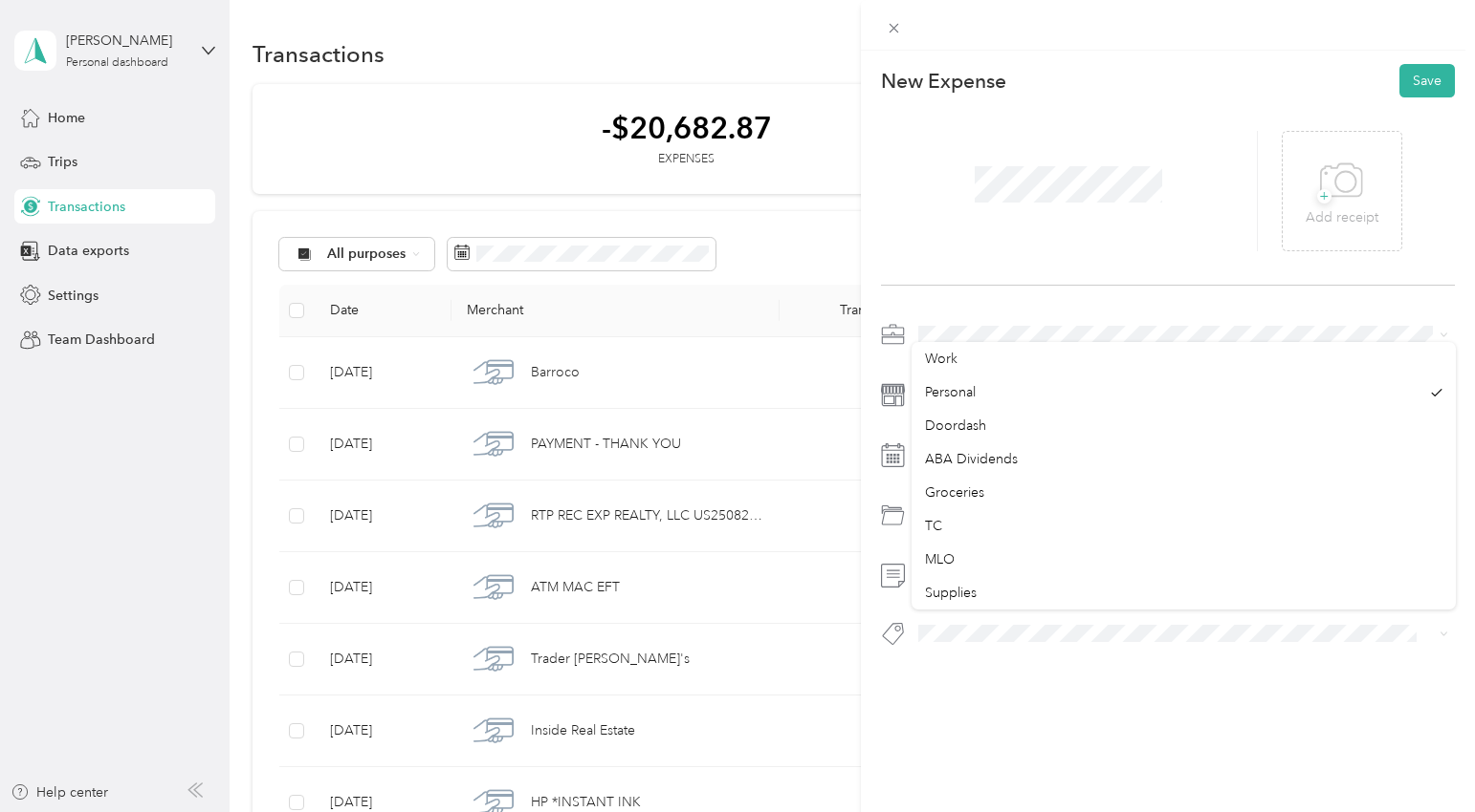
click at [951, 352] on div at bounding box center [1167, 490] width 575 height 341
click at [945, 382] on ol "Work Personal Doordash ABA Dividends Groceries TC MLO Supplies Financial Planni…" at bounding box center [1183, 486] width 544 height 268
click at [943, 379] on ol "Work Personal Doordash ABA Dividends Groceries TC MLO Supplies Financial Planni…" at bounding box center [1183, 486] width 544 height 268
click at [944, 367] on div "Work" at bounding box center [1183, 369] width 518 height 20
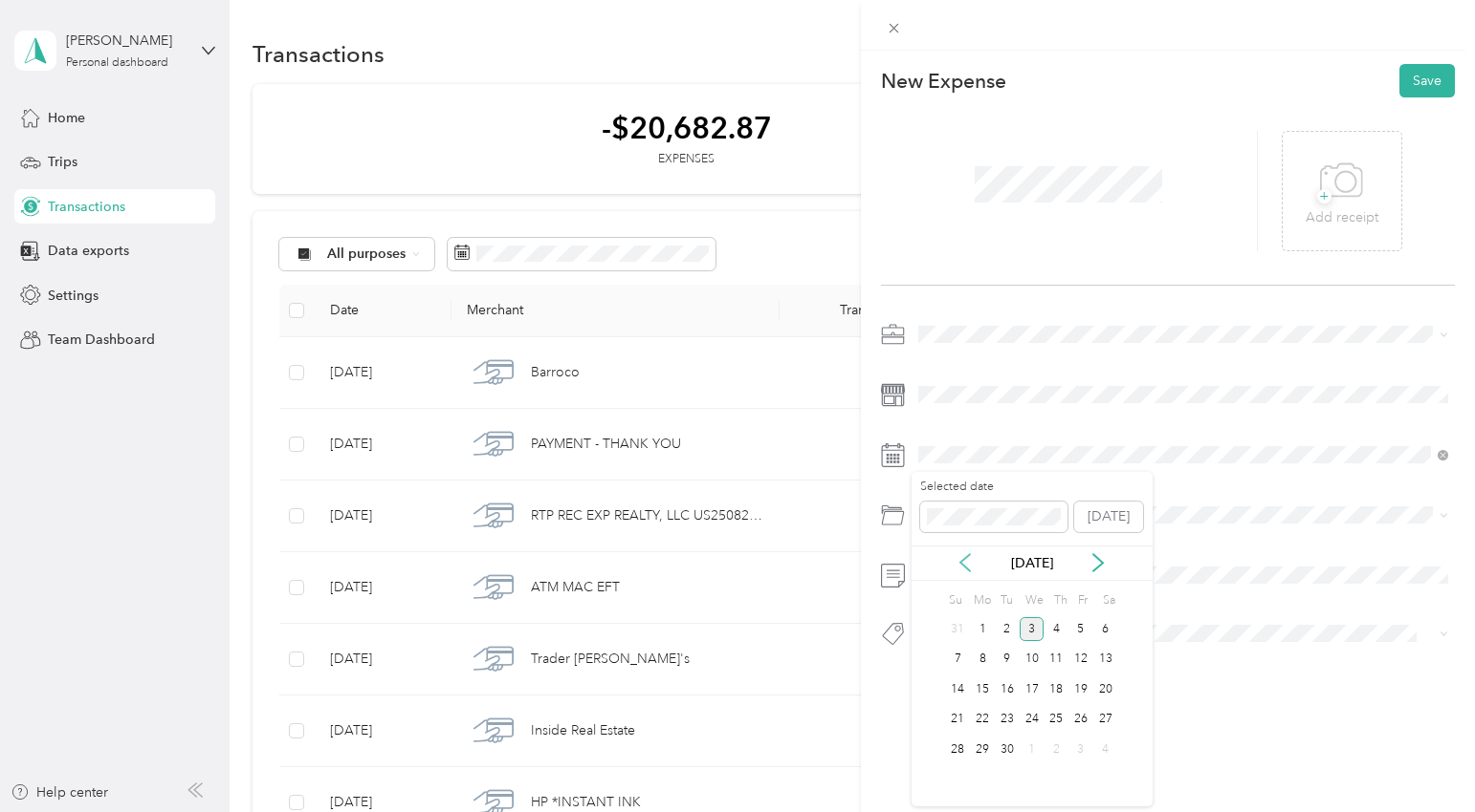
click at [964, 560] on icon at bounding box center [964, 563] width 19 height 19
click at [1004, 655] on div "5" at bounding box center [1007, 660] width 25 height 24
click at [928, 499] on div at bounding box center [1167, 490] width 575 height 341
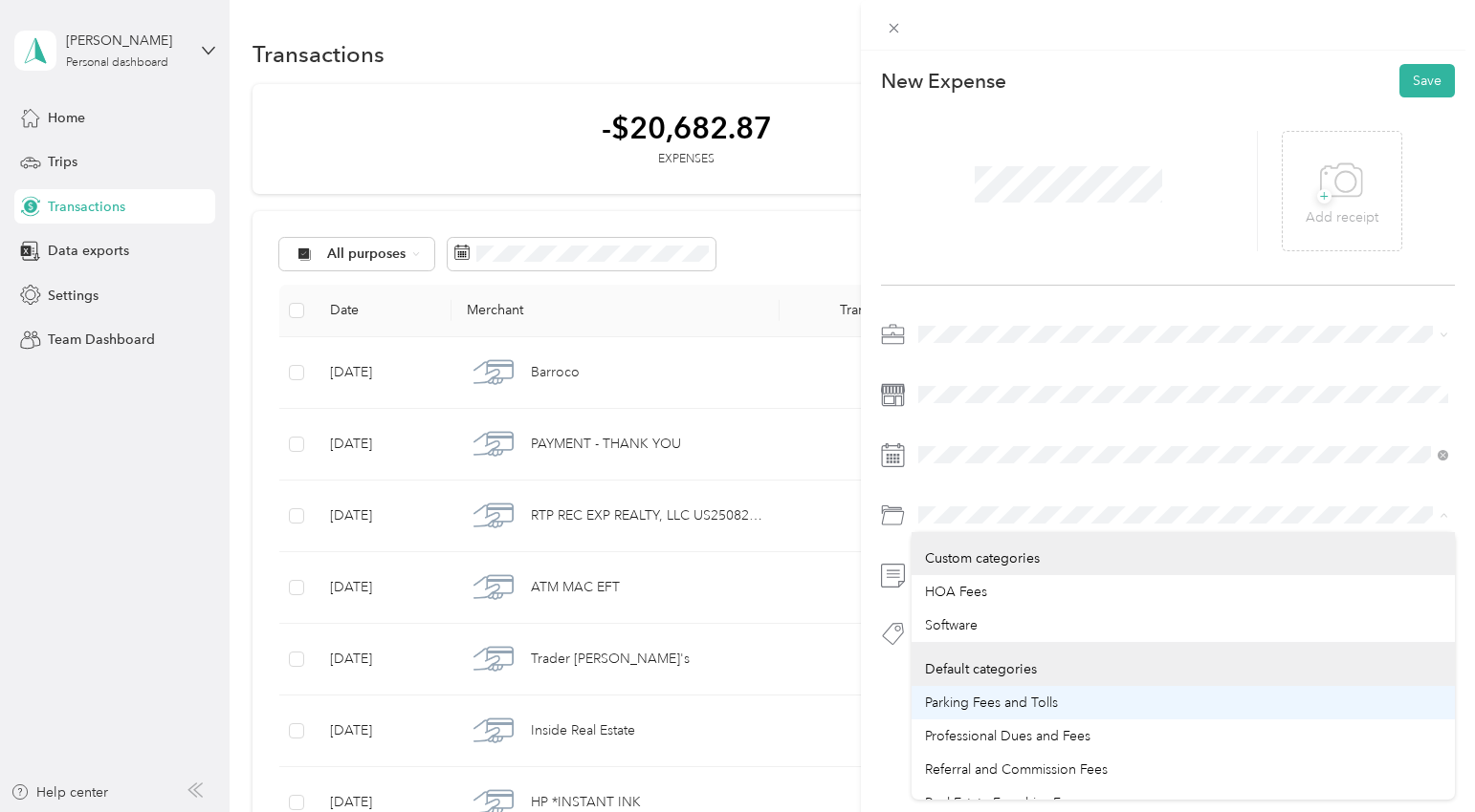
scroll to position [20, 0]
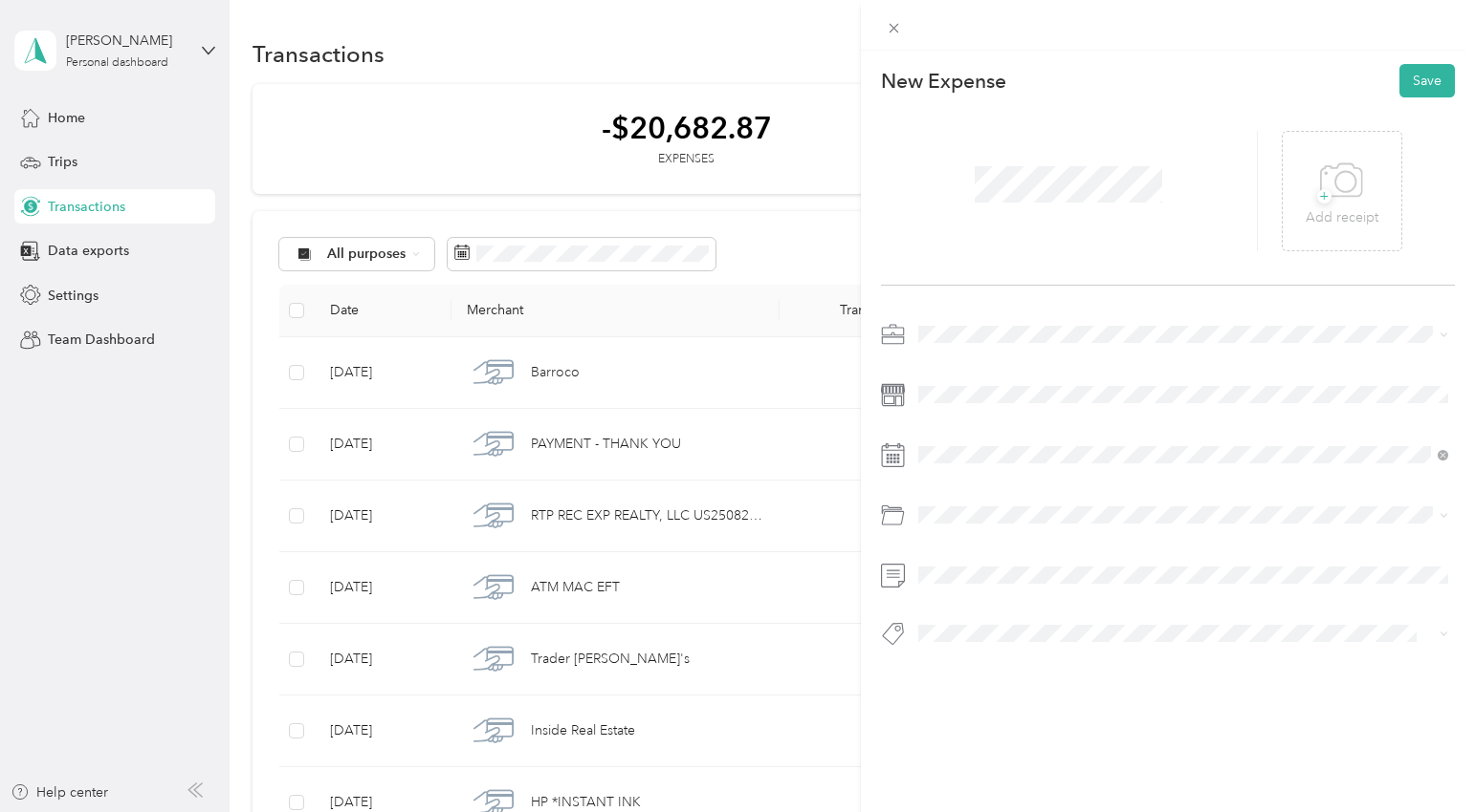
click at [985, 776] on span "Real Estate Franchise Fees" at bounding box center [1003, 780] width 156 height 16
click at [948, 567] on span at bounding box center [1183, 575] width 544 height 31
click at [1003, 594] on div at bounding box center [1167, 490] width 575 height 341
click at [1413, 71] on button "Save" at bounding box center [1427, 81] width 55 height 34
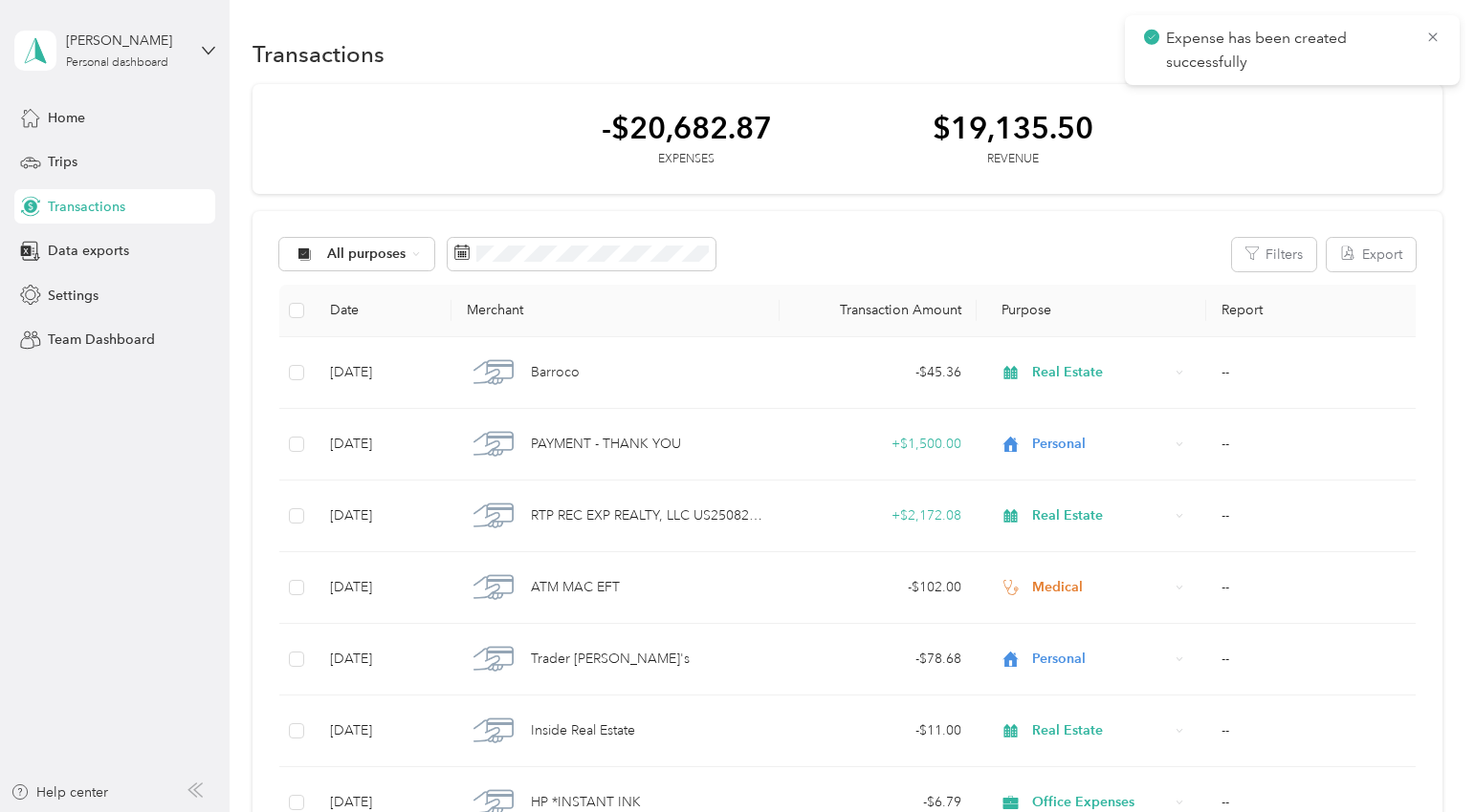
click at [1432, 34] on icon at bounding box center [1433, 36] width 16 height 17
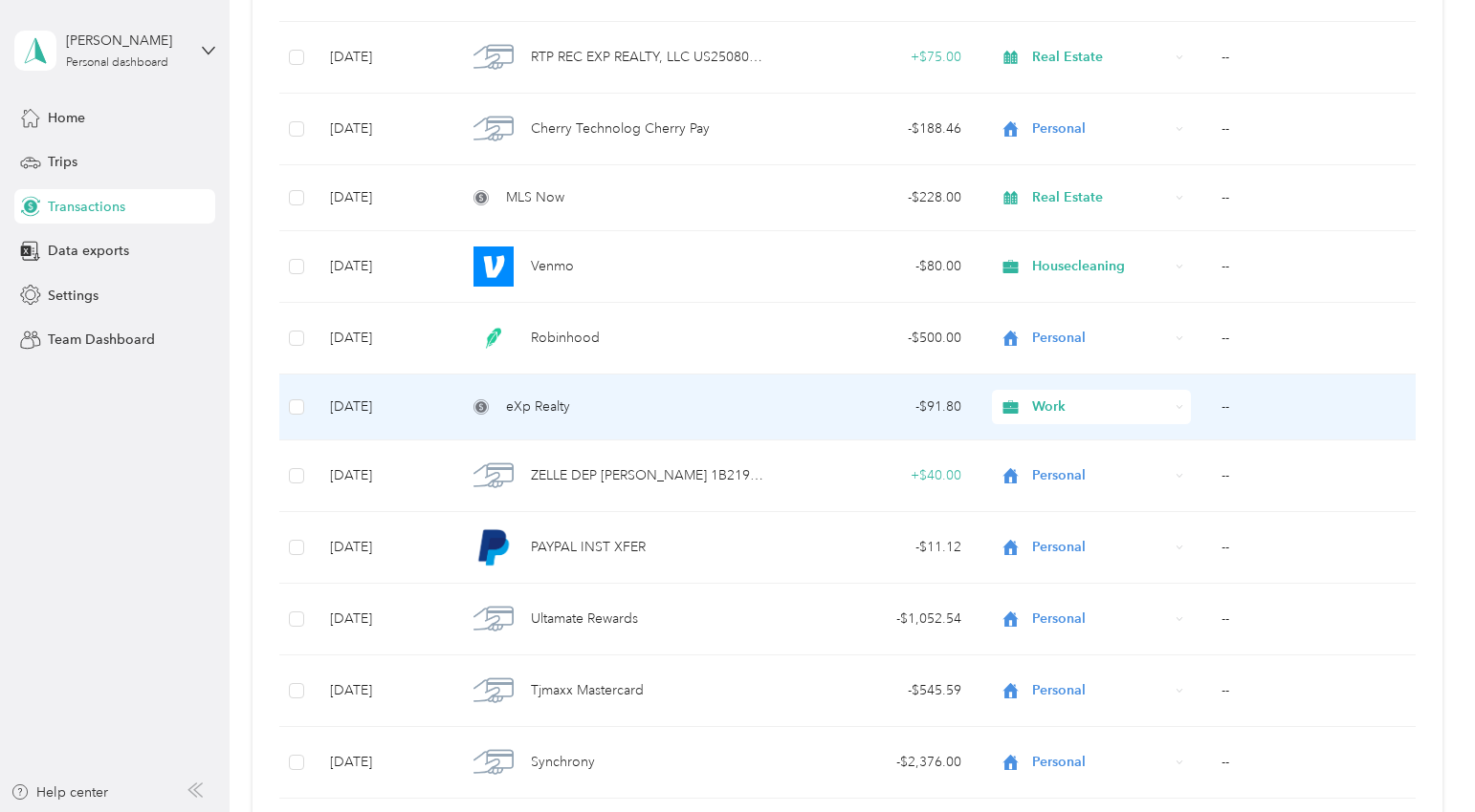
click at [563, 408] on span "eXp Realty" at bounding box center [537, 407] width 64 height 21
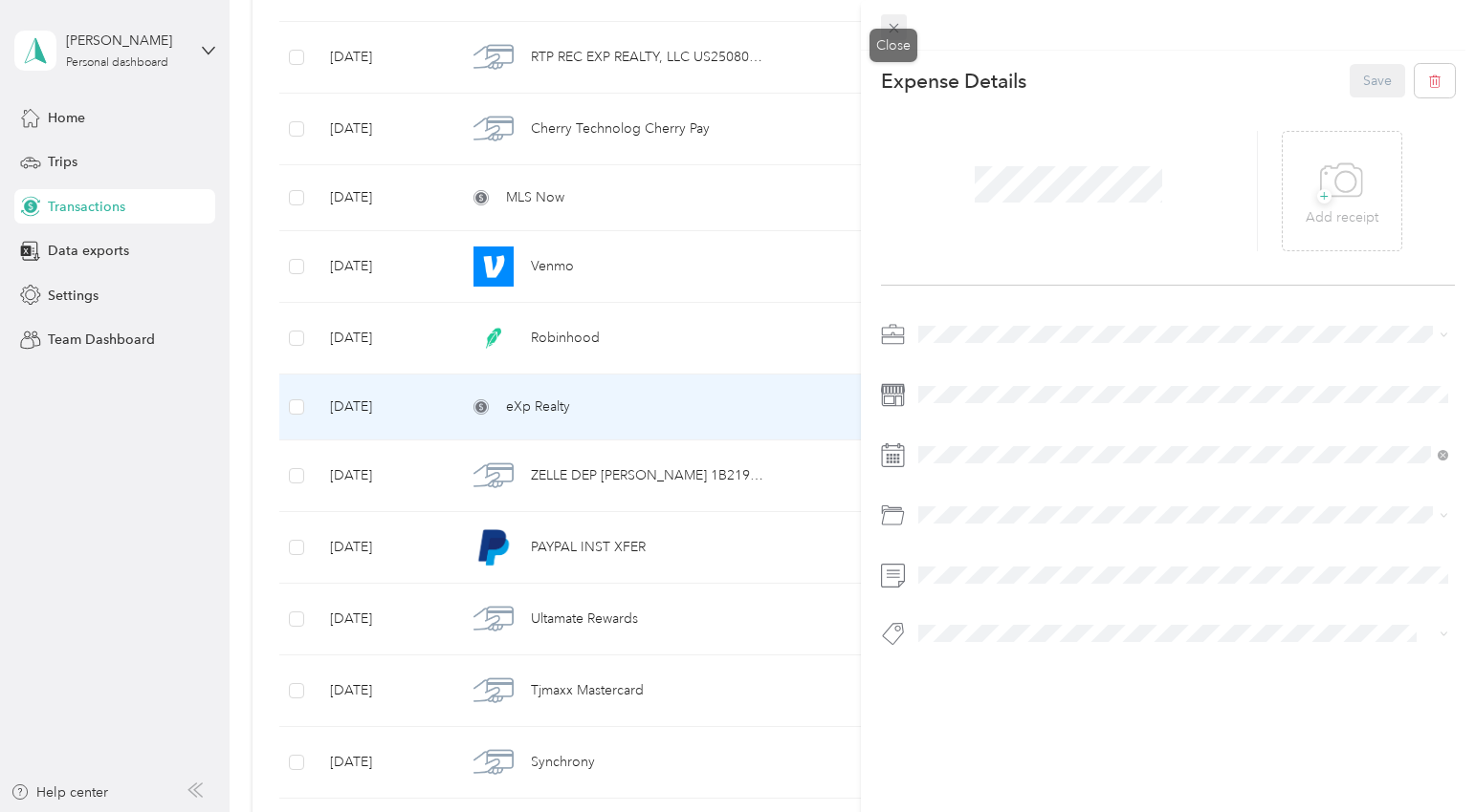
click at [886, 20] on icon at bounding box center [893, 28] width 16 height 16
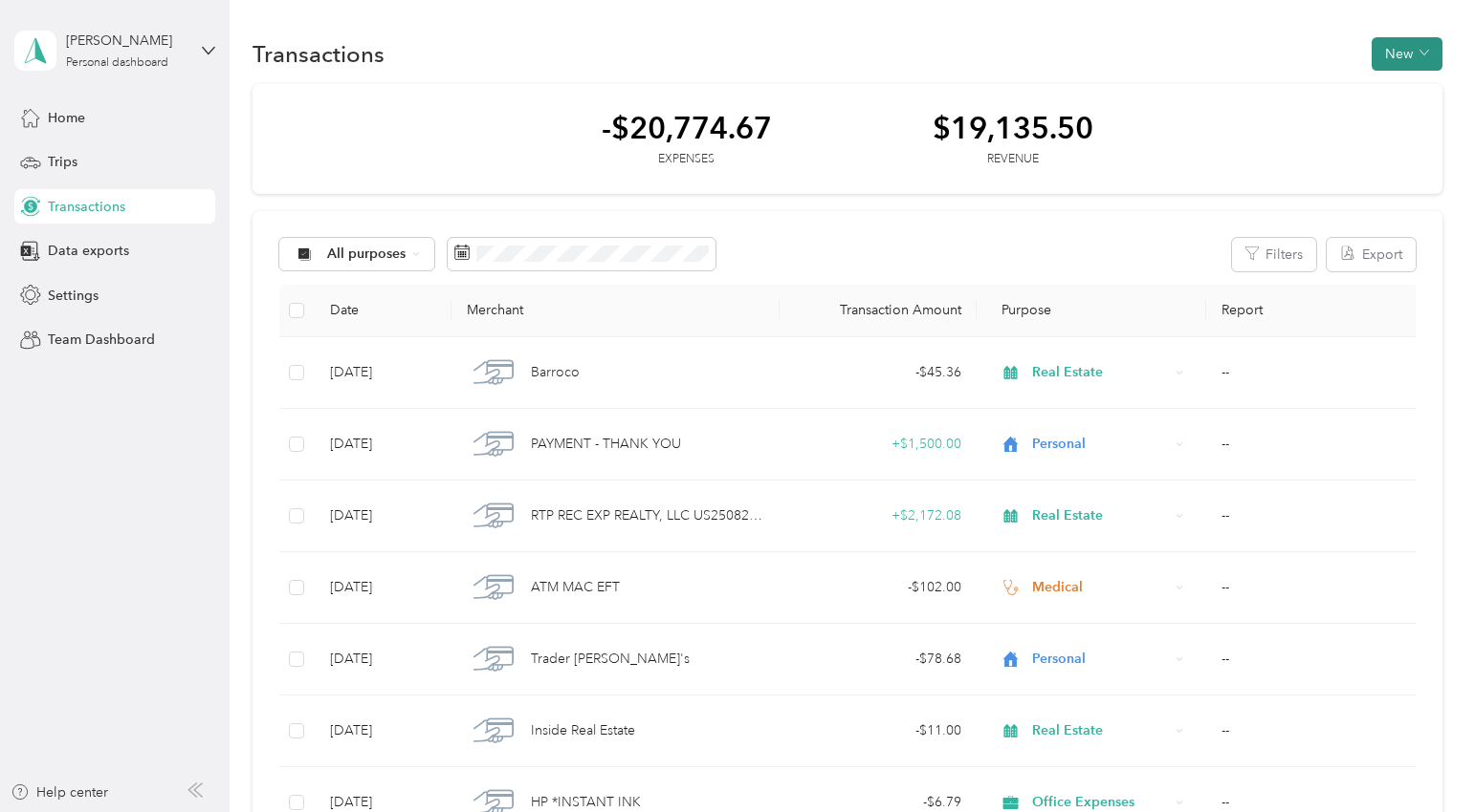
click at [1409, 56] on button "New" at bounding box center [1407, 54] width 71 height 34
click at [1389, 90] on span "Expense" at bounding box center [1411, 90] width 51 height 20
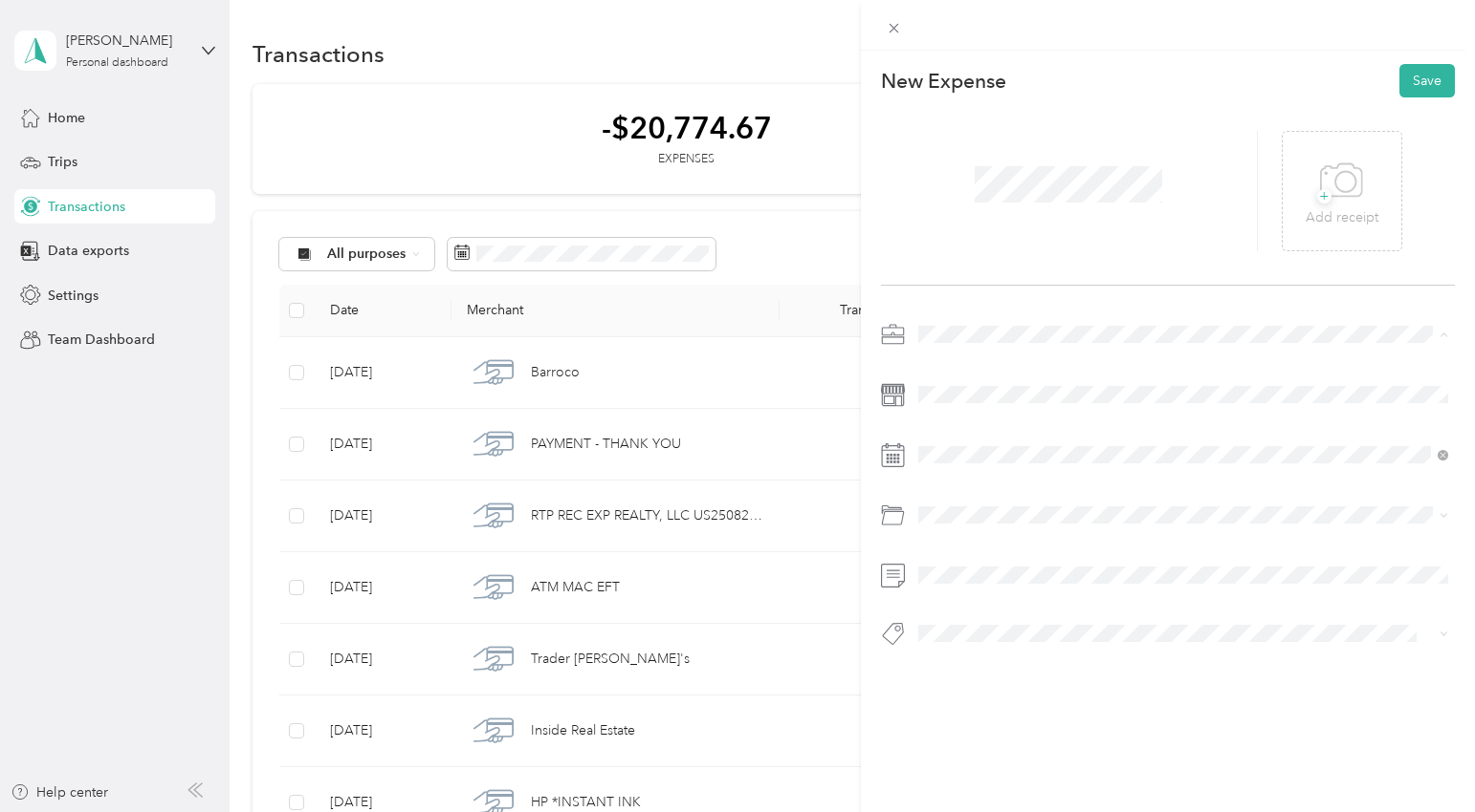
click at [953, 372] on li "Work" at bounding box center [1183, 369] width 544 height 34
click at [953, 600] on ol "Custom categories Software Software Software Default categories Software" at bounding box center [1183, 639] width 544 height 221
click at [968, 555] on icon at bounding box center [965, 563] width 10 height 17
click at [949, 683] on div "10" at bounding box center [957, 690] width 25 height 24
drag, startPoint x: 968, startPoint y: 564, endPoint x: 968, endPoint y: 544, distance: 20.0
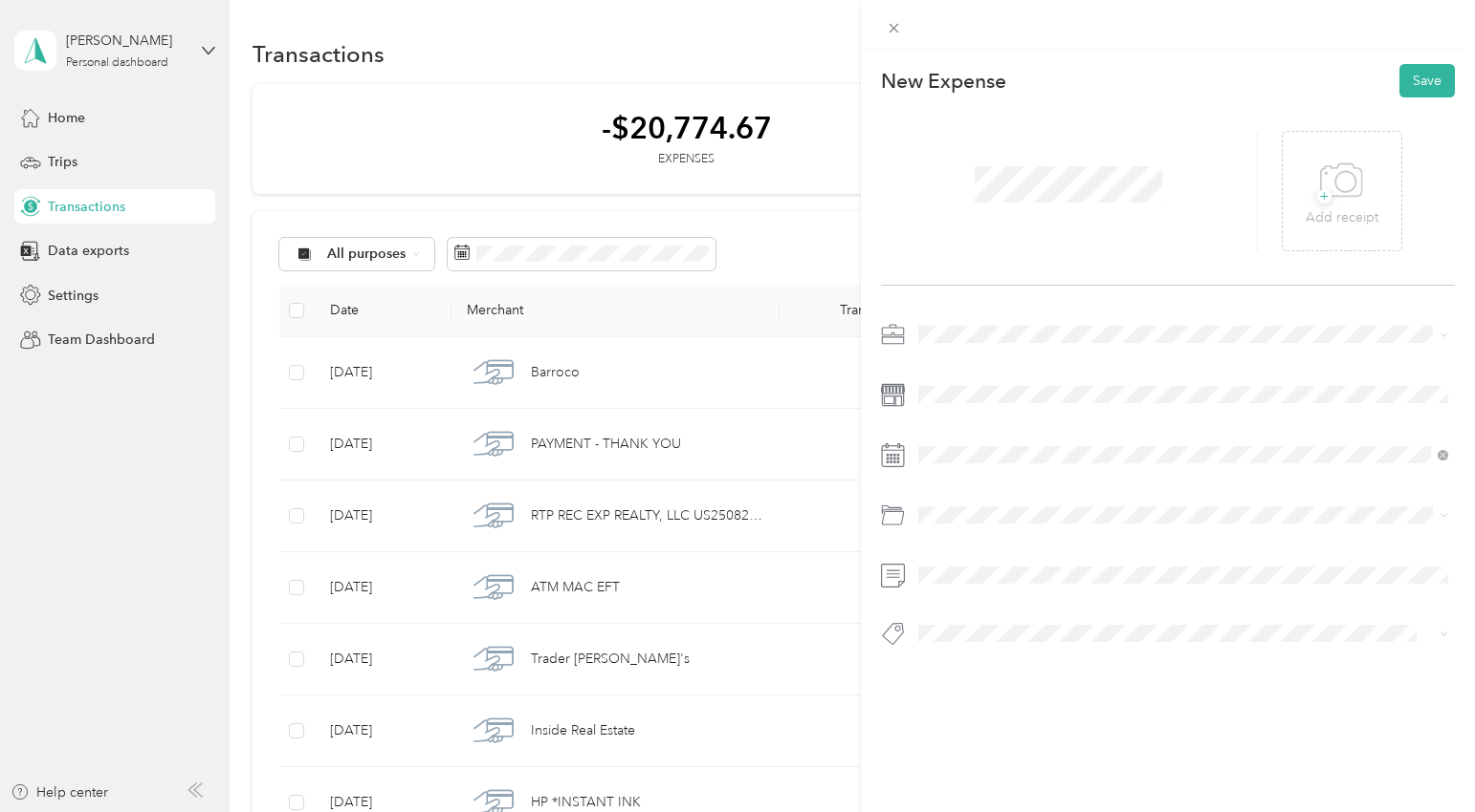
click at [968, 586] on span "Software" at bounding box center [950, 592] width 52 height 16
click at [1424, 97] on div "New Expense Save + Add receipt" at bounding box center [1168, 388] width 615 height 677
click at [1426, 86] on button "Save" at bounding box center [1427, 81] width 55 height 34
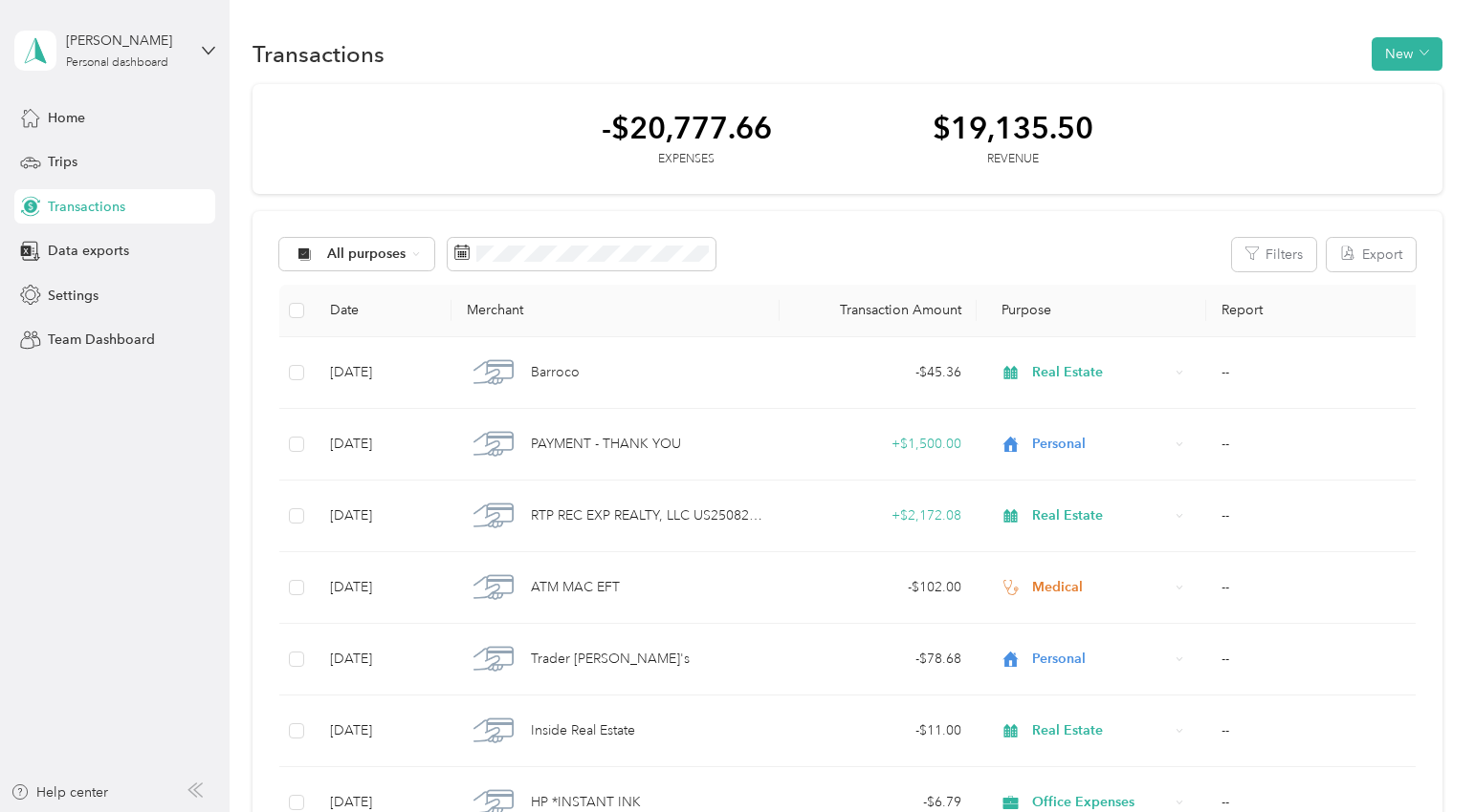
click at [842, 258] on div "All purposes Filters Export" at bounding box center [846, 255] width 1135 height 34
click at [1413, 57] on button "New" at bounding box center [1407, 54] width 71 height 34
click at [1399, 93] on span "Expense" at bounding box center [1411, 90] width 51 height 20
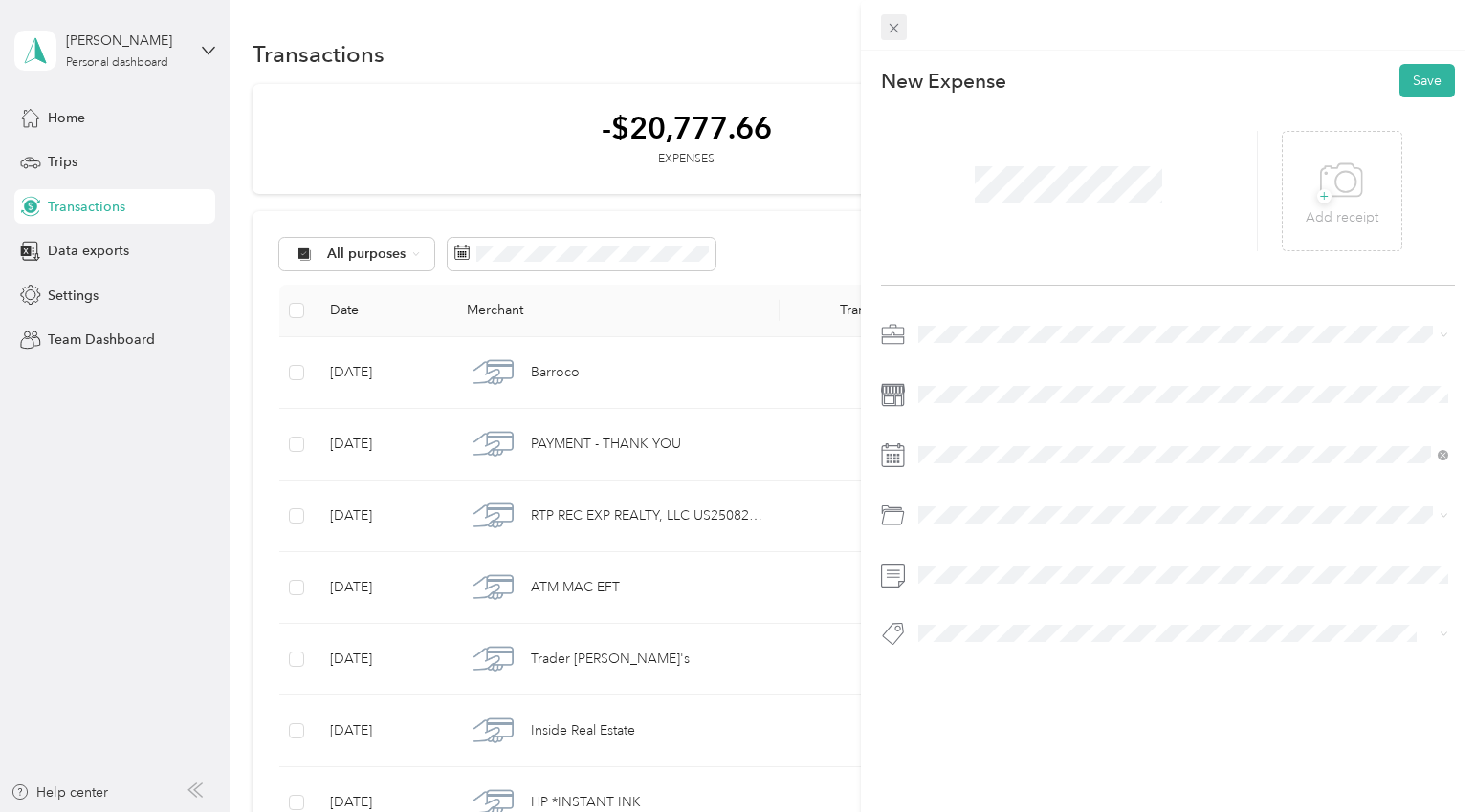
click at [896, 26] on icon at bounding box center [893, 28] width 16 height 16
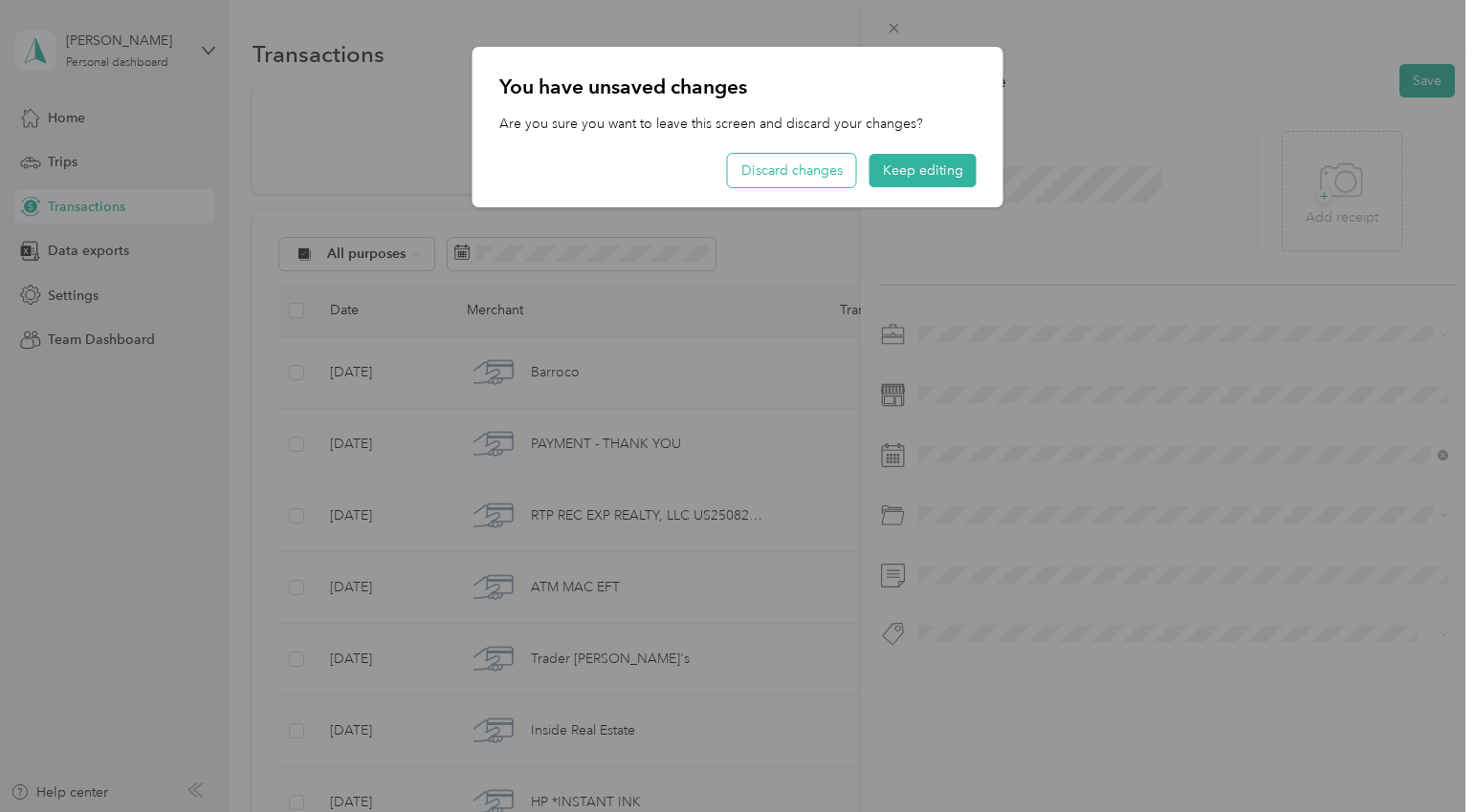
drag, startPoint x: 914, startPoint y: 173, endPoint x: 812, endPoint y: 174, distance: 102.0
click at [812, 174] on div "Discard changes Keep editing" at bounding box center [852, 170] width 248 height 34
click at [812, 174] on button "Discard changes" at bounding box center [792, 170] width 128 height 34
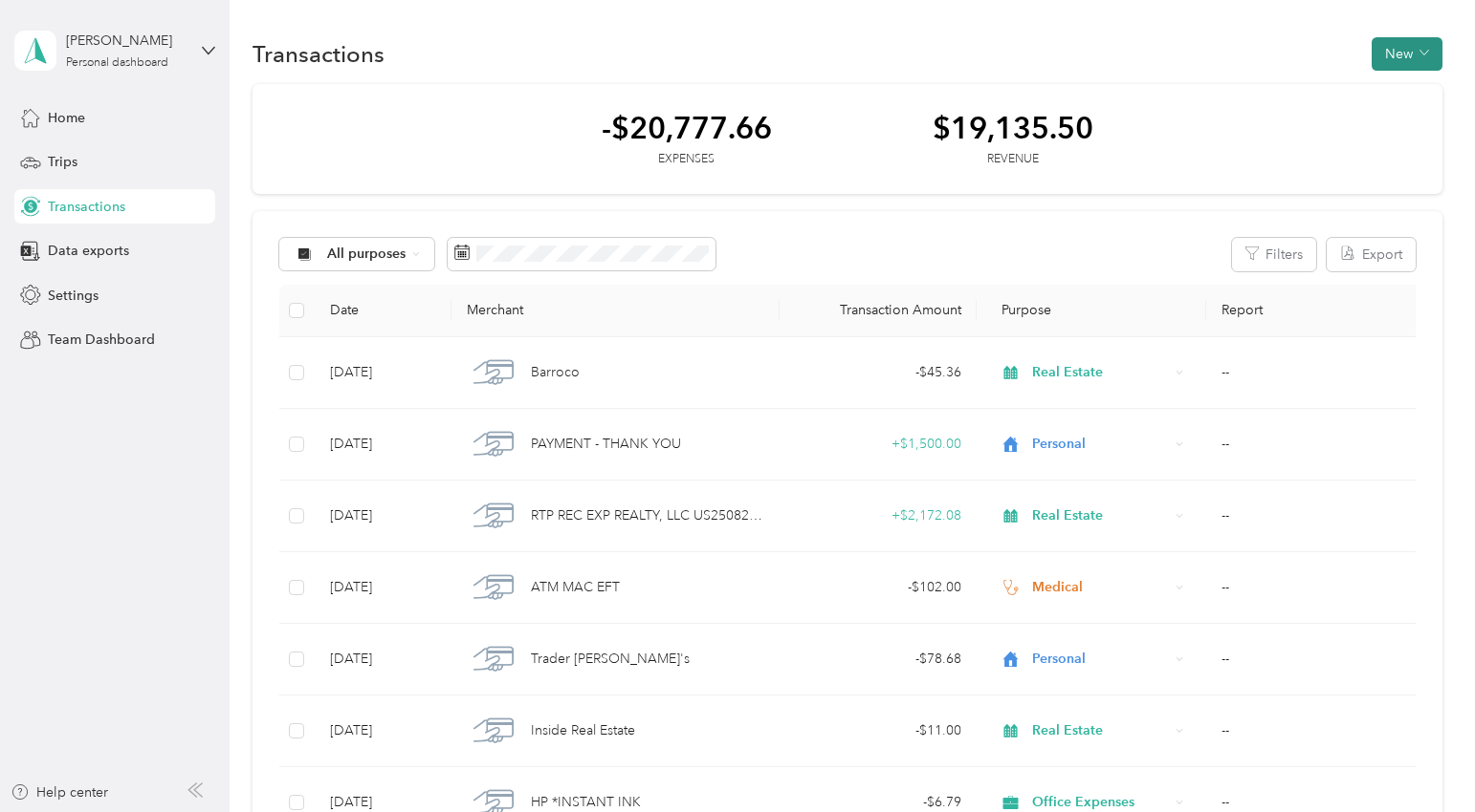
click at [1425, 62] on button "New" at bounding box center [1407, 54] width 71 height 34
click at [1403, 93] on span "Expense" at bounding box center [1411, 90] width 51 height 20
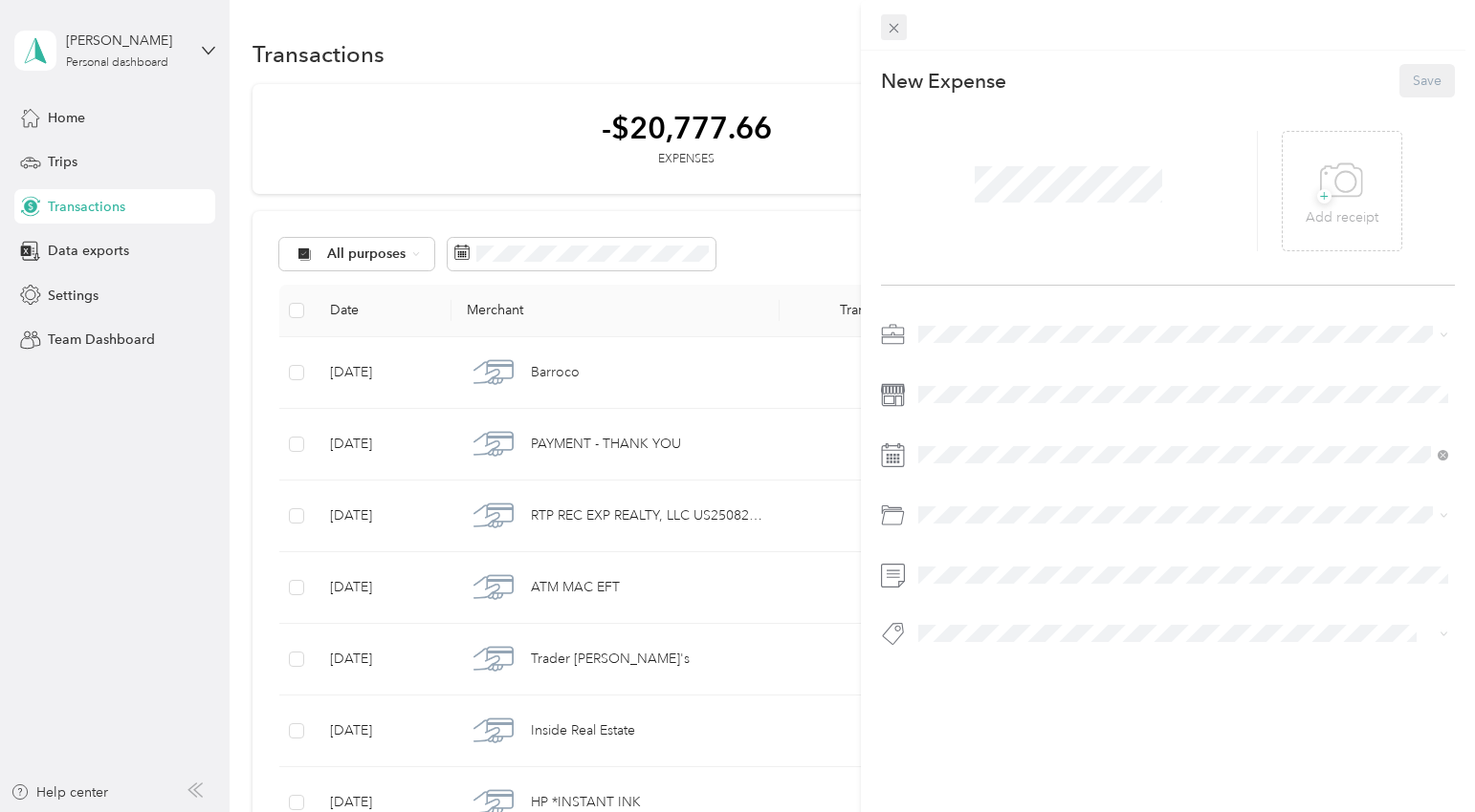
click at [879, 33] on div at bounding box center [1168, 25] width 615 height 50
click at [897, 24] on icon at bounding box center [893, 29] width 10 height 10
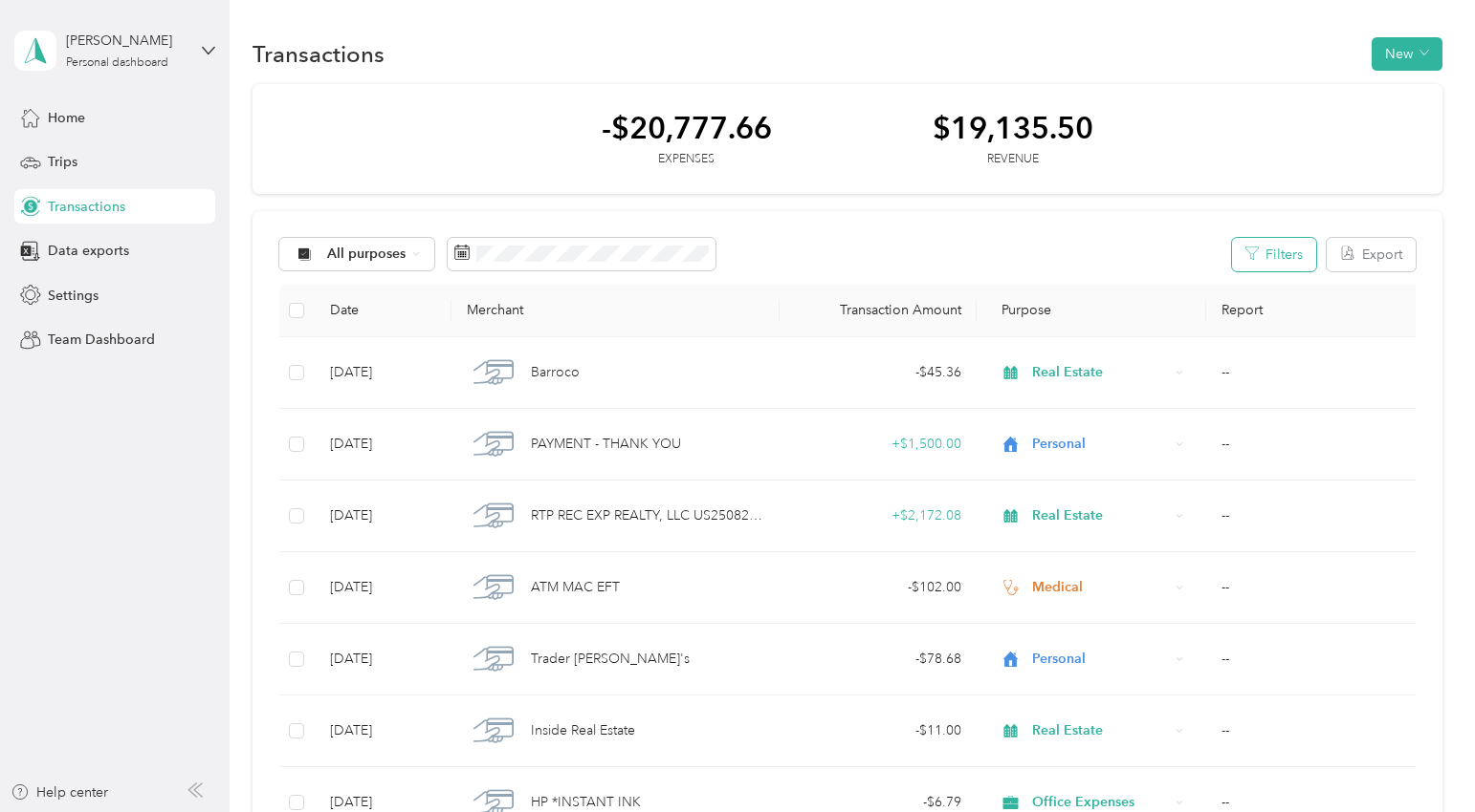
click at [1292, 241] on button "Filters" at bounding box center [1273, 255] width 84 height 34
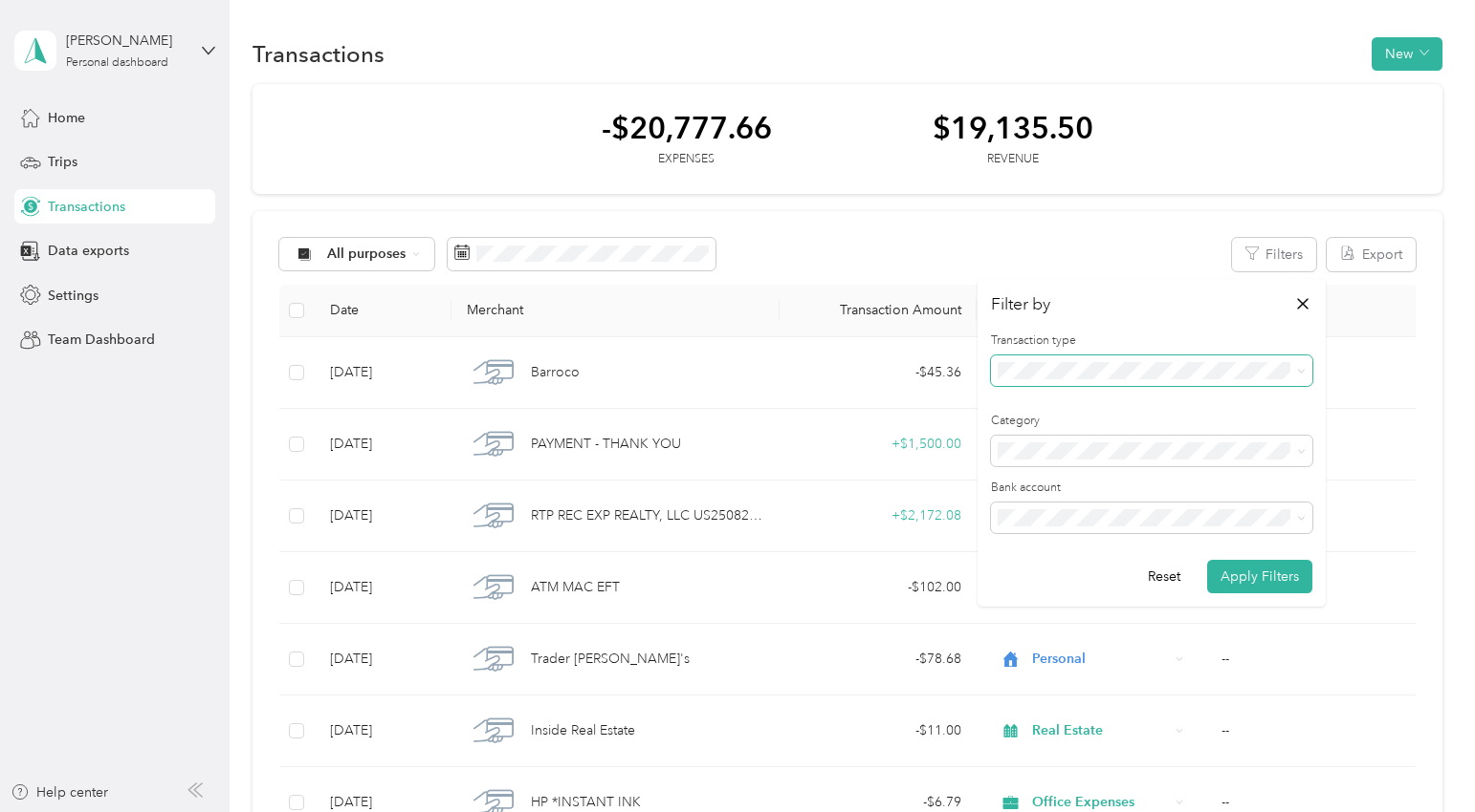
click at [1096, 382] on span at bounding box center [1152, 371] width 321 height 31
click at [1038, 463] on span "Revenue" at bounding box center [1029, 471] width 52 height 16
click at [1260, 575] on button "Apply Filters" at bounding box center [1259, 576] width 105 height 34
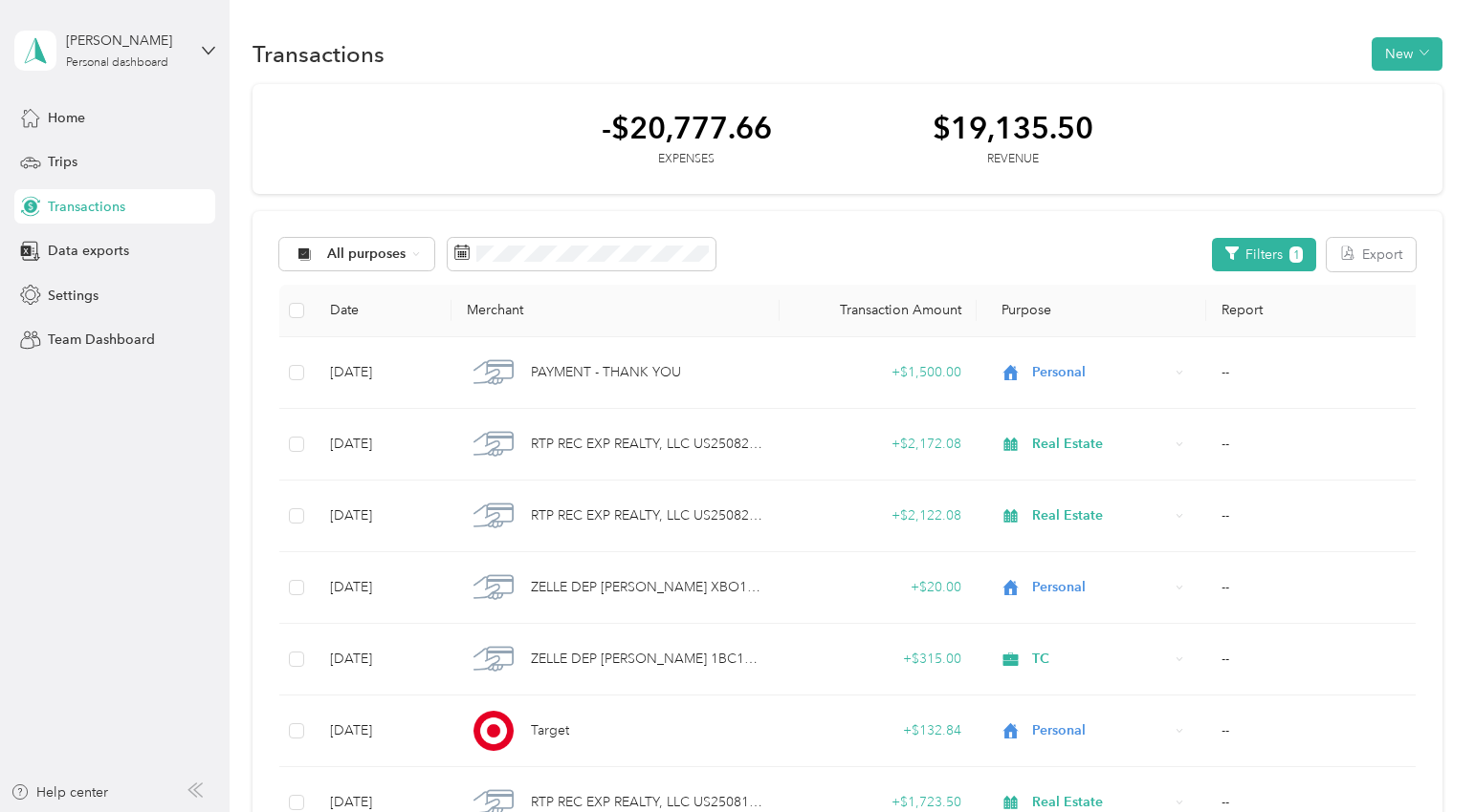
click at [550, 106] on div "-$20,777.66 Expenses $19,135.50 Revenue" at bounding box center [847, 139] width 1189 height 111
